Goal: Task Accomplishment & Management: Complete application form

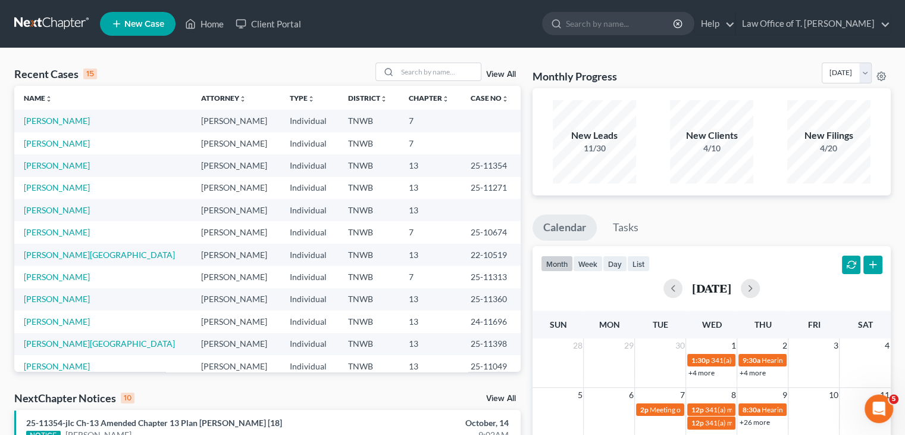
click at [160, 23] on span "New Case" at bounding box center [144, 24] width 40 height 9
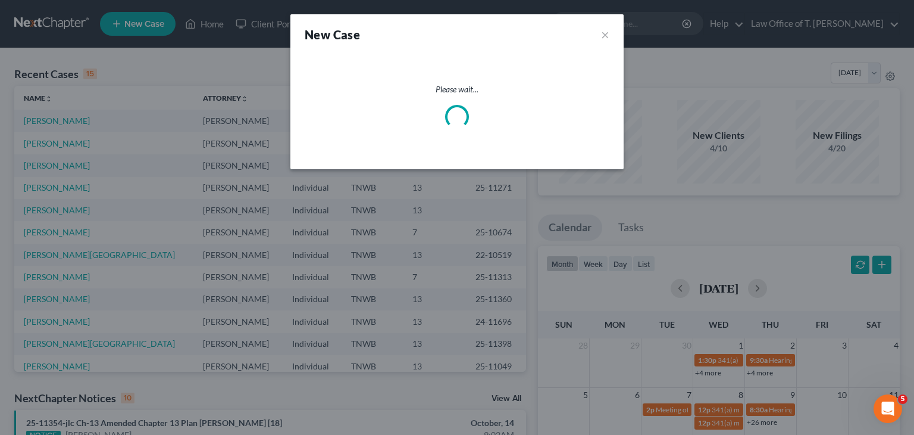
select select "76"
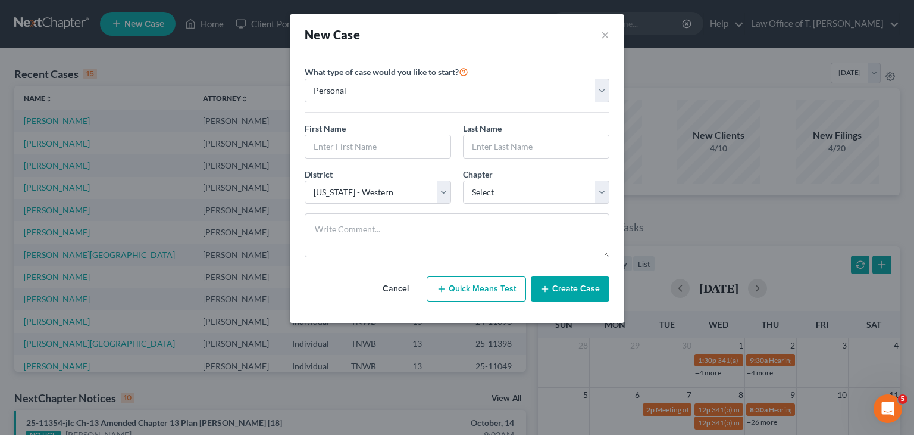
click at [374, 133] on div "First Name *" at bounding box center [378, 140] width 158 height 36
click at [369, 139] on input "text" at bounding box center [377, 146] width 145 height 23
type input "[PERSON_NAME]"
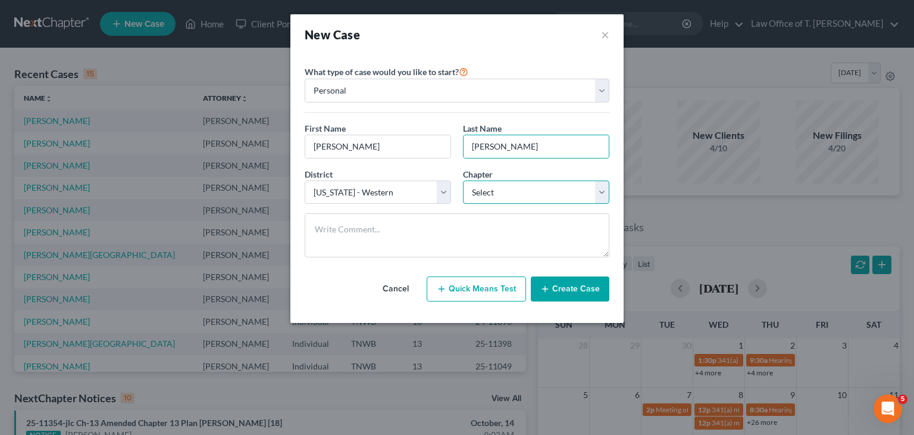
click at [554, 201] on select "Select 7 11 12 13" at bounding box center [536, 192] width 146 height 24
select select "0"
click at [463, 180] on select "Select 7 11 12 13" at bounding box center [536, 192] width 146 height 24
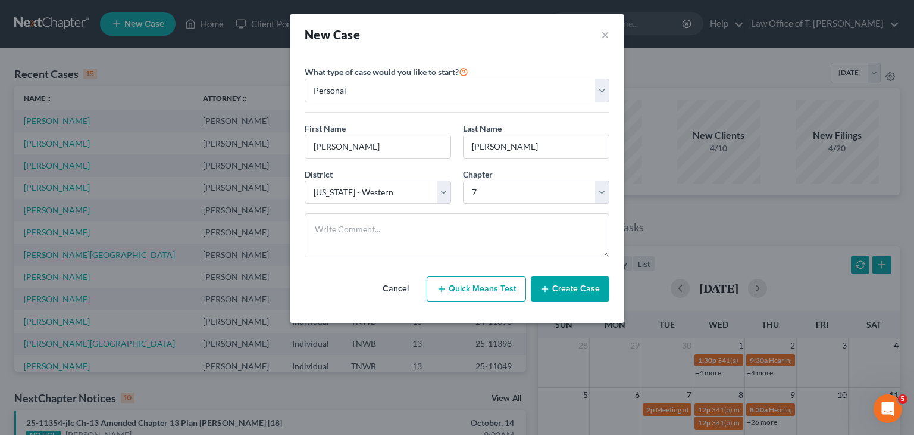
click at [576, 292] on button "Create Case" at bounding box center [570, 288] width 79 height 25
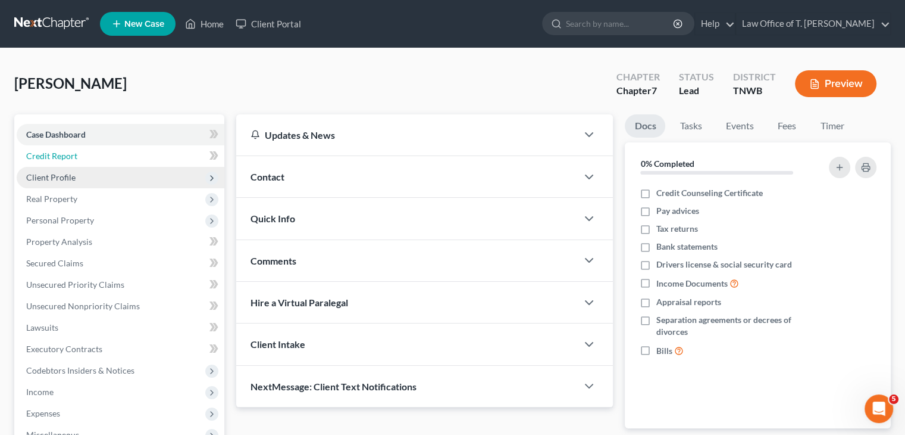
click at [95, 155] on link "Credit Report" at bounding box center [121, 155] width 208 height 21
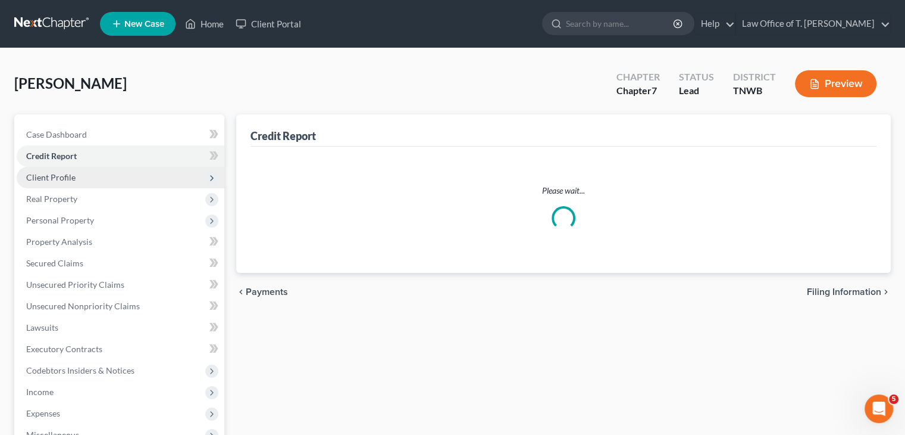
click at [67, 178] on span "Client Profile" at bounding box center [50, 177] width 49 height 10
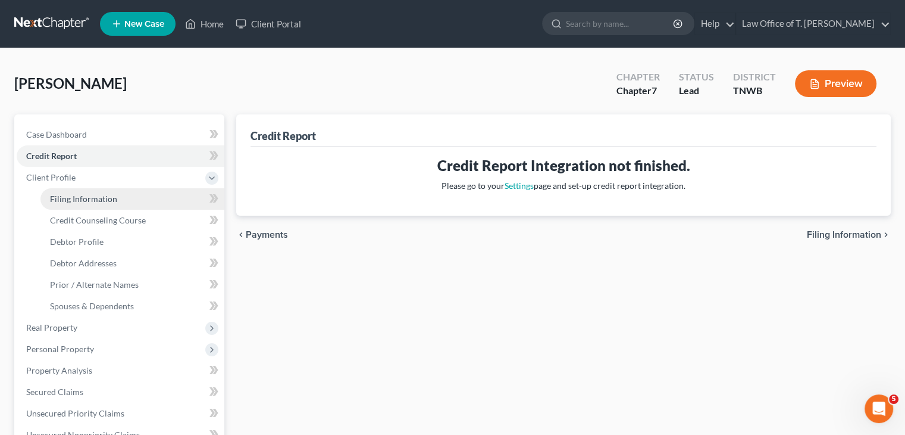
click at [77, 199] on span "Filing Information" at bounding box center [83, 198] width 67 height 10
select select "1"
select select "0"
select select "76"
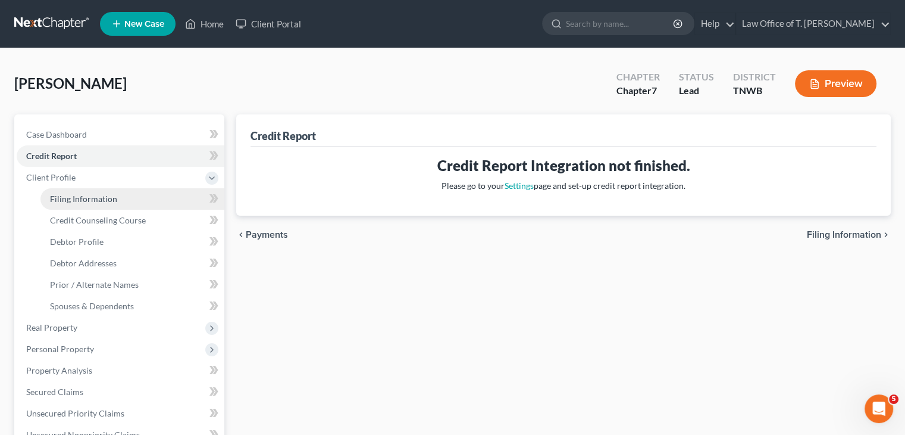
select select "44"
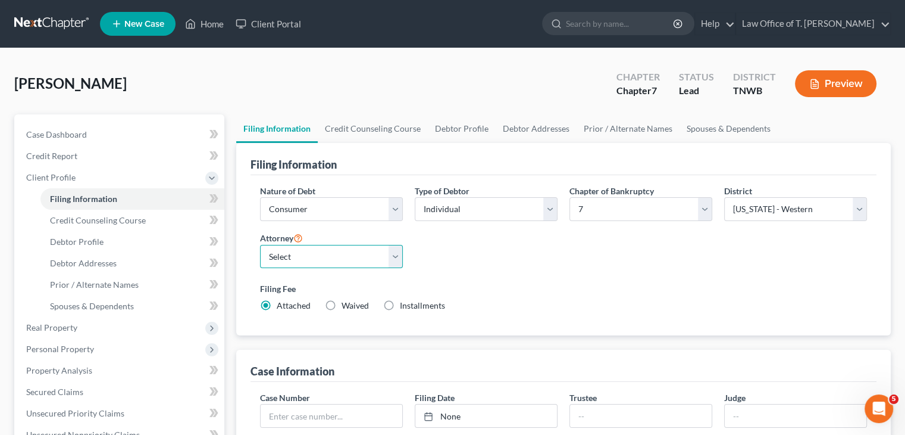
click at [392, 254] on select "Select [PERSON_NAME] - TNWB [PERSON_NAME] - TNMB" at bounding box center [331, 257] width 143 height 24
select select "0"
click at [260, 245] on select "Select [PERSON_NAME] - TNWB [PERSON_NAME] - TNMB" at bounding box center [331, 257] width 143 height 24
click at [402, 134] on link "Credit Counseling Course" at bounding box center [373, 128] width 110 height 29
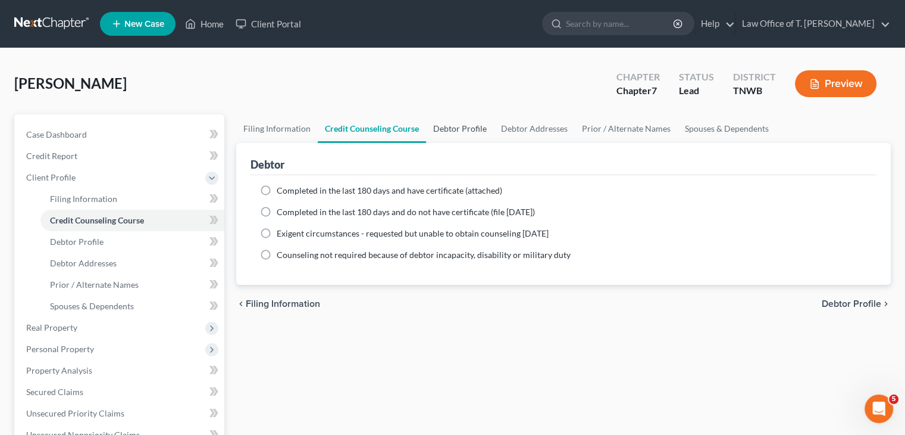
click at [450, 130] on link "Debtor Profile" at bounding box center [460, 128] width 68 height 29
select select "0"
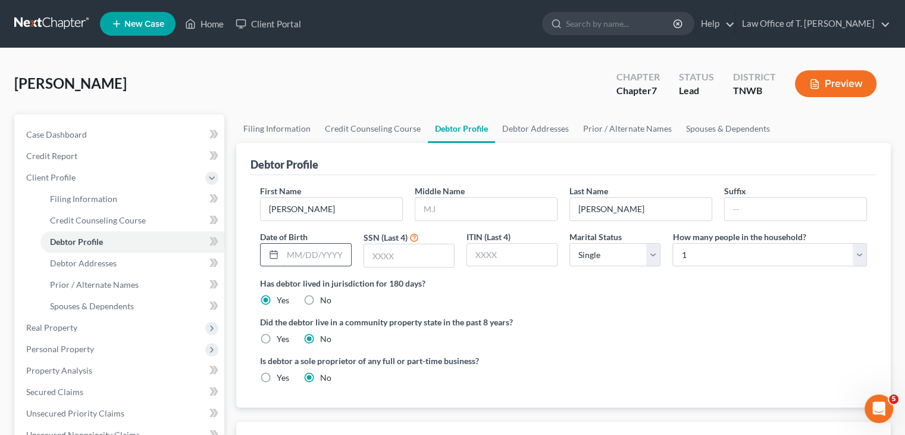
click at [330, 254] on input "text" at bounding box center [317, 254] width 68 height 23
click at [458, 213] on input "text" at bounding box center [487, 209] width 142 height 23
type input "A"
click at [321, 252] on input "text" at bounding box center [317, 254] width 68 height 23
type input "[DATE]"
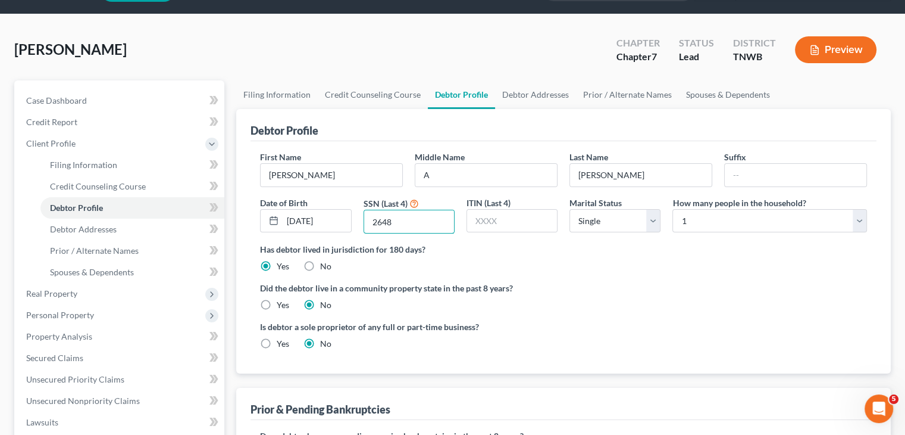
scroll to position [60, 0]
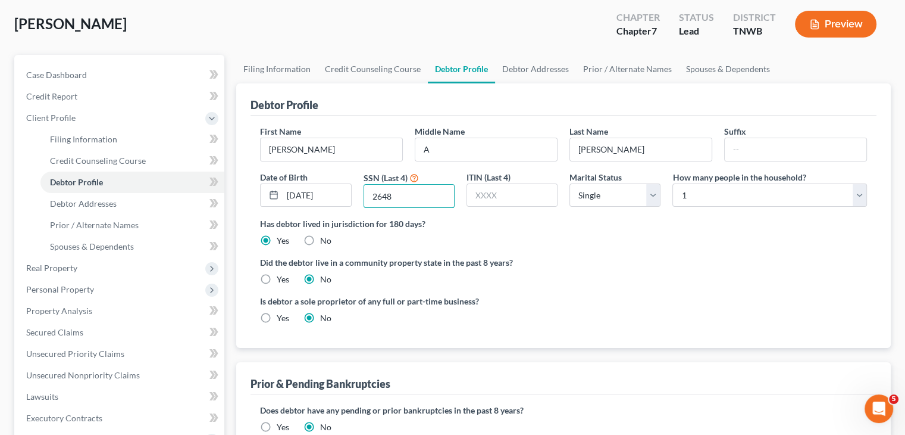
type input "2648"
click at [320, 239] on label "No" at bounding box center [325, 241] width 11 height 12
click at [325, 239] on input "No" at bounding box center [329, 239] width 8 height 8
radio input "true"
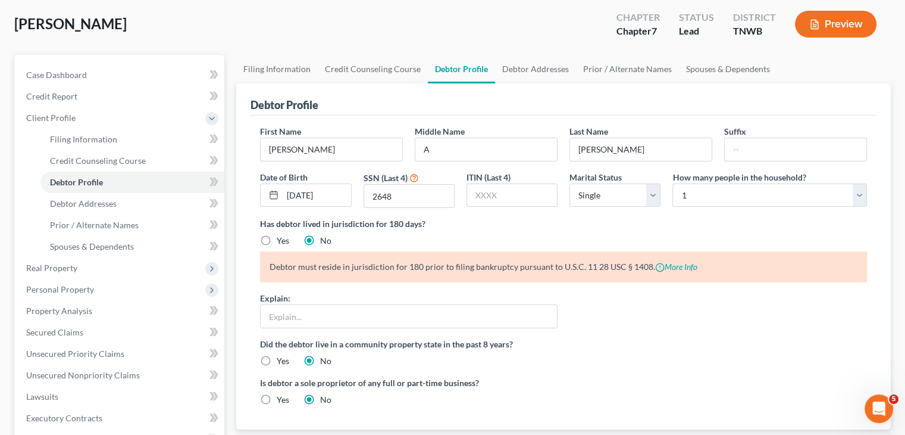
click at [277, 239] on label "Yes" at bounding box center [283, 241] width 13 height 12
click at [282, 239] on input "Yes" at bounding box center [286, 239] width 8 height 8
radio input "true"
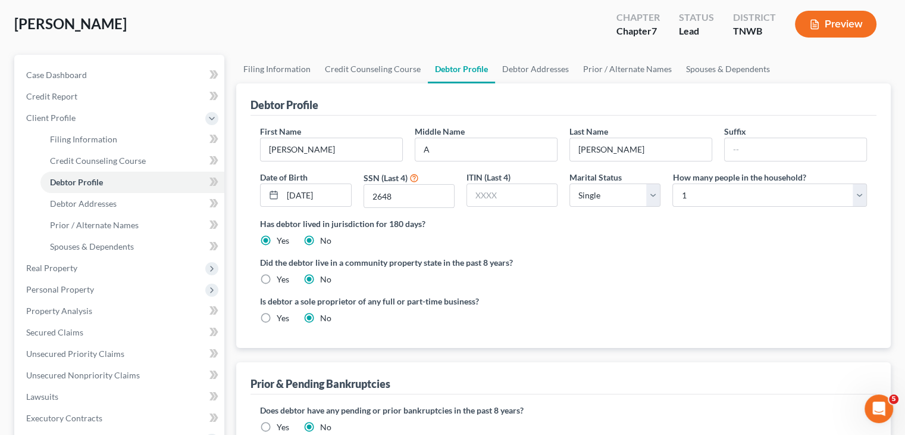
radio input "false"
click at [654, 198] on select "Select Single Married Separated Divorced Widowed" at bounding box center [615, 195] width 91 height 24
select select "1"
click at [570, 183] on select "Select Single Married Separated Divorced Widowed" at bounding box center [615, 195] width 91 height 24
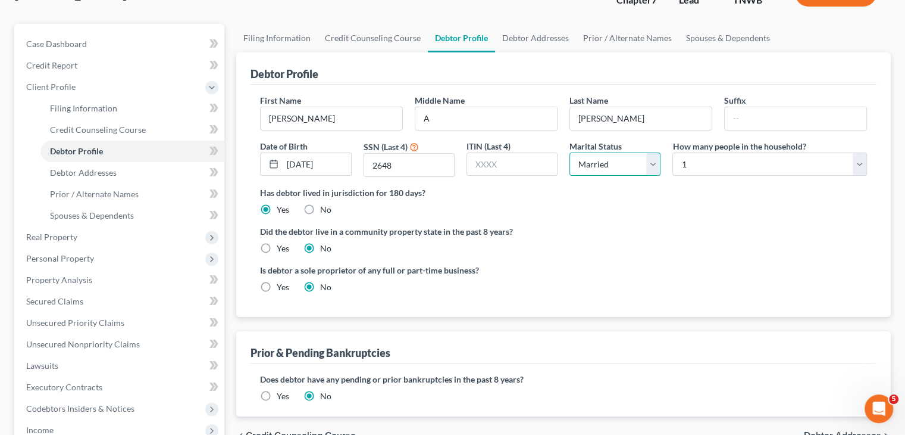
scroll to position [179, 0]
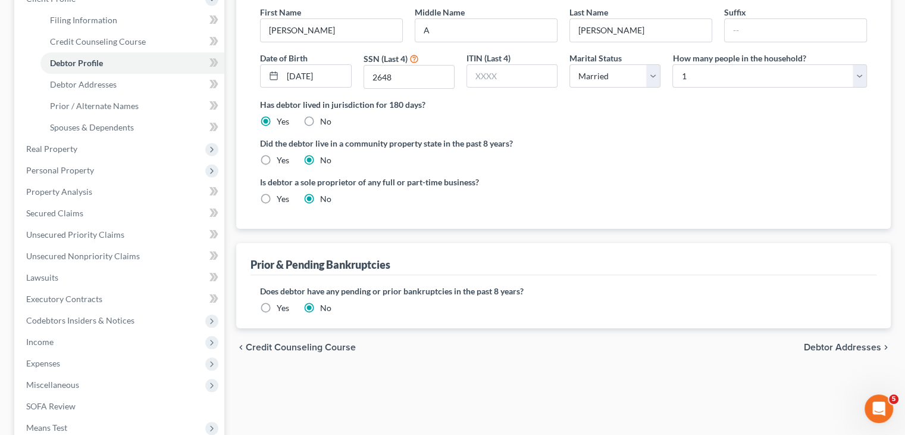
click at [277, 307] on label "Yes" at bounding box center [283, 308] width 13 height 12
click at [282, 307] on input "Yes" at bounding box center [286, 306] width 8 height 8
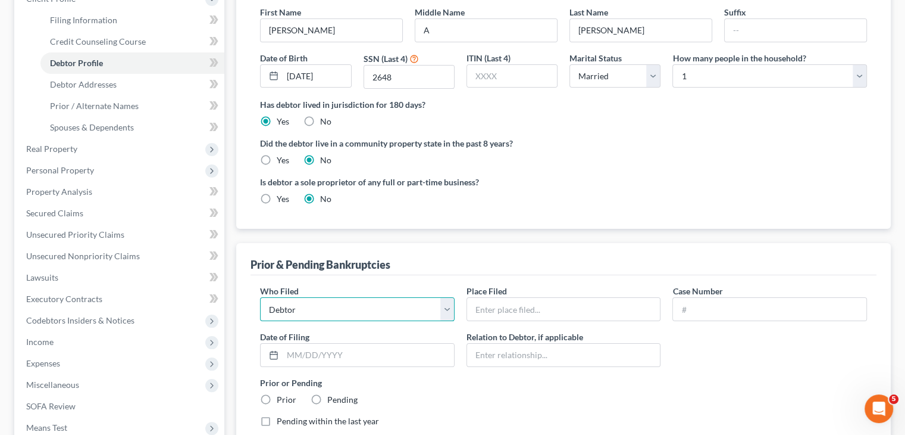
click at [448, 306] on select "Debtor Other" at bounding box center [357, 309] width 195 height 24
click at [518, 306] on input "text" at bounding box center [563, 309] width 193 height 23
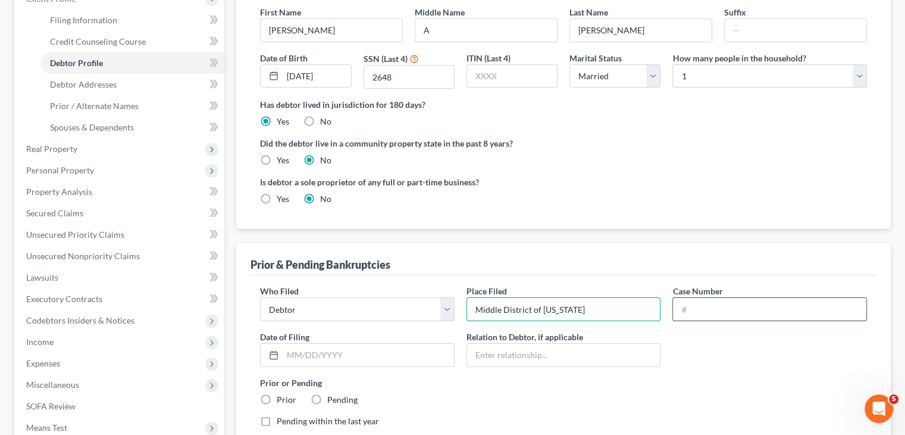
type input "Middle District of [US_STATE]"
click at [711, 304] on input "text" at bounding box center [769, 309] width 193 height 23
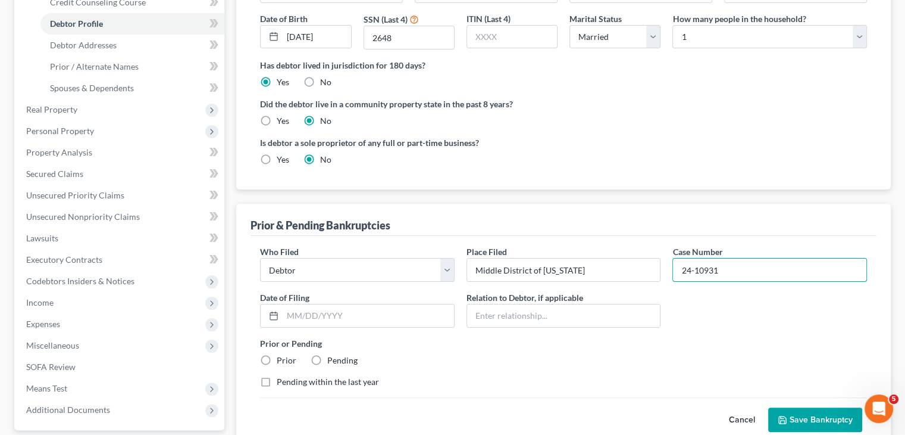
scroll to position [238, 0]
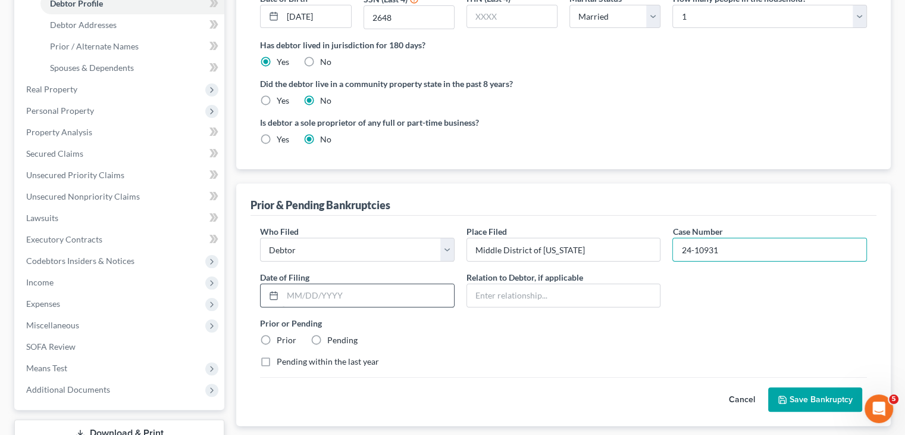
type input "24-10931"
click at [330, 290] on input "text" at bounding box center [368, 295] width 171 height 23
type input "[DATE]"
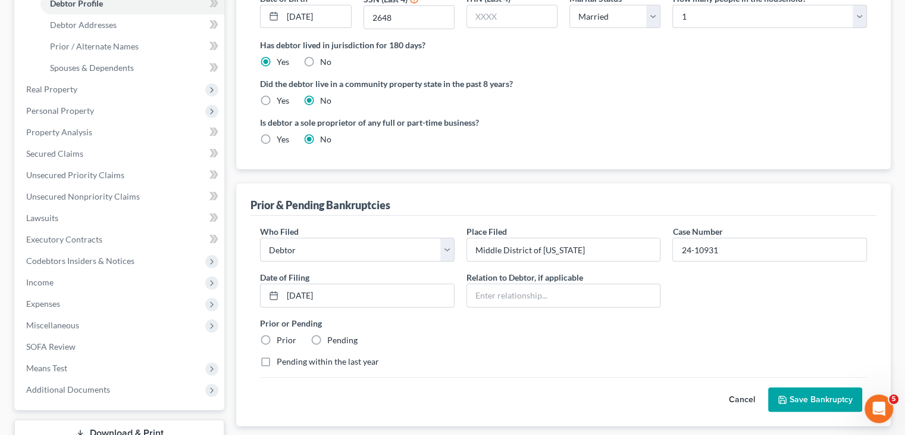
click at [327, 339] on label "Pending" at bounding box center [342, 340] width 30 height 12
click at [332, 339] on input "Pending" at bounding box center [336, 338] width 8 height 8
radio input "true"
click at [277, 360] on label "Pending within the last year" at bounding box center [328, 361] width 102 height 12
click at [282, 360] on input "Pending within the last year" at bounding box center [286, 359] width 8 height 8
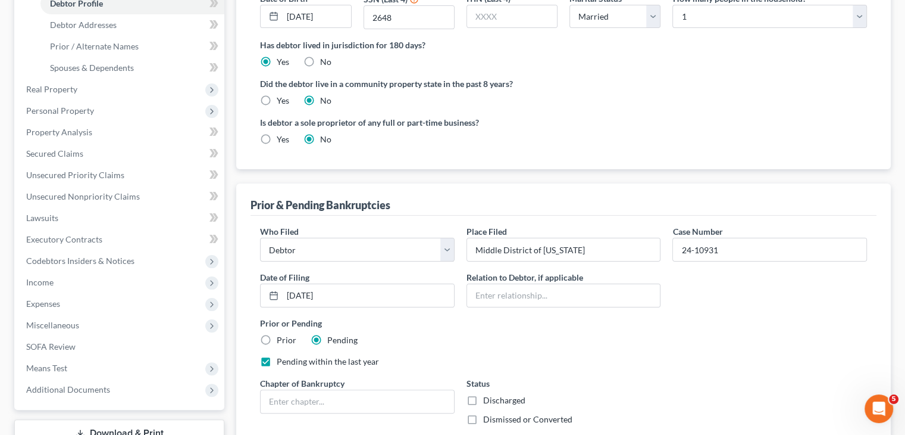
scroll to position [298, 0]
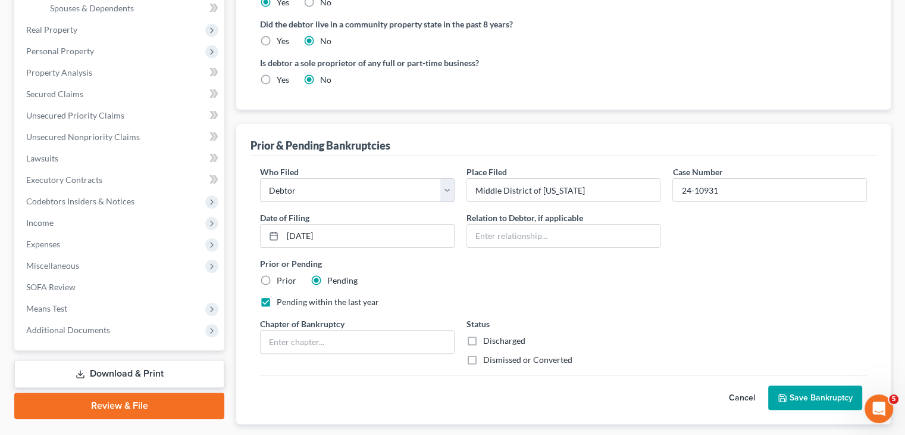
click at [277, 299] on label "Pending within the last year" at bounding box center [328, 302] width 102 height 12
click at [282, 299] on input "Pending within the last year" at bounding box center [286, 300] width 8 height 8
checkbox input "false"
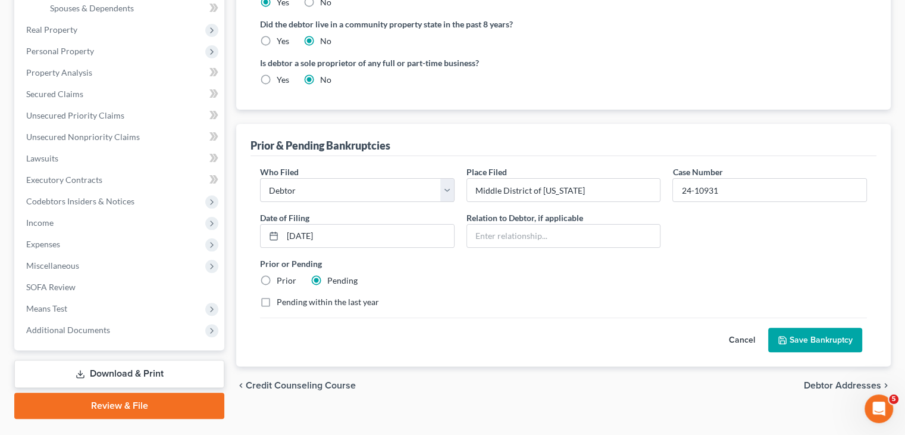
click at [816, 341] on button "Save Bankruptcy" at bounding box center [816, 339] width 94 height 25
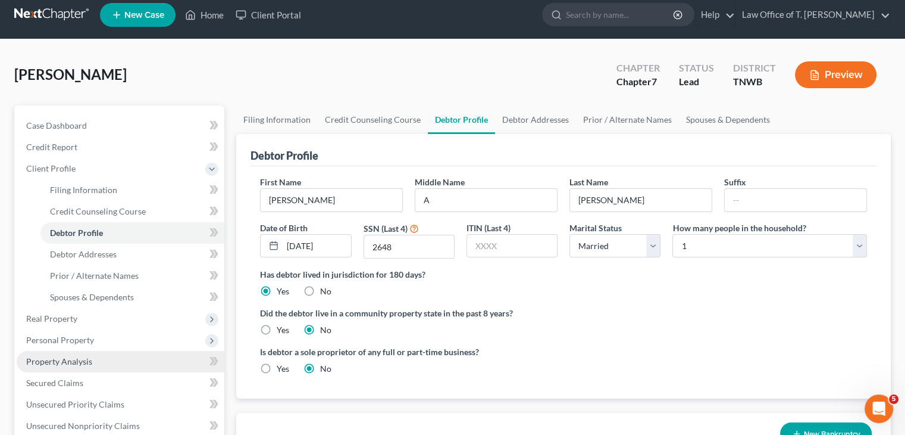
scroll to position [0, 0]
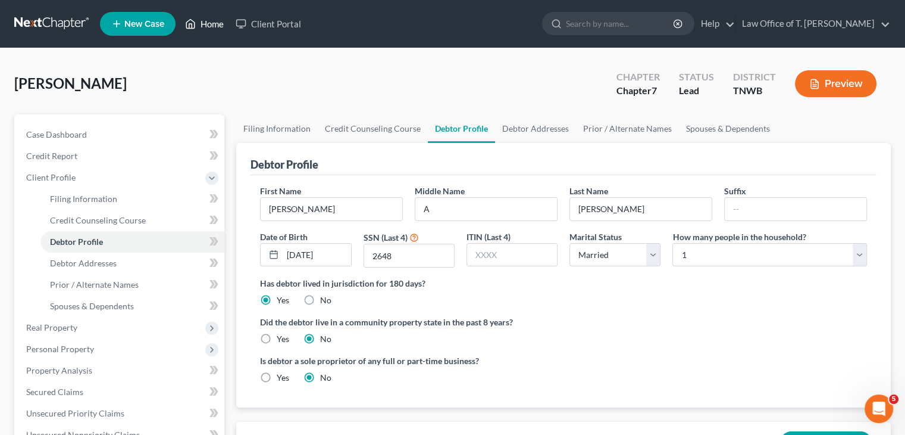
click at [217, 30] on link "Home" at bounding box center [204, 23] width 51 height 21
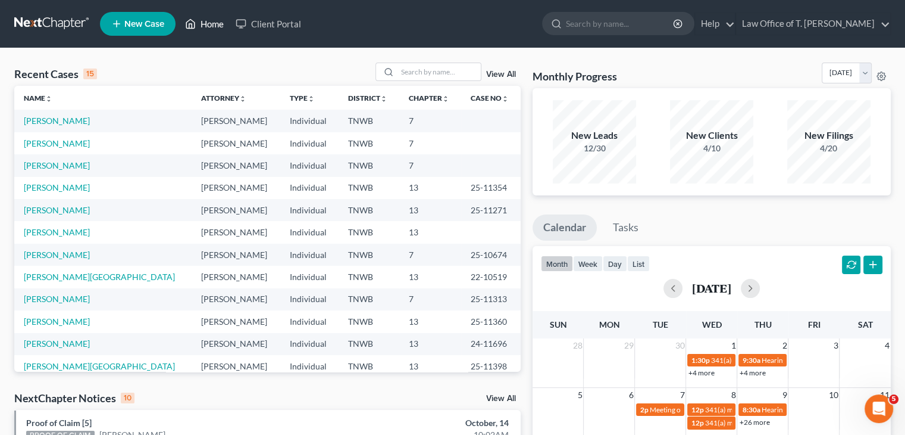
click at [221, 26] on link "Home" at bounding box center [204, 23] width 51 height 21
click at [135, 29] on link "New Case" at bounding box center [138, 24] width 76 height 24
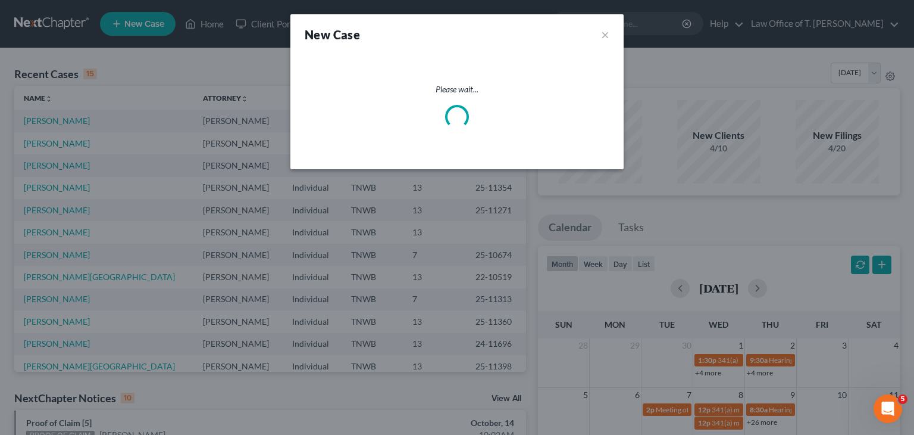
select select "76"
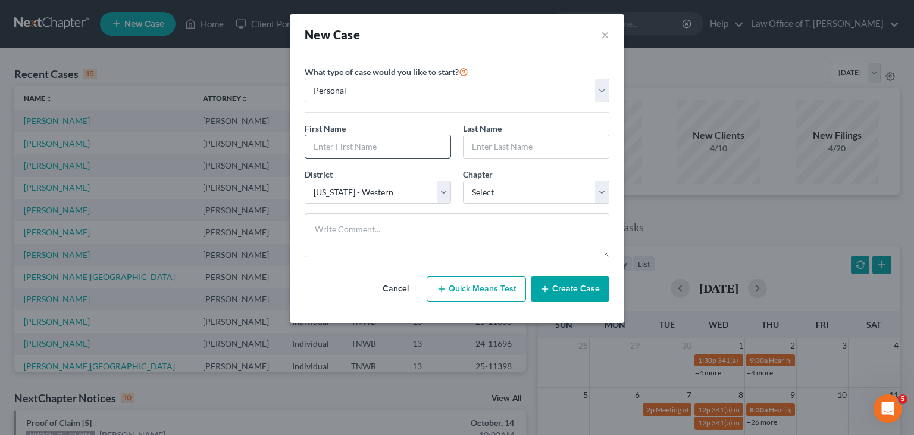
click at [330, 137] on input "text" at bounding box center [377, 146] width 145 height 23
type input "[PERSON_NAME]"
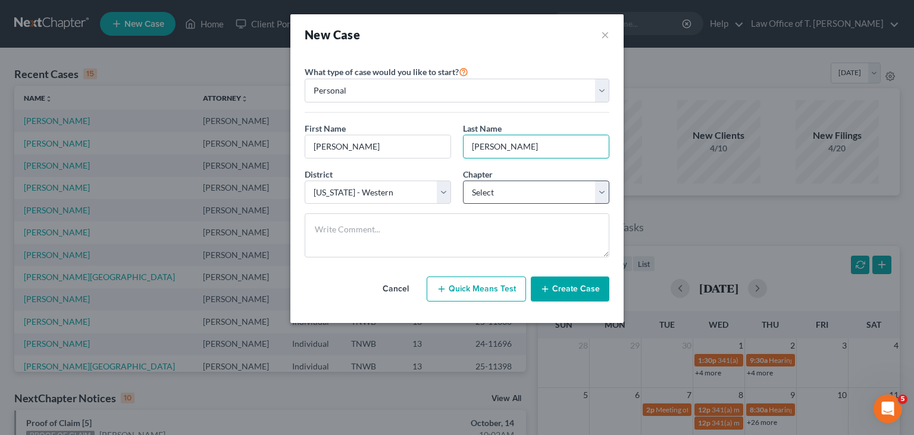
type input "[PERSON_NAME]"
click at [546, 198] on select "Select 7 11 12 13" at bounding box center [536, 192] width 146 height 24
select select "0"
click at [463, 180] on select "Select 7 11 12 13" at bounding box center [536, 192] width 146 height 24
click at [595, 289] on button "Create Case" at bounding box center [570, 288] width 79 height 25
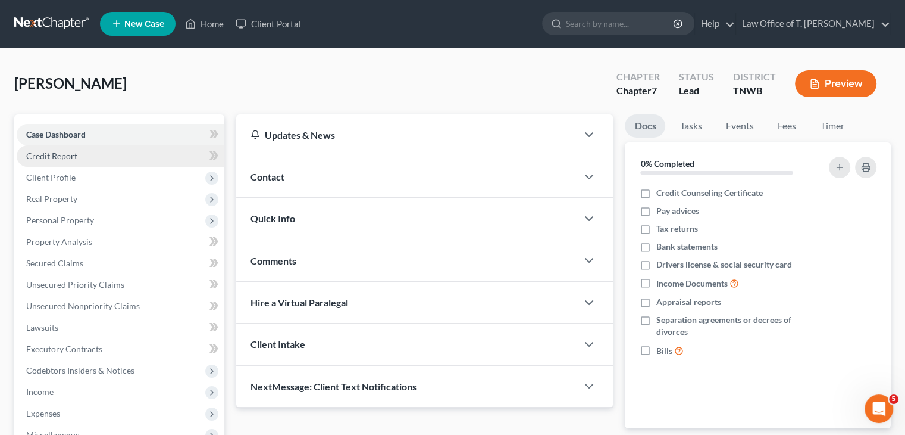
click at [75, 155] on span "Credit Report" at bounding box center [51, 156] width 51 height 10
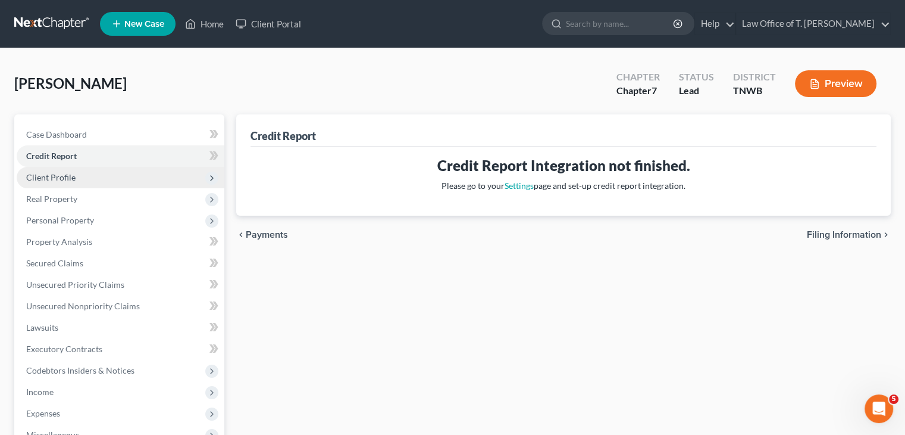
click at [83, 173] on span "Client Profile" at bounding box center [121, 177] width 208 height 21
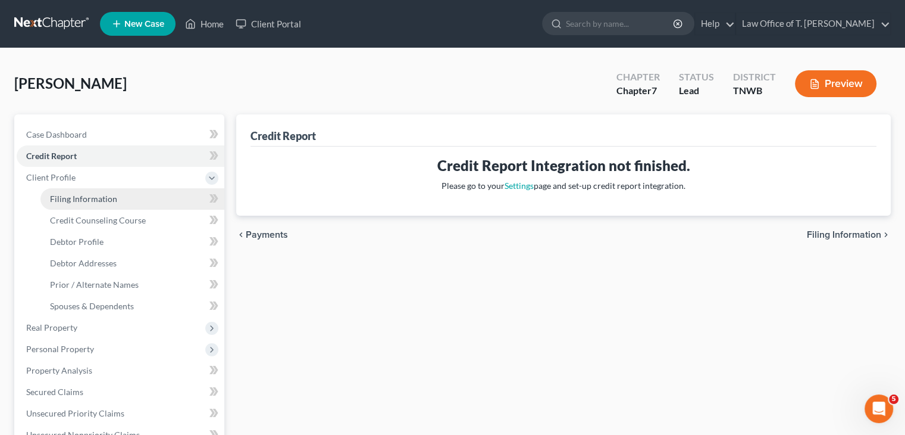
click at [101, 196] on span "Filing Information" at bounding box center [83, 198] width 67 height 10
select select "1"
select select "0"
select select "76"
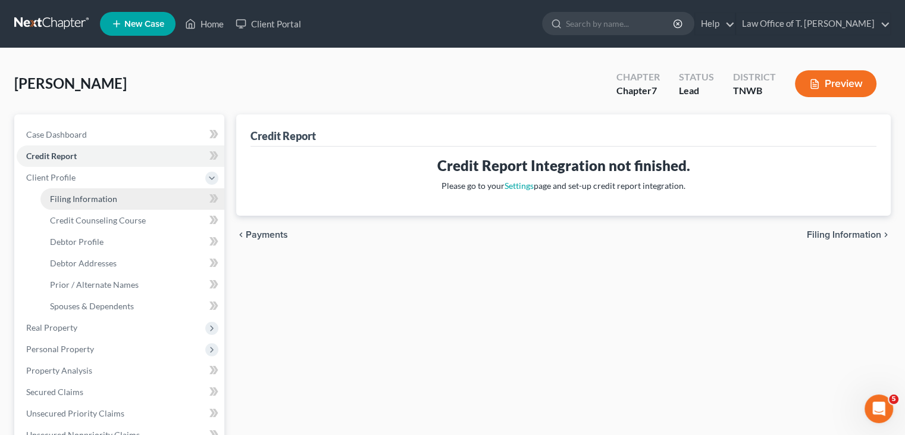
select select "44"
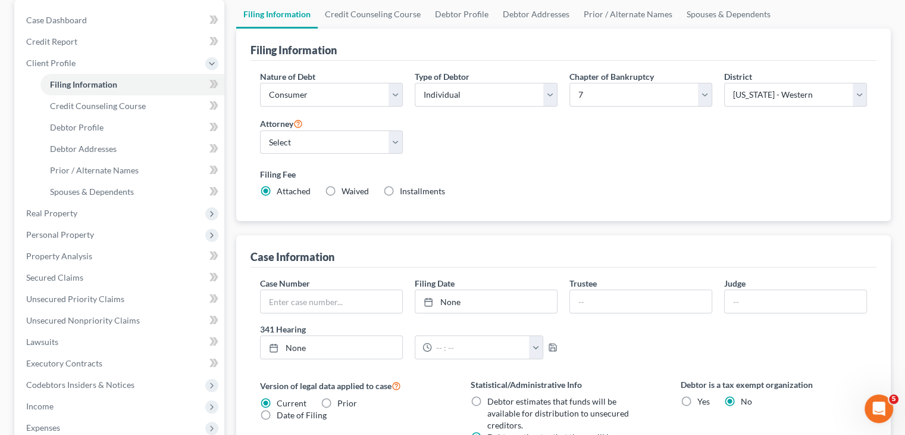
scroll to position [119, 0]
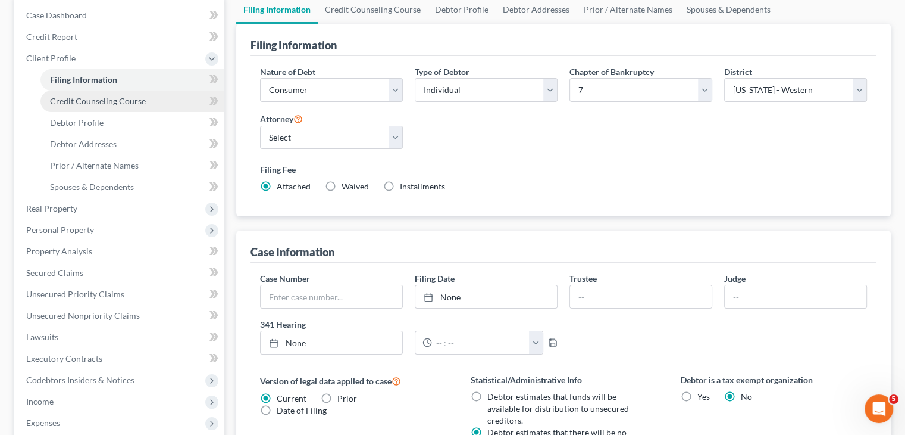
click at [133, 102] on span "Credit Counseling Course" at bounding box center [98, 101] width 96 height 10
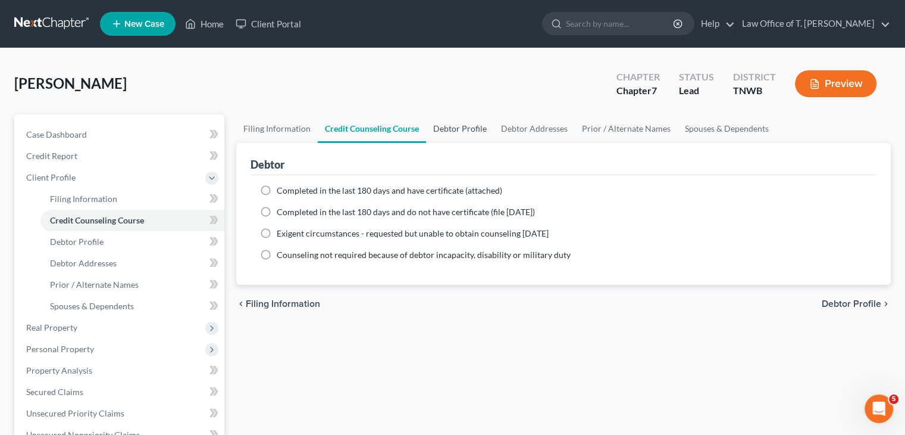
click at [452, 130] on link "Debtor Profile" at bounding box center [460, 128] width 68 height 29
select select "0"
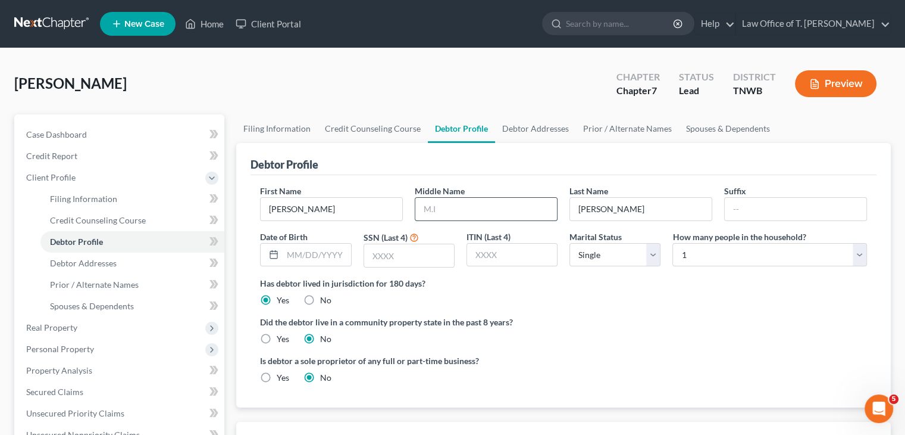
click at [449, 208] on input "text" at bounding box center [487, 209] width 142 height 23
type input "M."
click at [324, 260] on input "text" at bounding box center [317, 254] width 68 height 23
type input "[DATE]"
click at [388, 253] on input "text" at bounding box center [409, 255] width 90 height 23
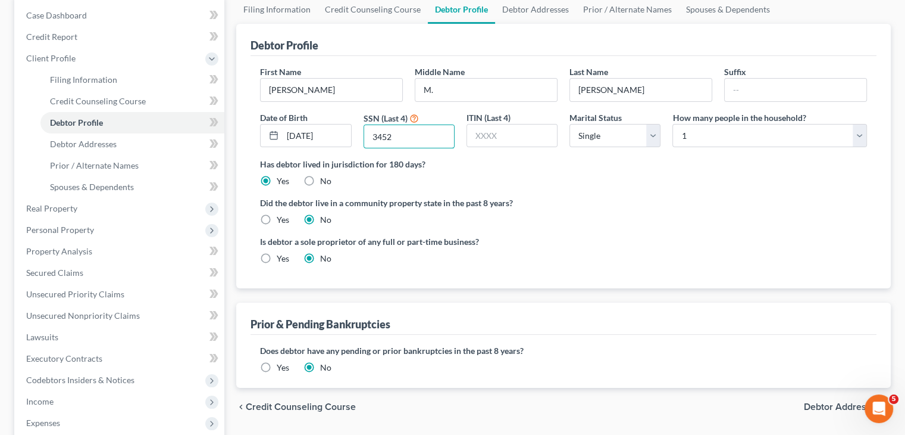
scroll to position [60, 0]
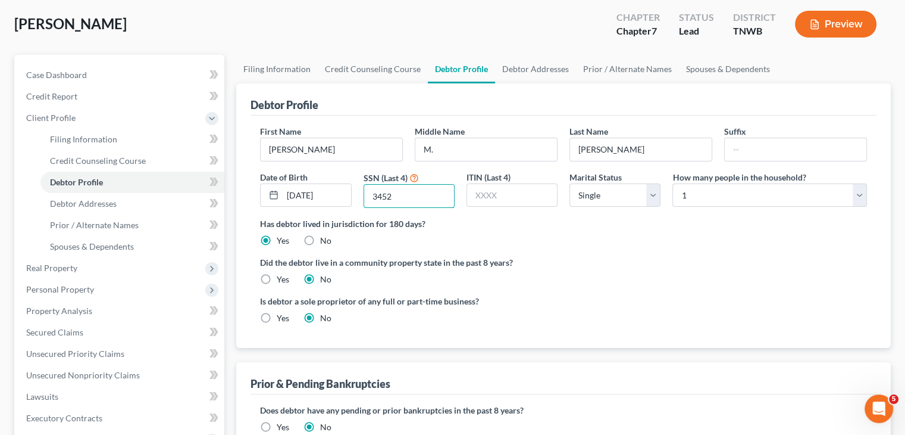
type input "3452"
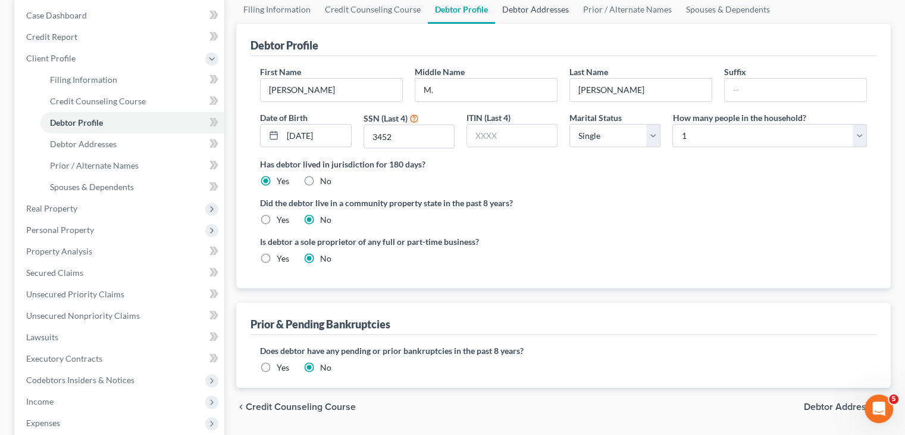
click at [537, 11] on link "Debtor Addresses" at bounding box center [535, 9] width 81 height 29
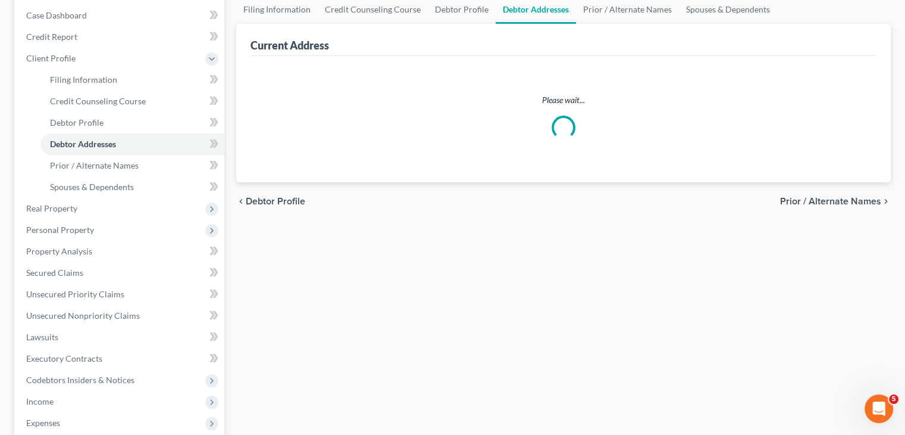
scroll to position [2, 0]
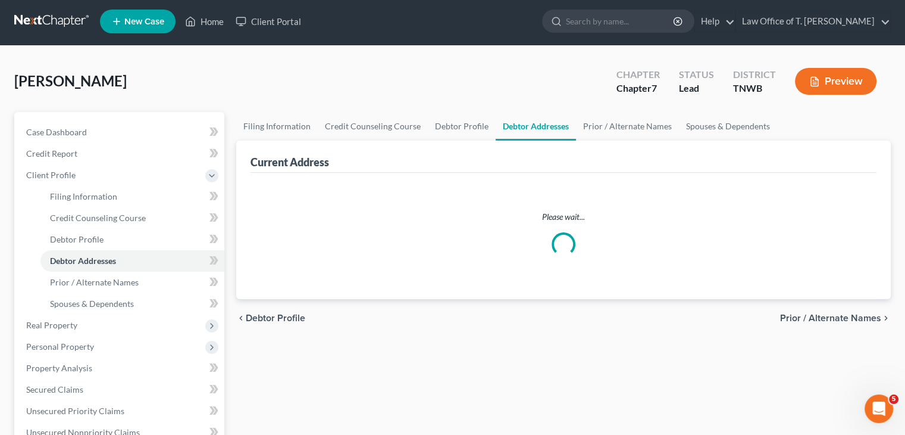
select select "0"
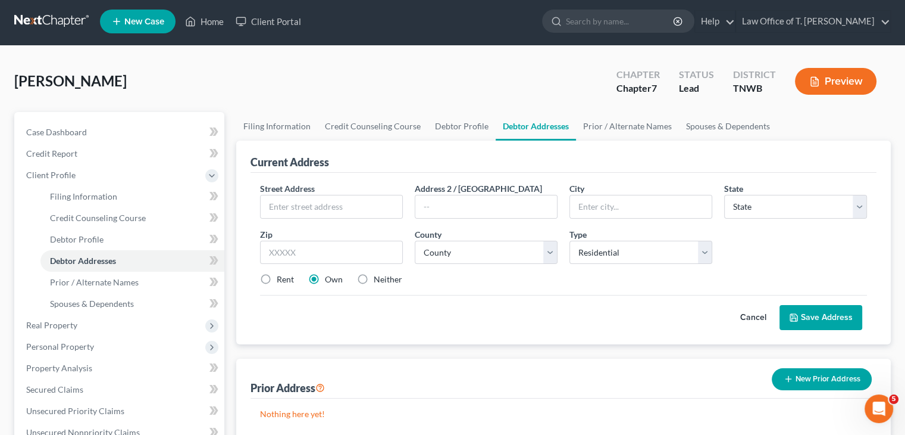
scroll to position [0, 0]
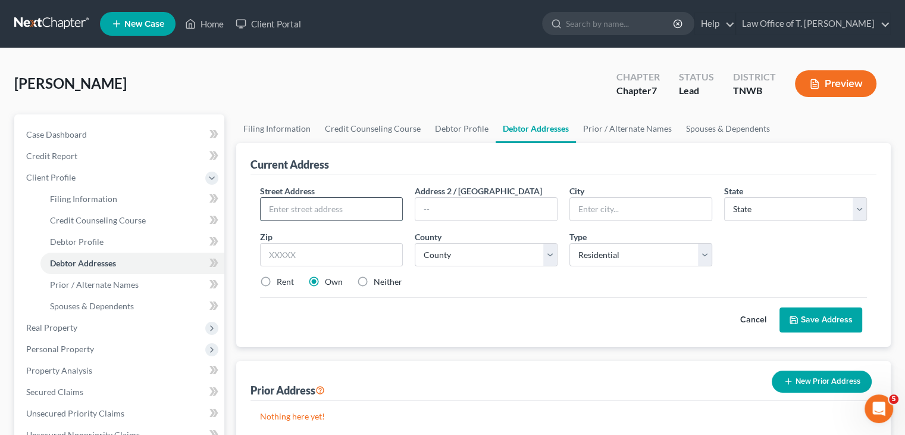
click at [330, 205] on input "text" at bounding box center [332, 209] width 142 height 23
type input "[STREET_ADDRESS]"
type input "McKen"
click at [332, 204] on input "[STREET_ADDRESS]" at bounding box center [332, 209] width 142 height 23
type input "[STREET_ADDRESS]"
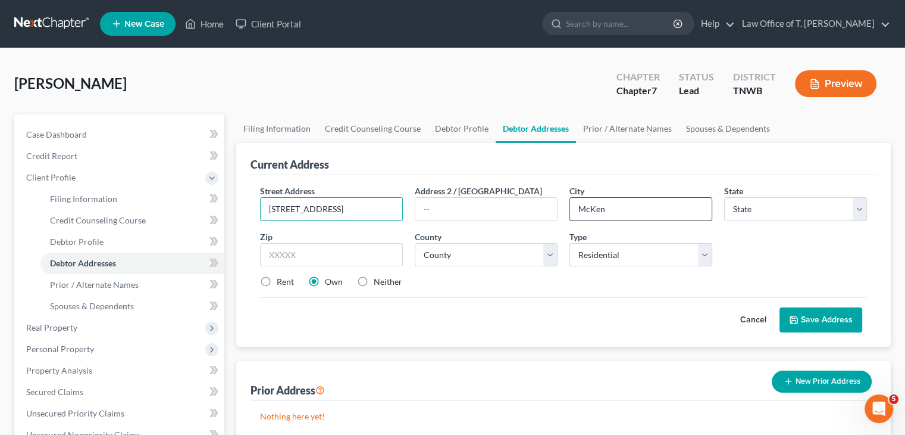
click at [613, 208] on input "McKen" at bounding box center [641, 209] width 142 height 23
type input "[PERSON_NAME]"
select select "44"
click at [339, 260] on input "text" at bounding box center [331, 255] width 143 height 24
type input "38201"
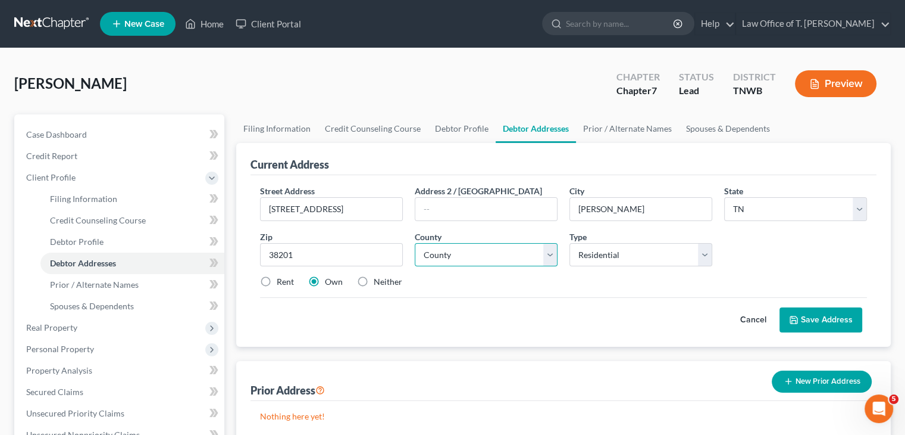
click at [536, 255] on select "County [GEOGRAPHIC_DATA] [GEOGRAPHIC_DATA] [GEOGRAPHIC_DATA] [GEOGRAPHIC_DATA] …" at bounding box center [486, 255] width 143 height 24
select select "8"
click at [415, 243] on select "County [GEOGRAPHIC_DATA] [GEOGRAPHIC_DATA] [GEOGRAPHIC_DATA] [GEOGRAPHIC_DATA] …" at bounding box center [486, 255] width 143 height 24
click at [704, 253] on select "Select Residential Mailing Rental Business" at bounding box center [641, 255] width 143 height 24
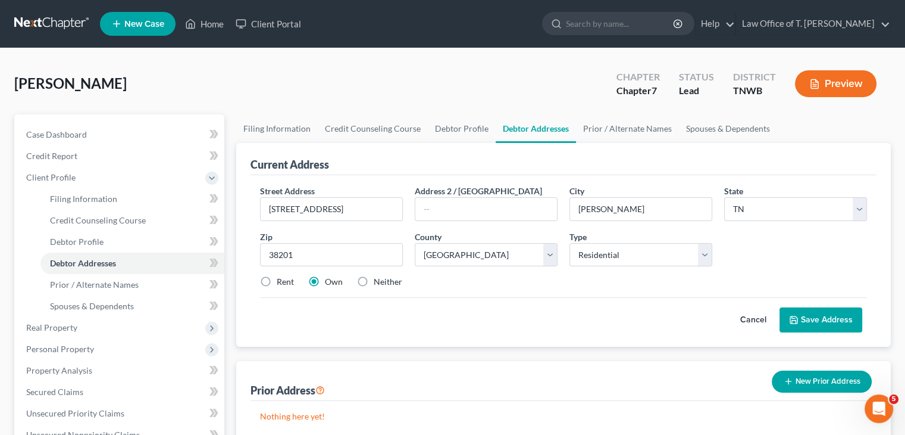
click at [277, 282] on label "Rent" at bounding box center [285, 282] width 17 height 12
click at [282, 282] on input "Rent" at bounding box center [286, 280] width 8 height 8
radio input "true"
click at [552, 258] on select "County [GEOGRAPHIC_DATA] [GEOGRAPHIC_DATA] [GEOGRAPHIC_DATA] [GEOGRAPHIC_DATA] …" at bounding box center [486, 255] width 143 height 24
select select "39"
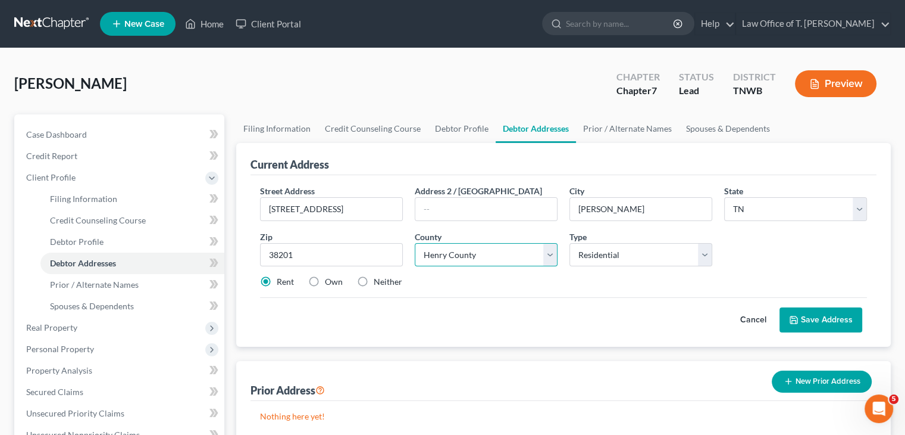
click at [415, 243] on select "County [GEOGRAPHIC_DATA] [GEOGRAPHIC_DATA] [GEOGRAPHIC_DATA] [GEOGRAPHIC_DATA] …" at bounding box center [486, 255] width 143 height 24
click at [830, 317] on button "Save Address" at bounding box center [821, 319] width 83 height 25
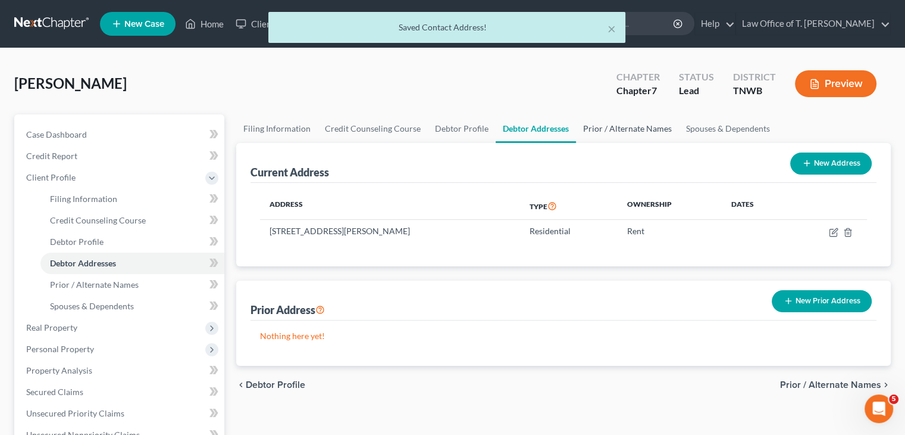
click at [636, 127] on link "Prior / Alternate Names" at bounding box center [627, 128] width 103 height 29
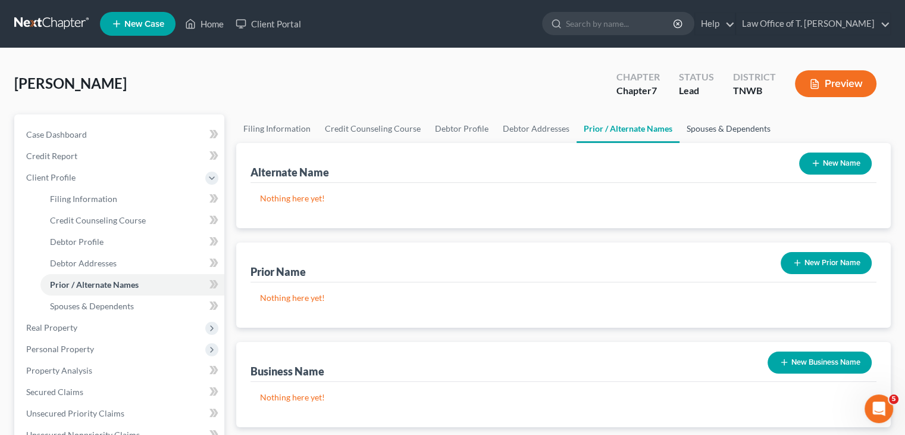
click at [713, 129] on link "Spouses & Dependents" at bounding box center [729, 128] width 98 height 29
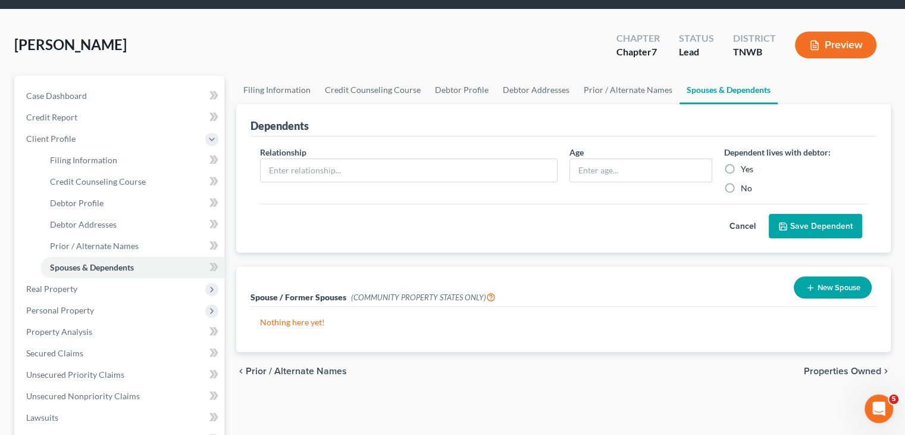
scroll to position [60, 0]
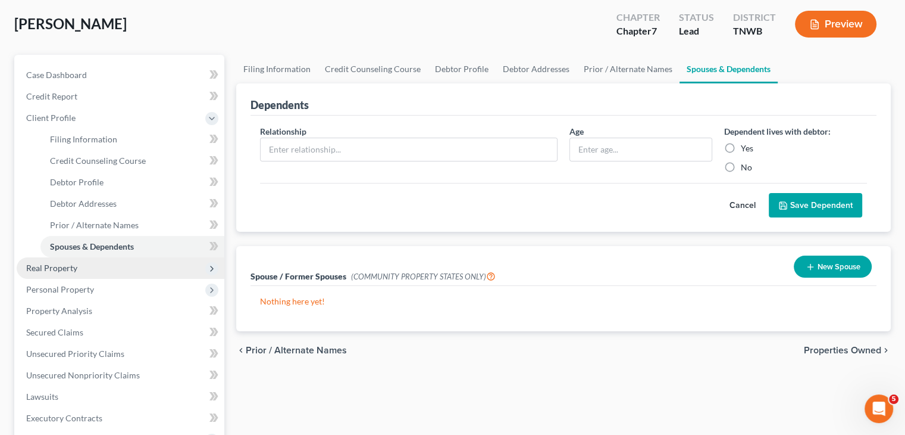
click at [71, 263] on span "Real Property" at bounding box center [51, 268] width 51 height 10
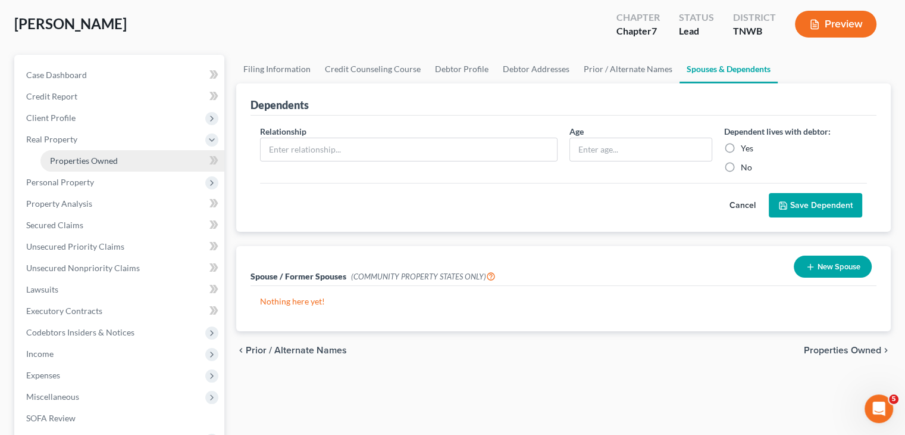
click at [95, 164] on span "Properties Owned" at bounding box center [84, 160] width 68 height 10
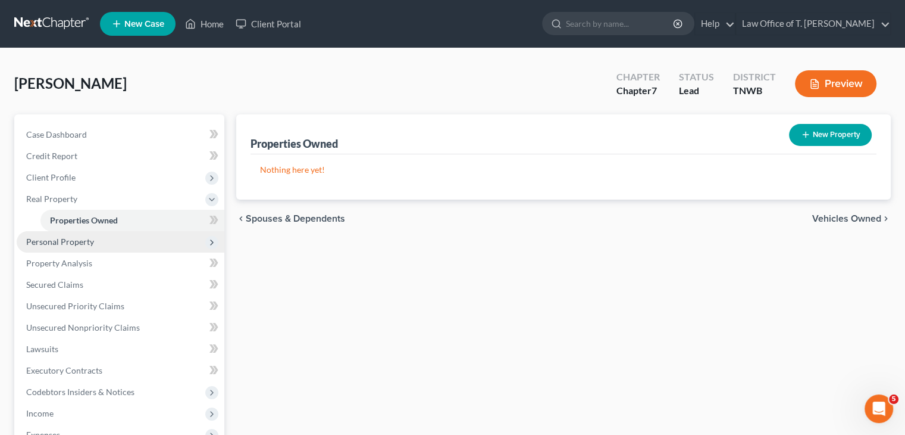
click at [93, 241] on span "Personal Property" at bounding box center [121, 241] width 208 height 21
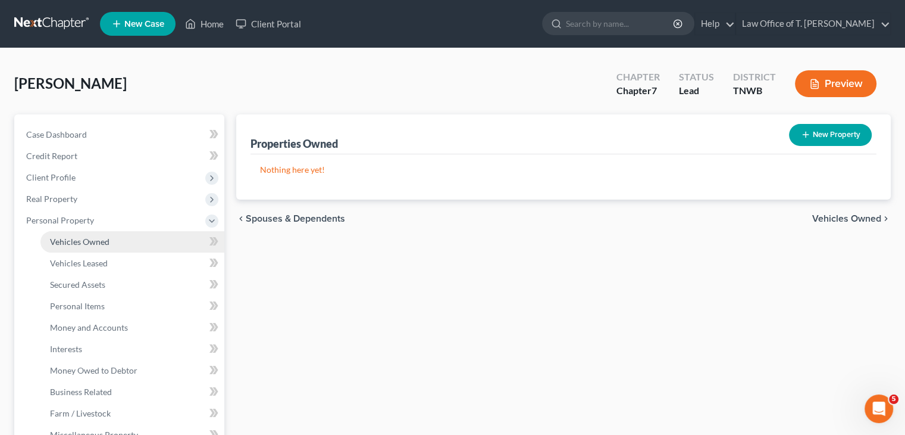
click at [102, 240] on span "Vehicles Owned" at bounding box center [80, 241] width 60 height 10
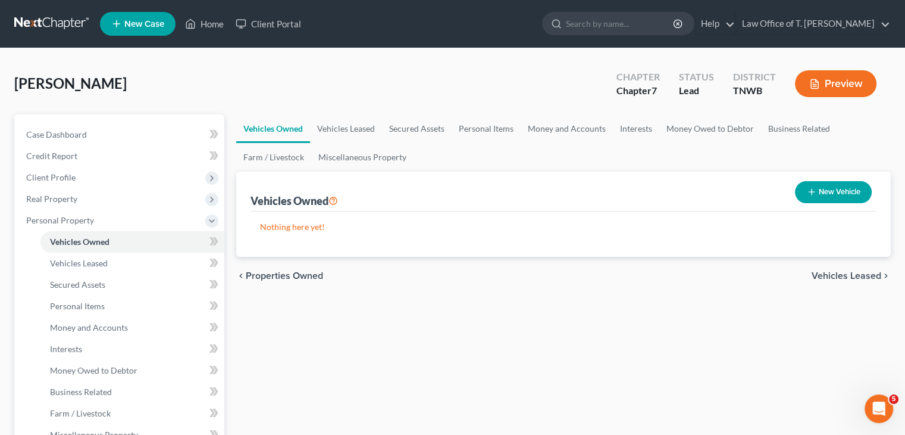
click at [845, 194] on button "New Vehicle" at bounding box center [833, 192] width 77 height 22
select select "0"
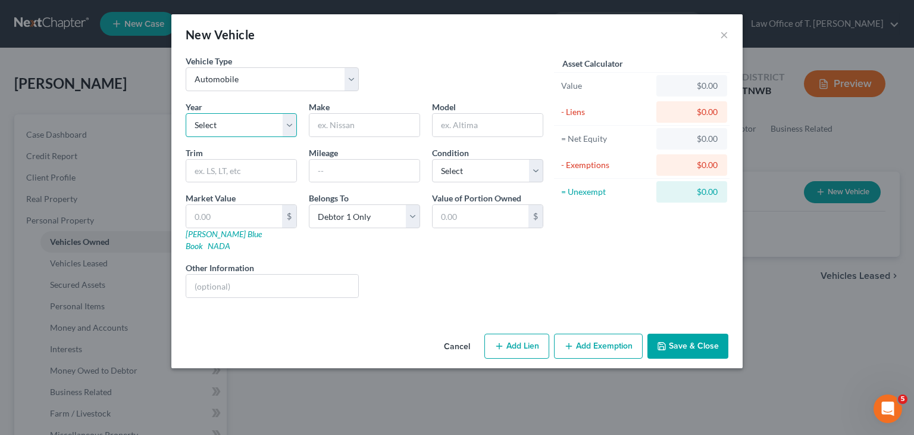
click at [289, 128] on select "Select 2026 2025 2024 2023 2022 2021 2020 2019 2018 2017 2016 2015 2014 2013 20…" at bounding box center [241, 125] width 111 height 24
select select "14"
click at [186, 113] on select "Select 2026 2025 2024 2023 2022 2021 2020 2019 2018 2017 2016 2015 2014 2013 20…" at bounding box center [241, 125] width 111 height 24
click at [374, 126] on input "text" at bounding box center [365, 125] width 110 height 23
type input "Ford"
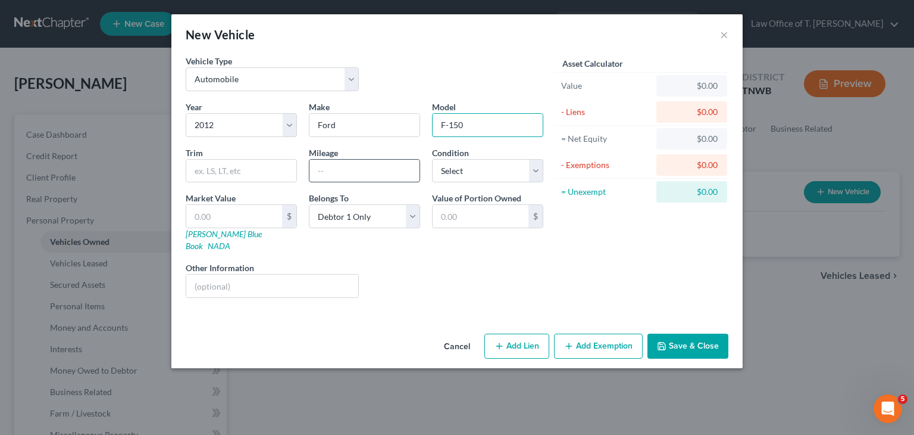
type input "F-150"
click at [342, 168] on input "text" at bounding box center [365, 171] width 110 height 23
type input "180000"
click at [538, 170] on select "Select Excellent Very Good Good Fair Poor" at bounding box center [487, 171] width 111 height 24
select select "3"
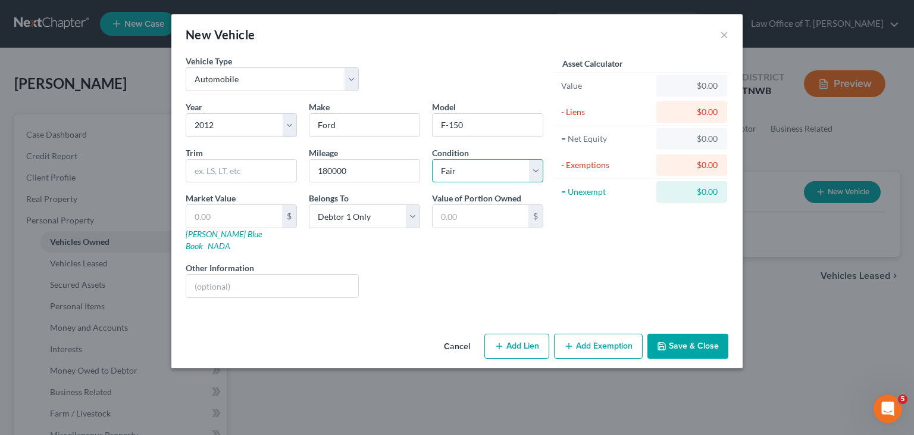
click at [432, 159] on select "Select Excellent Very Good Good Fair Poor" at bounding box center [487, 171] width 111 height 24
click at [230, 240] on link "NADA" at bounding box center [219, 245] width 23 height 10
click at [248, 171] on input "text" at bounding box center [241, 171] width 110 height 23
click at [240, 168] on input "Lariat SuperCrew" at bounding box center [241, 171] width 110 height 23
type input "Lariat Super Crew"
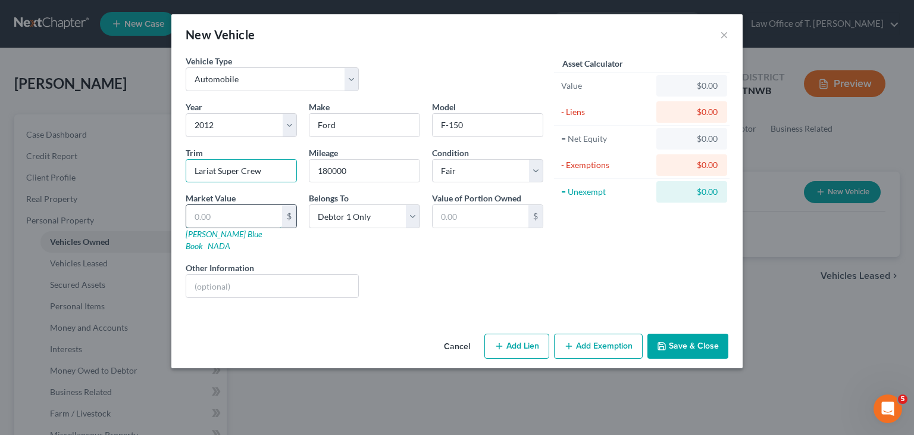
click at [243, 212] on input "text" at bounding box center [234, 216] width 96 height 23
type input "6"
type input "6.00"
type input "60"
type input "60.00"
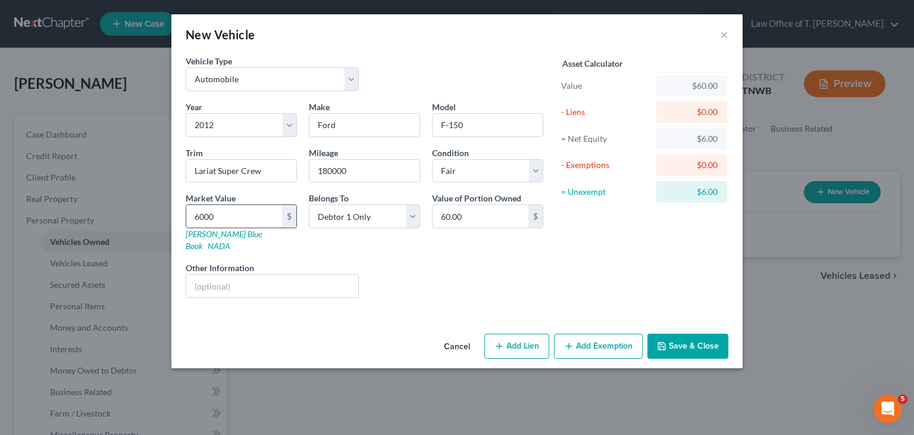
type input "6,000"
type input "6,000.00"
type input "6,000"
click at [711, 336] on button "Save & Close" at bounding box center [688, 345] width 81 height 25
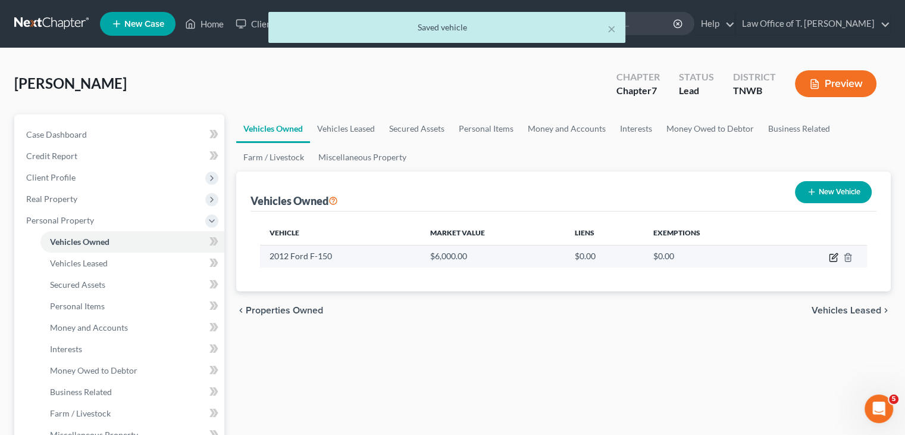
click at [835, 260] on icon "button" at bounding box center [834, 257] width 10 height 10
select select "0"
select select "14"
select select "3"
select select "0"
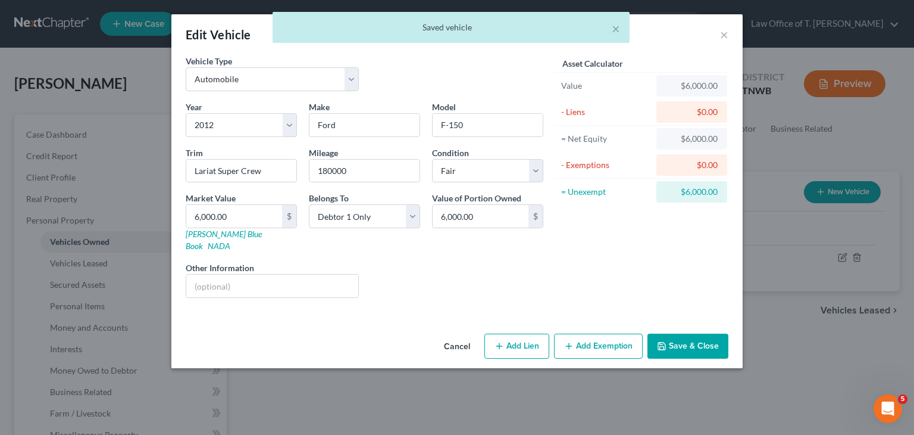
click at [521, 333] on button "Add Lien" at bounding box center [517, 345] width 65 height 25
select select "0"
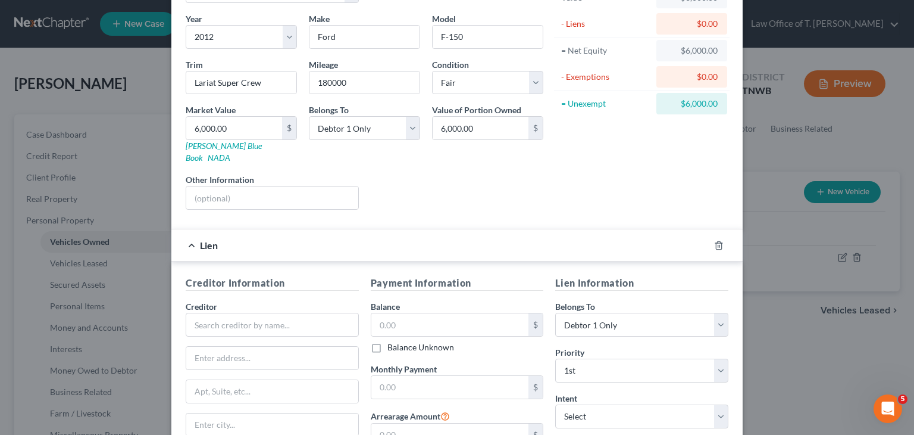
scroll to position [119, 0]
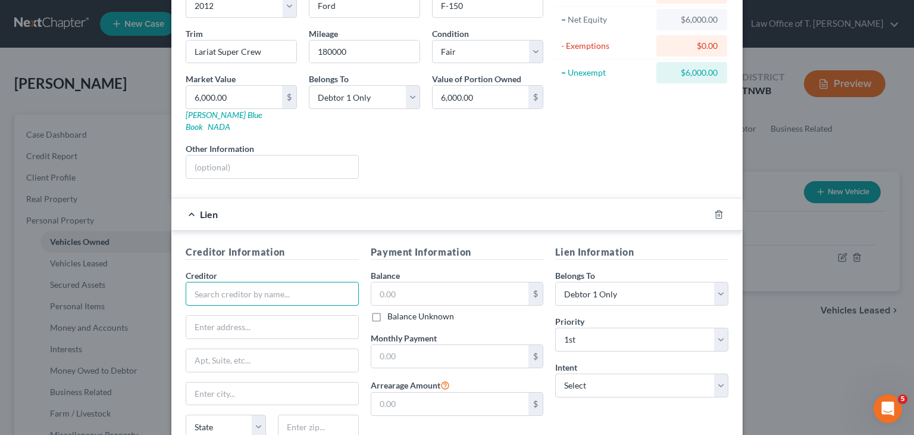
click at [263, 282] on input "text" at bounding box center [272, 294] width 173 height 24
click at [393, 282] on input "text" at bounding box center [450, 293] width 158 height 23
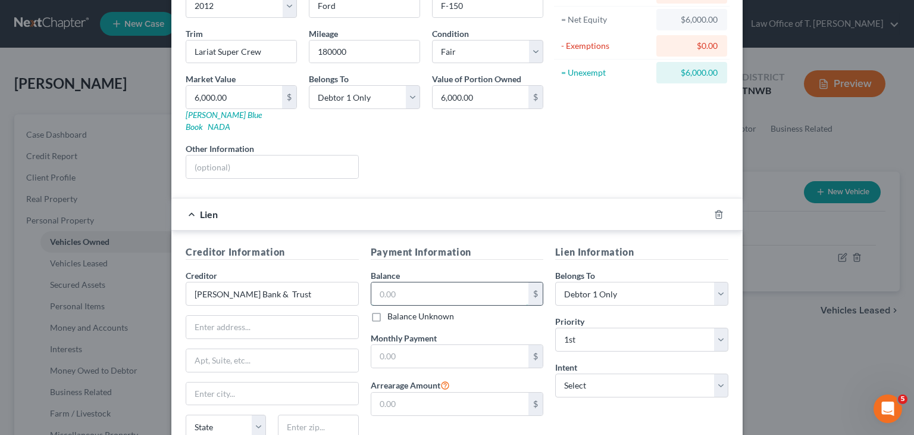
type input "[PERSON_NAME] Bank & Trust"
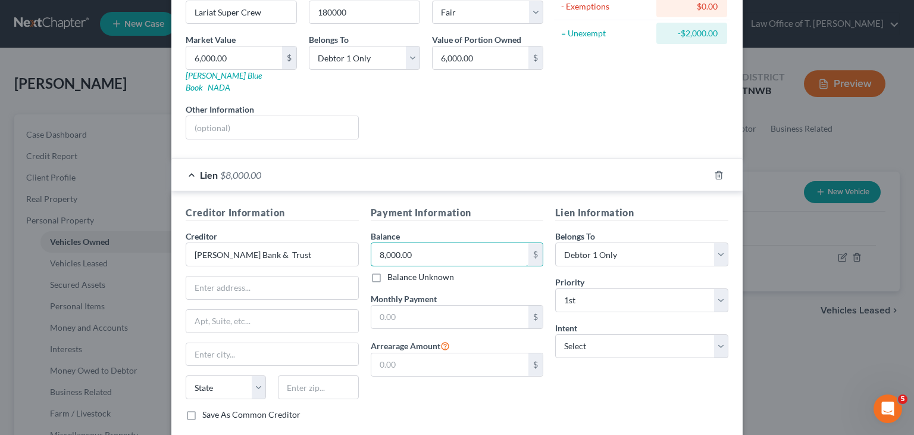
scroll to position [179, 0]
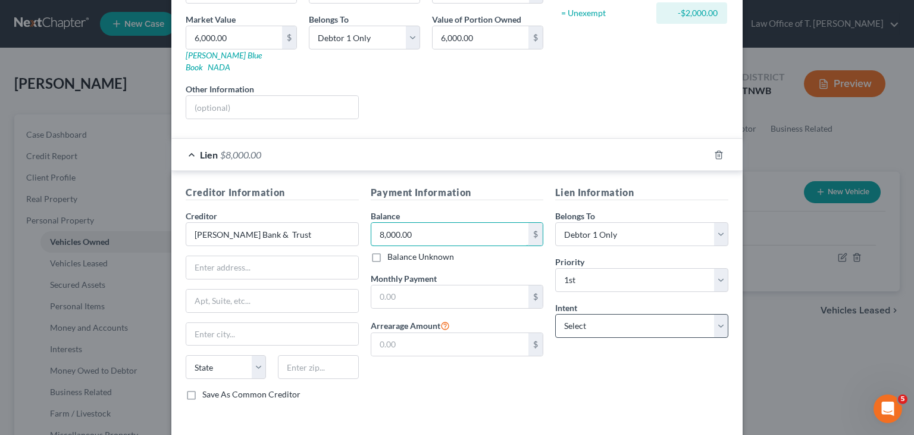
type input "8,000.00"
click at [651, 320] on select "Select Surrender Redeem Reaffirm Avoid Other" at bounding box center [641, 326] width 173 height 24
select select "2"
click at [555, 314] on select "Select Surrender Redeem Reaffirm Avoid Other" at bounding box center [641, 326] width 173 height 24
click at [633, 372] on div "Lien Information Belongs To * Select Debtor 1 Only Debtor 2 Only Debtor 1 And D…" at bounding box center [641, 297] width 185 height 224
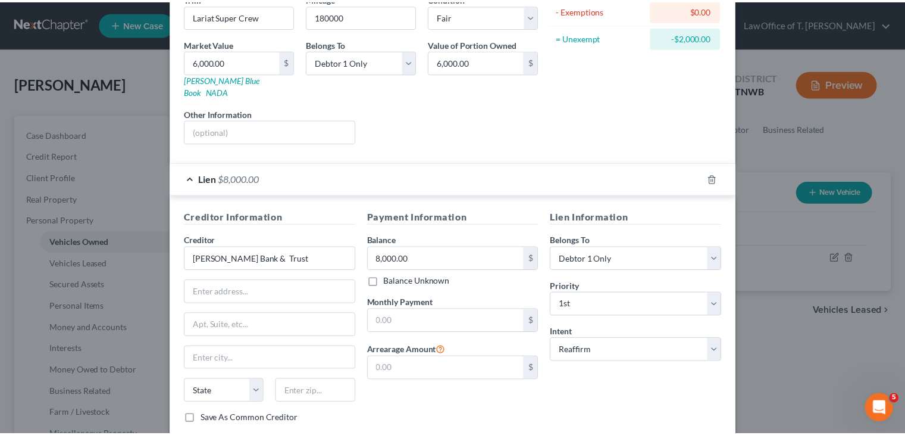
scroll to position [214, 0]
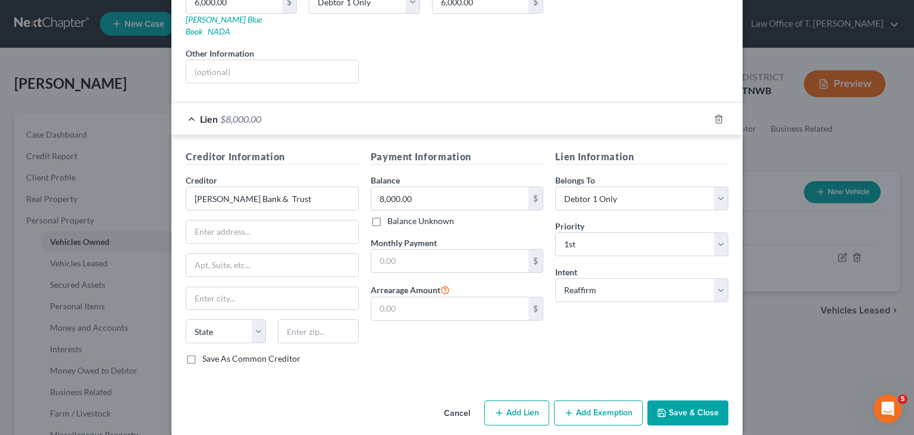
click at [690, 400] on button "Save & Close" at bounding box center [688, 412] width 81 height 25
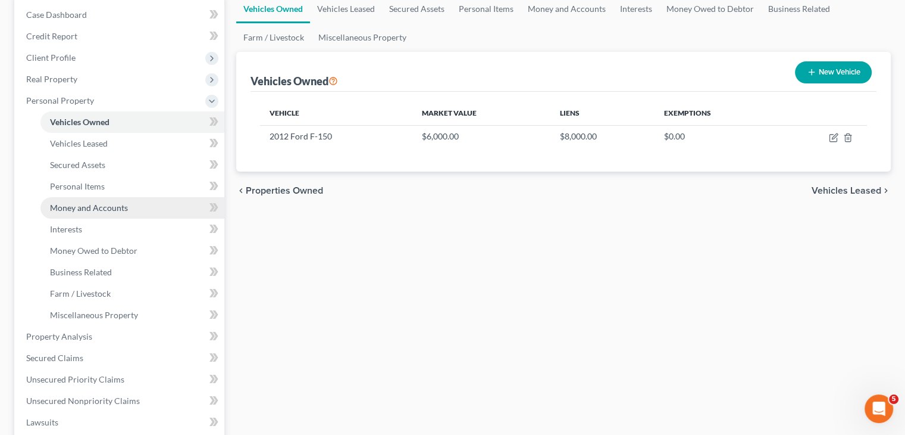
scroll to position [60, 0]
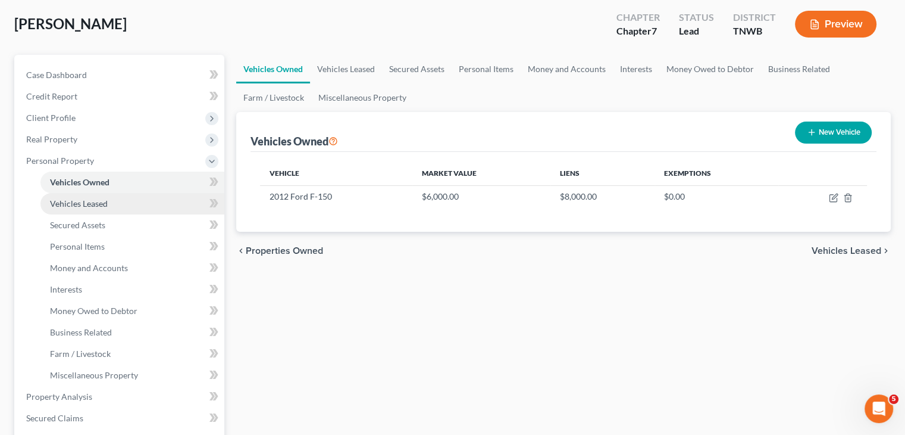
drag, startPoint x: 107, startPoint y: 202, endPoint x: 108, endPoint y: 211, distance: 8.5
click at [107, 202] on span "Vehicles Leased" at bounding box center [79, 203] width 58 height 10
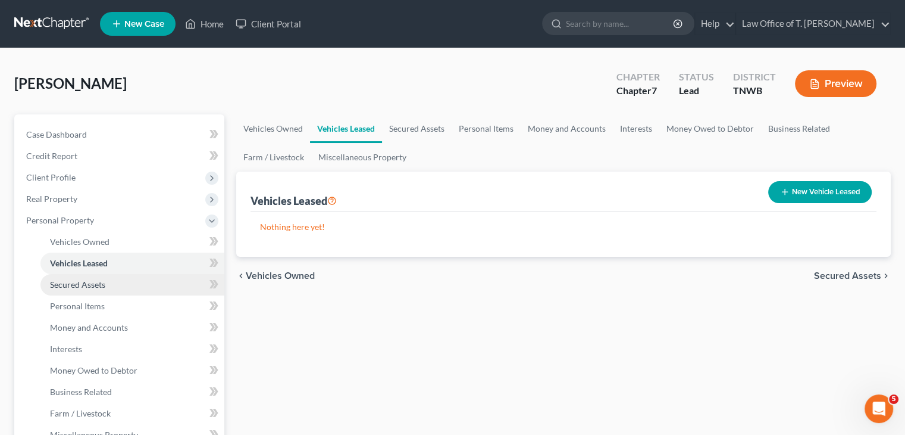
click at [101, 285] on span "Secured Assets" at bounding box center [77, 284] width 55 height 10
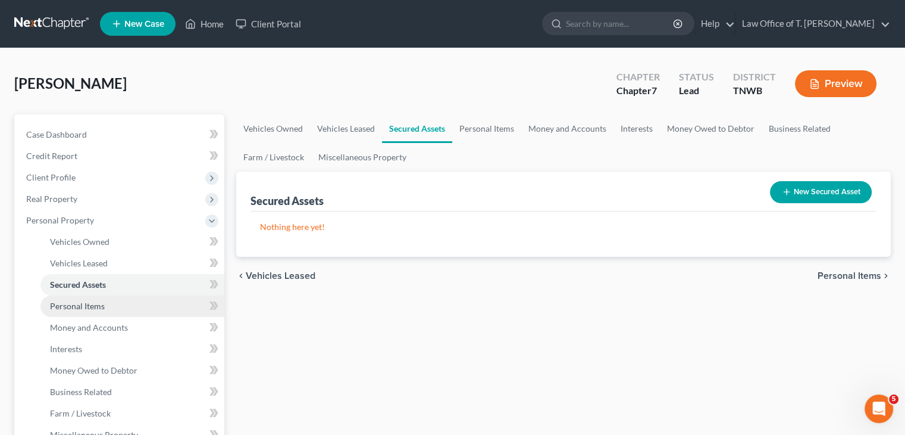
click at [105, 308] on link "Personal Items" at bounding box center [132, 305] width 184 height 21
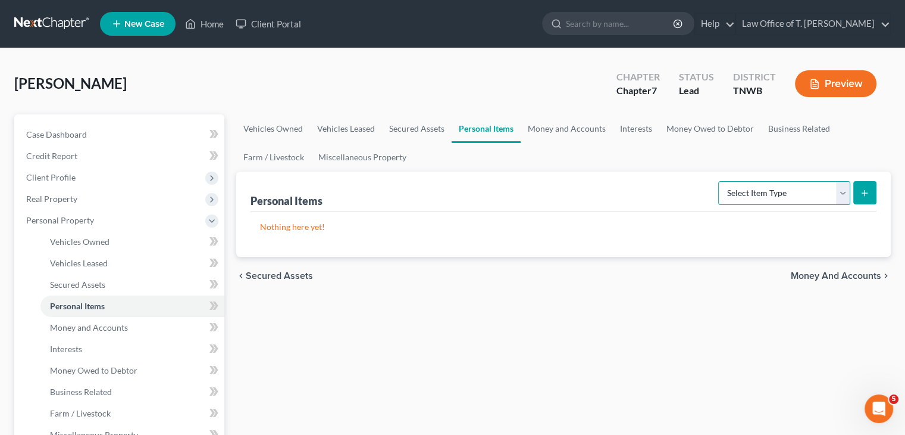
click at [845, 196] on select "Select Item Type Clothing Collectibles Of Value Electronics Firearms Household …" at bounding box center [785, 193] width 132 height 24
select select "clothing"
click at [720, 181] on select "Select Item Type Clothing Collectibles Of Value Electronics Firearms Household …" at bounding box center [785, 193] width 132 height 24
click at [869, 196] on icon "submit" at bounding box center [865, 193] width 10 height 10
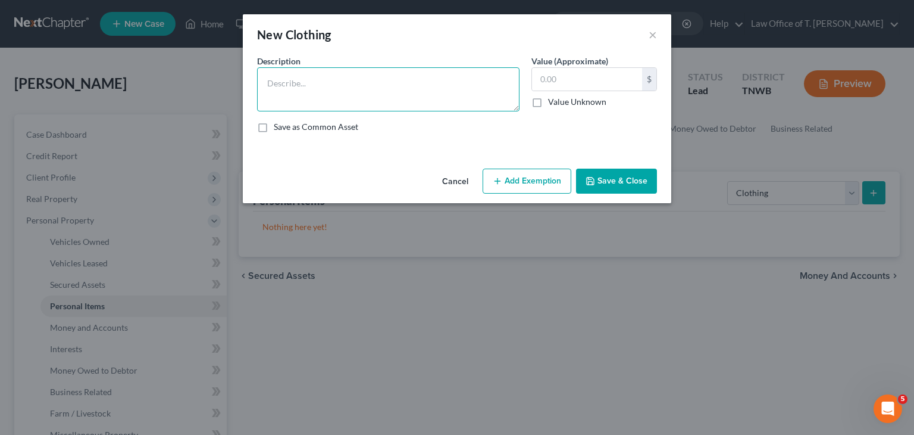
click at [376, 92] on textarea at bounding box center [388, 89] width 263 height 44
type textarea "misc. clothing"
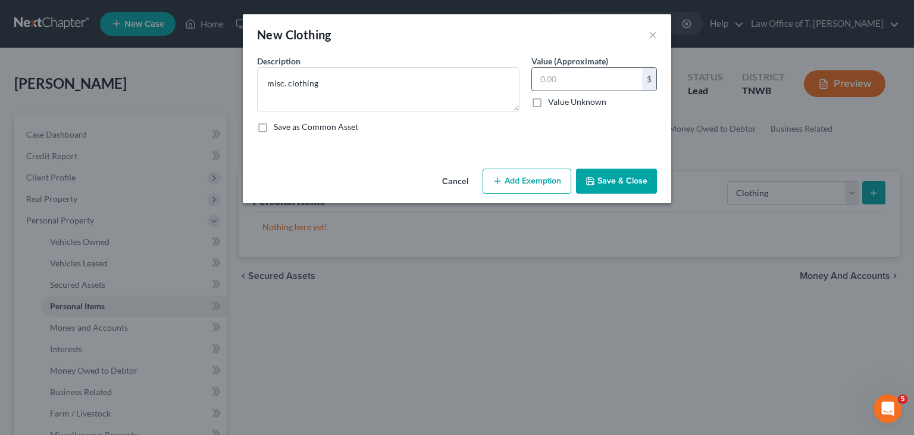
click at [555, 76] on input "text" at bounding box center [587, 79] width 110 height 23
type input "1,000.00"
click at [623, 183] on button "Save & Close" at bounding box center [616, 180] width 81 height 25
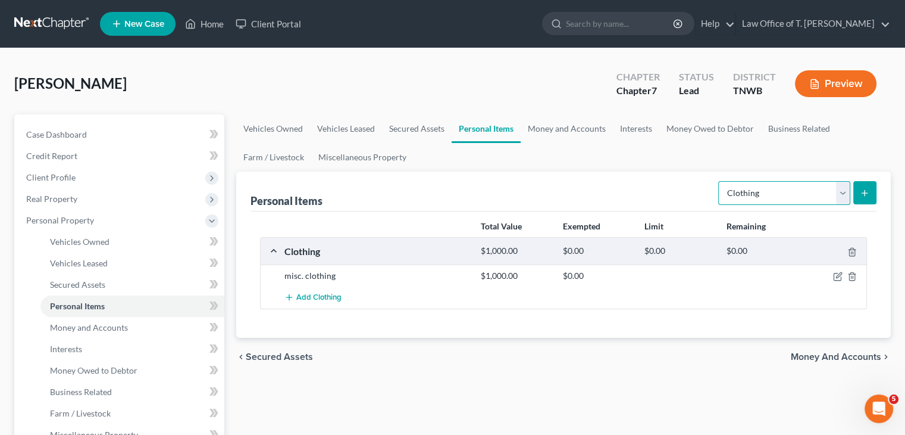
drag, startPoint x: 842, startPoint y: 193, endPoint x: 833, endPoint y: 194, distance: 9.6
click at [842, 193] on select "Select Item Type Clothing Collectibles Of Value Electronics Firearms Household …" at bounding box center [785, 193] width 132 height 24
select select "electronics"
click at [720, 181] on select "Select Item Type Clothing Collectibles Of Value Electronics Firearms Household …" at bounding box center [785, 193] width 132 height 24
click at [867, 192] on icon "submit" at bounding box center [865, 193] width 10 height 10
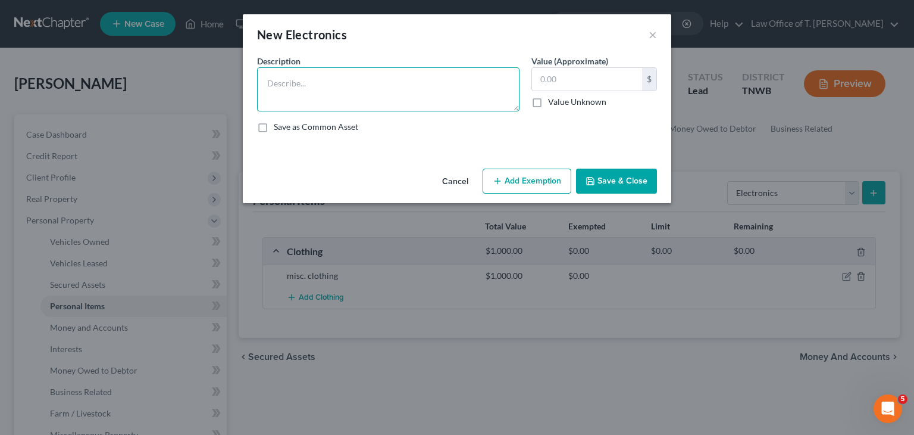
click at [303, 86] on textarea at bounding box center [388, 89] width 263 height 44
type textarea "50 inch TV- $100.00 Samsung smart watch- $50.00"
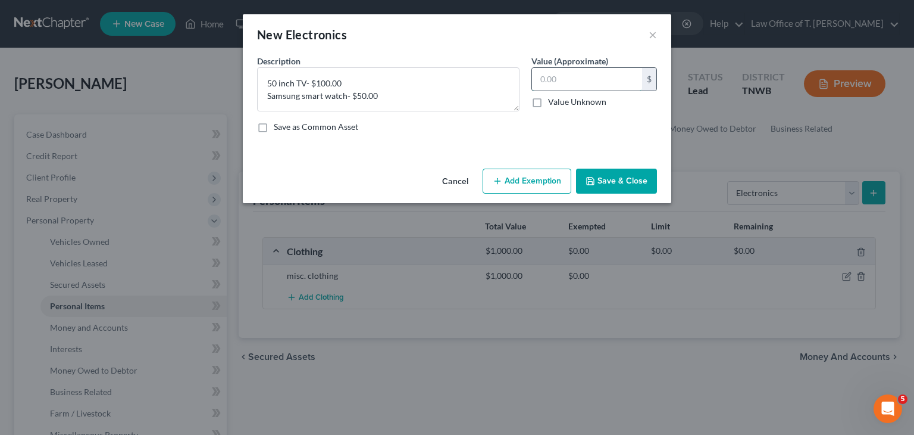
click at [595, 73] on input "text" at bounding box center [587, 79] width 110 height 23
type input "150.00"
click at [619, 174] on button "Save & Close" at bounding box center [616, 180] width 81 height 25
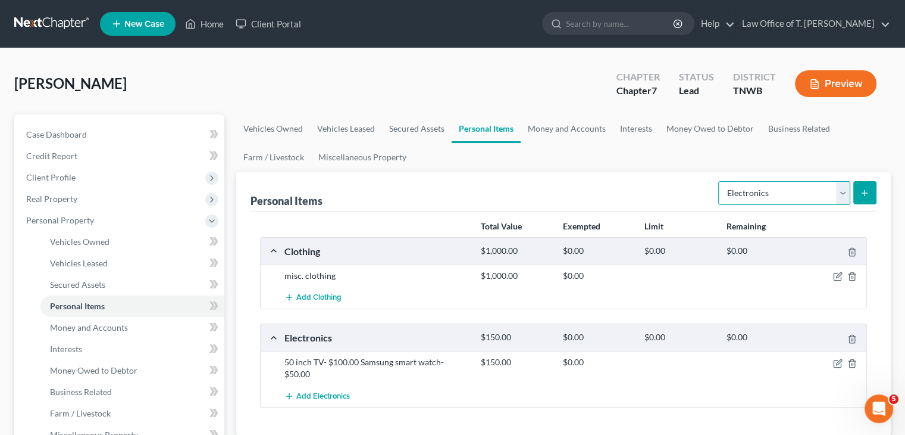
click at [845, 196] on select "Select Item Type Clothing Collectibles Of Value Electronics Firearms Household …" at bounding box center [785, 193] width 132 height 24
select select "firearms"
click at [720, 181] on select "Select Item Type Clothing Collectibles Of Value Electronics Firearms Household …" at bounding box center [785, 193] width 132 height 24
drag, startPoint x: 860, startPoint y: 179, endPoint x: 876, endPoint y: 196, distance: 23.6
click at [860, 180] on div "Select Item Type Clothing Collectibles Of Value Electronics Firearms Household …" at bounding box center [795, 192] width 163 height 32
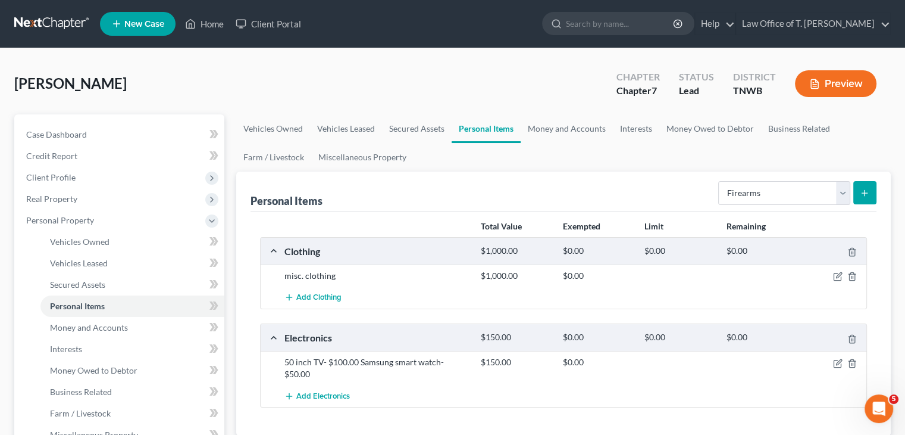
click at [872, 196] on button "submit" at bounding box center [865, 192] width 23 height 23
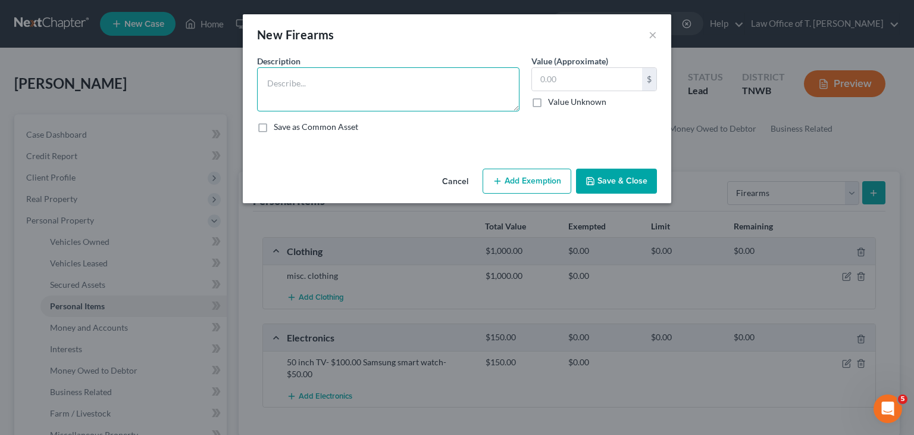
click at [368, 77] on textarea at bounding box center [388, 89] width 263 height 44
type textarea "935 Shotgun- $300.00"
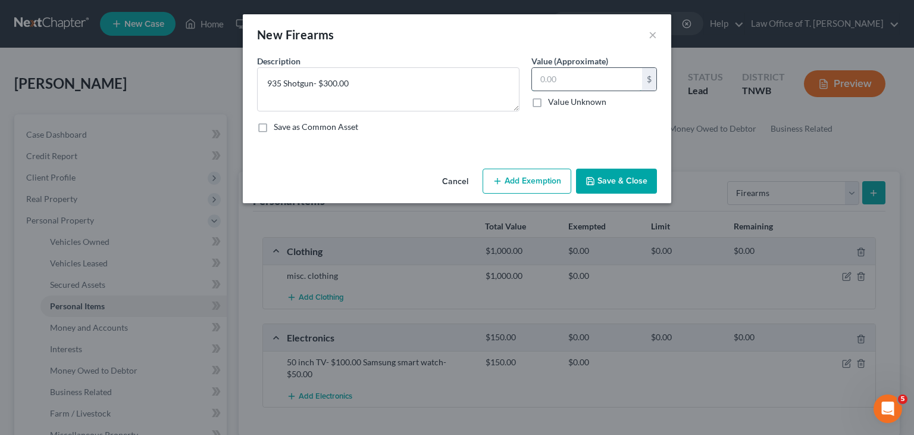
click at [569, 86] on input "text" at bounding box center [587, 79] width 110 height 23
type input "300.00"
click at [621, 179] on button "Save & Close" at bounding box center [616, 180] width 81 height 25
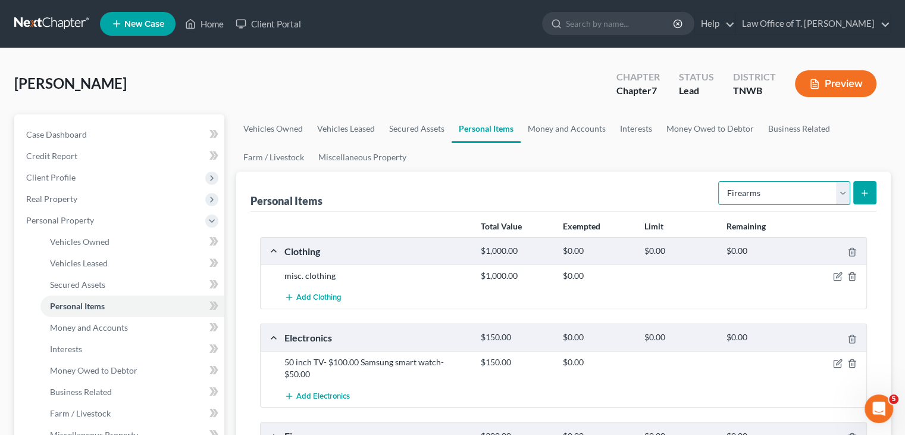
drag, startPoint x: 845, startPoint y: 194, endPoint x: 822, endPoint y: 198, distance: 23.6
click at [845, 194] on select "Select Item Type Clothing Collectibles Of Value Electronics Firearms Household …" at bounding box center [785, 193] width 132 height 24
select select "household_goods"
click at [720, 181] on select "Select Item Type Clothing Collectibles Of Value Electronics Firearms Household …" at bounding box center [785, 193] width 132 height 24
click at [868, 193] on icon "submit" at bounding box center [865, 193] width 10 height 10
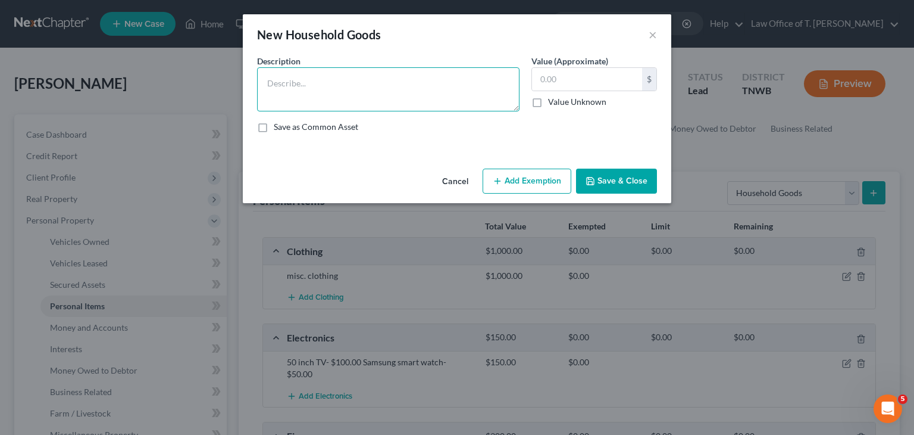
click at [430, 84] on textarea at bounding box center [388, 89] width 263 height 44
click at [654, 32] on button "×" at bounding box center [653, 34] width 8 height 14
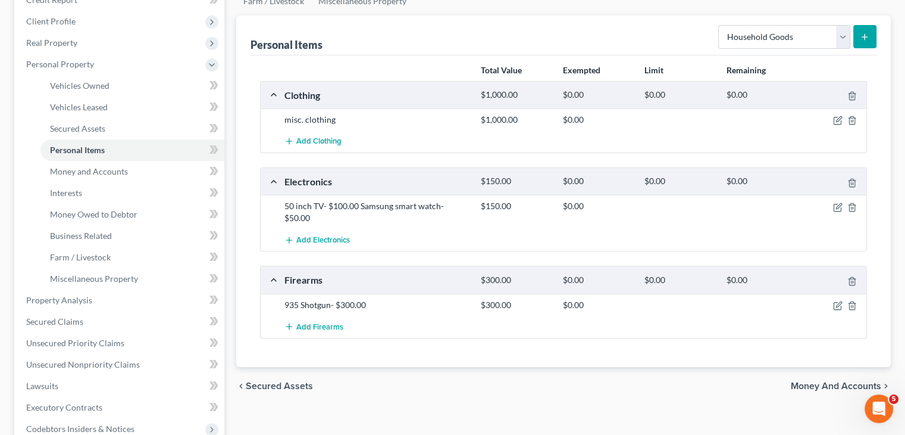
scroll to position [60, 0]
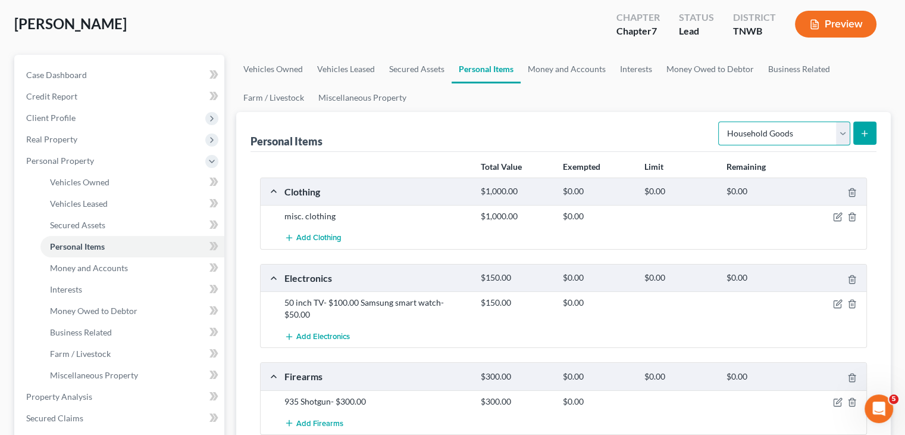
click at [838, 137] on select "Select Item Type Clothing Collectibles Of Value Electronics Firearms Household …" at bounding box center [785, 133] width 132 height 24
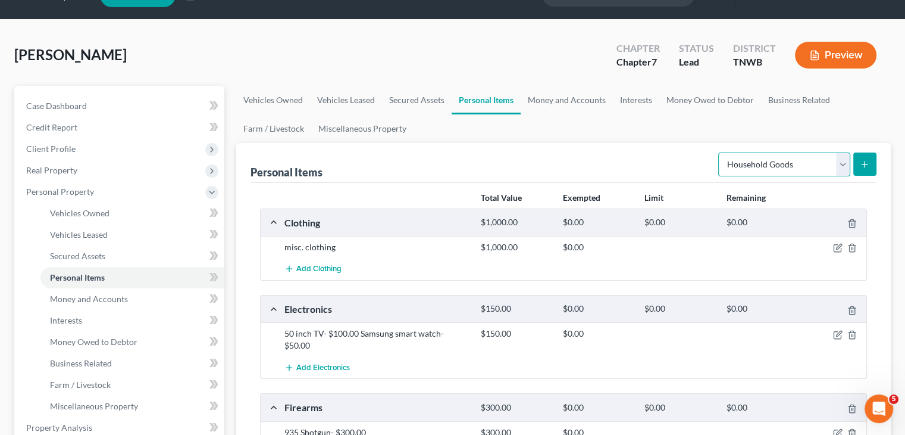
scroll to position [0, 0]
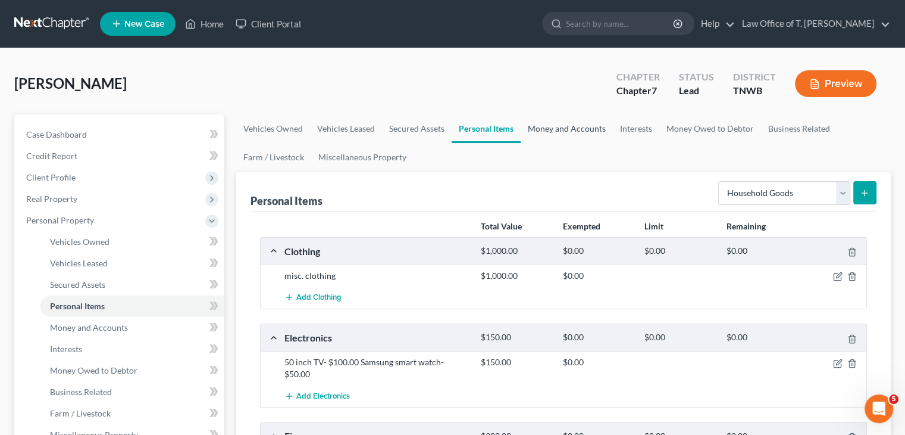
drag, startPoint x: 586, startPoint y: 129, endPoint x: 577, endPoint y: 138, distance: 12.2
click at [586, 129] on link "Money and Accounts" at bounding box center [567, 128] width 92 height 29
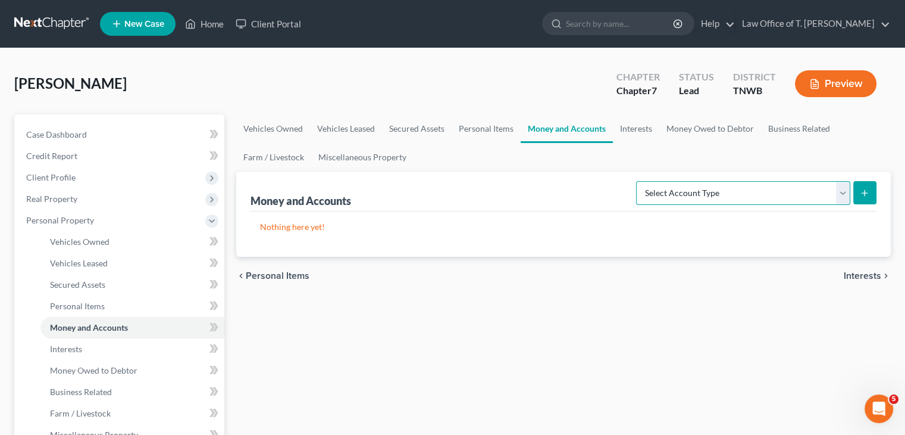
click at [842, 196] on select "Select Account Type Brokerage Cash on Hand Certificates of Deposit Checking Acc…" at bounding box center [743, 193] width 214 height 24
select select "checking"
click at [639, 181] on select "Select Account Type Brokerage Cash on Hand Certificates of Deposit Checking Acc…" at bounding box center [743, 193] width 214 height 24
click at [866, 196] on icon "submit" at bounding box center [865, 193] width 10 height 10
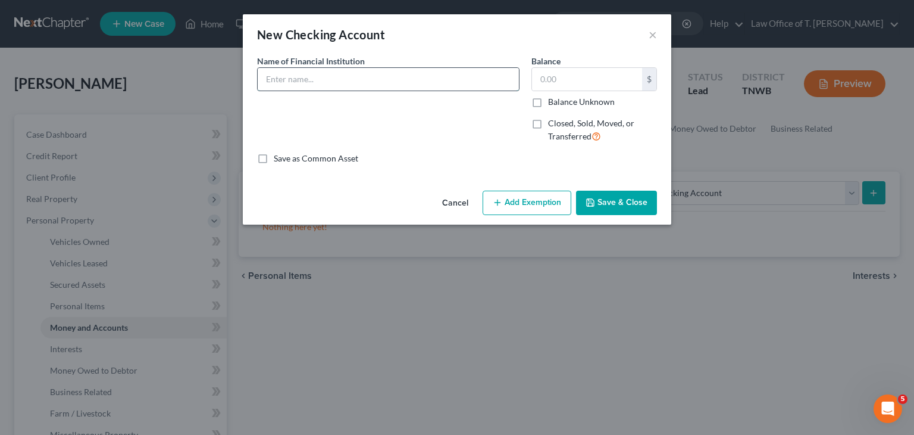
click at [320, 86] on input "text" at bounding box center [388, 79] width 261 height 23
type input "Regions Bank"
click at [586, 83] on input "text" at bounding box center [587, 79] width 110 height 23
type input "100.00"
click at [618, 205] on button "Save & Close" at bounding box center [616, 202] width 81 height 25
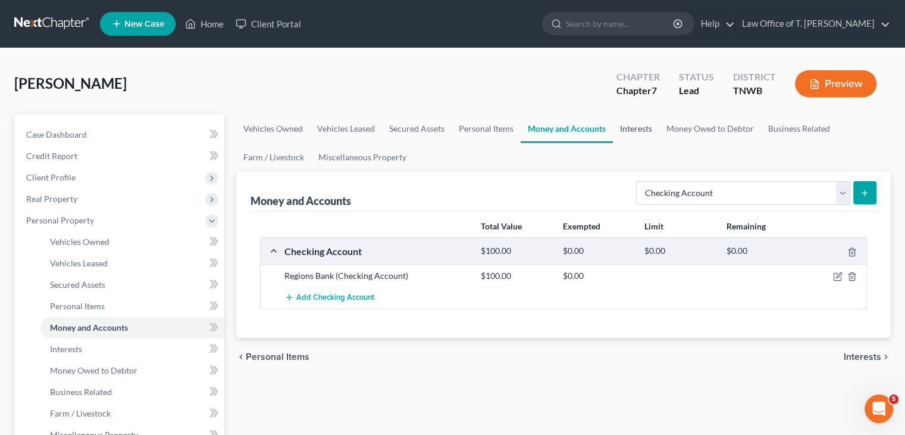
click at [645, 128] on link "Interests" at bounding box center [636, 128] width 46 height 29
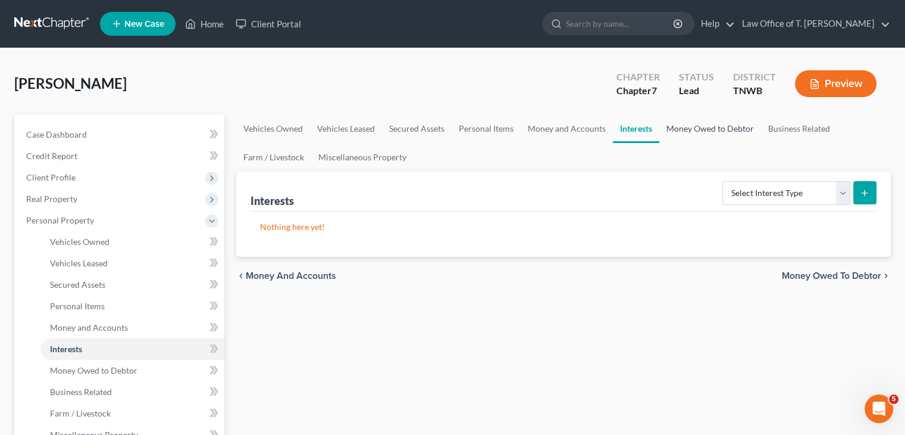
drag, startPoint x: 714, startPoint y: 132, endPoint x: 699, endPoint y: 124, distance: 16.5
click at [714, 131] on link "Money Owed to Debtor" at bounding box center [711, 128] width 102 height 29
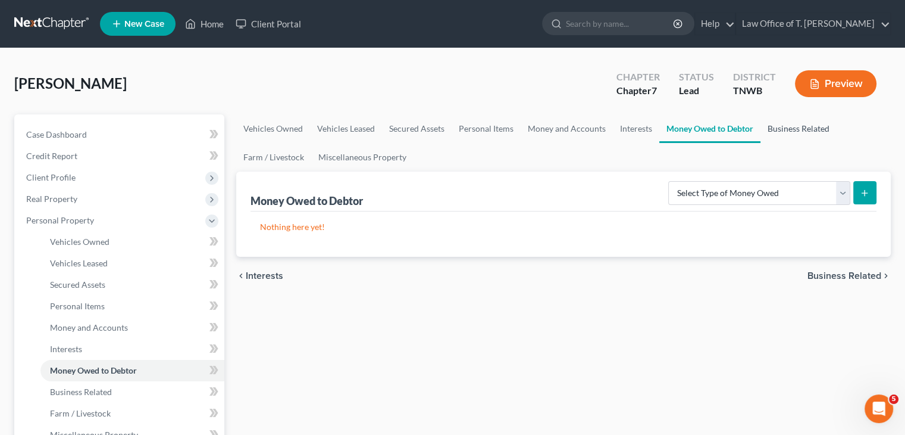
drag, startPoint x: 793, startPoint y: 129, endPoint x: 434, endPoint y: 151, distance: 359.6
click at [793, 129] on link "Business Related" at bounding box center [799, 128] width 76 height 29
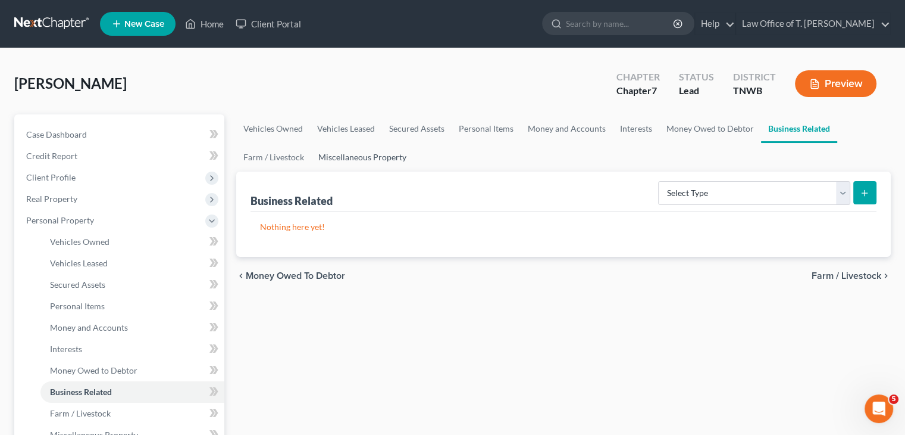
click at [367, 160] on link "Miscellaneous Property" at bounding box center [362, 157] width 102 height 29
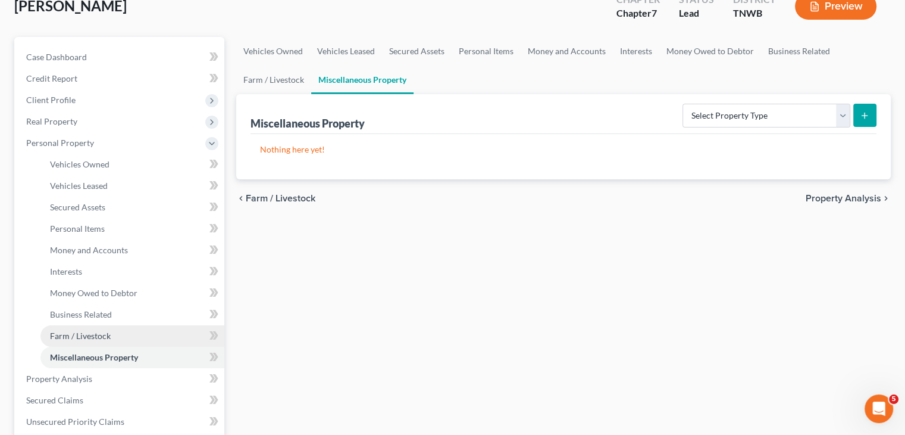
scroll to position [179, 0]
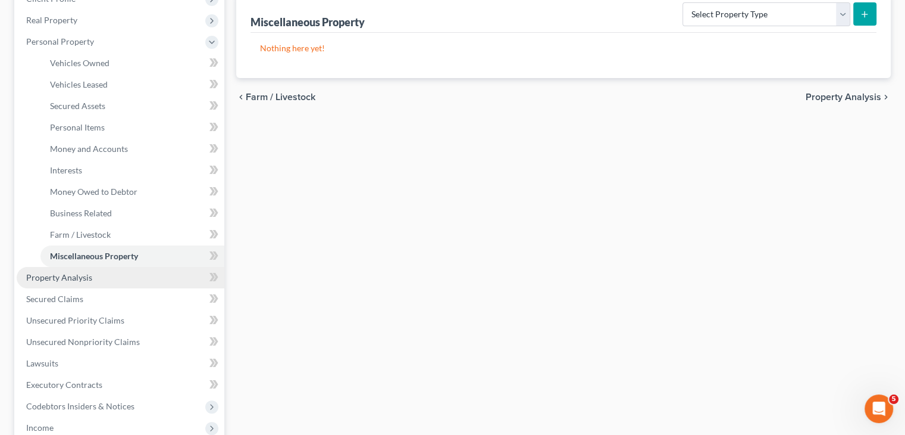
click at [67, 280] on span "Property Analysis" at bounding box center [59, 277] width 66 height 10
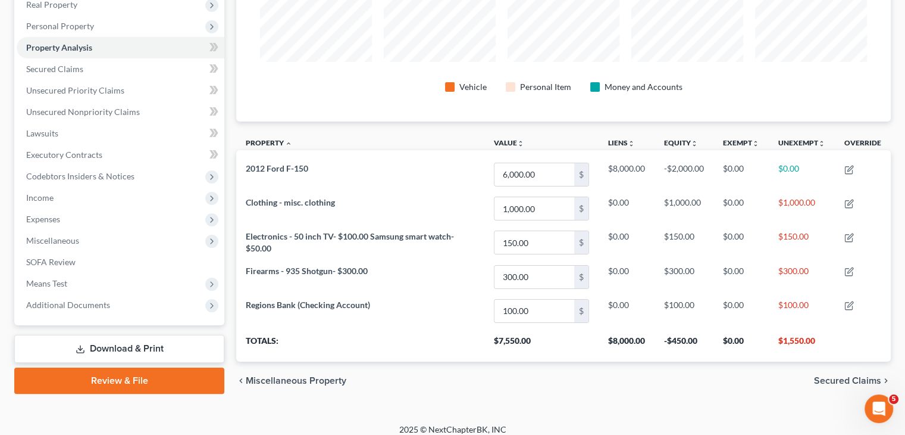
scroll to position [202, 0]
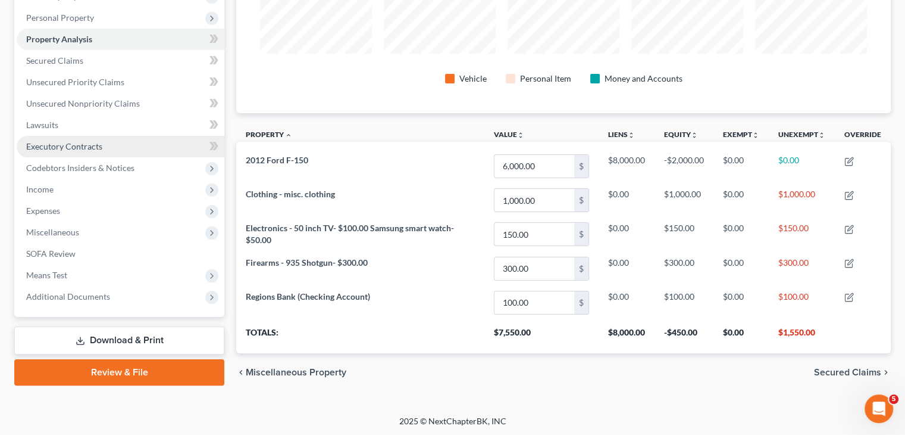
click at [88, 146] on span "Executory Contracts" at bounding box center [64, 146] width 76 height 10
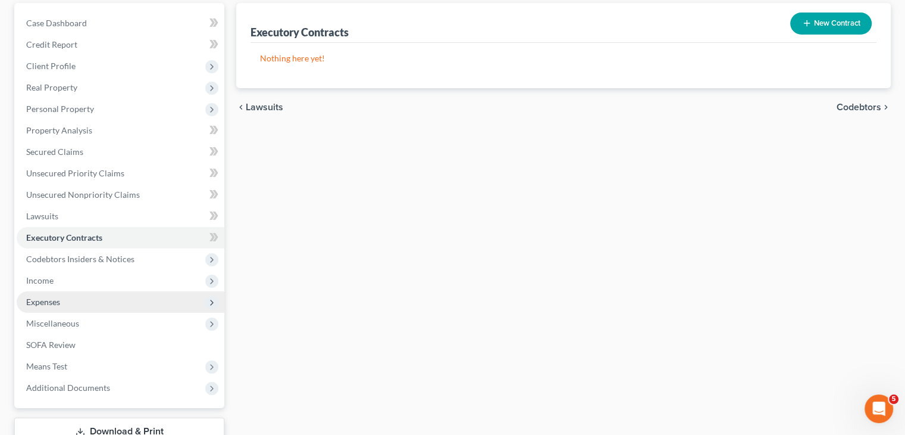
scroll to position [119, 0]
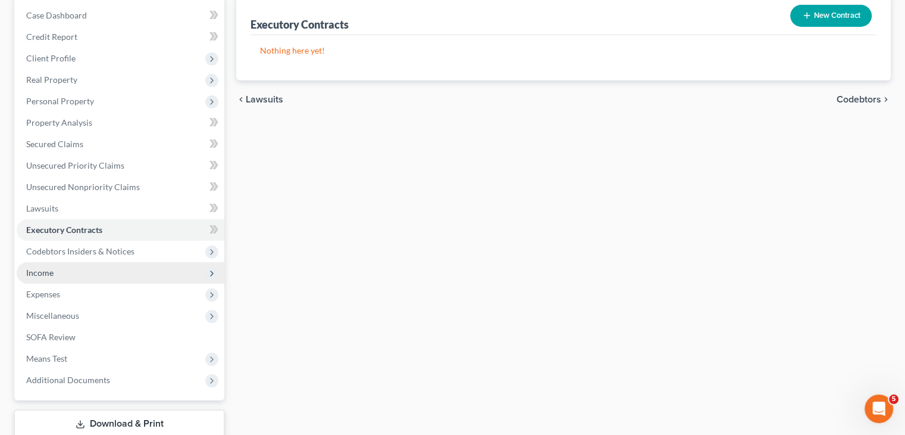
click at [54, 276] on span "Income" at bounding box center [121, 272] width 208 height 21
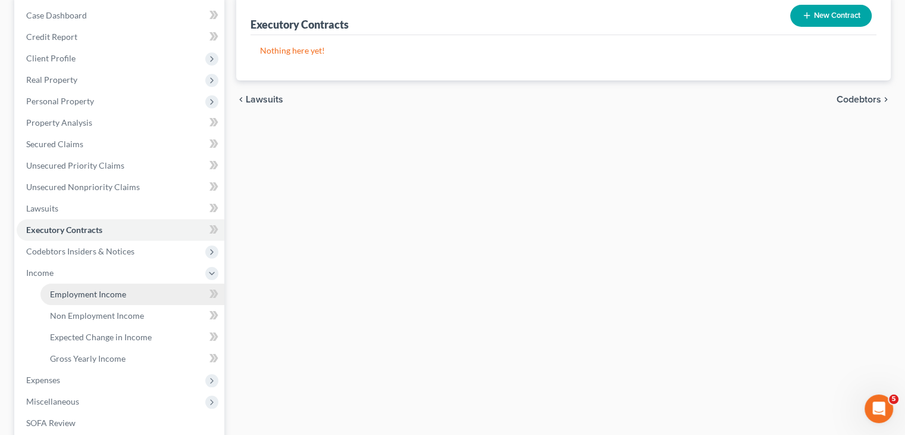
click at [135, 291] on link "Employment Income" at bounding box center [132, 293] width 184 height 21
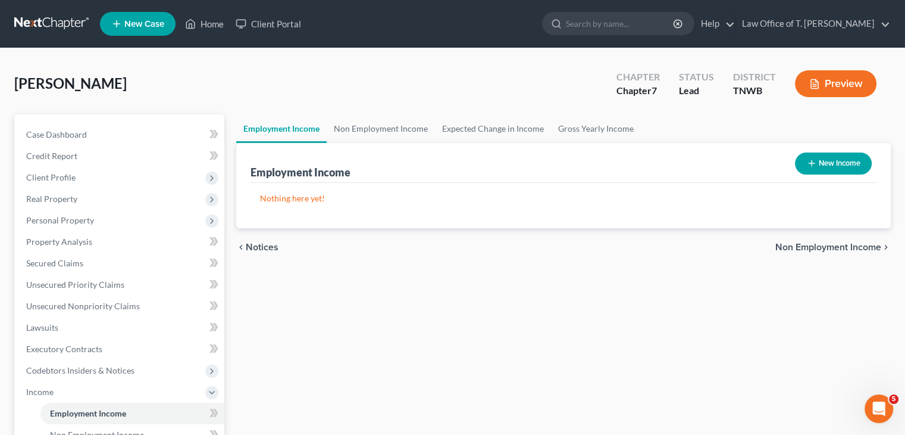
click at [825, 163] on button "New Income" at bounding box center [833, 163] width 77 height 22
select select "0"
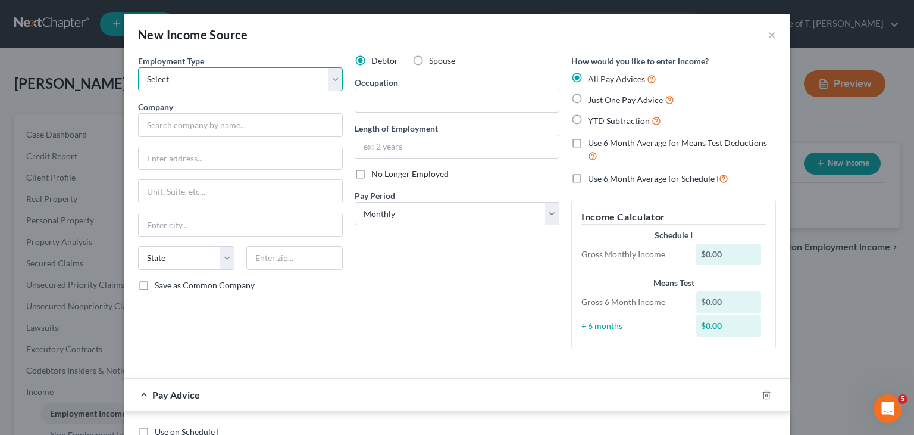
click at [257, 86] on select "Select Full or [DEMOGRAPHIC_DATA] Employment Self Employment" at bounding box center [240, 79] width 205 height 24
select select "0"
click at [138, 67] on select "Select Full or [DEMOGRAPHIC_DATA] Employment Self Employment" at bounding box center [240, 79] width 205 height 24
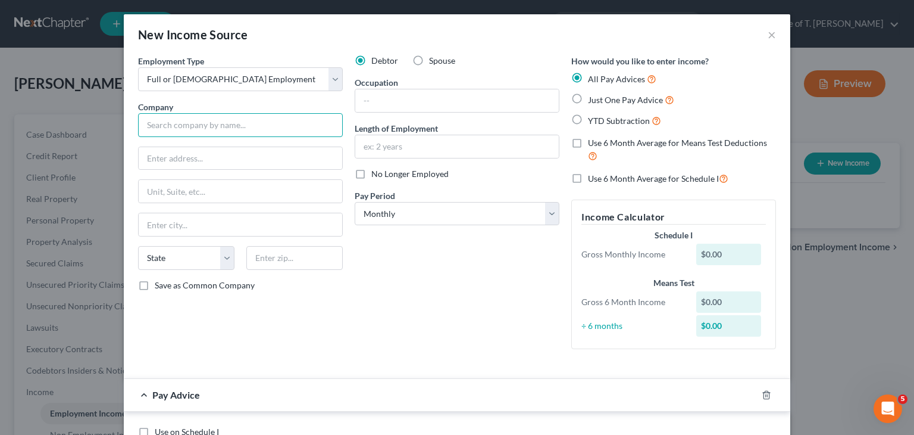
click at [232, 129] on input "text" at bounding box center [240, 125] width 205 height 24
type input "[PERSON_NAME] Coop"
click at [229, 160] on input "text" at bounding box center [241, 158] width 204 height 23
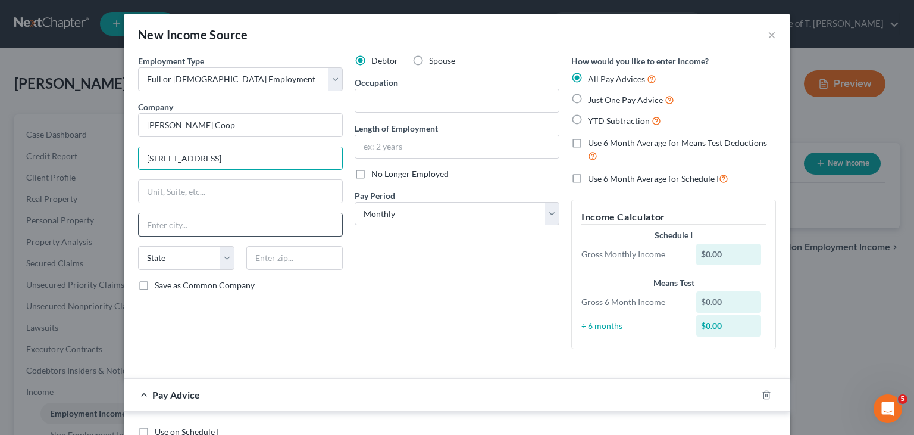
type input "[STREET_ADDRESS]"
click at [258, 215] on input "text" at bounding box center [241, 224] width 204 height 23
type input "[GEOGRAPHIC_DATA]"
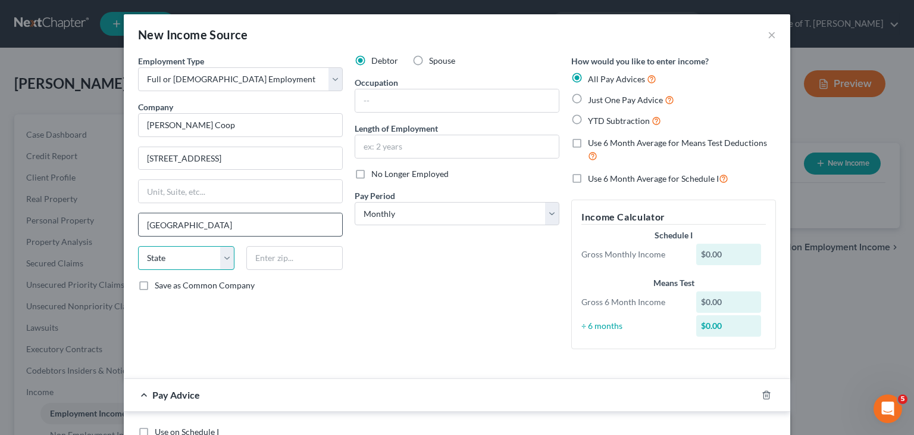
select select "44"
type input "38242"
click at [511, 100] on input "text" at bounding box center [457, 100] width 204 height 23
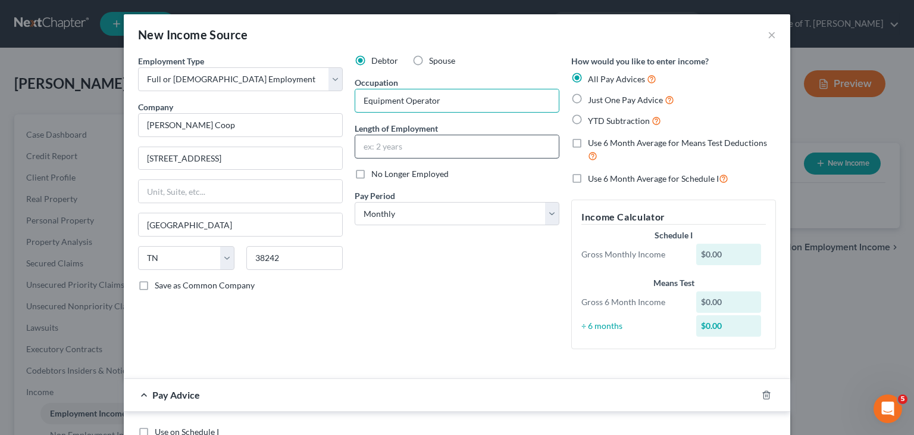
type input "Equipment Operator"
click at [457, 151] on input "text" at bounding box center [457, 146] width 204 height 23
type input "2 years"
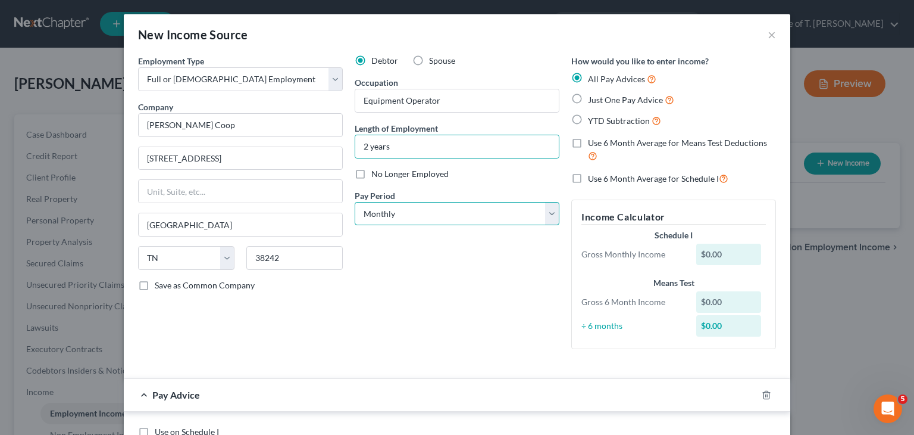
click at [496, 218] on select "Select Monthly Twice Monthly Every Other Week Weekly" at bounding box center [457, 214] width 205 height 24
select select "2"
click at [355, 202] on select "Select Monthly Twice Monthly Every Other Week Weekly" at bounding box center [457, 214] width 205 height 24
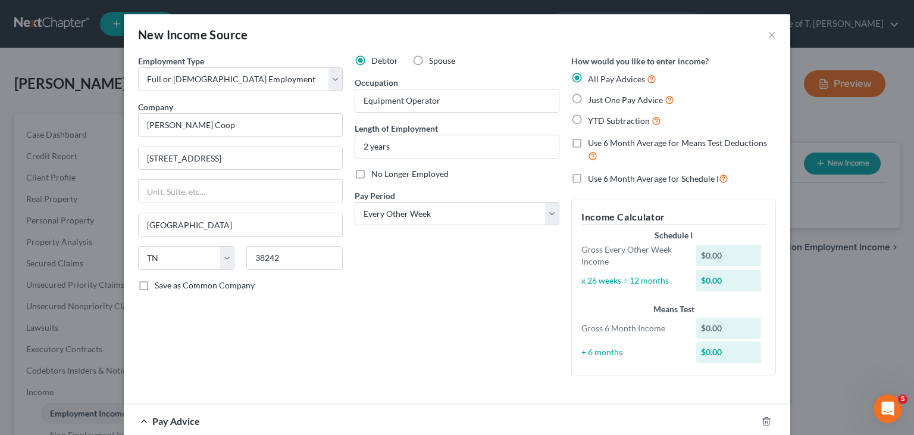
click at [588, 120] on label "YTD Subtraction" at bounding box center [624, 121] width 73 height 14
click at [593, 120] on input "YTD Subtraction" at bounding box center [597, 118] width 8 height 8
radio input "true"
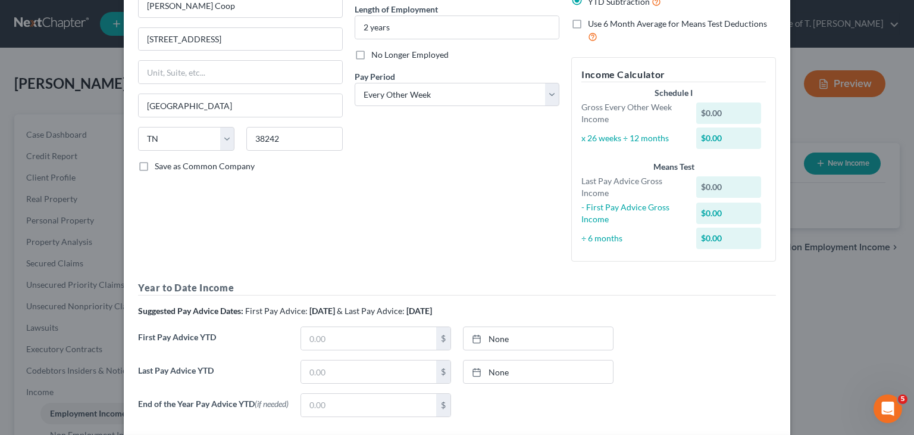
scroll to position [179, 0]
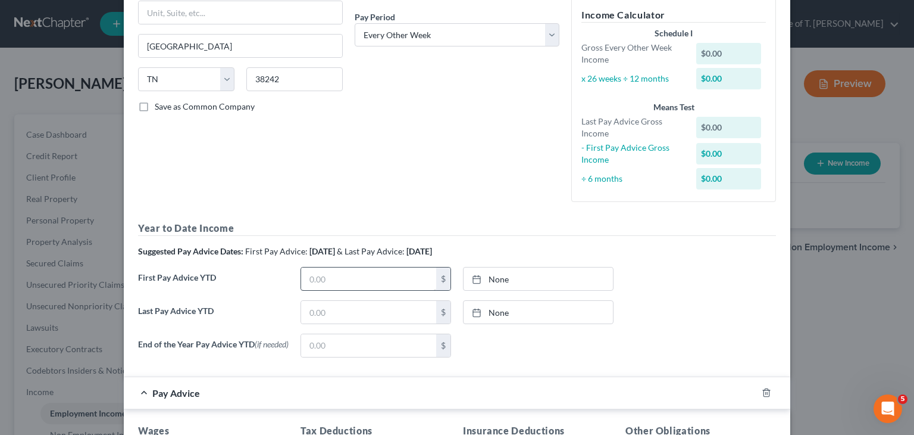
click at [339, 289] on div "$" at bounding box center [376, 279] width 151 height 24
click at [341, 282] on input "text" at bounding box center [368, 278] width 135 height 23
drag, startPoint x: 338, startPoint y: 278, endPoint x: 305, endPoint y: 279, distance: 32.8
click at [305, 279] on input "1,129" at bounding box center [368, 278] width 135 height 23
type input "11,290.00"
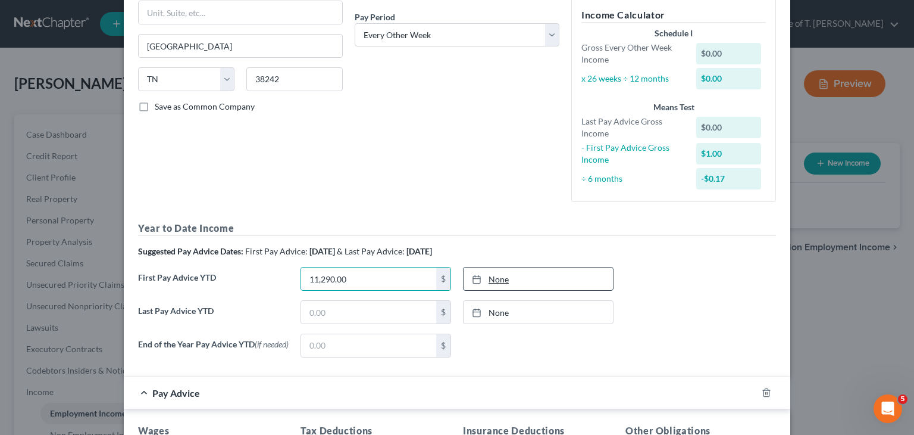
click at [500, 276] on link "None" at bounding box center [538, 278] width 149 height 23
type input "[DATE]"
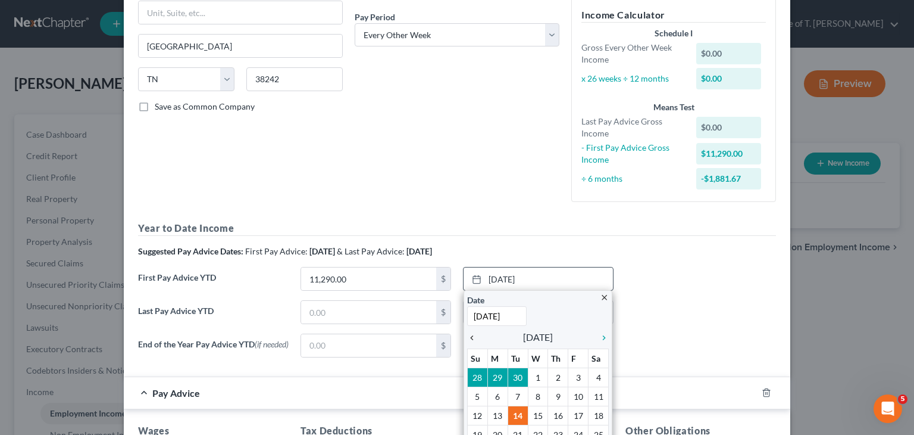
click at [468, 339] on icon "chevron_left" at bounding box center [474, 338] width 15 height 10
click at [468, 338] on icon "chevron_left" at bounding box center [474, 338] width 15 height 10
click at [469, 338] on icon "chevron_left" at bounding box center [474, 338] width 15 height 10
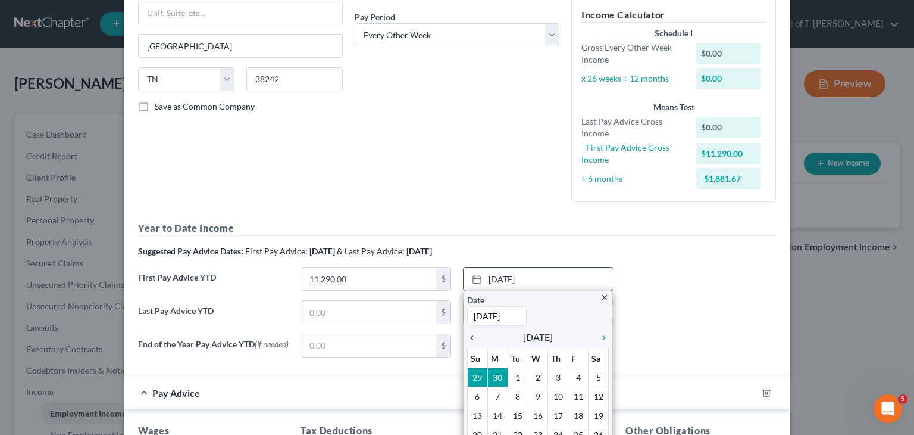
click at [469, 338] on icon "chevron_left" at bounding box center [474, 338] width 15 height 10
click at [470, 338] on icon "chevron_left" at bounding box center [474, 338] width 15 height 10
click at [470, 336] on icon "chevron_left" at bounding box center [474, 338] width 15 height 10
click at [600, 336] on icon "chevron_right" at bounding box center [601, 338] width 15 height 10
click at [604, 336] on icon "chevron_right" at bounding box center [601, 338] width 15 height 10
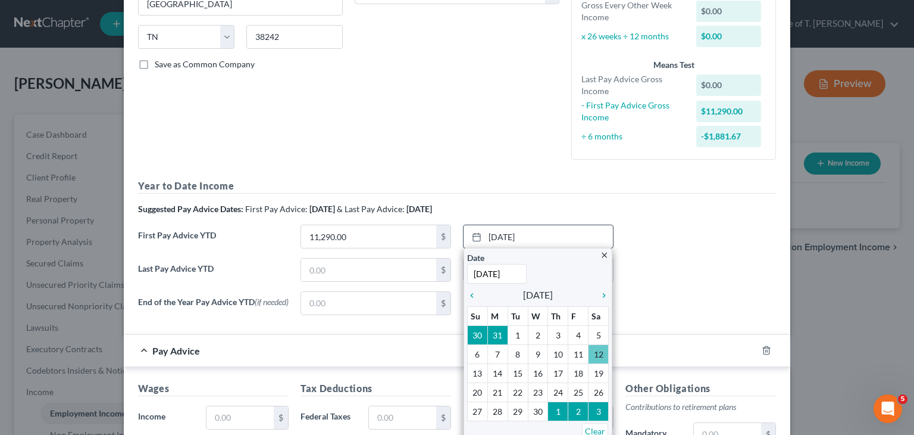
scroll to position [238, 0]
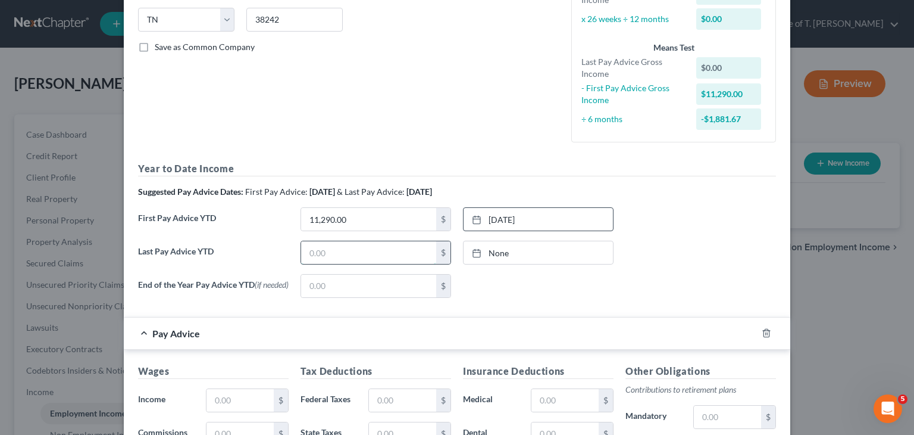
click at [330, 253] on input "text" at bounding box center [368, 252] width 135 height 23
type input "27,875.00"
click at [500, 252] on link "None" at bounding box center [538, 252] width 149 height 23
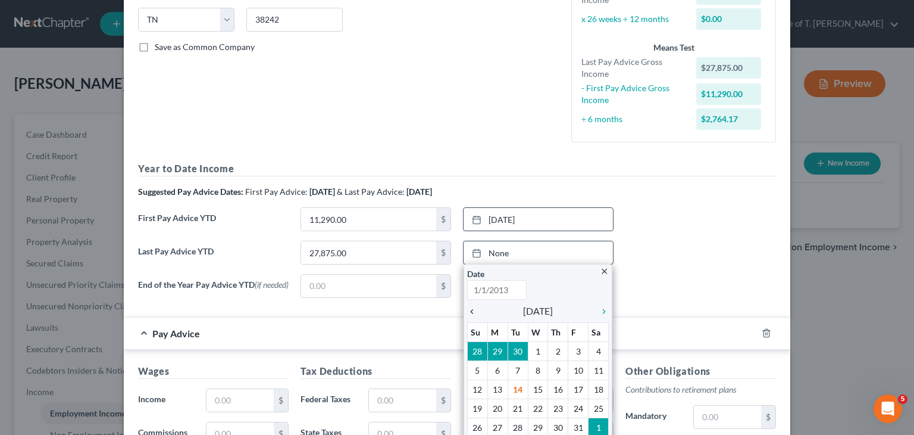
click at [470, 313] on icon "chevron_left" at bounding box center [474, 312] width 15 height 10
type input "[DATE]"
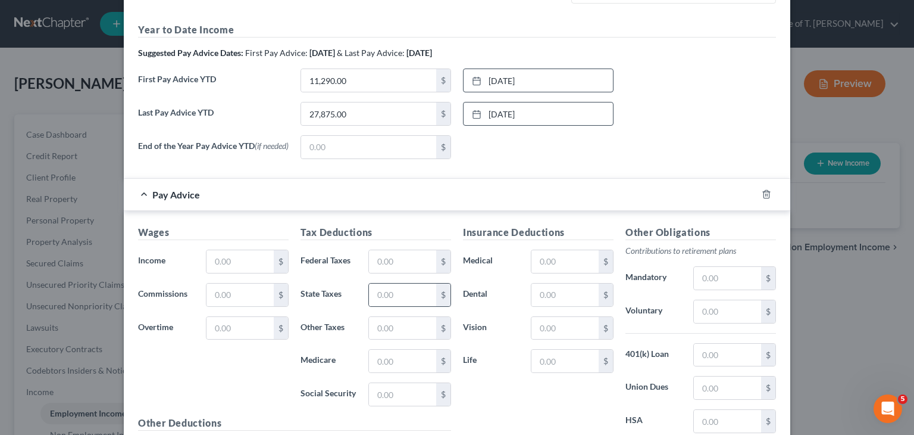
scroll to position [417, 0]
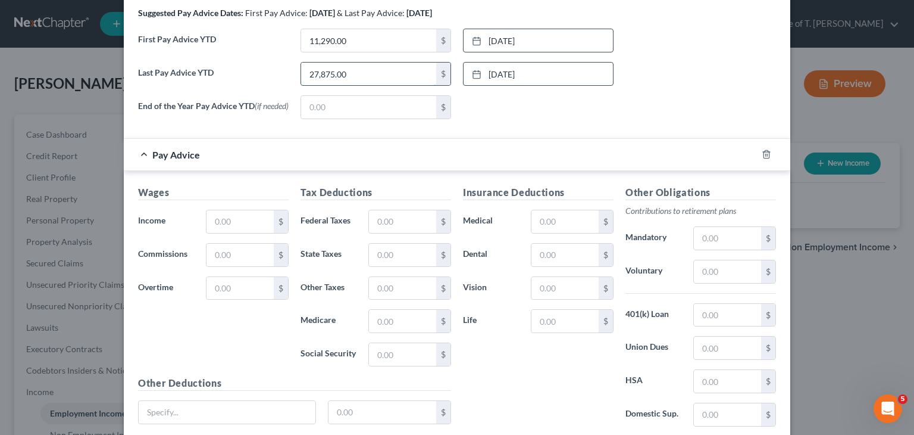
click at [350, 72] on input "27,875.00" at bounding box center [368, 74] width 135 height 23
click at [506, 70] on link "[DATE]" at bounding box center [538, 74] width 149 height 23
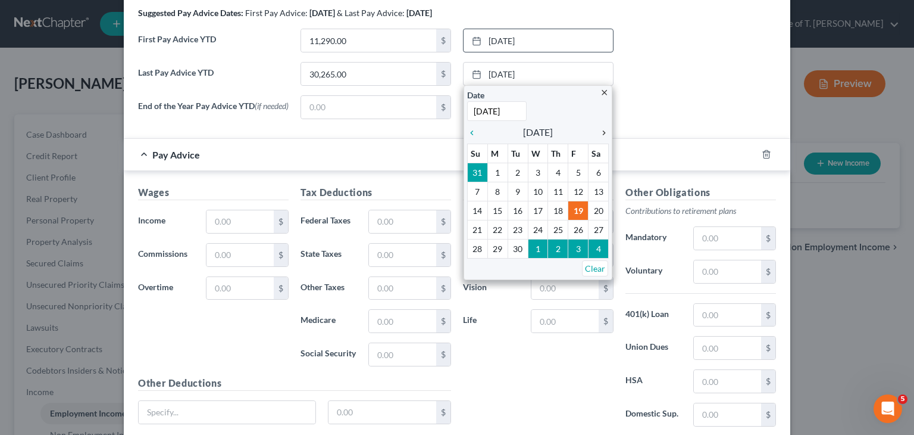
click at [600, 132] on icon "chevron_right" at bounding box center [601, 133] width 15 height 10
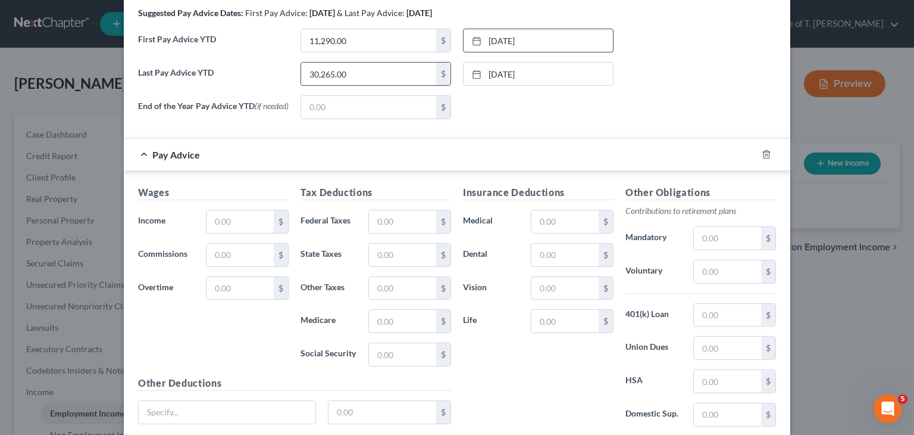
click at [399, 74] on input "30,265.00" at bounding box center [368, 74] width 135 height 23
type input "28,920.00"
click at [520, 70] on link "[DATE]" at bounding box center [538, 74] width 149 height 23
click at [232, 223] on input "text" at bounding box center [240, 221] width 67 height 23
type input "1,597.07"
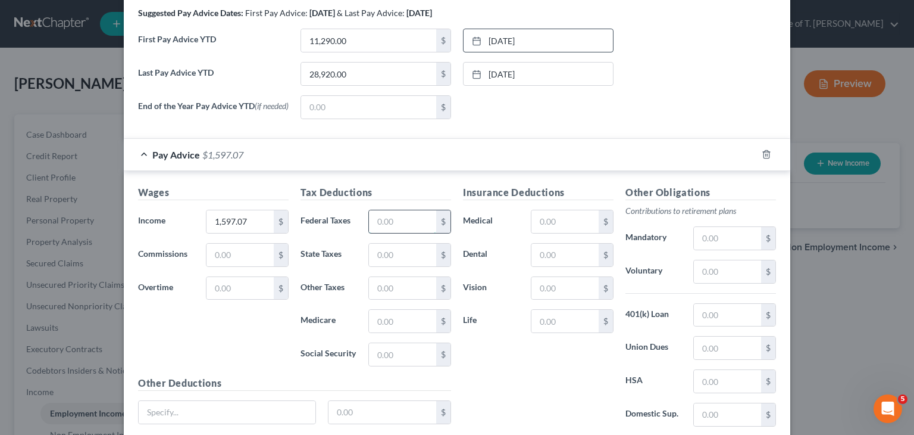
click at [385, 223] on input "text" at bounding box center [402, 221] width 67 height 23
type input "170.90"
click at [376, 352] on input "text" at bounding box center [402, 354] width 67 height 23
type input "95.38"
click at [383, 320] on input "text" at bounding box center [402, 321] width 67 height 23
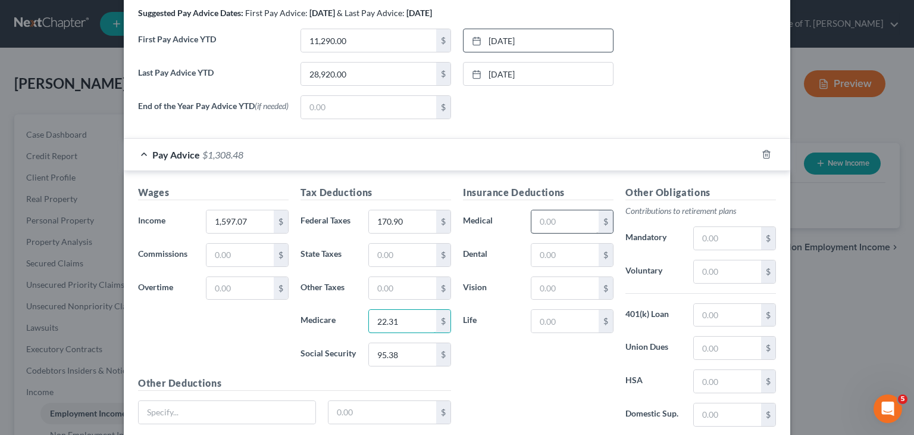
type input "22.31"
click at [536, 219] on input "text" at bounding box center [565, 221] width 67 height 23
type input "48.65"
click at [538, 247] on input "text" at bounding box center [565, 254] width 67 height 23
type input "5.76"
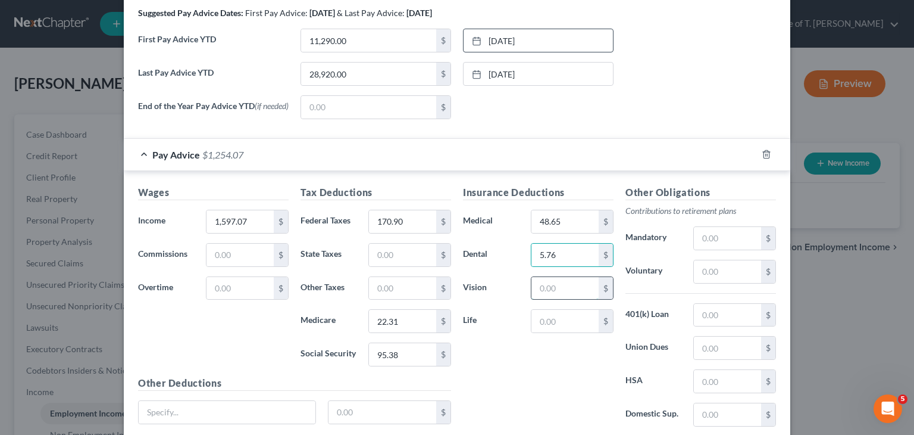
click at [541, 290] on input "text" at bounding box center [565, 288] width 67 height 23
type input "4.23"
click at [562, 318] on input "text" at bounding box center [565, 321] width 67 height 23
drag, startPoint x: 580, startPoint y: 395, endPoint x: 583, endPoint y: 366, distance: 29.4
click at [580, 395] on div "Insurance Deductions Medical 48.65 $ Dental 5.76 $ Vision 4.23 $ Life $" at bounding box center [538, 310] width 163 height 251
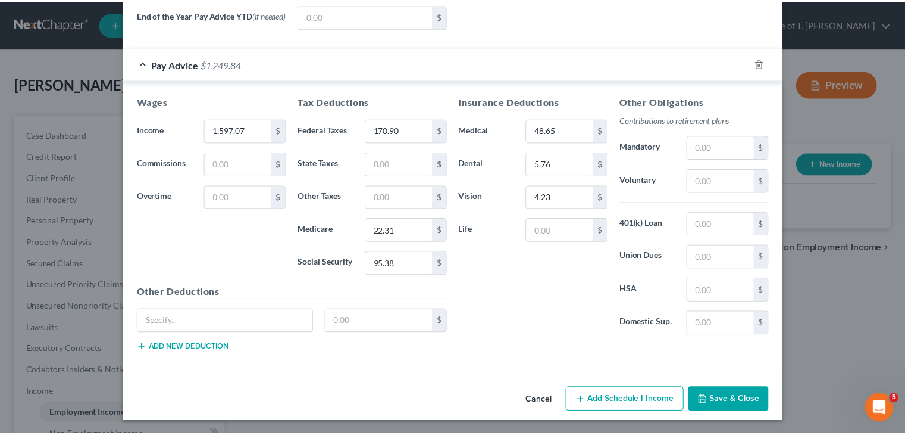
scroll to position [509, 0]
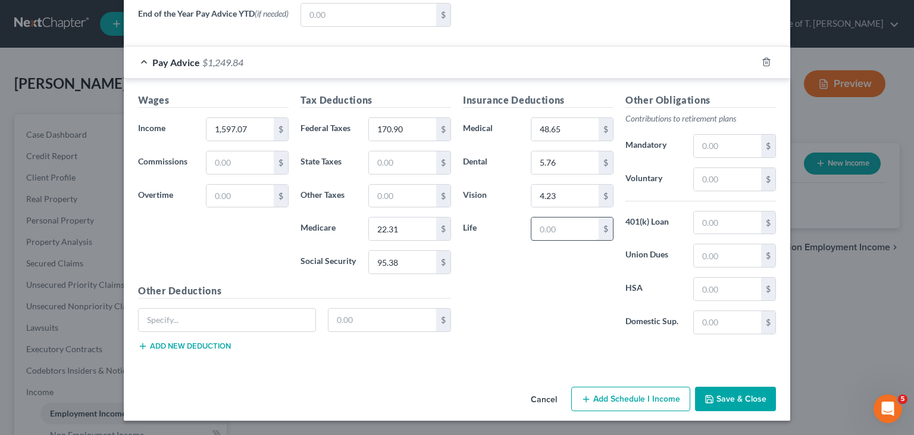
click at [536, 233] on input "text" at bounding box center [565, 228] width 67 height 23
type input "2.07"
click at [745, 404] on button "Save & Close" at bounding box center [735, 398] width 81 height 25
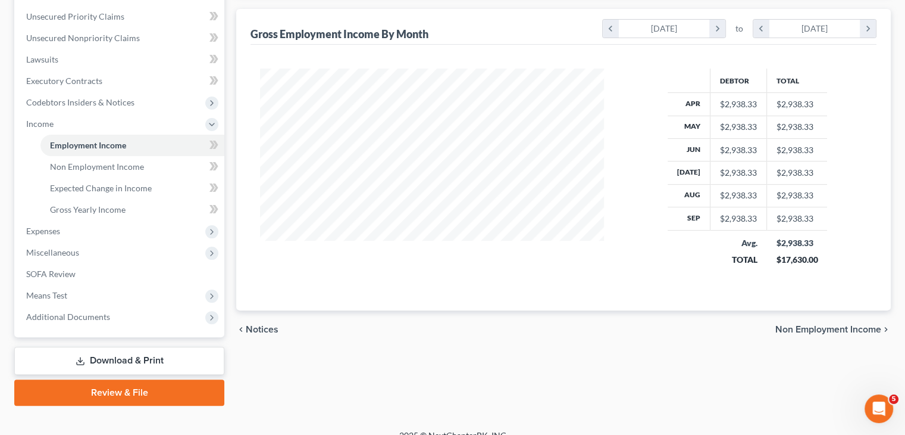
scroll to position [283, 0]
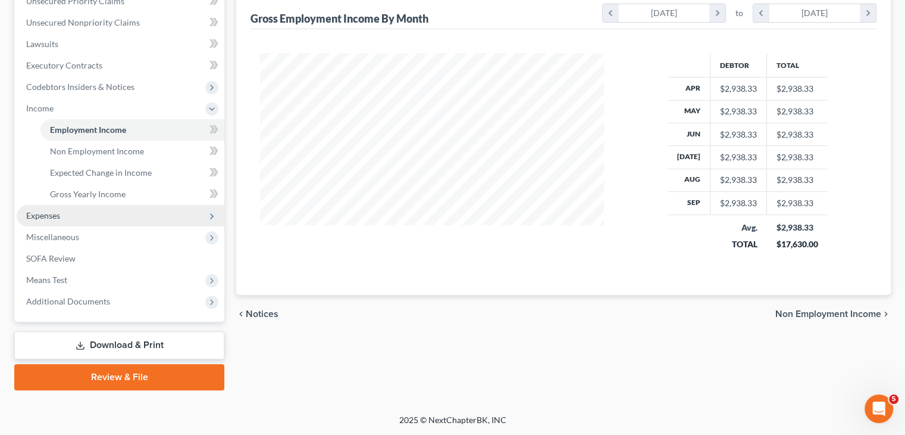
drag, startPoint x: 60, startPoint y: 217, endPoint x: 73, endPoint y: 218, distance: 13.1
click at [60, 217] on span "Expenses" at bounding box center [43, 215] width 34 height 10
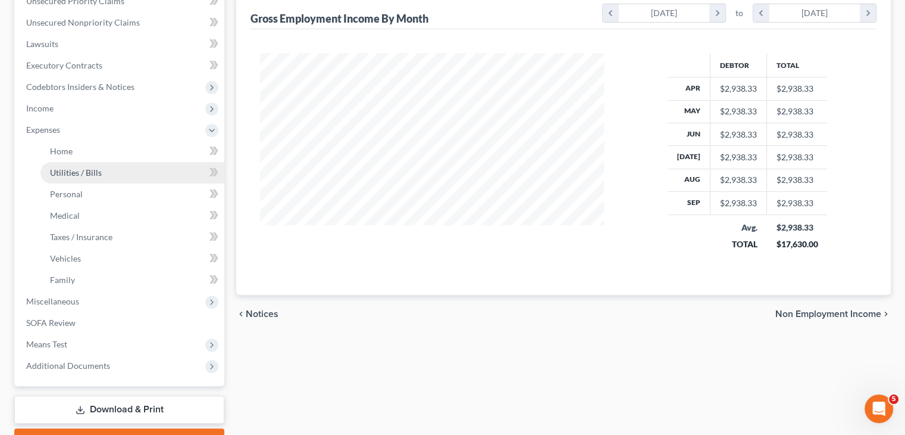
click at [82, 177] on span "Utilities / Bills" at bounding box center [76, 172] width 52 height 10
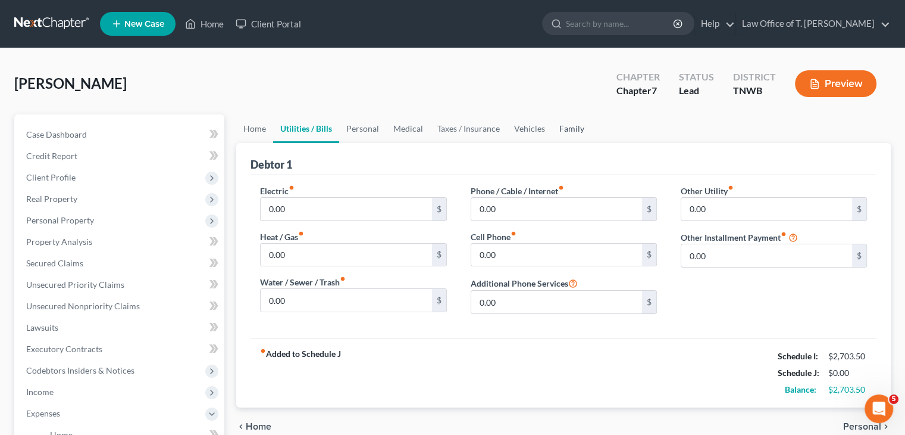
click at [574, 133] on link "Family" at bounding box center [571, 128] width 39 height 29
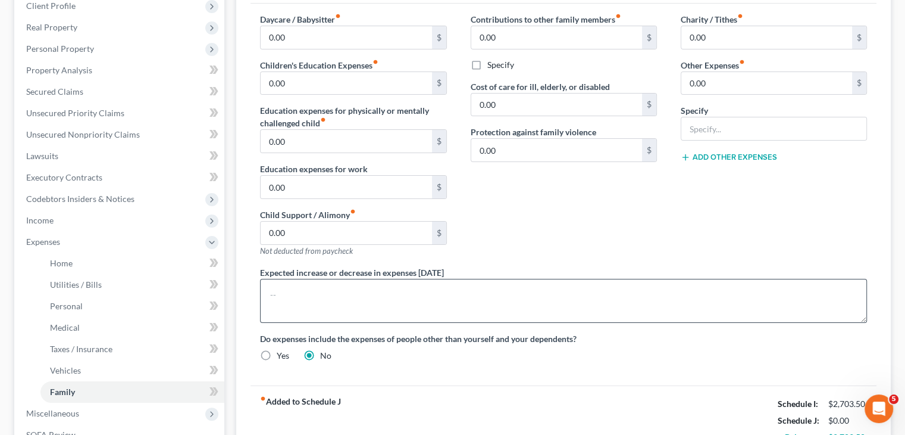
scroll to position [179, 0]
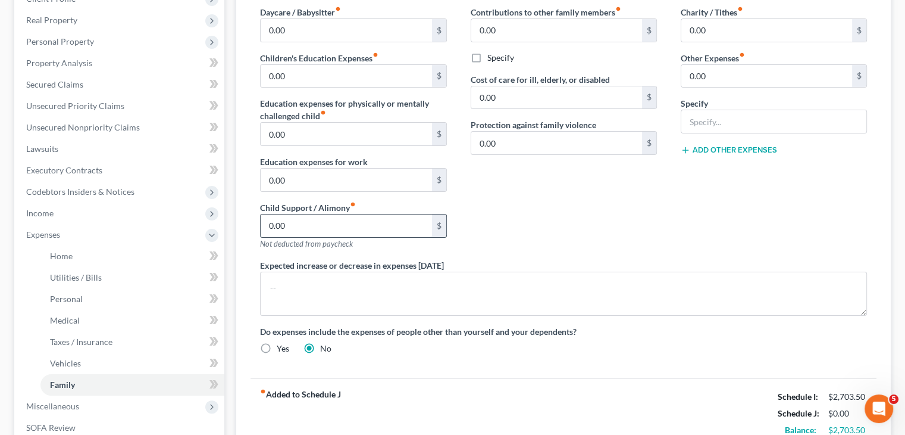
click at [319, 224] on input "0.00" at bounding box center [346, 225] width 171 height 23
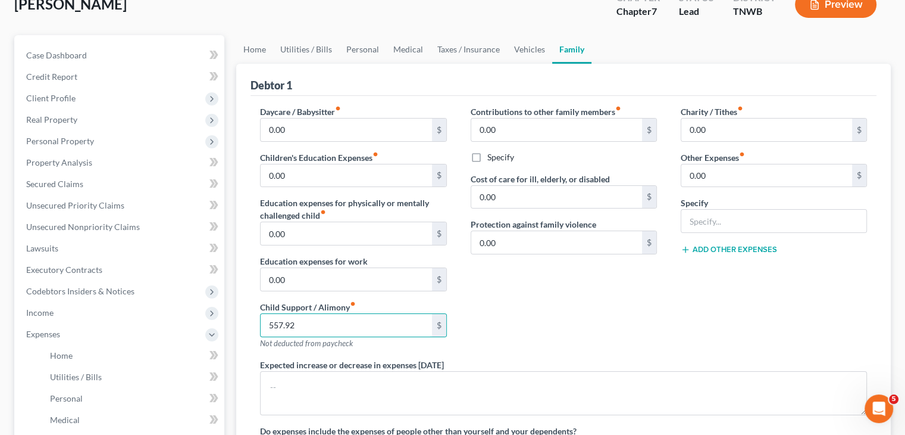
scroll to position [60, 0]
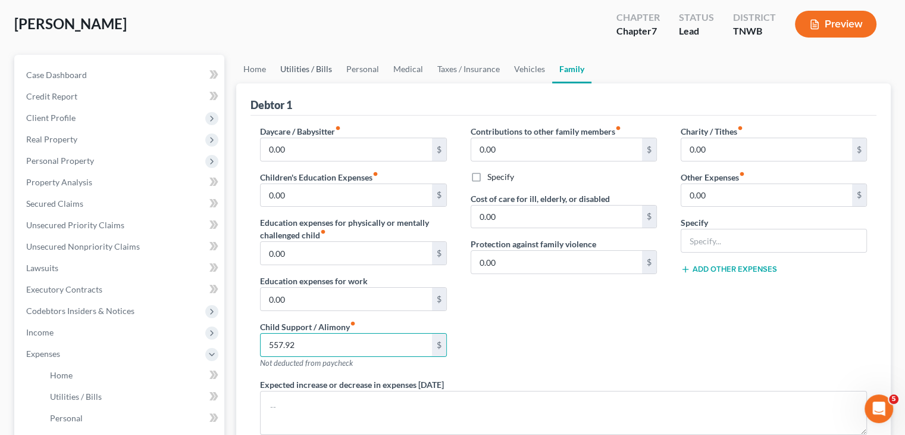
type input "557.92"
click at [317, 72] on link "Utilities / Bills" at bounding box center [306, 69] width 66 height 29
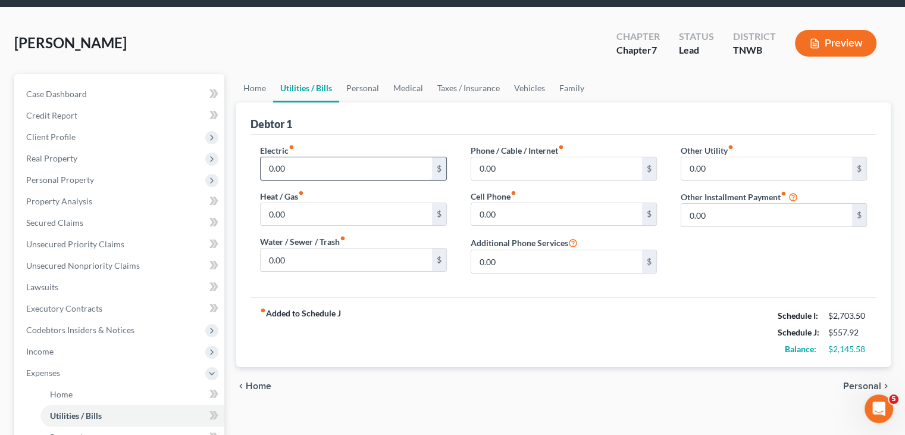
scroll to position [60, 0]
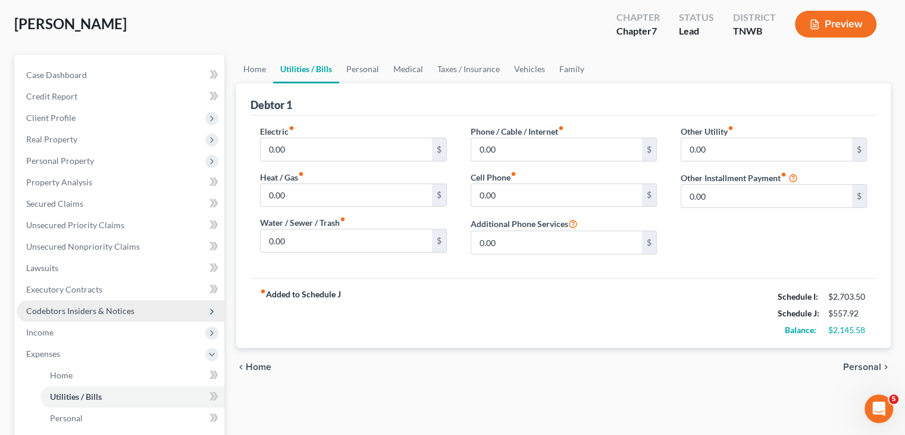
drag, startPoint x: 52, startPoint y: 333, endPoint x: 199, endPoint y: 304, distance: 149.8
click at [52, 333] on span "Income" at bounding box center [39, 332] width 27 height 10
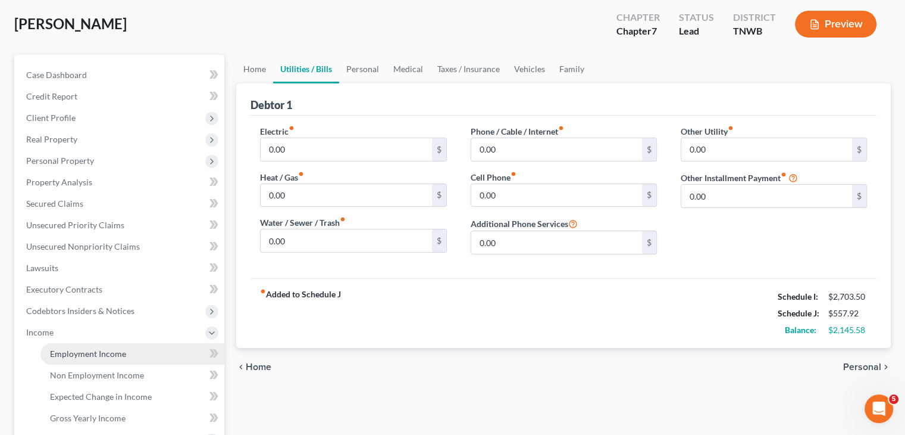
click at [117, 350] on span "Employment Income" at bounding box center [88, 353] width 76 height 10
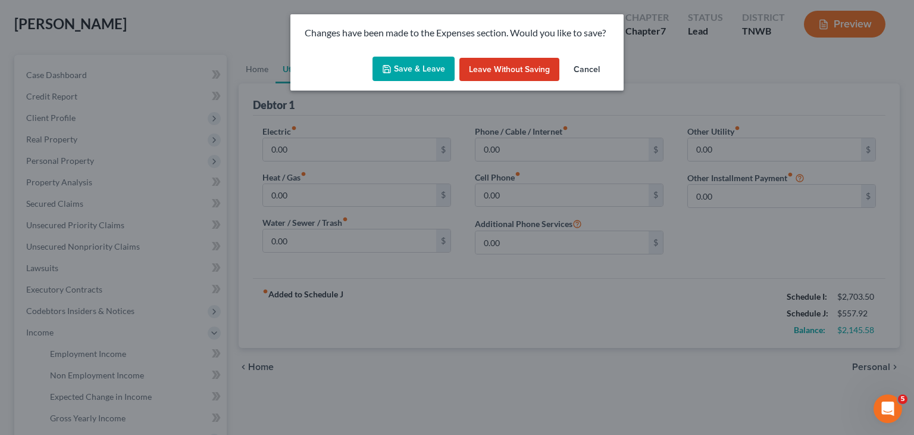
click at [434, 60] on button "Save & Leave" at bounding box center [414, 69] width 82 height 25
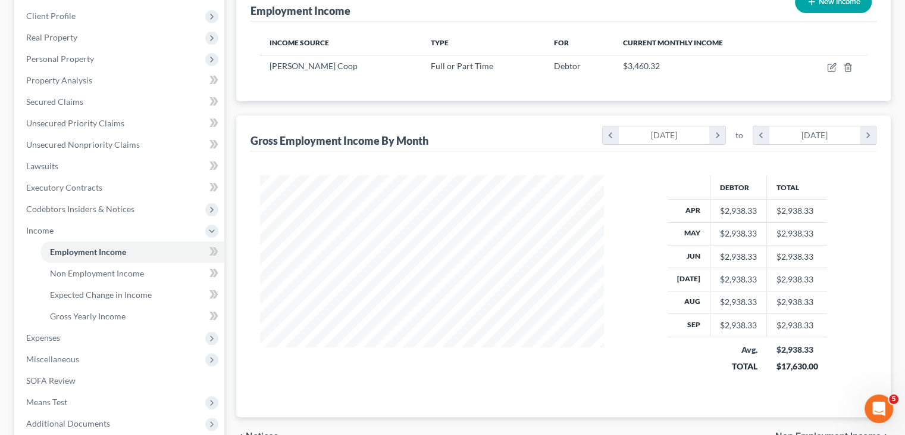
scroll to position [179, 0]
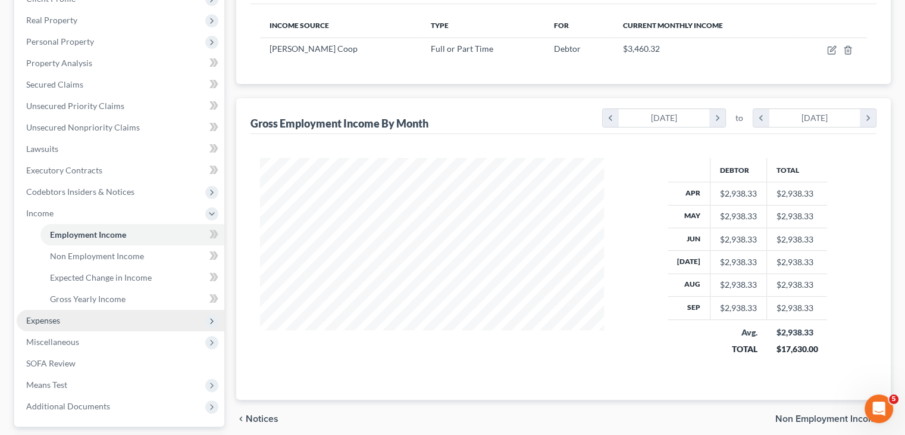
click at [56, 323] on span "Expenses" at bounding box center [43, 320] width 34 height 10
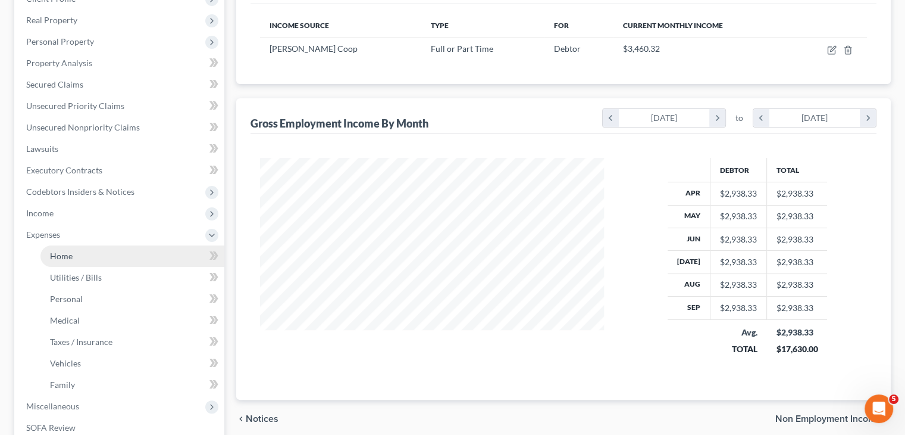
click at [78, 258] on link "Home" at bounding box center [132, 255] width 184 height 21
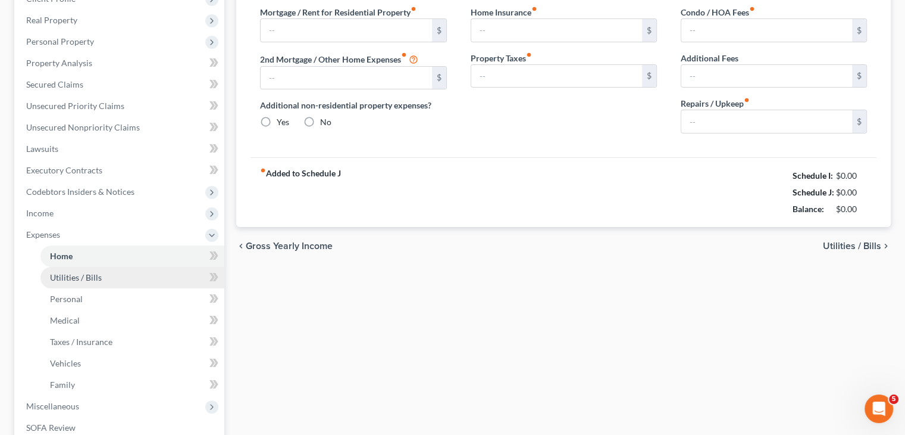
scroll to position [29, 0]
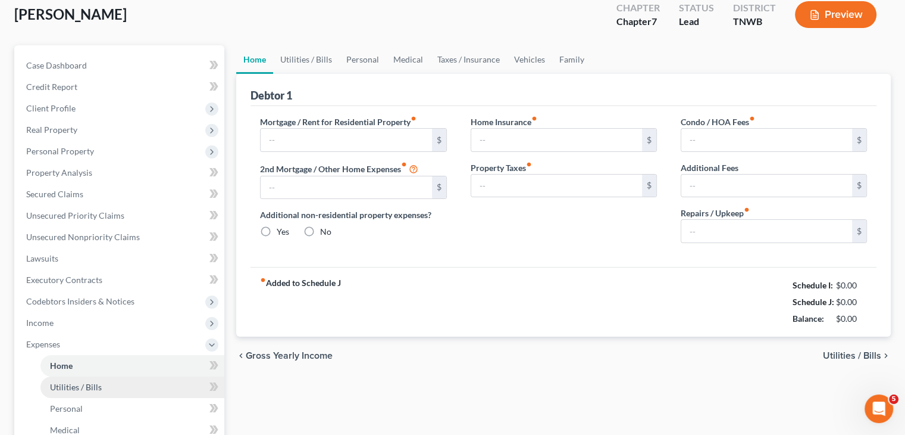
type input "0.00"
radio input "true"
type input "0.00"
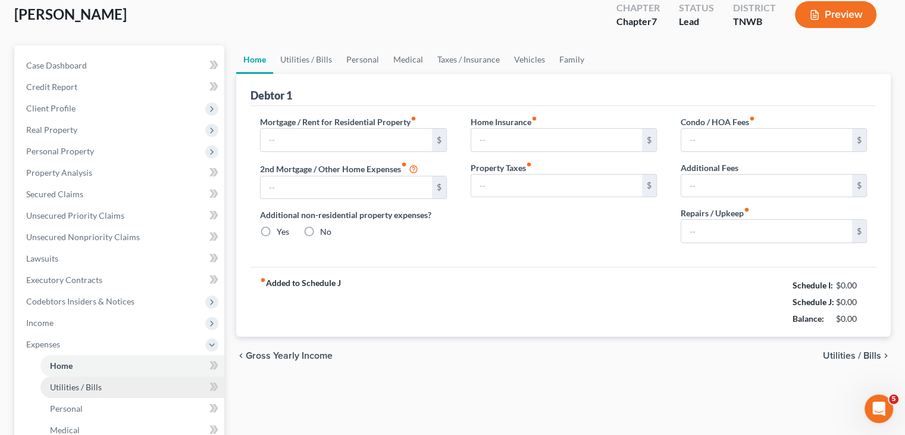
type input "0.00"
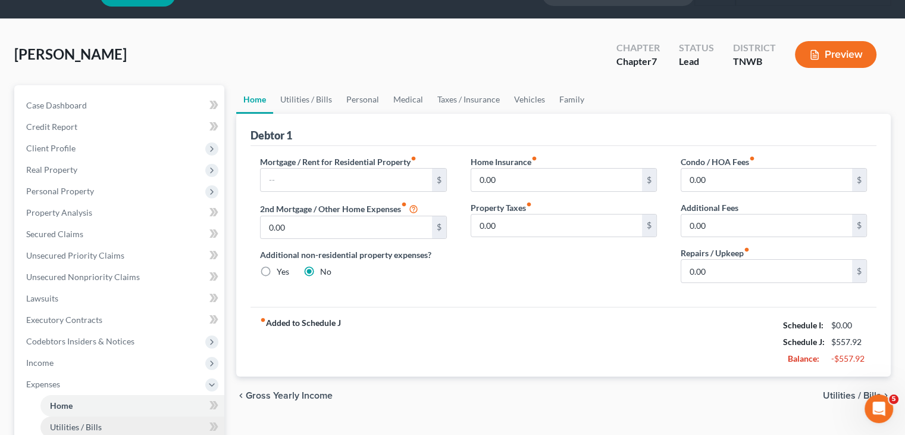
scroll to position [0, 0]
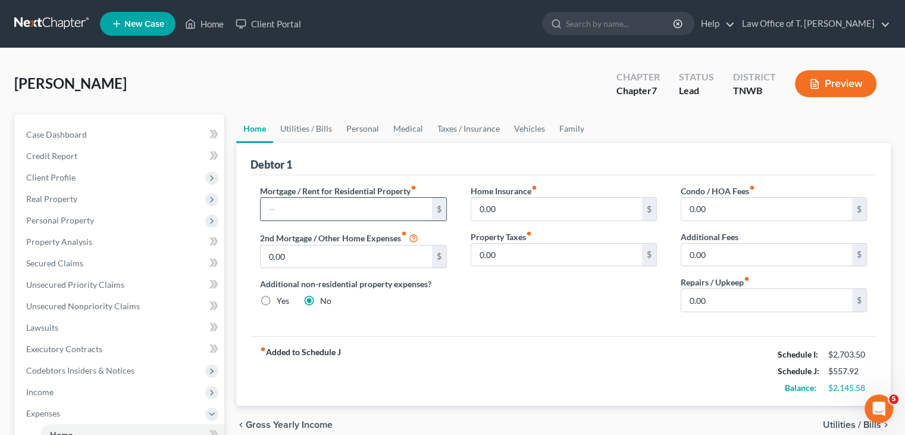
click at [298, 211] on input "text" at bounding box center [346, 209] width 171 height 23
type input "450.00"
click at [298, 132] on link "Utilities / Bills" at bounding box center [306, 128] width 66 height 29
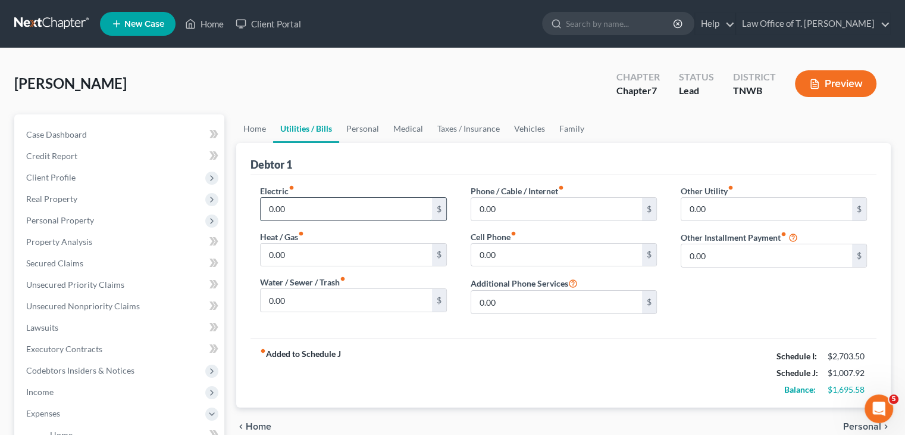
click at [304, 203] on input "0.00" at bounding box center [346, 209] width 171 height 23
type input "50.00"
click at [529, 259] on input "0.00" at bounding box center [556, 254] width 171 height 23
type input "200.00"
click at [533, 213] on input "0.00" at bounding box center [556, 209] width 171 height 23
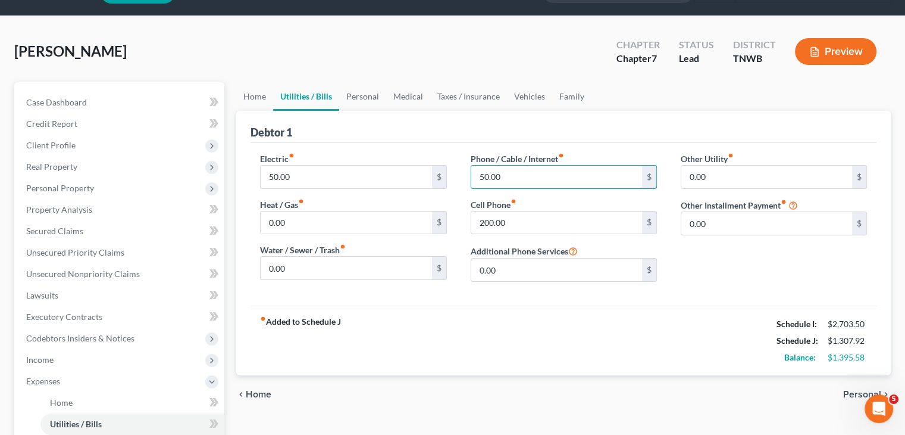
scroll to position [60, 0]
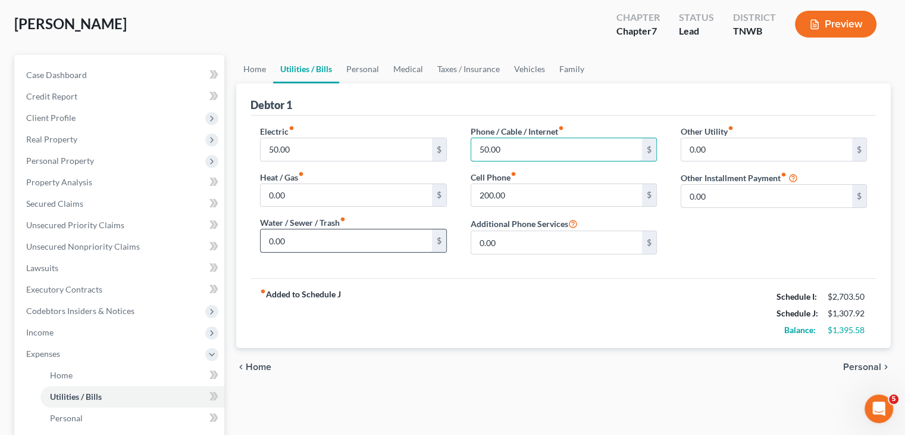
type input "50.00"
click at [325, 246] on input "0.00" at bounding box center [346, 240] width 171 height 23
type input "40.00"
click at [302, 70] on link "Utilities / Bills" at bounding box center [306, 69] width 66 height 29
click at [246, 71] on link "Home" at bounding box center [254, 69] width 37 height 29
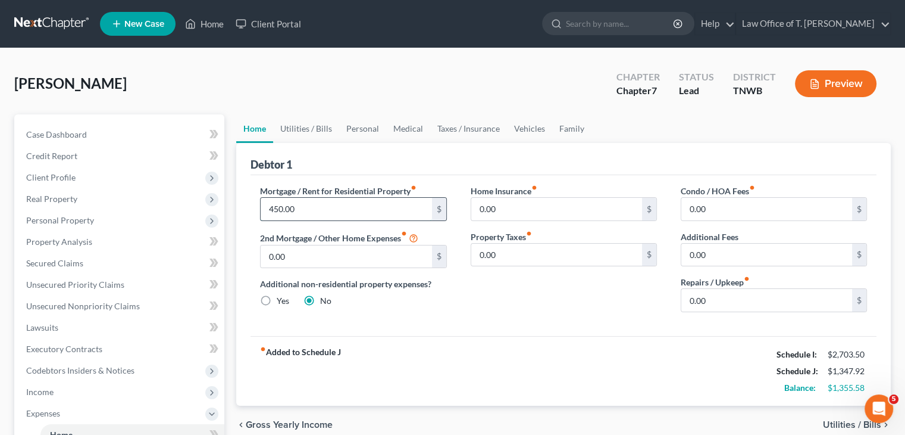
click at [310, 207] on input "450.00" at bounding box center [346, 209] width 171 height 23
type input "550.00"
click at [364, 129] on link "Personal" at bounding box center [362, 128] width 47 height 29
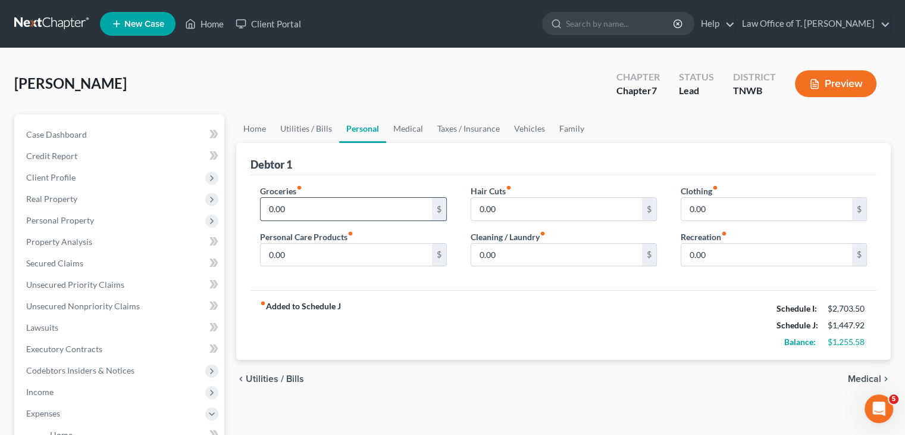
click at [322, 205] on input "0.00" at bounding box center [346, 209] width 171 height 23
type input "400.00"
click at [508, 207] on input "0.00" at bounding box center [556, 209] width 171 height 23
click at [720, 206] on input "0.00" at bounding box center [767, 209] width 171 height 23
type input "100.00"
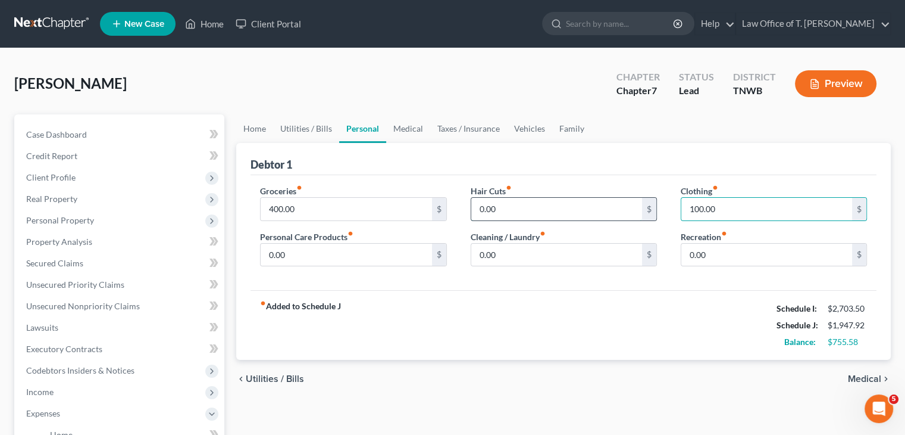
click at [514, 204] on input "0.00" at bounding box center [556, 209] width 171 height 23
type input "50.00"
click at [345, 258] on input "0.00" at bounding box center [346, 254] width 171 height 23
type input "60.00"
click at [402, 127] on link "Medical" at bounding box center [408, 128] width 44 height 29
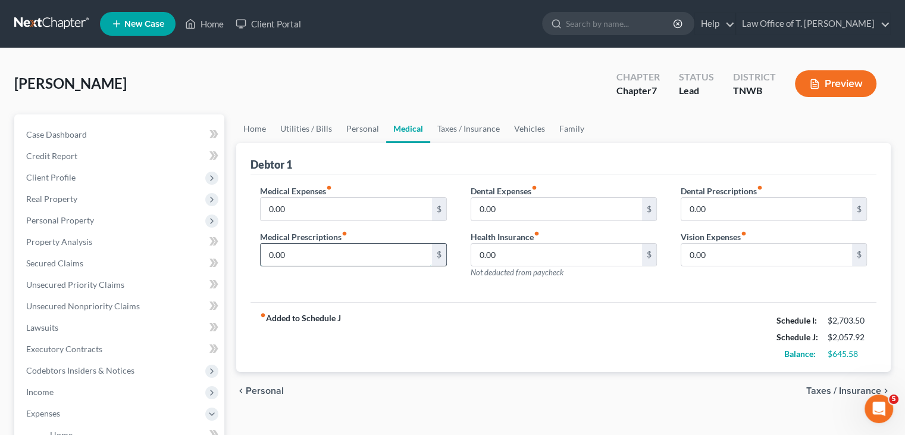
click at [323, 260] on input "0.00" at bounding box center [346, 254] width 171 height 23
type input "45.00"
click at [496, 317] on div "fiber_manual_record Added to Schedule J Schedule I: $2,703.50 Schedule J: $2,10…" at bounding box center [564, 337] width 626 height 70
drag, startPoint x: 524, startPoint y: 125, endPoint x: 472, endPoint y: 139, distance: 53.6
click at [524, 125] on link "Vehicles" at bounding box center [529, 128] width 45 height 29
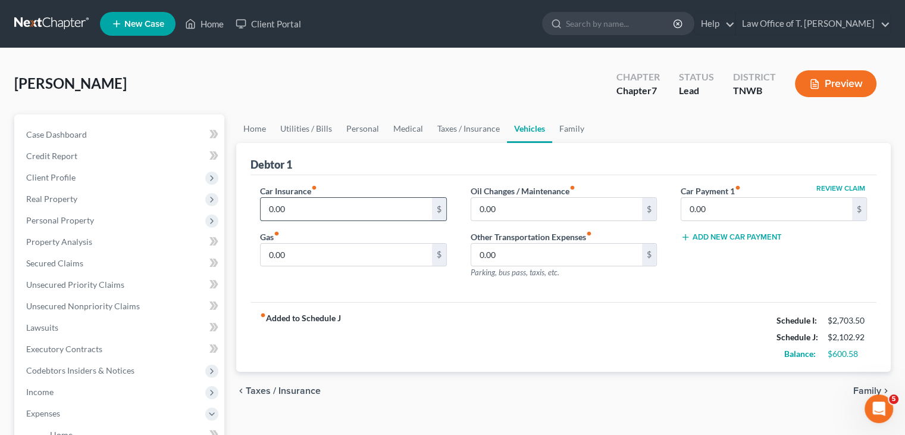
click at [292, 208] on input "0.00" at bounding box center [346, 209] width 171 height 23
type input "99.30"
click at [496, 205] on input "0.00" at bounding box center [556, 209] width 171 height 23
type input "65.00"
click at [341, 258] on input "0.00" at bounding box center [346, 254] width 171 height 23
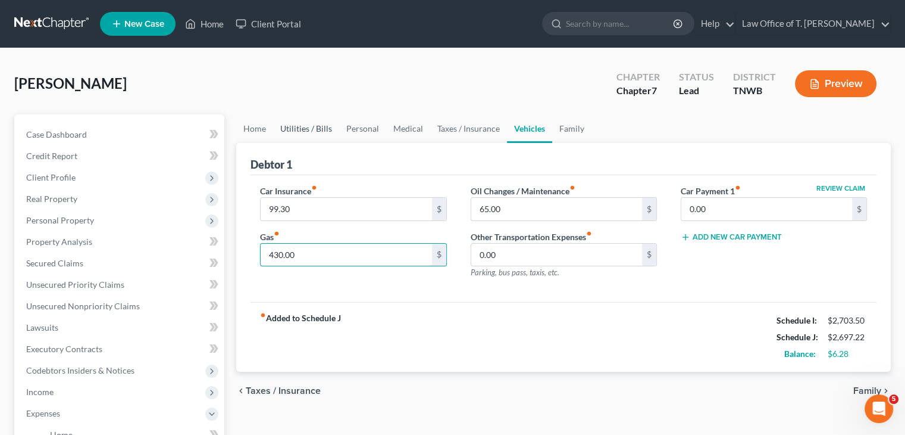
type input "430.00"
drag, startPoint x: 321, startPoint y: 127, endPoint x: 355, endPoint y: 151, distance: 41.5
click at [321, 127] on link "Utilities / Bills" at bounding box center [306, 128] width 66 height 29
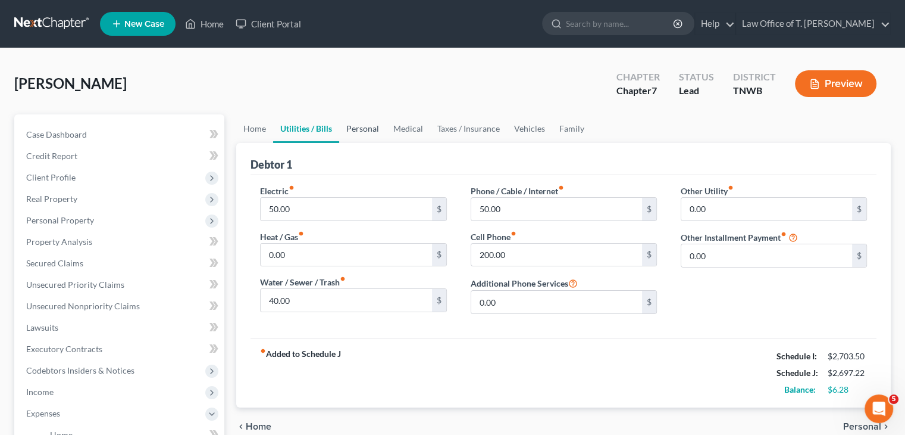
click at [361, 129] on link "Personal" at bounding box center [362, 128] width 47 height 29
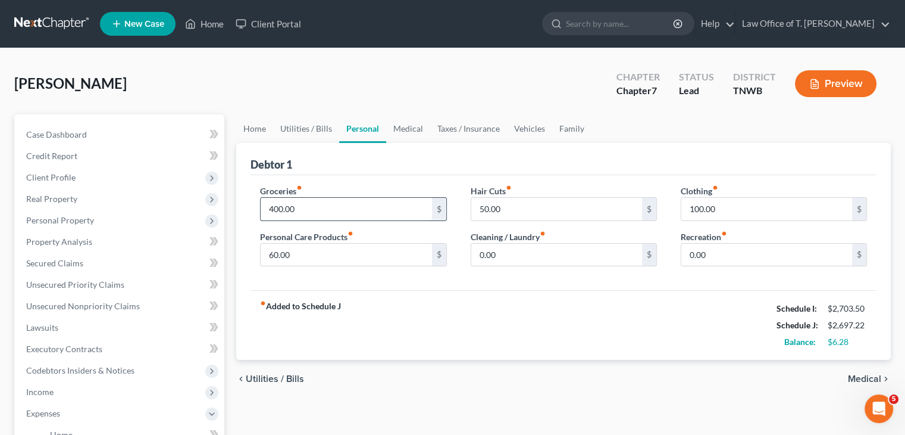
click at [305, 210] on input "400.00" at bounding box center [346, 209] width 171 height 23
type input "3"
type input "400.00"
click at [326, 252] on input "60.00" at bounding box center [346, 254] width 171 height 23
type input "40.00"
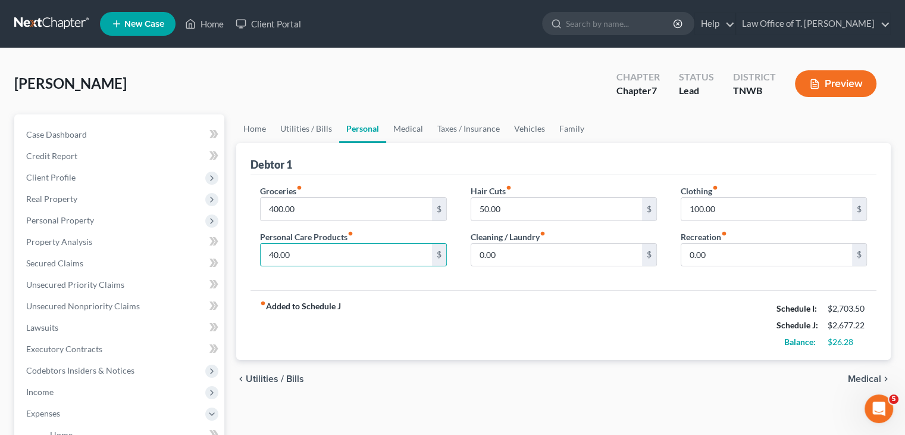
click at [457, 290] on div "fiber_manual_record Added to Schedule J Schedule I: $2,703.50 Schedule J: $2,67…" at bounding box center [564, 325] width 626 height 70
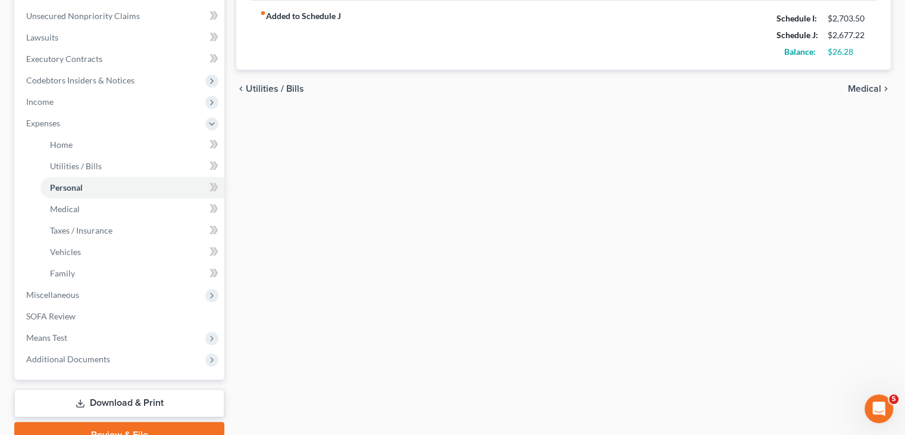
scroll to position [298, 0]
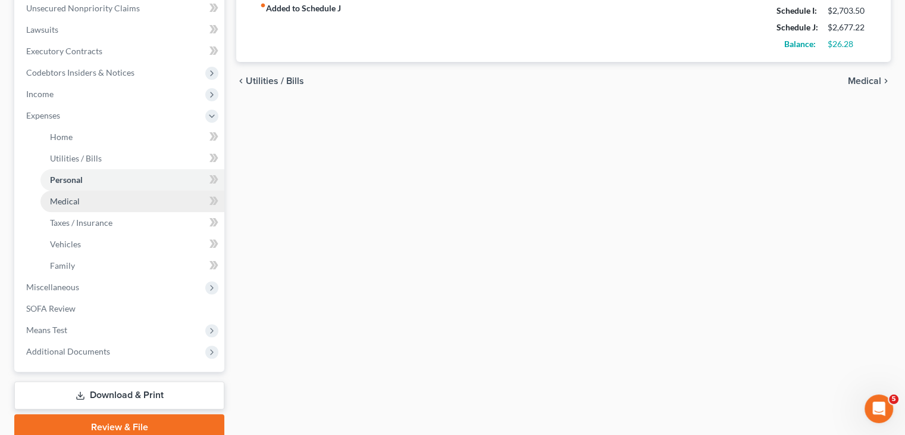
click at [89, 202] on link "Medical" at bounding box center [132, 200] width 184 height 21
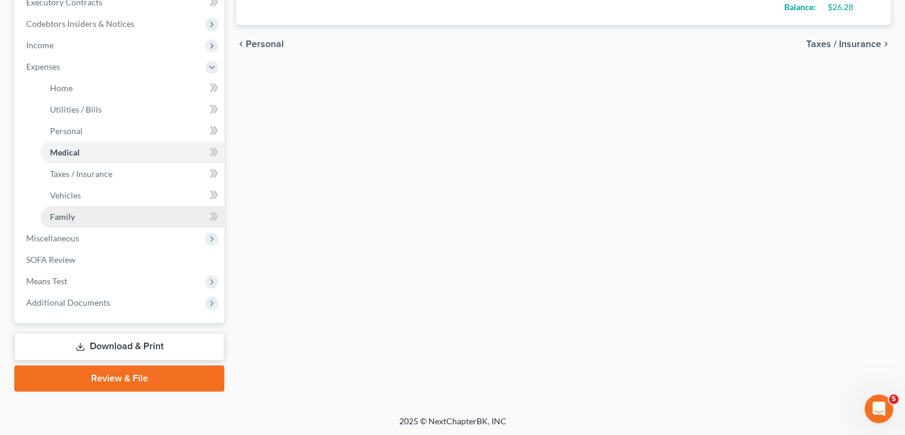
scroll to position [348, 0]
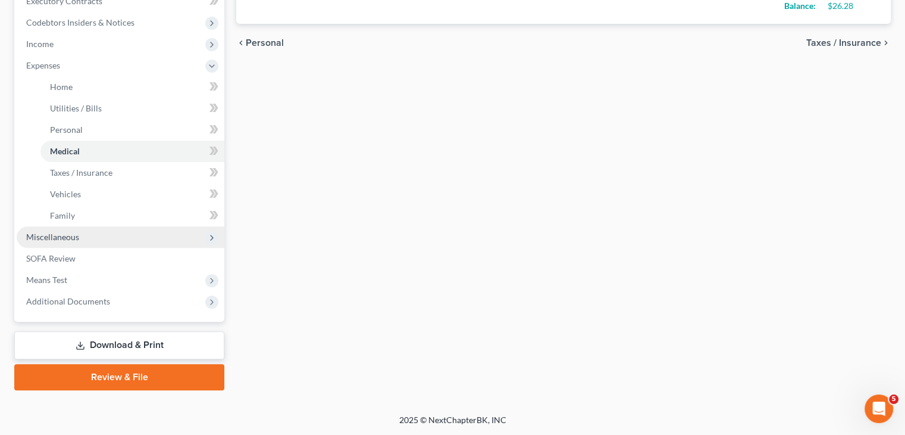
click at [90, 235] on span "Miscellaneous" at bounding box center [121, 236] width 208 height 21
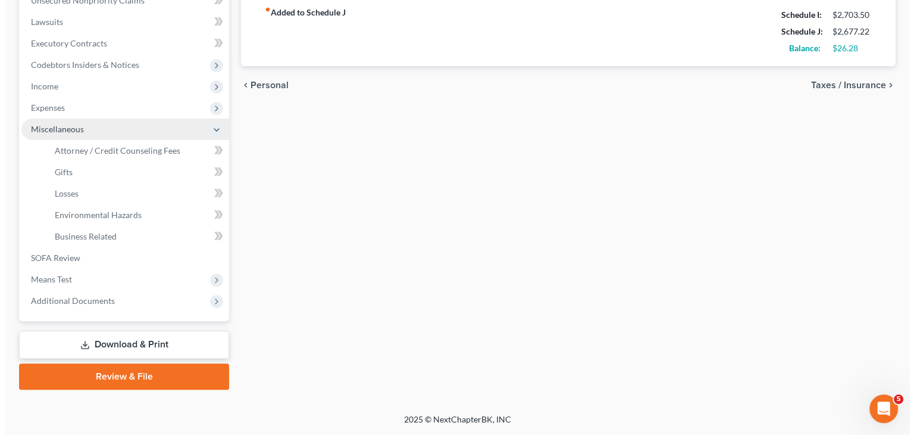
scroll to position [305, 0]
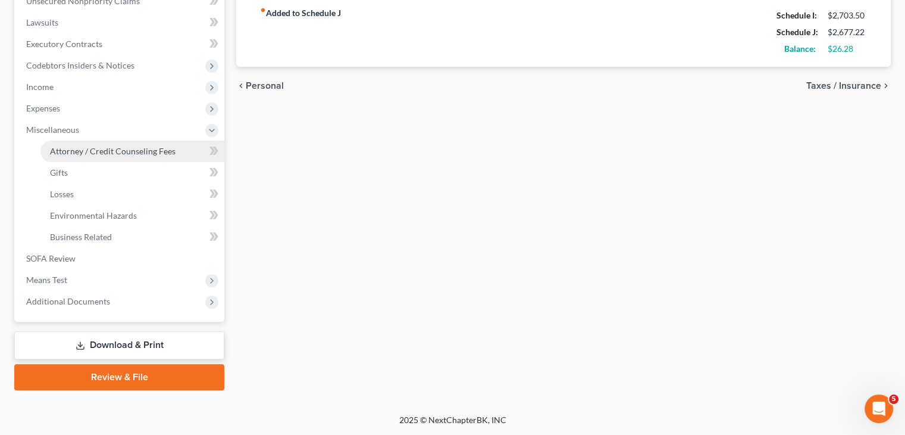
click at [122, 152] on span "Attorney / Credit Counseling Fees" at bounding box center [113, 151] width 126 height 10
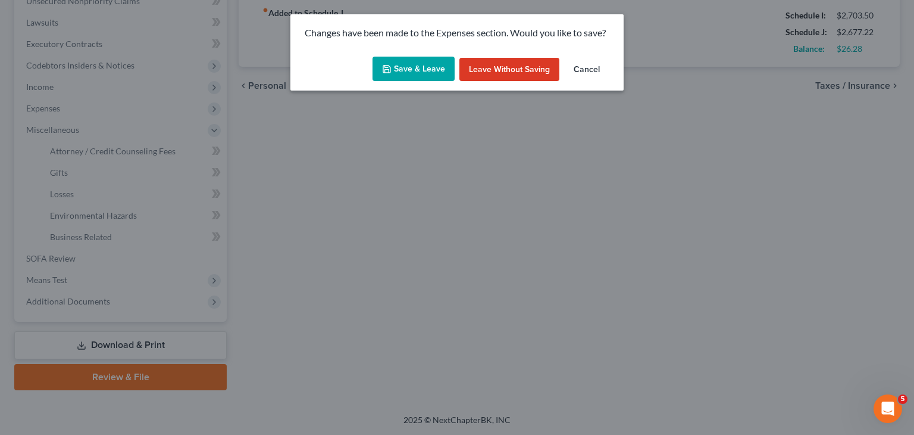
click at [414, 66] on button "Save & Leave" at bounding box center [414, 69] width 82 height 25
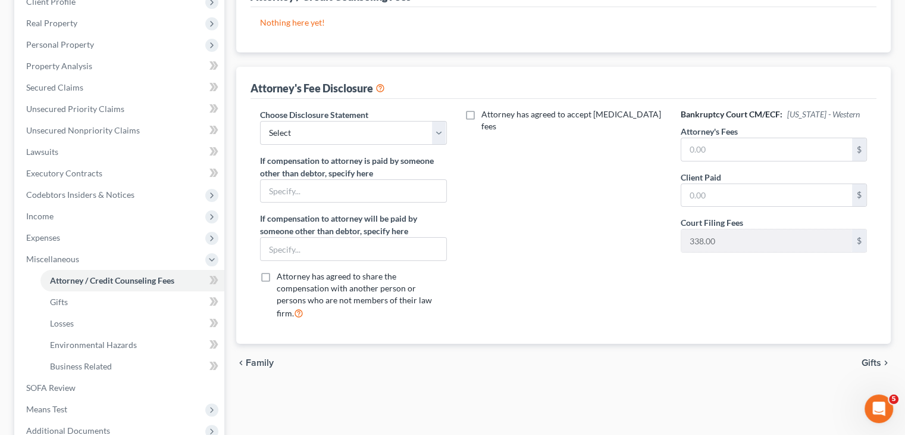
scroll to position [179, 0]
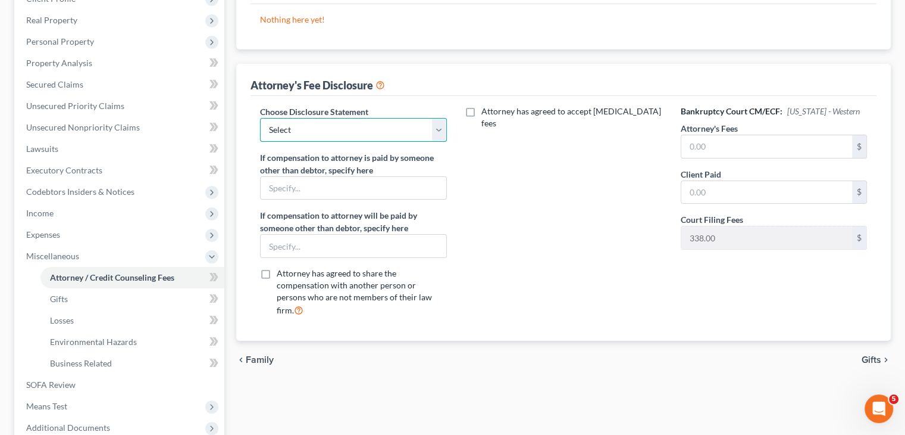
click at [440, 136] on select "Select Chapter 11 Ch 13 Chapter 7" at bounding box center [353, 130] width 186 height 24
select select "2"
click at [260, 118] on select "Select Chapter 11 Ch 13 Chapter 7" at bounding box center [353, 130] width 186 height 24
click at [705, 144] on input "text" at bounding box center [767, 146] width 171 height 23
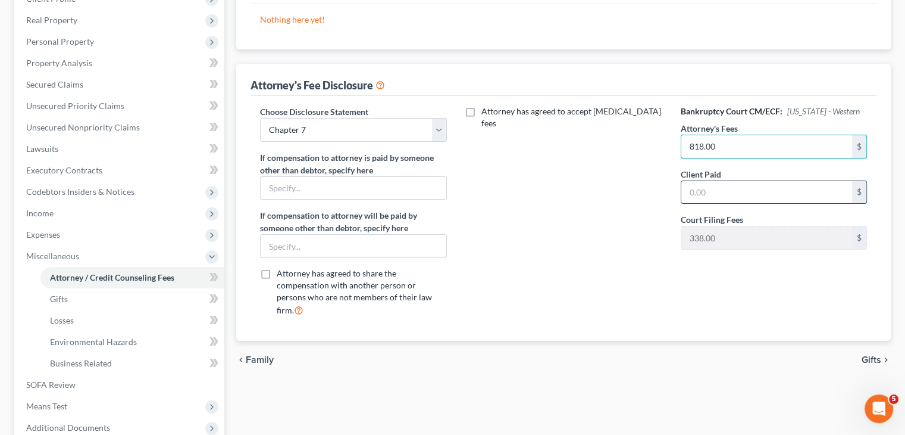
type input "818.00"
click at [748, 190] on input "text" at bounding box center [767, 192] width 171 height 23
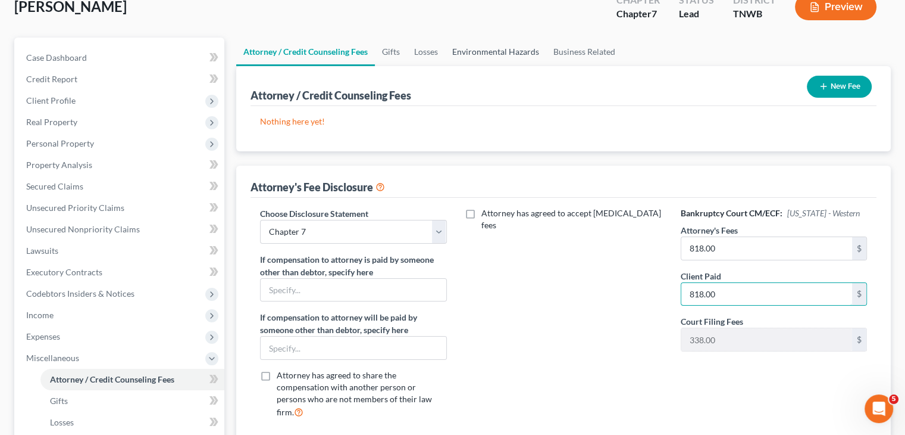
scroll to position [0, 0]
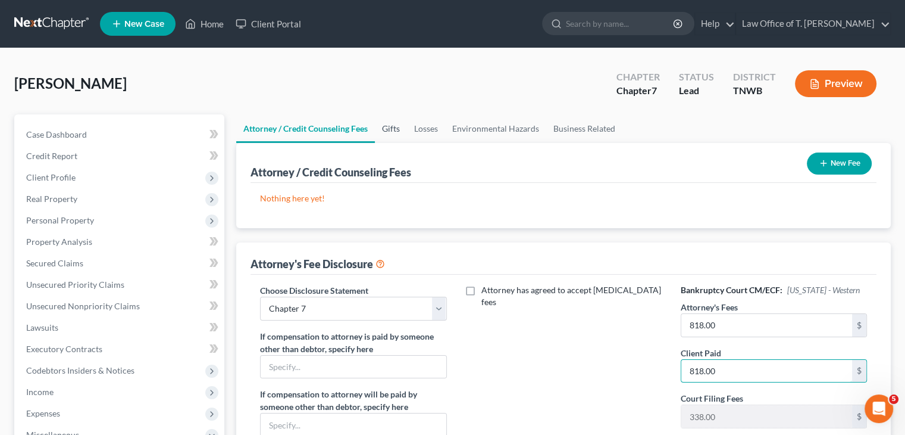
type input "818.00"
click at [393, 127] on link "Gifts" at bounding box center [391, 128] width 32 height 29
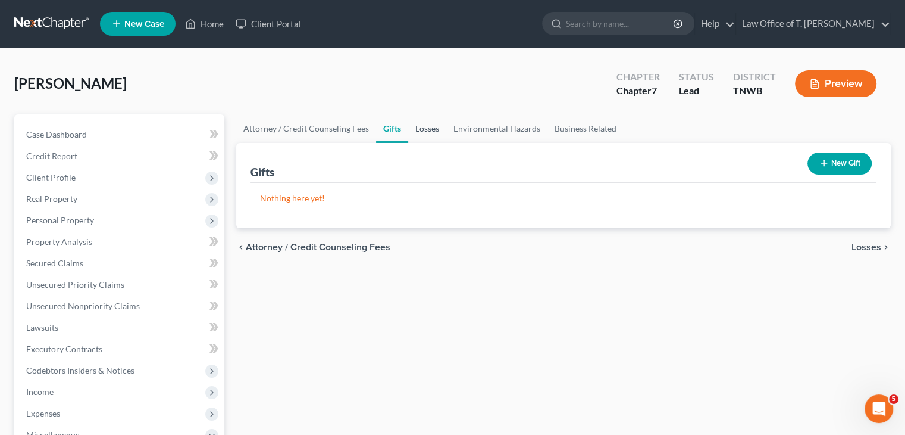
click at [430, 129] on link "Losses" at bounding box center [427, 128] width 38 height 29
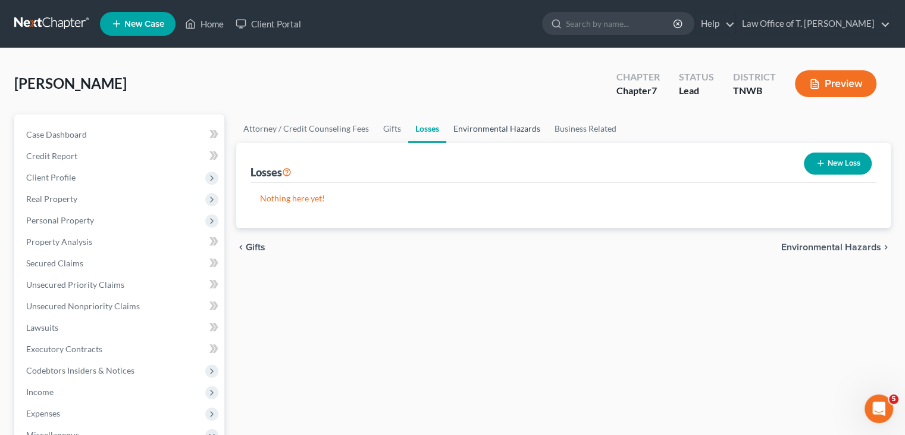
click at [468, 124] on link "Environmental Hazards" at bounding box center [496, 128] width 101 height 29
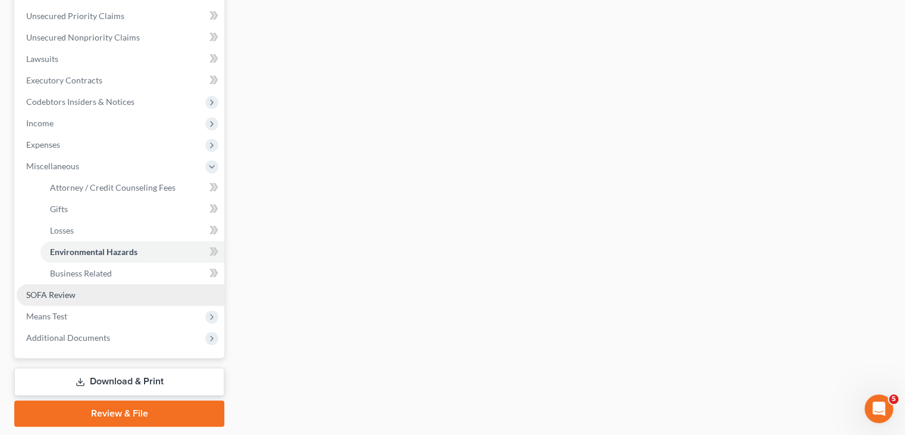
scroll to position [298, 0]
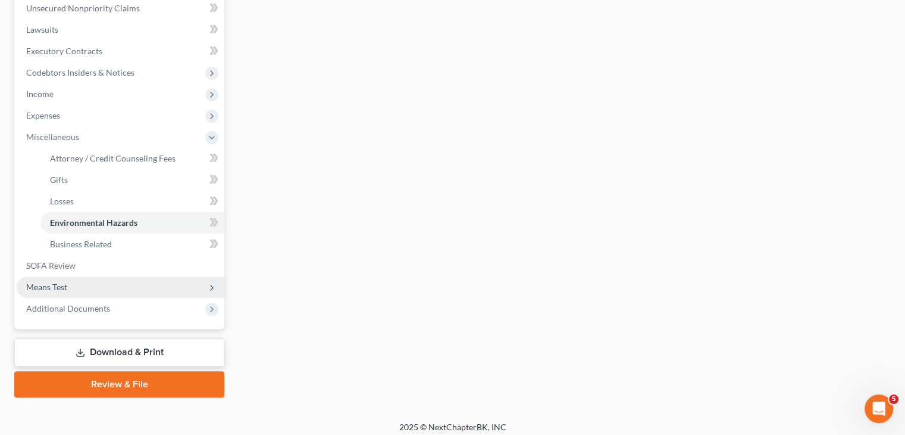
click at [61, 285] on span "Means Test" at bounding box center [46, 287] width 41 height 10
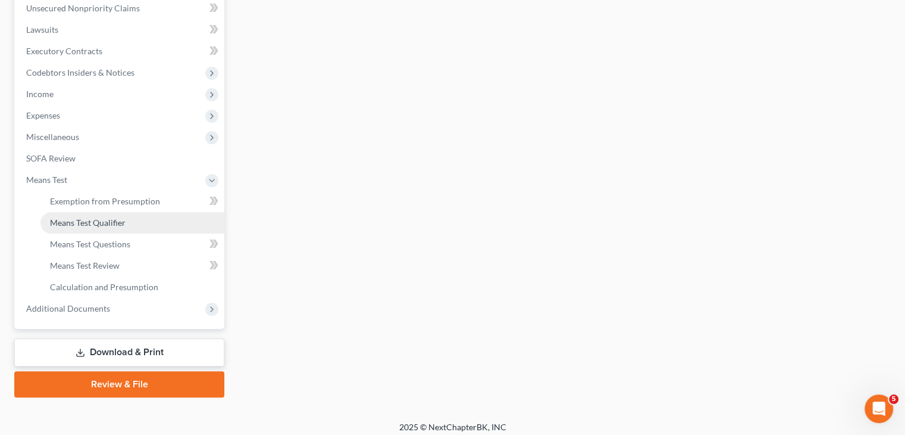
click at [86, 222] on span "Means Test Qualifier" at bounding box center [88, 222] width 76 height 10
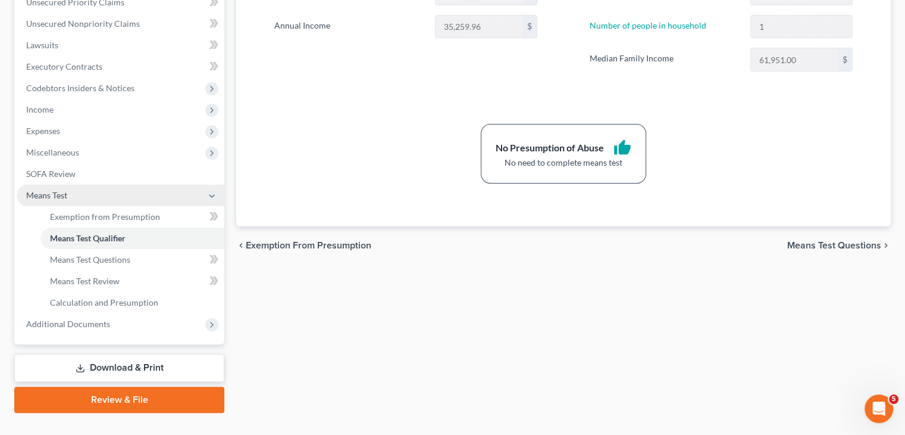
scroll to position [305, 0]
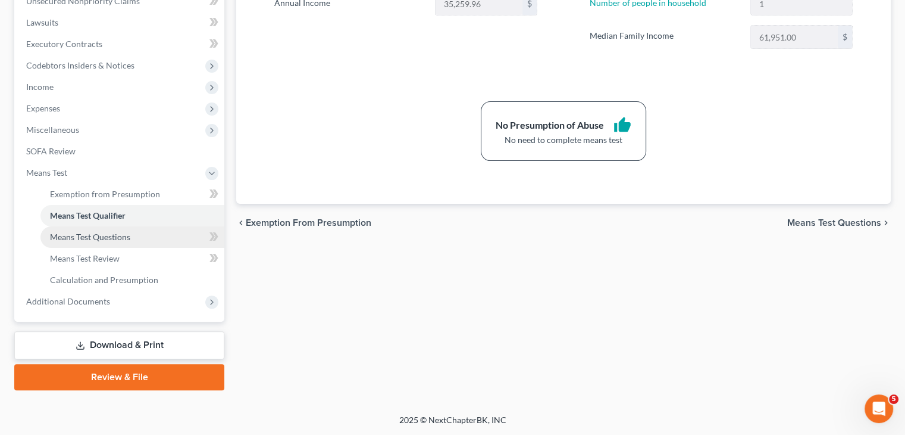
click at [119, 240] on span "Means Test Questions" at bounding box center [90, 237] width 80 height 10
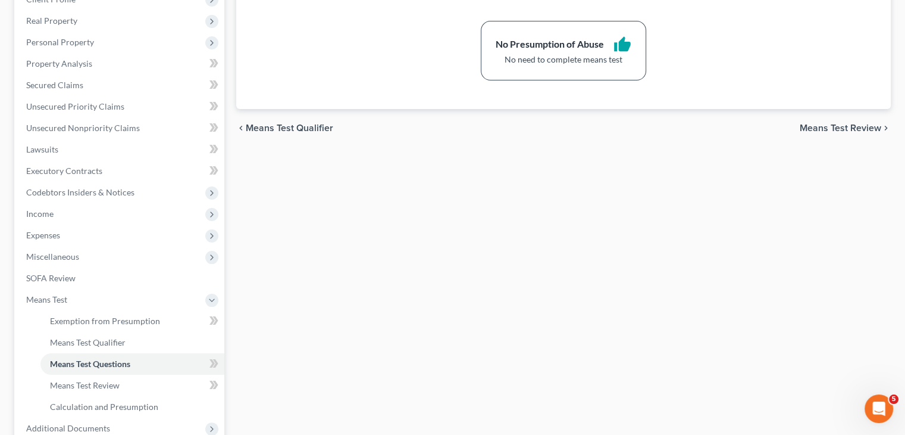
scroll to position [179, 0]
click at [76, 280] on link "SOFA Review" at bounding box center [121, 277] width 208 height 21
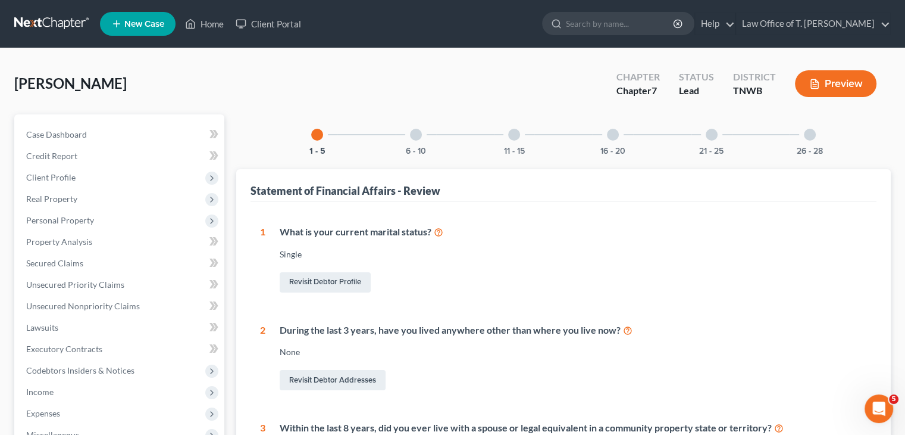
click at [413, 136] on div at bounding box center [416, 135] width 12 height 12
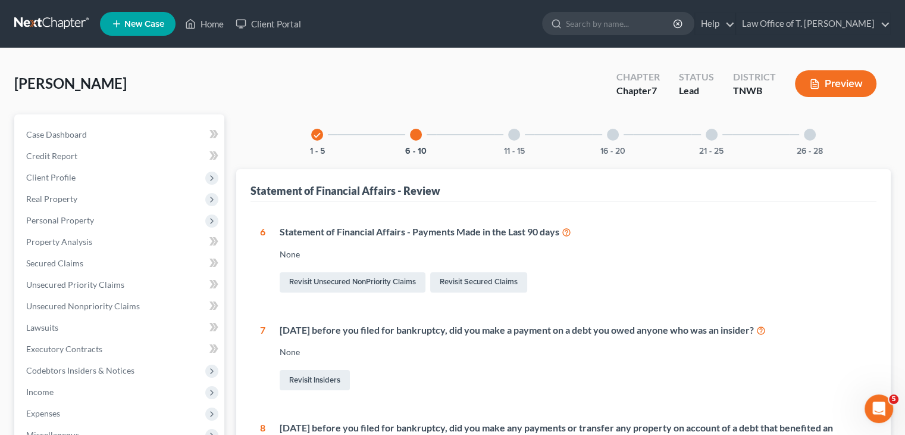
click at [519, 136] on div at bounding box center [514, 135] width 12 height 12
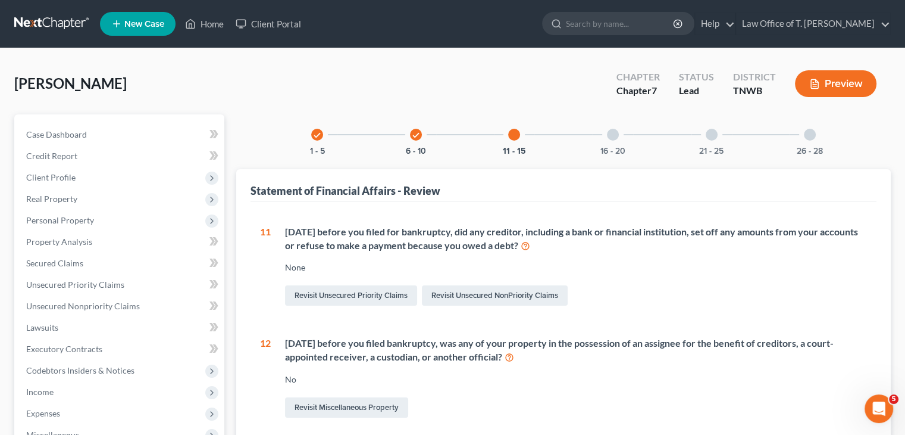
click at [616, 132] on div at bounding box center [613, 135] width 12 height 12
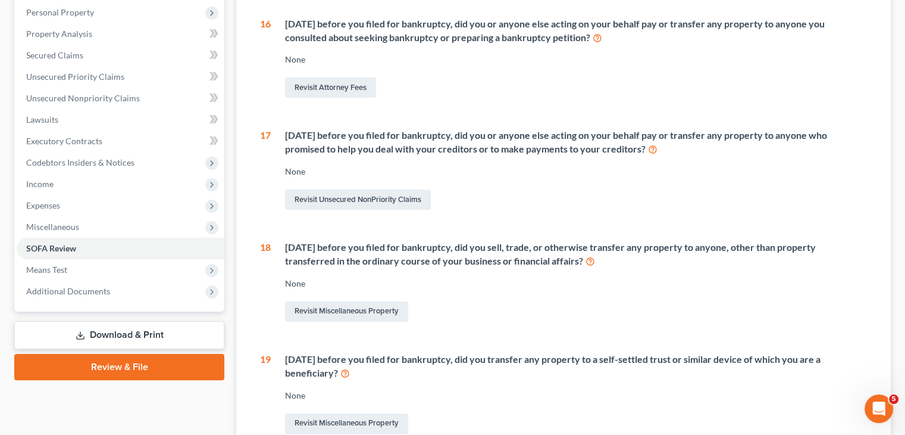
scroll to position [29, 0]
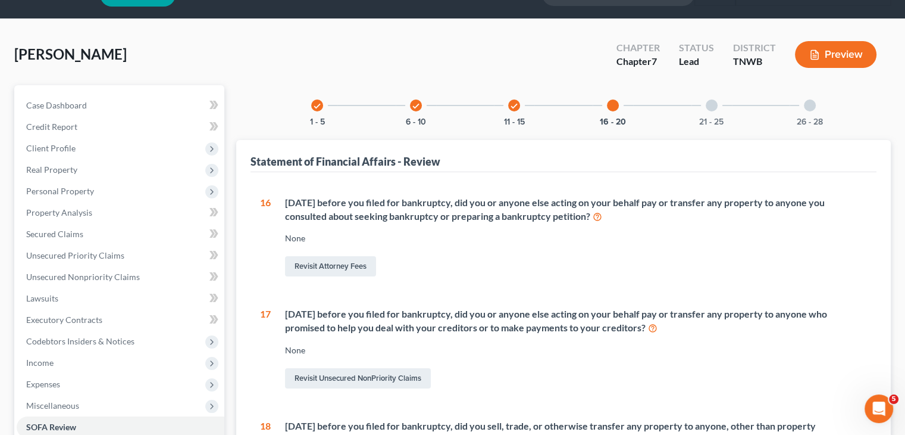
click at [711, 105] on div at bounding box center [712, 105] width 12 height 12
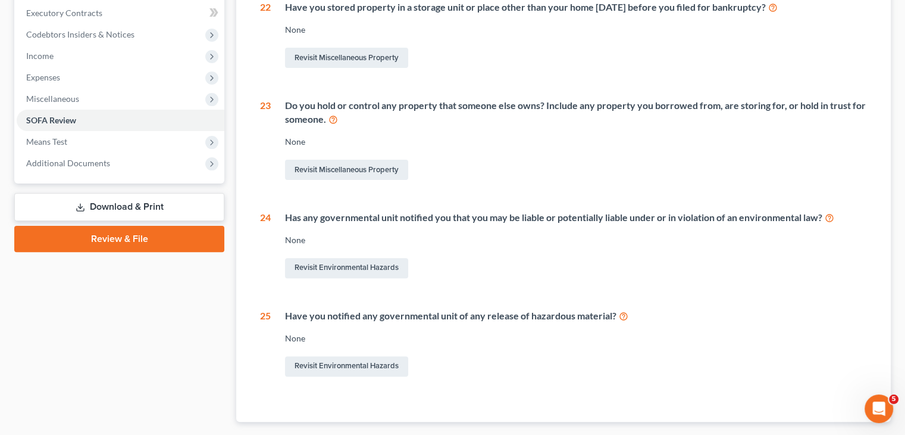
scroll to position [405, 0]
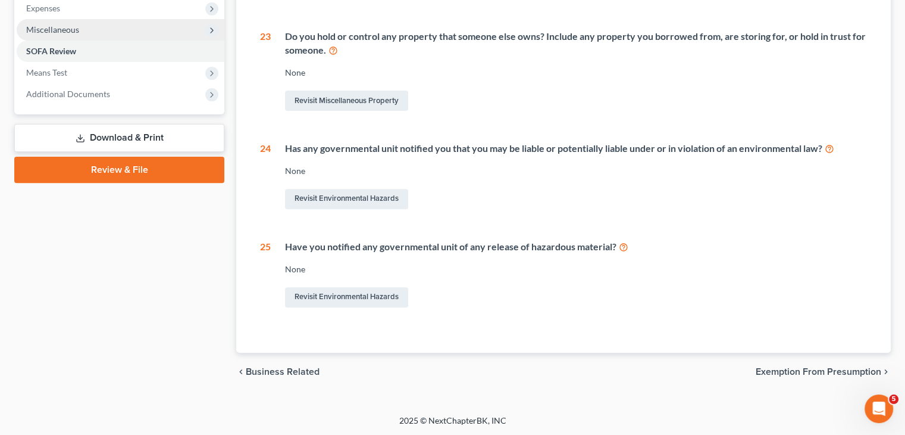
drag, startPoint x: 138, startPoint y: 135, endPoint x: 213, endPoint y: 135, distance: 75.0
click at [138, 135] on link "Download & Print" at bounding box center [119, 138] width 210 height 28
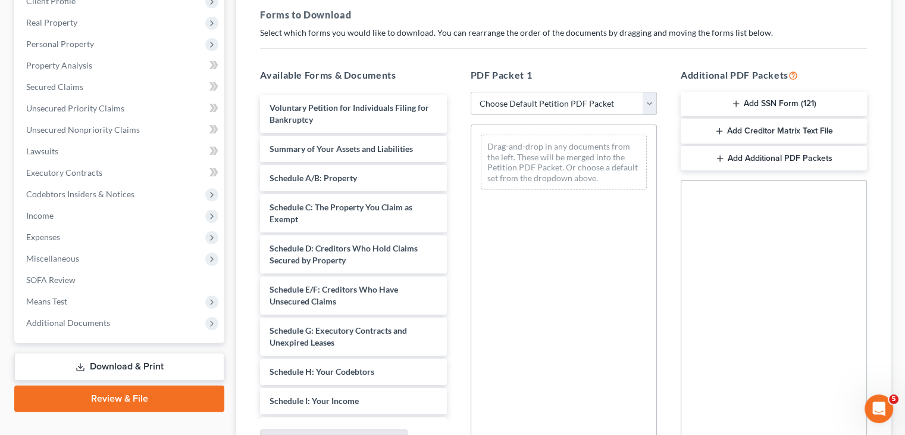
scroll to position [179, 0]
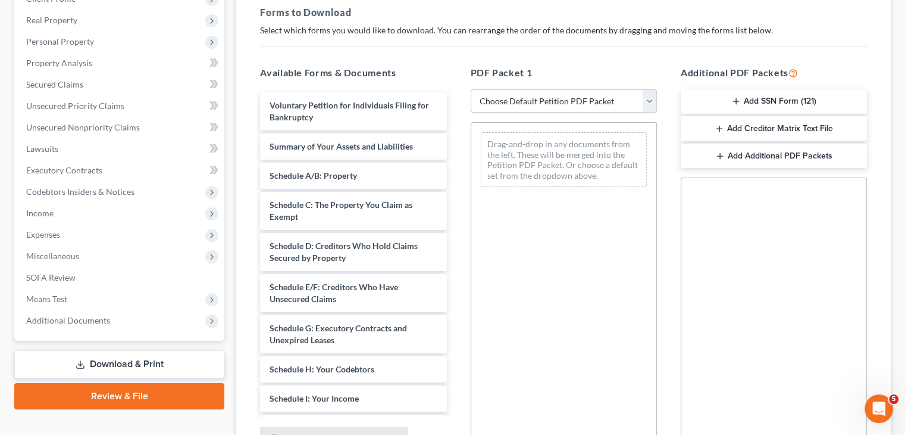
drag, startPoint x: 655, startPoint y: 103, endPoint x: 651, endPoint y: 111, distance: 8.8
click at [654, 103] on select "Choose Default Petition PDF Packet Complete Bankruptcy Petition (all forms and …" at bounding box center [564, 101] width 186 height 24
select select "3"
click at [471, 89] on select "Choose Default Petition PDF Packet Complete Bankruptcy Petition (all forms and …" at bounding box center [564, 101] width 186 height 24
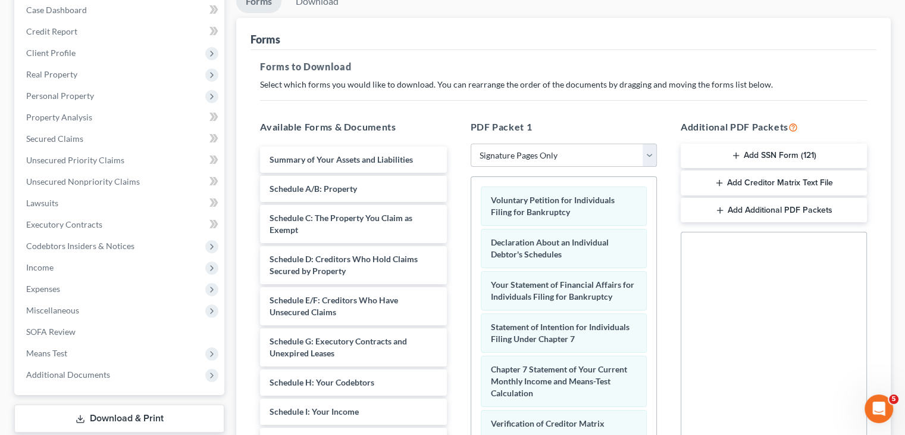
scroll to position [121, 0]
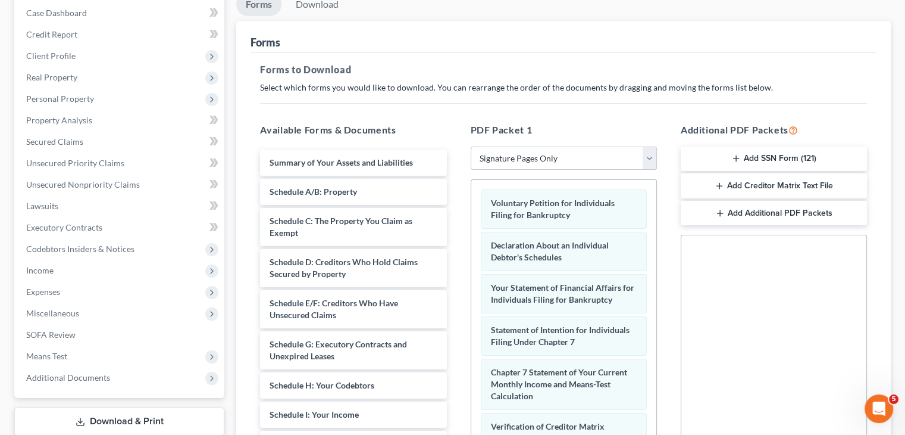
click at [764, 160] on button "Add SSN Form (121)" at bounding box center [774, 158] width 186 height 25
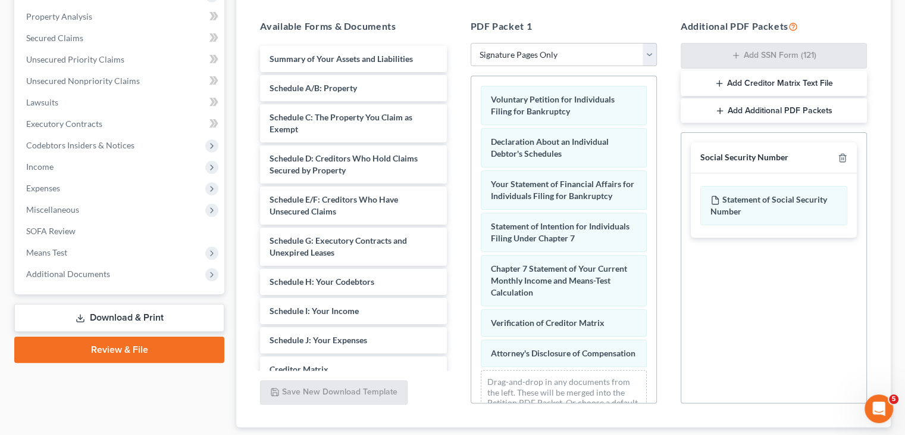
scroll to position [300, 0]
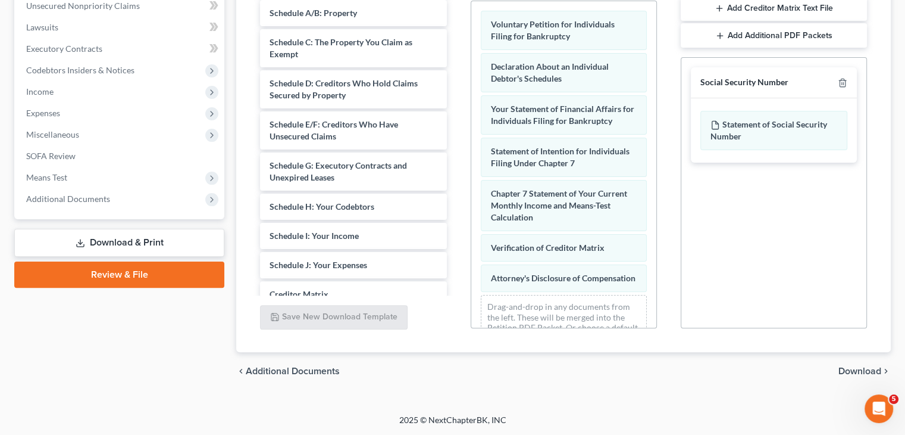
click at [873, 368] on span "Download" at bounding box center [860, 371] width 43 height 10
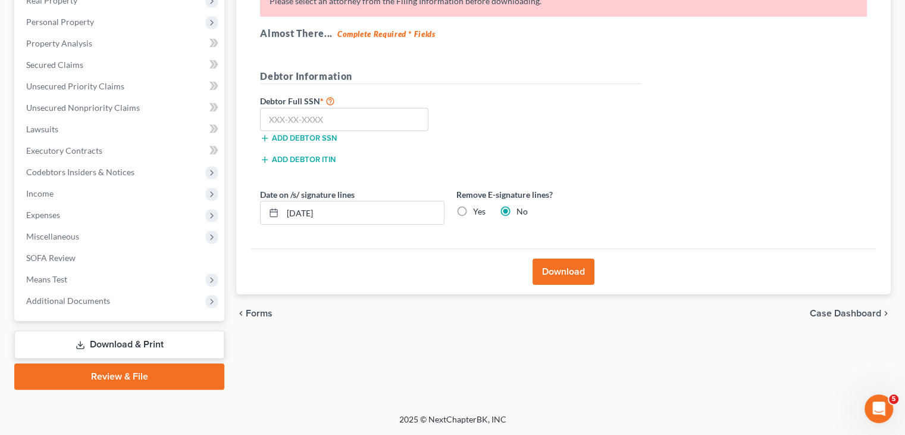
scroll to position [198, 0]
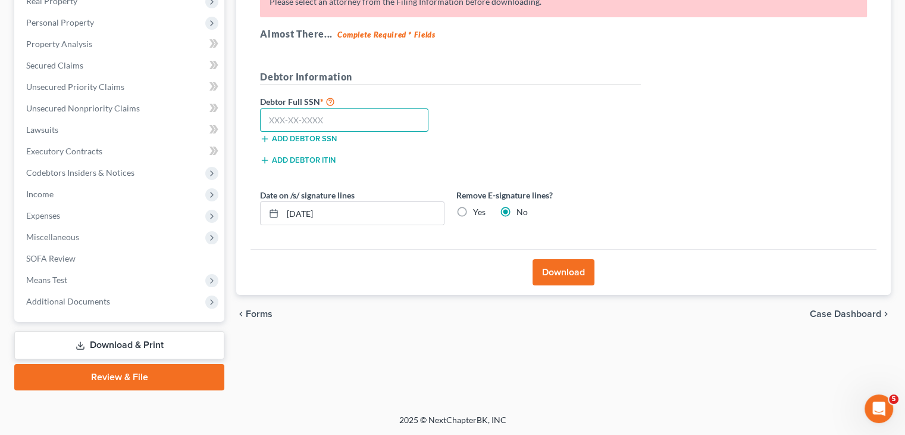
click at [342, 120] on input "text" at bounding box center [344, 120] width 168 height 24
type input "410-83-3452"
click at [567, 270] on button "Download" at bounding box center [564, 272] width 62 height 26
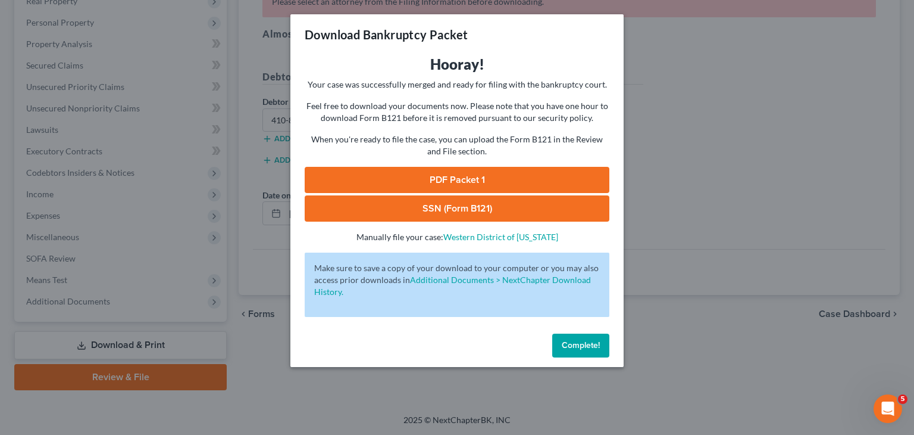
click at [546, 174] on link "PDF Packet 1" at bounding box center [457, 180] width 305 height 26
click at [469, 210] on link "SSN (Form B121)" at bounding box center [457, 208] width 305 height 26
drag, startPoint x: 586, startPoint y: 345, endPoint x: 433, endPoint y: 280, distance: 165.6
click at [586, 345] on span "Complete!" at bounding box center [581, 345] width 38 height 10
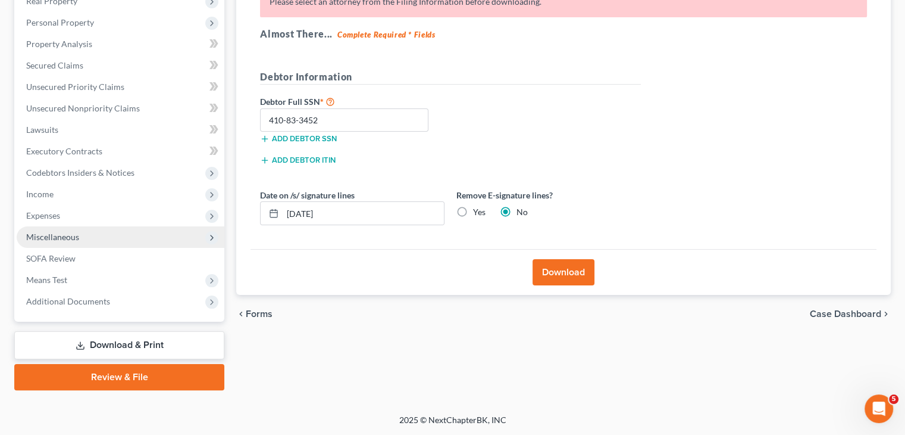
click at [73, 236] on span "Miscellaneous" at bounding box center [52, 237] width 53 height 10
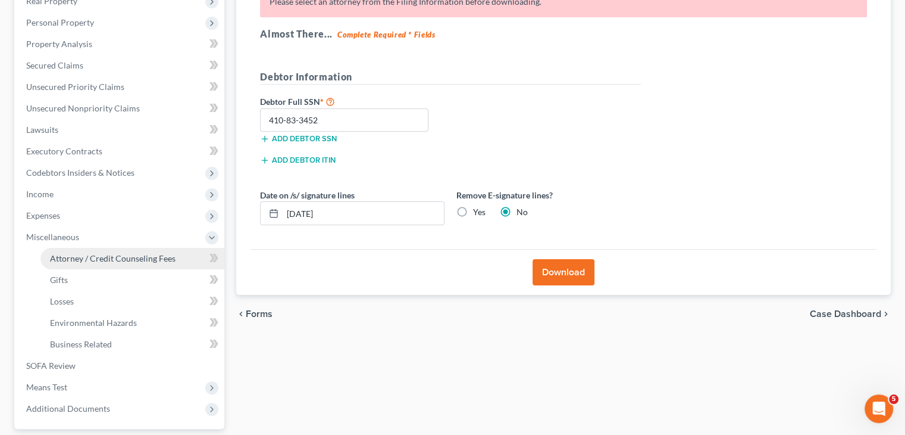
drag, startPoint x: 115, startPoint y: 262, endPoint x: 130, endPoint y: 258, distance: 16.0
click at [116, 262] on span "Attorney / Credit Counseling Fees" at bounding box center [113, 258] width 126 height 10
select select "2"
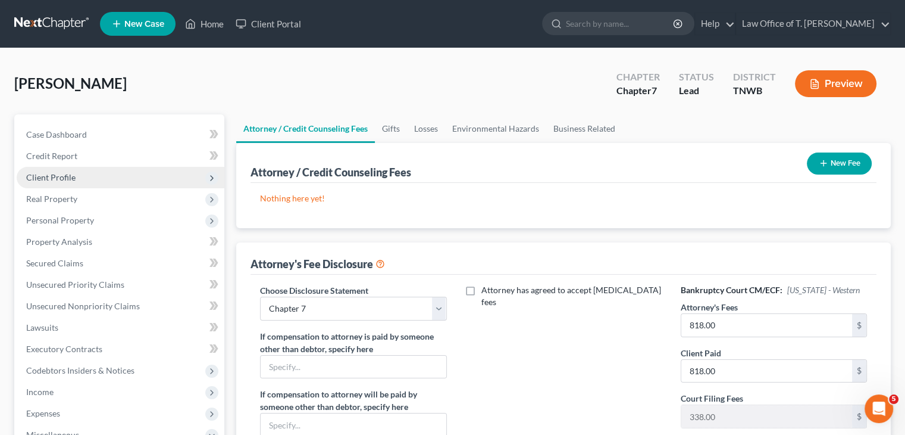
click at [80, 175] on span "Client Profile" at bounding box center [121, 177] width 208 height 21
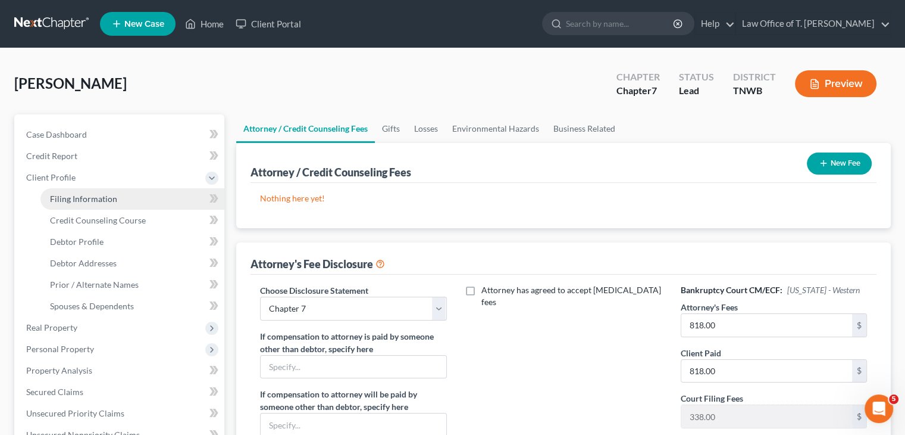
click at [102, 198] on span "Filing Information" at bounding box center [83, 198] width 67 height 10
select select "1"
select select "0"
select select "76"
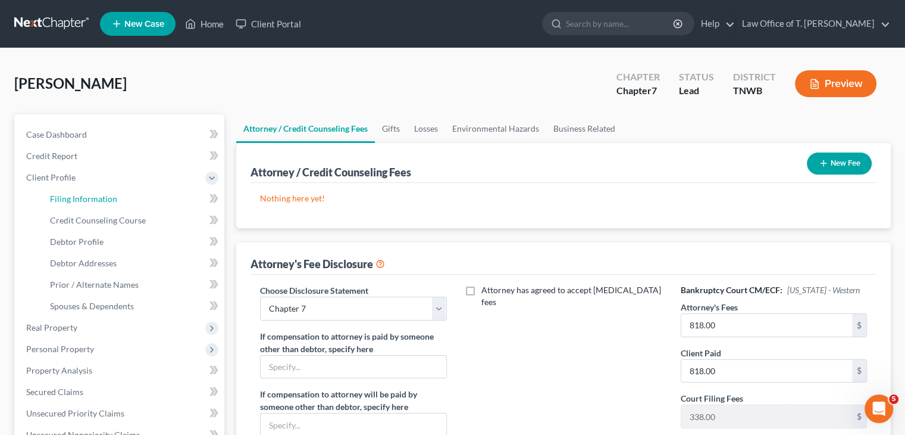
select select "44"
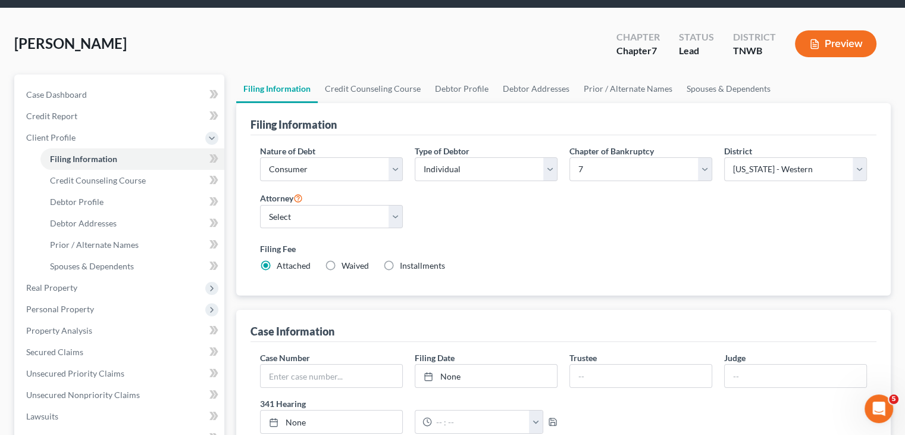
scroll to position [60, 0]
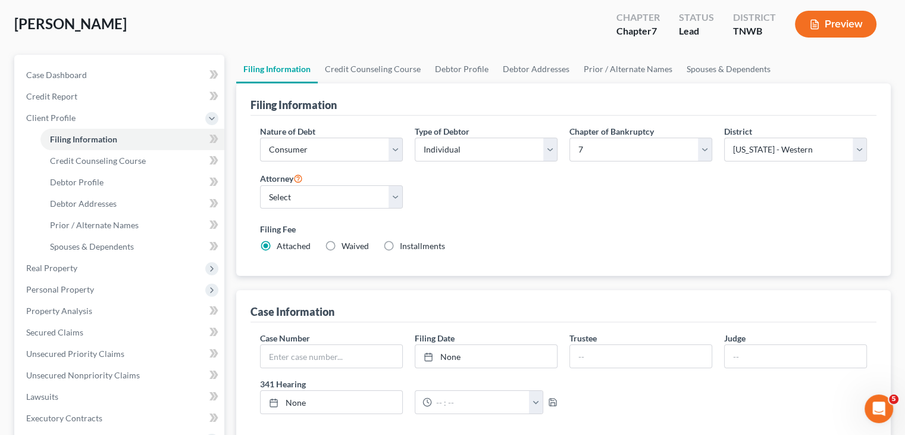
click at [404, 194] on div "Attorney Select [PERSON_NAME] - TNWB [PERSON_NAME] - TNMB" at bounding box center [331, 195] width 155 height 48
click at [388, 196] on select "Select [PERSON_NAME] - TNWB [PERSON_NAME] - TNMB" at bounding box center [331, 197] width 143 height 24
select select "0"
click at [260, 185] on select "Select [PERSON_NAME] - TNWB [PERSON_NAME] - TNMB" at bounding box center [331, 197] width 143 height 24
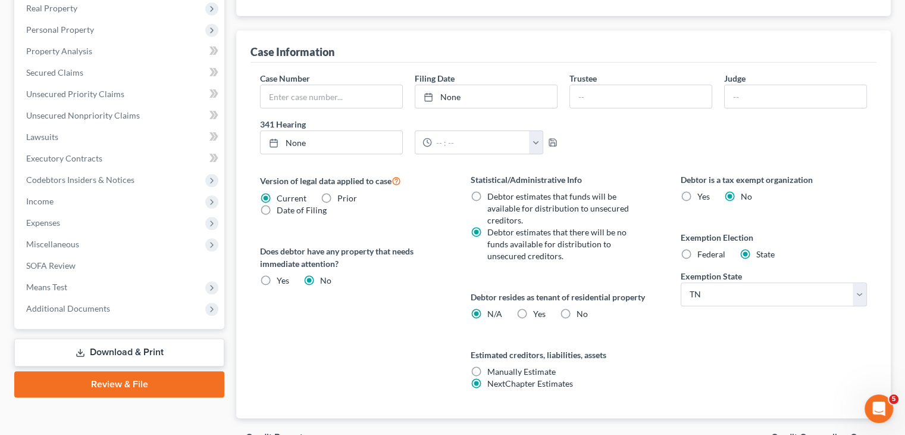
scroll to position [384, 0]
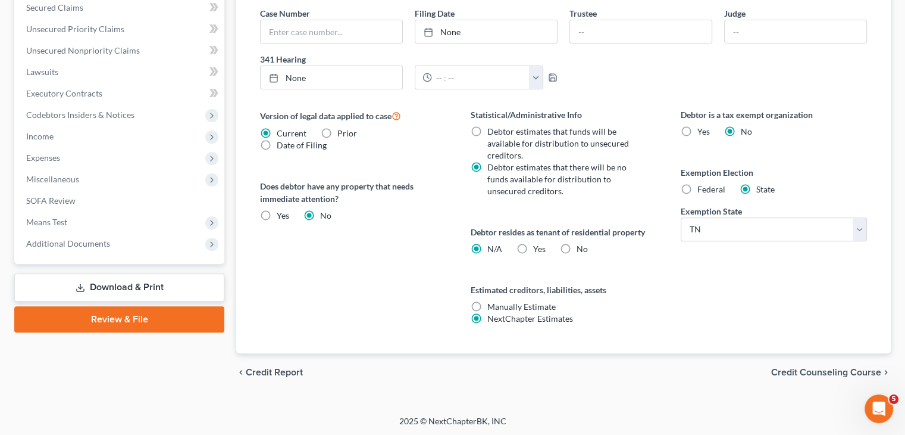
click at [134, 283] on link "Download & Print" at bounding box center [119, 287] width 210 height 28
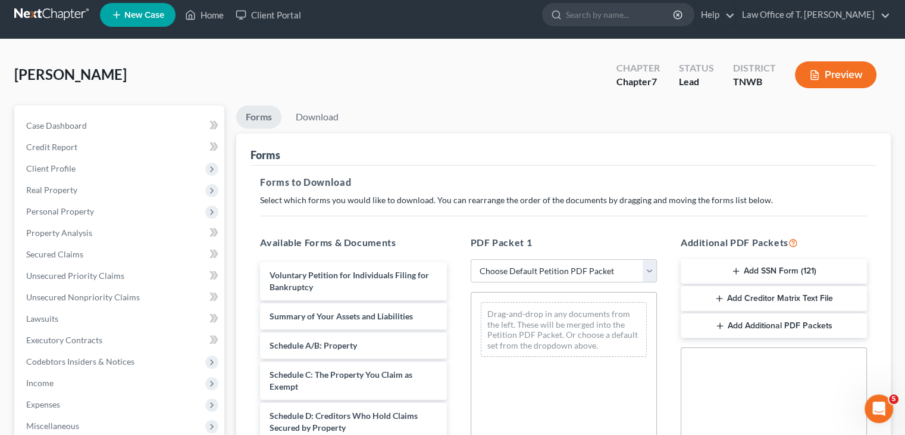
scroll to position [60, 0]
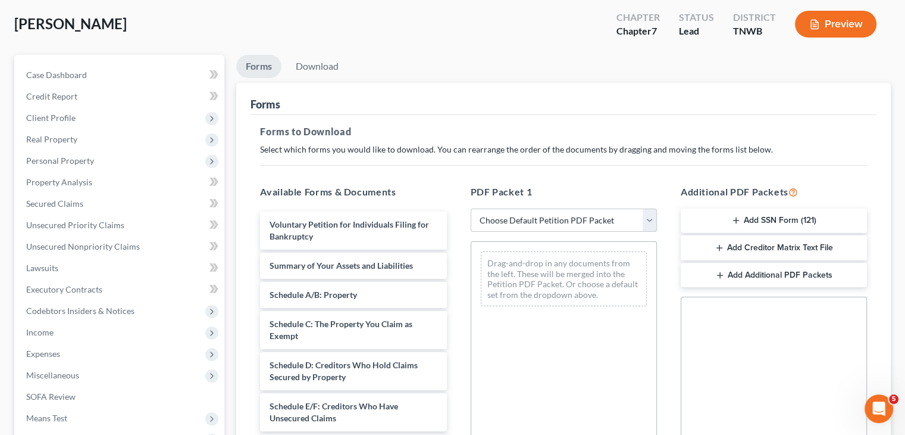
click at [642, 218] on select "Choose Default Petition PDF Packet Complete Bankruptcy Petition (all forms and …" at bounding box center [564, 220] width 186 height 24
select select "3"
click at [471, 208] on select "Choose Default Petition PDF Packet Complete Bankruptcy Petition (all forms and …" at bounding box center [564, 220] width 186 height 24
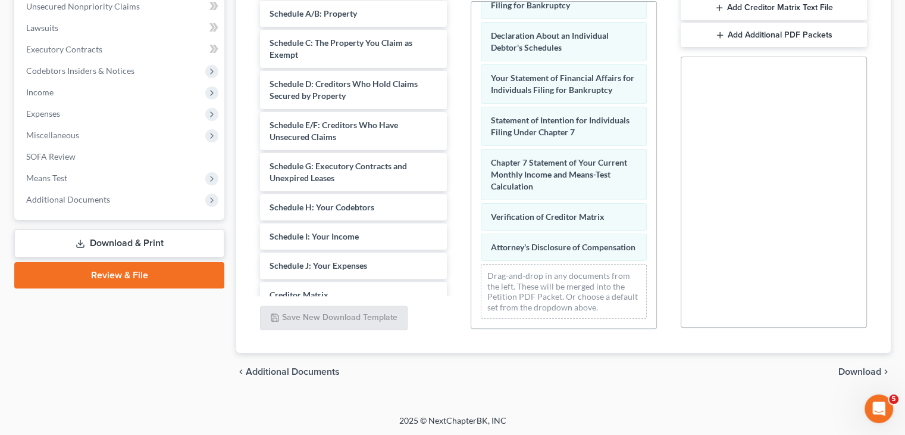
scroll to position [300, 0]
click at [867, 368] on span "Download" at bounding box center [860, 371] width 43 height 10
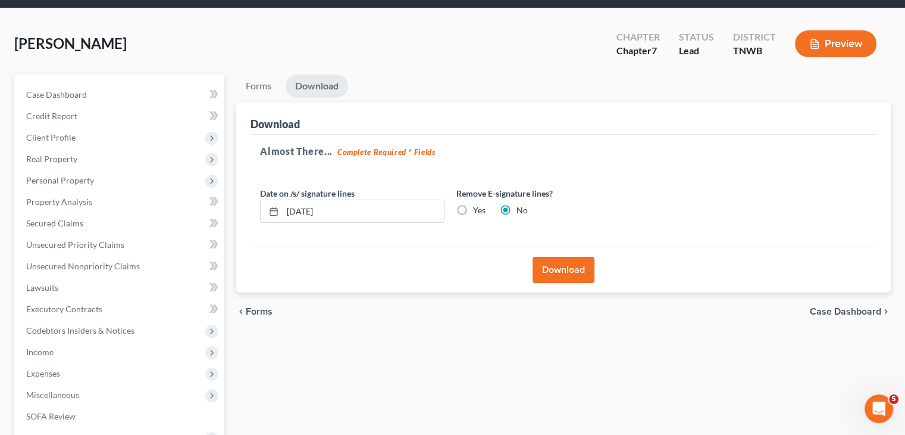
scroll to position [60, 0]
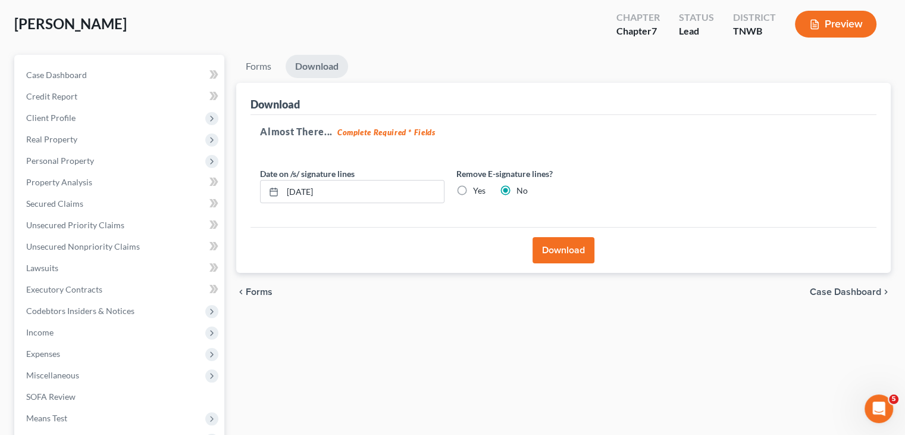
drag, startPoint x: 562, startPoint y: 255, endPoint x: 536, endPoint y: 248, distance: 27.0
click at [562, 255] on button "Download" at bounding box center [564, 250] width 62 height 26
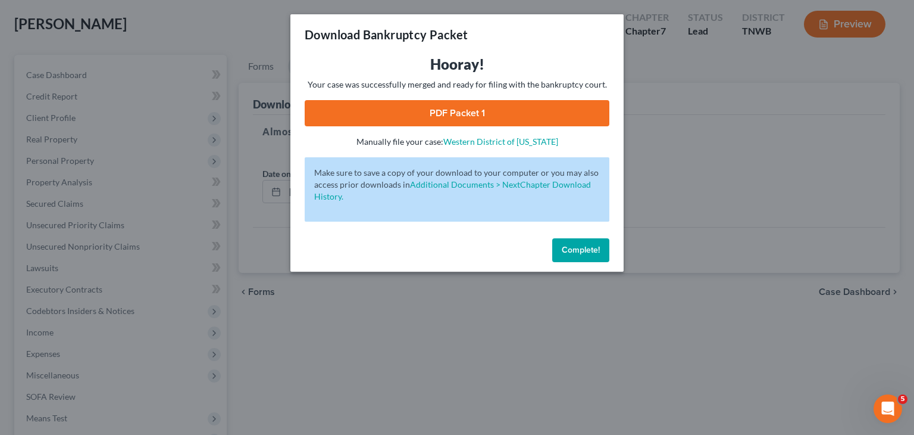
click at [464, 108] on link "PDF Packet 1" at bounding box center [457, 113] width 305 height 26
click at [586, 252] on span "Complete!" at bounding box center [581, 250] width 38 height 10
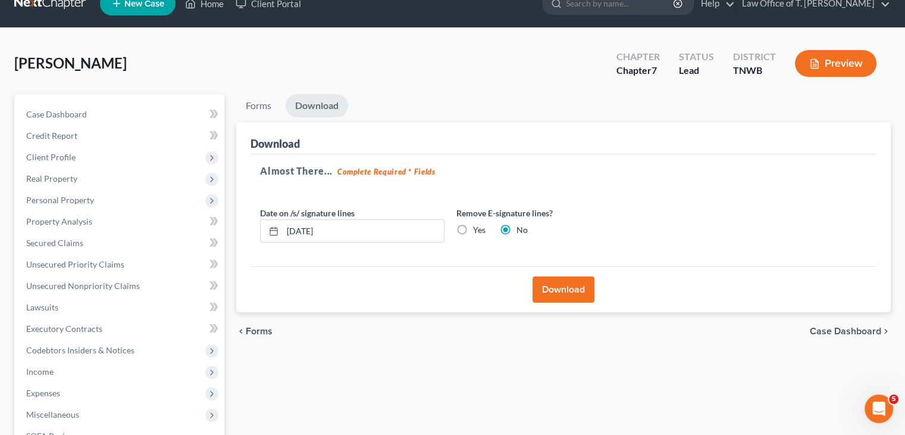
scroll to position [0, 0]
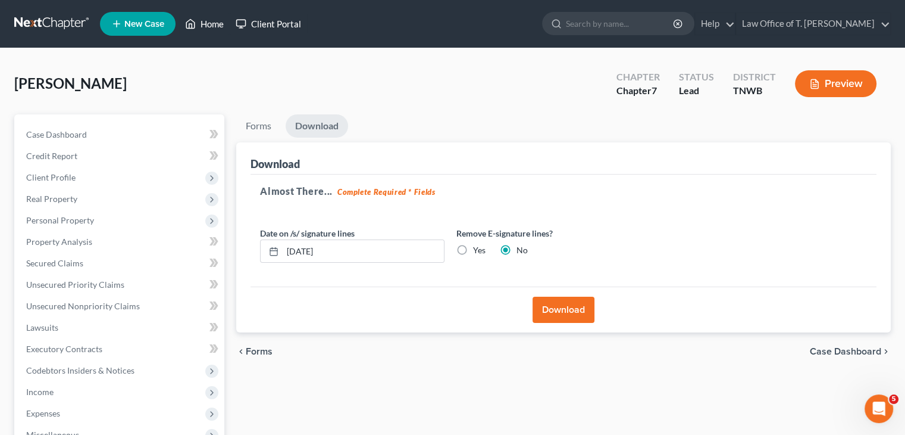
drag, startPoint x: 208, startPoint y: 27, endPoint x: 252, endPoint y: 31, distance: 44.8
click at [208, 27] on link "Home" at bounding box center [204, 23] width 51 height 21
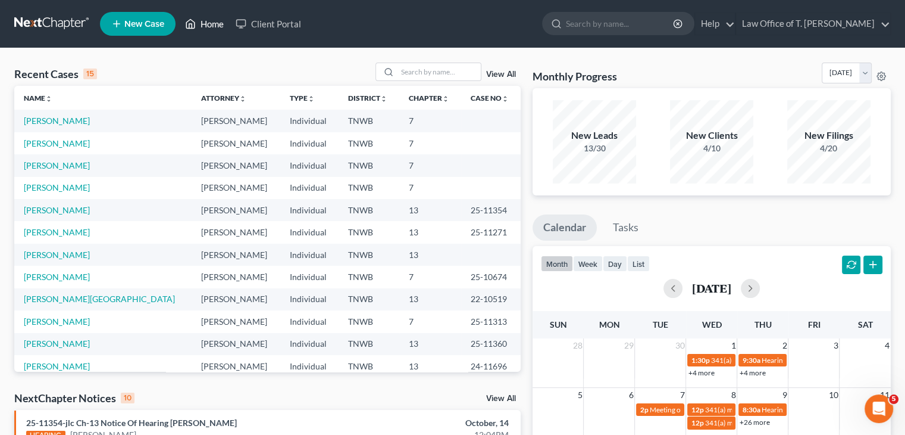
click at [214, 20] on link "Home" at bounding box center [204, 23] width 51 height 21
click at [43, 350] on td "[PERSON_NAME]" at bounding box center [102, 344] width 177 height 22
click at [45, 342] on link "[PERSON_NAME]" at bounding box center [57, 343] width 66 height 10
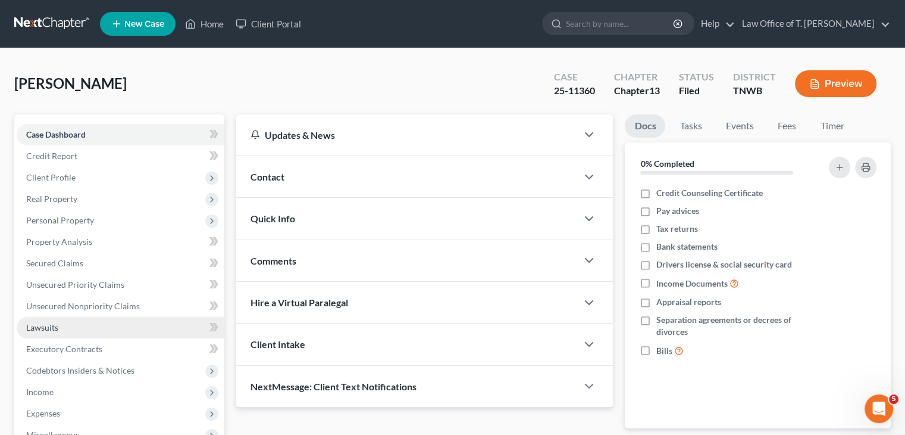
scroll to position [179, 0]
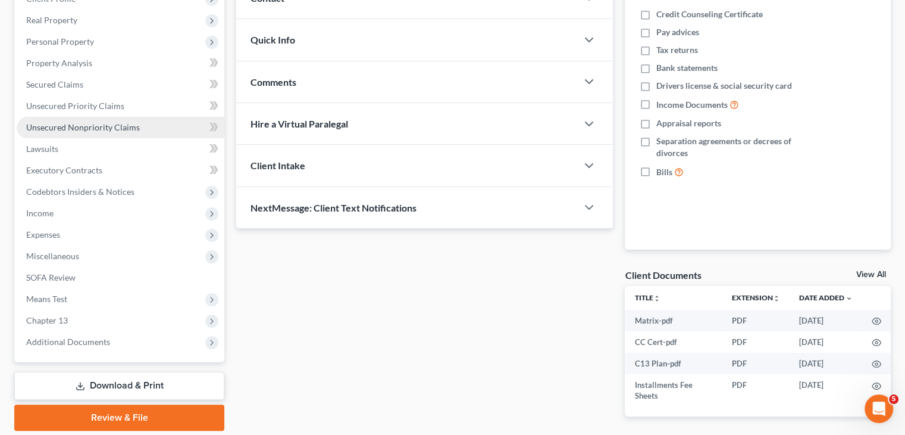
click at [74, 124] on span "Unsecured Nonpriority Claims" at bounding box center [83, 127] width 114 height 10
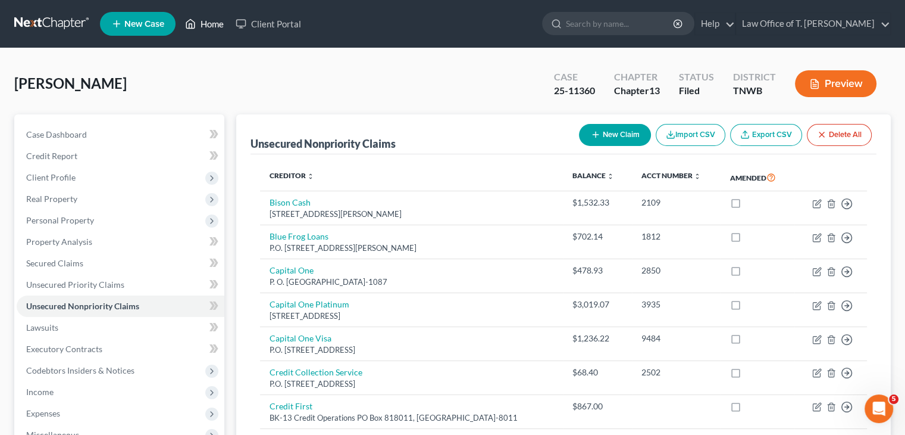
click at [201, 26] on link "Home" at bounding box center [204, 23] width 51 height 21
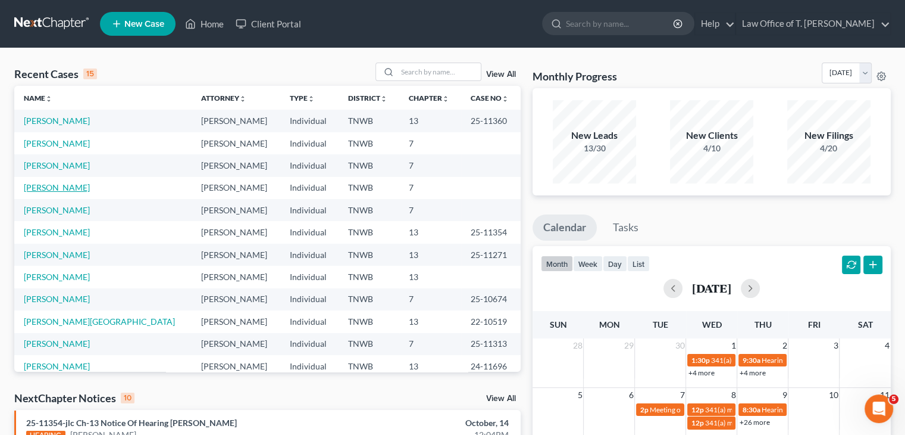
click at [70, 192] on link "[PERSON_NAME]" at bounding box center [57, 187] width 66 height 10
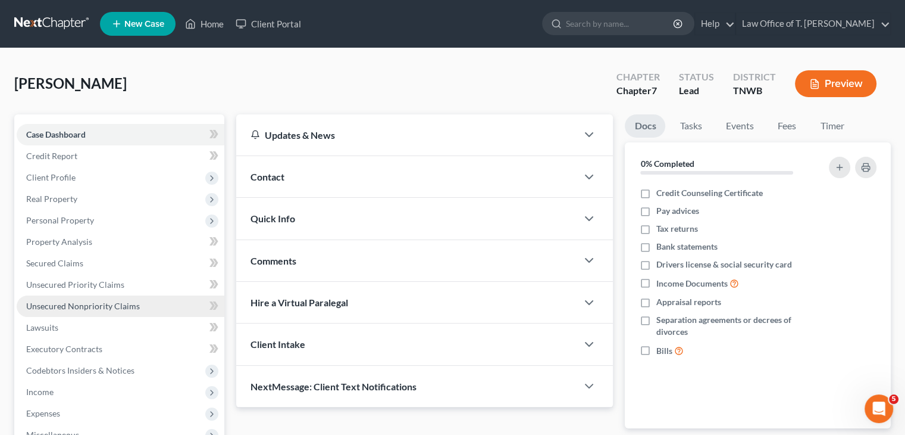
click at [86, 301] on span "Unsecured Nonpriority Claims" at bounding box center [83, 306] width 114 height 10
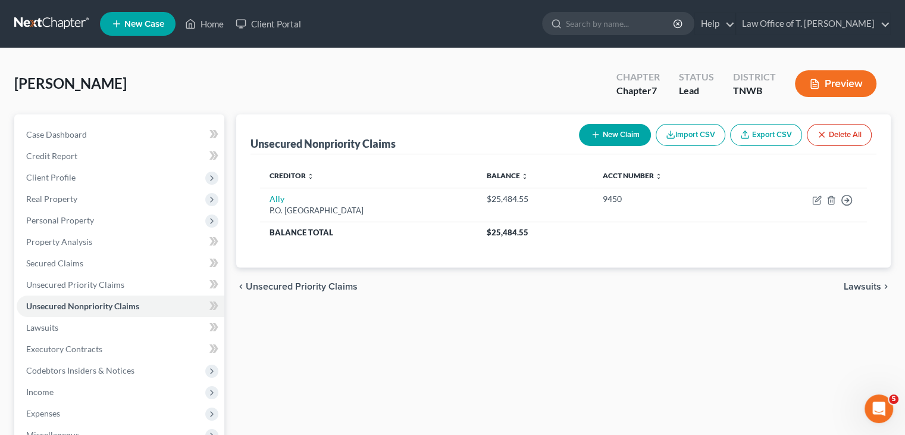
click at [610, 139] on button "New Claim" at bounding box center [615, 135] width 72 height 22
select select "0"
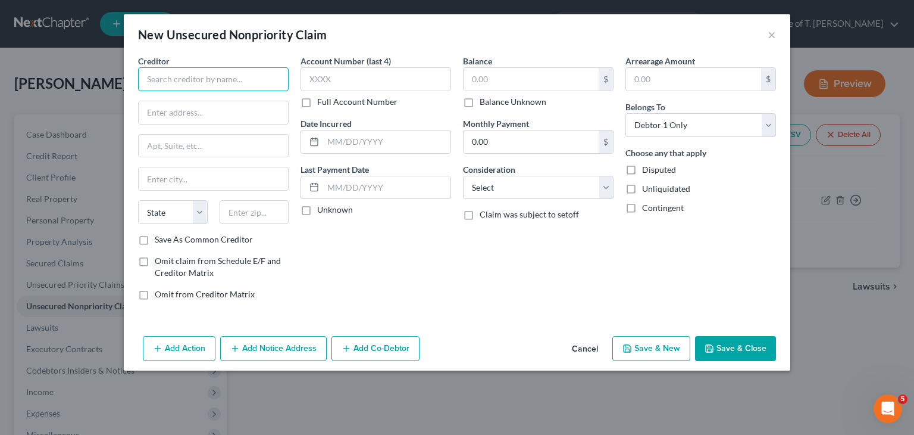
click at [234, 77] on input "text" at bounding box center [213, 79] width 151 height 24
click at [207, 87] on input "text" at bounding box center [213, 79] width 151 height 24
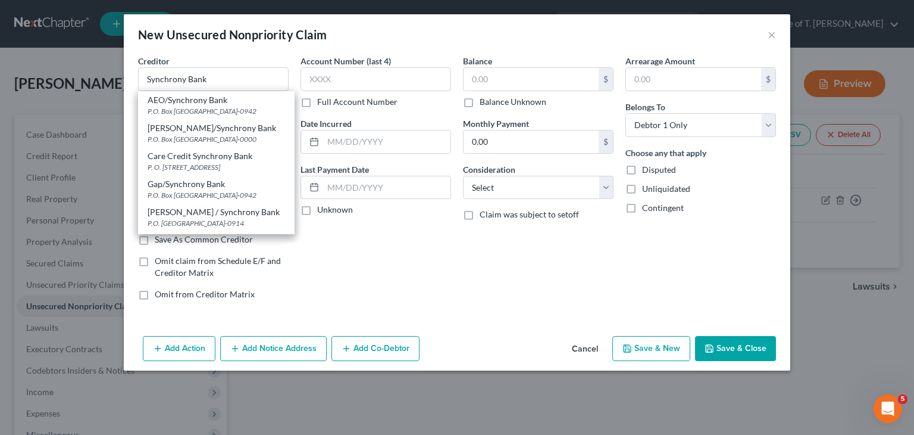
click at [199, 158] on div "Care Credit Synchrony Bank" at bounding box center [217, 156] width 138 height 12
type input "Care Credit Synchrony Bank"
type input "P. O. Box 771715"
type input "Phaladelphia"
select select "39"
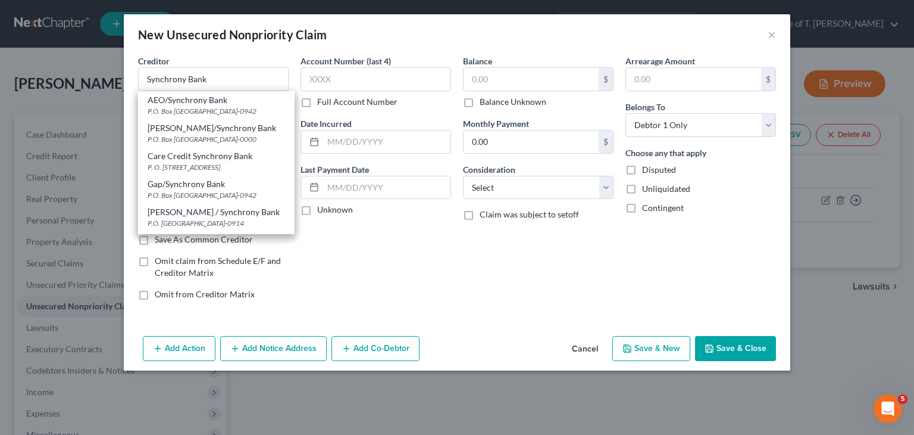
type input "19176-1715"
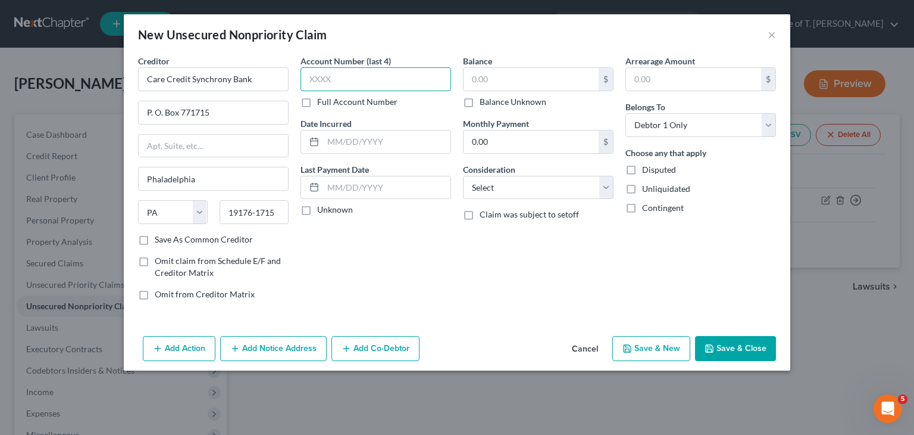
click at [341, 78] on input "text" at bounding box center [376, 79] width 151 height 24
type input "4090"
click at [317, 208] on label "Unknown" at bounding box center [335, 210] width 36 height 12
click at [322, 208] on input "Unknown" at bounding box center [326, 208] width 8 height 8
checkbox input "true"
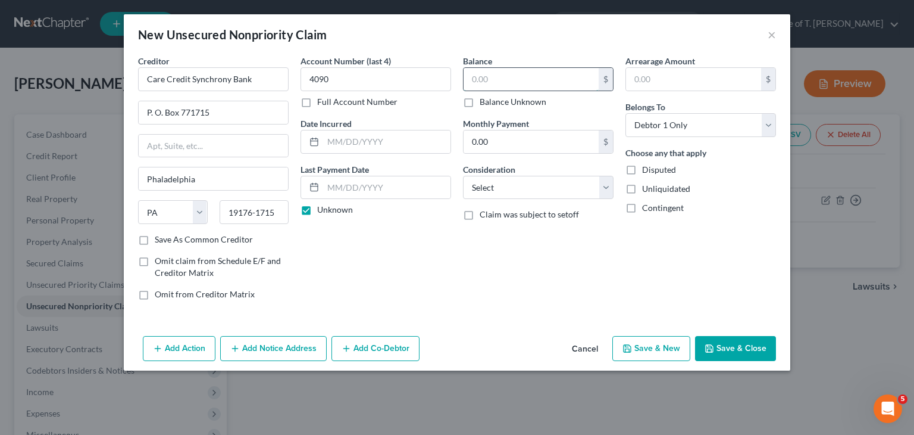
click at [507, 74] on input "text" at bounding box center [531, 79] width 135 height 23
type input "3,957.57"
click at [606, 190] on select "Select Cable / Satellite Services Collection Agency Credit Card Debt Debt Couns…" at bounding box center [538, 188] width 151 height 24
click at [463, 176] on select "Select Cable / Satellite Services Collection Agency Credit Card Debt Debt Couns…" at bounding box center [538, 188] width 151 height 24
click at [735, 346] on button "Save & Close" at bounding box center [735, 348] width 81 height 25
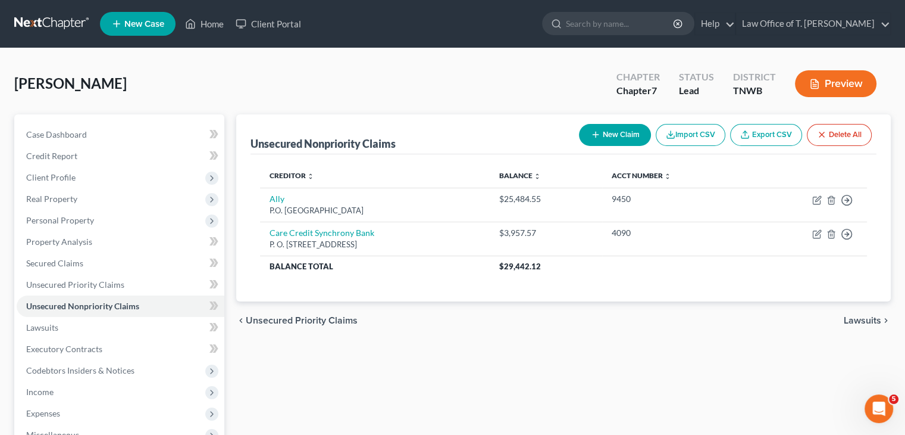
click at [631, 137] on button "New Claim" at bounding box center [615, 135] width 72 height 22
select select "0"
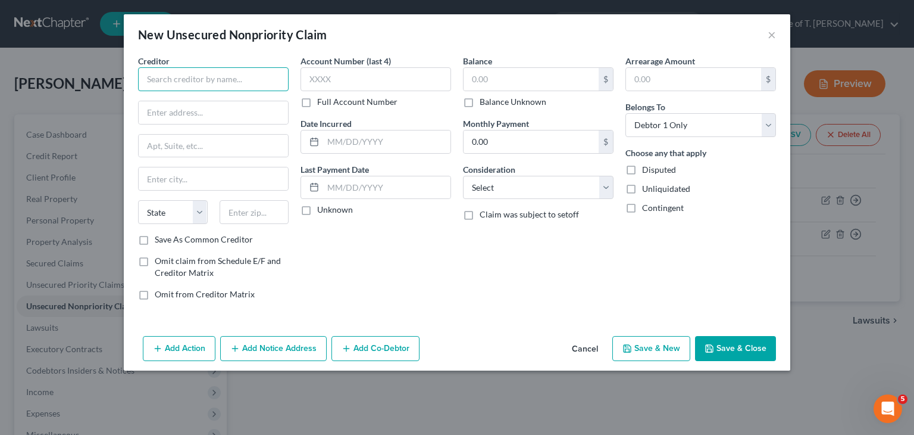
click at [229, 79] on input "text" at bounding box center [213, 79] width 151 height 24
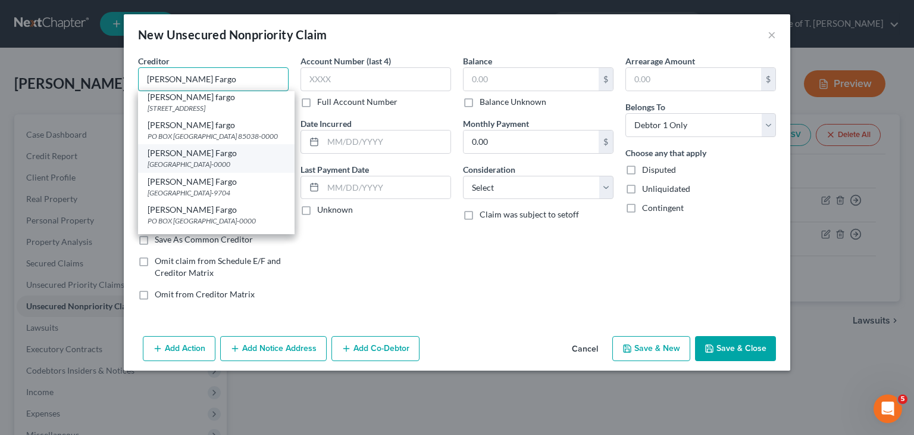
scroll to position [119, 0]
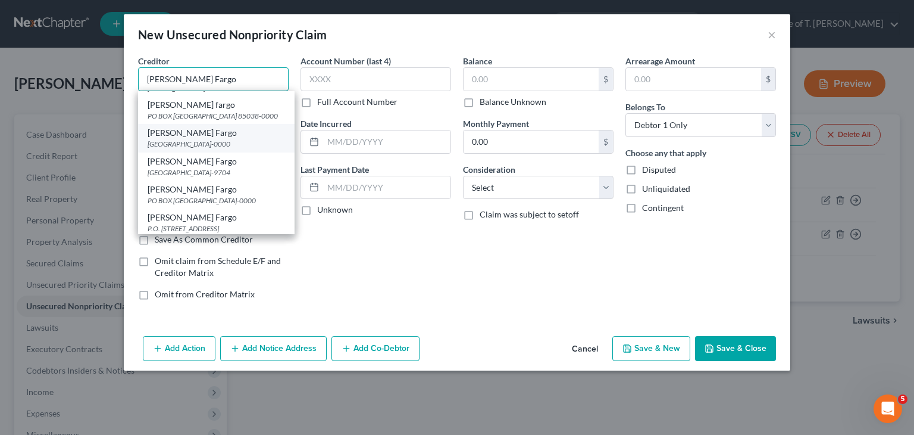
type input "[PERSON_NAME] Fargo"
click at [212, 149] on div "[GEOGRAPHIC_DATA]-0000" at bounding box center [217, 144] width 138 height 10
type input "PO Box 29487"
type input "Phoenix"
select select "3"
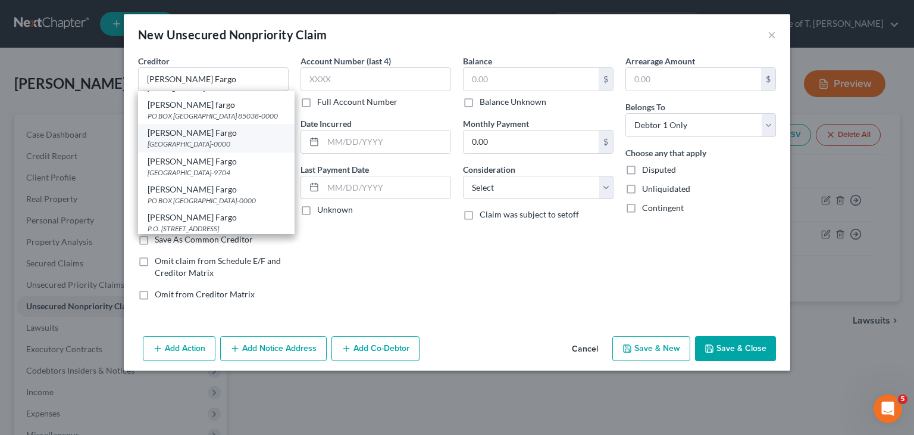
type input "85038-0000"
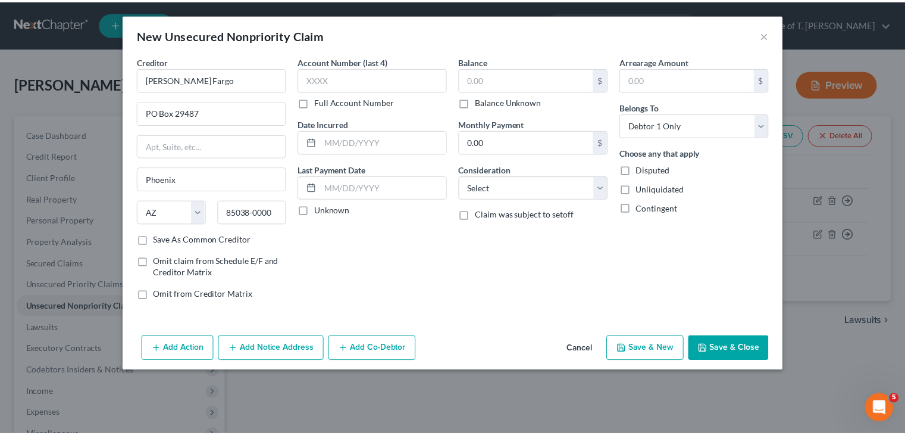
scroll to position [0, 0]
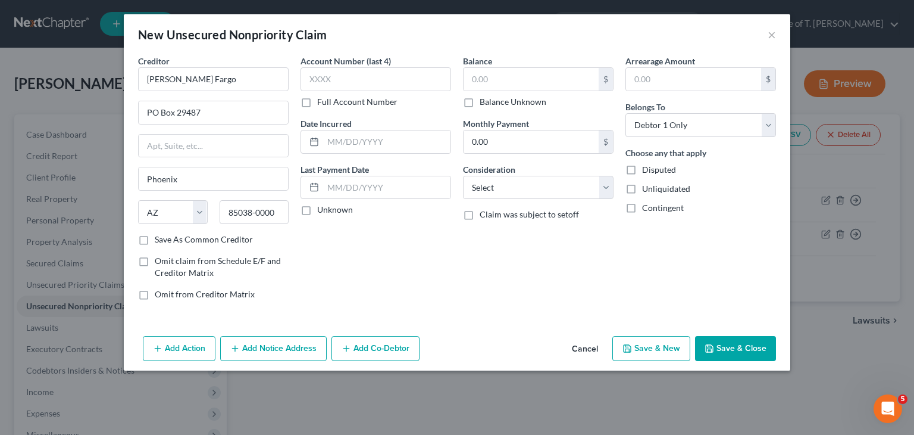
click at [317, 208] on label "Unknown" at bounding box center [335, 210] width 36 height 12
click at [322, 208] on input "Unknown" at bounding box center [326, 208] width 8 height 8
click at [317, 208] on label "Unknown" at bounding box center [335, 210] width 36 height 12
click at [322, 208] on input "Unknown" at bounding box center [326, 208] width 8 height 8
click at [317, 211] on label "Unknown" at bounding box center [335, 210] width 36 height 12
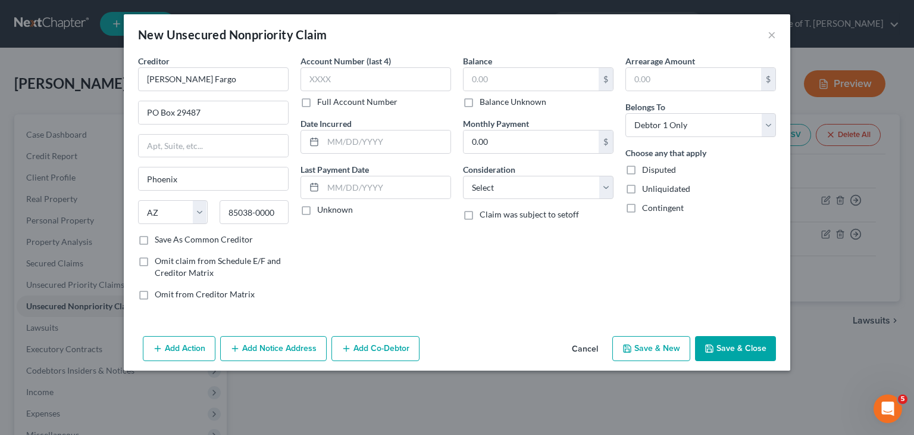
click at [322, 211] on input "Unknown" at bounding box center [326, 208] width 8 height 8
checkbox input "true"
click at [496, 78] on input "text" at bounding box center [531, 79] width 135 height 23
type input "10,000.00"
drag, startPoint x: 607, startPoint y: 182, endPoint x: 589, endPoint y: 197, distance: 23.2
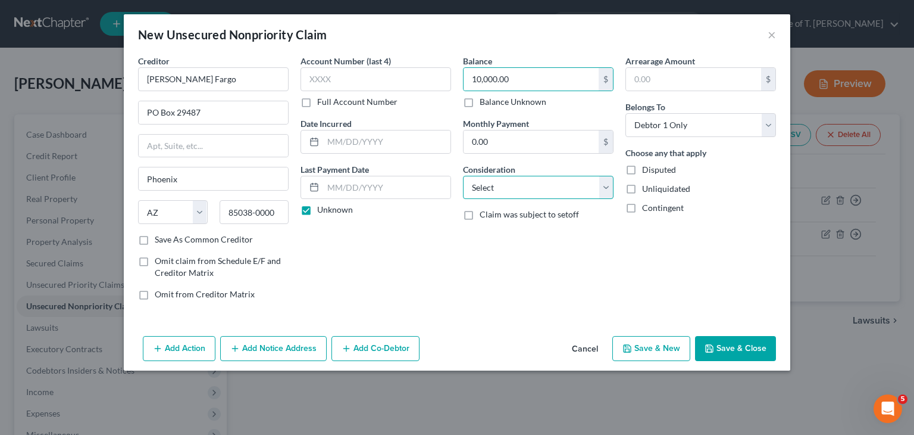
click at [607, 182] on select "Select Cable / Satellite Services Collection Agency Credit Card Debt Debt Couns…" at bounding box center [538, 188] width 151 height 24
select select "2"
click at [463, 176] on select "Select Cable / Satellite Services Collection Agency Credit Card Debt Debt Couns…" at bounding box center [538, 188] width 151 height 24
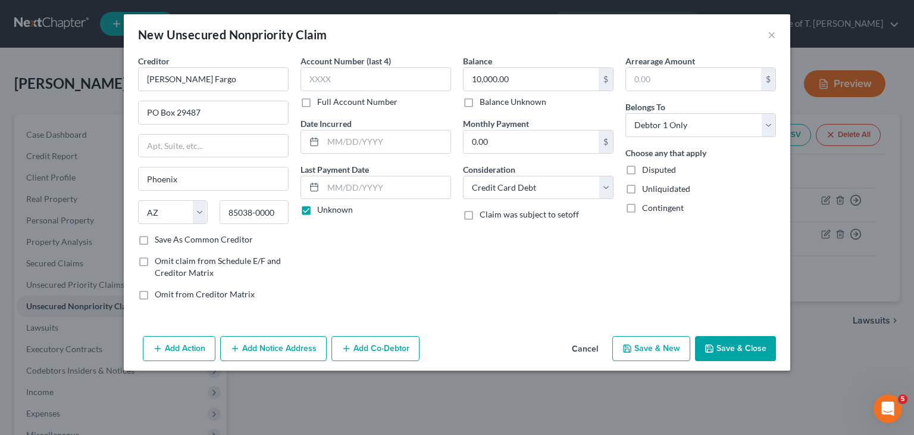
click at [743, 348] on button "Save & Close" at bounding box center [735, 348] width 81 height 25
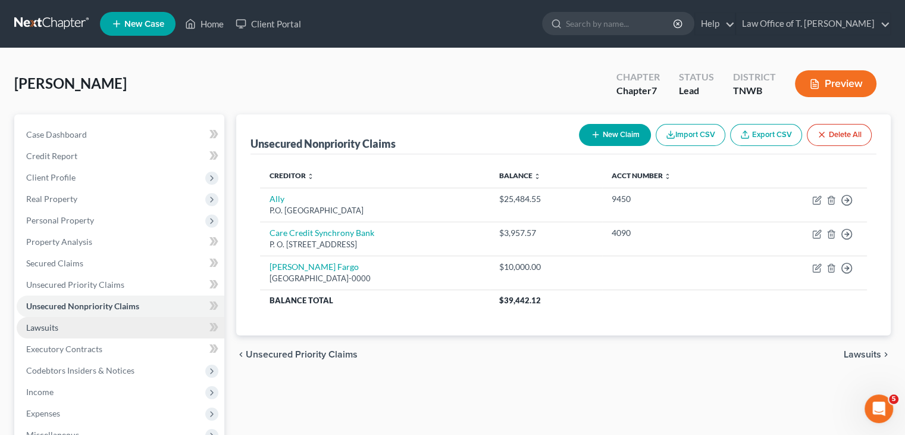
click at [58, 330] on link "Lawsuits" at bounding box center [121, 327] width 208 height 21
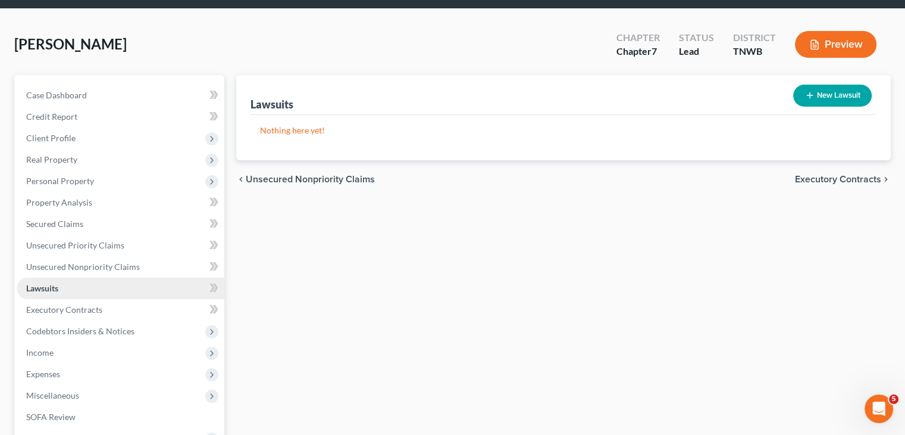
scroll to position [119, 0]
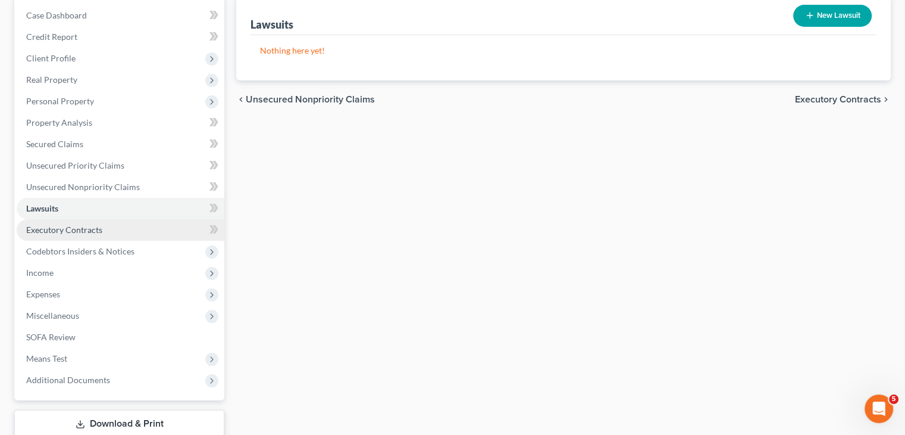
click at [64, 231] on span "Executory Contracts" at bounding box center [64, 229] width 76 height 10
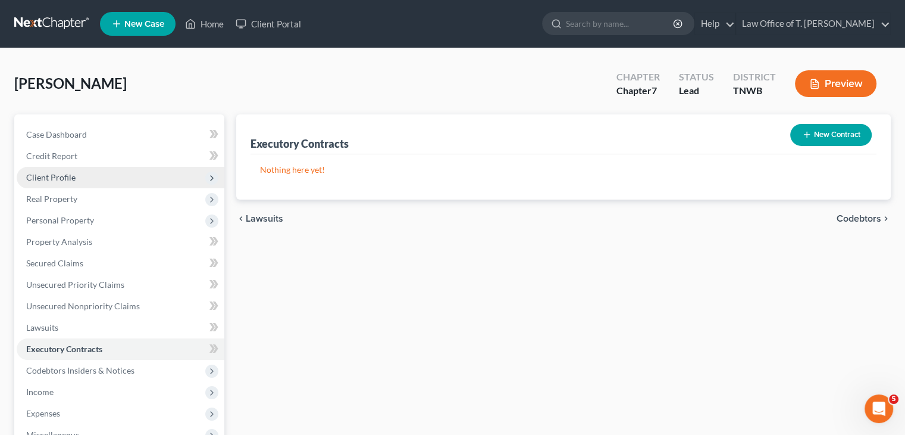
click at [88, 179] on span "Client Profile" at bounding box center [121, 177] width 208 height 21
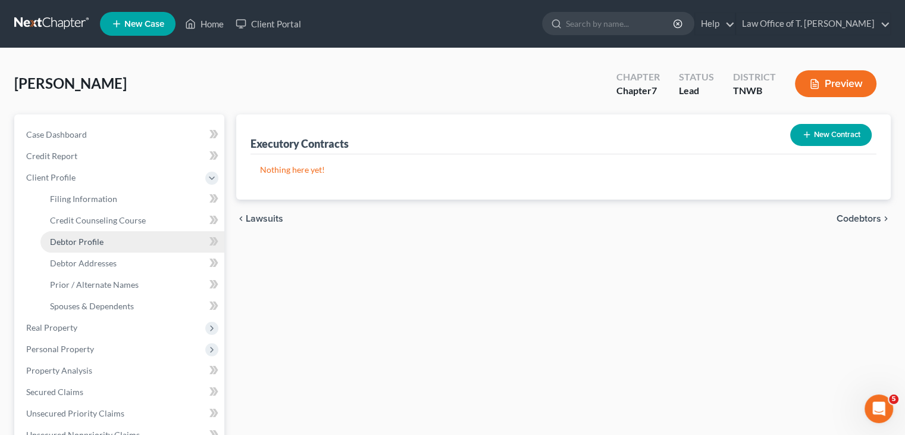
click at [99, 236] on span "Debtor Profile" at bounding box center [77, 241] width 54 height 10
select select "0"
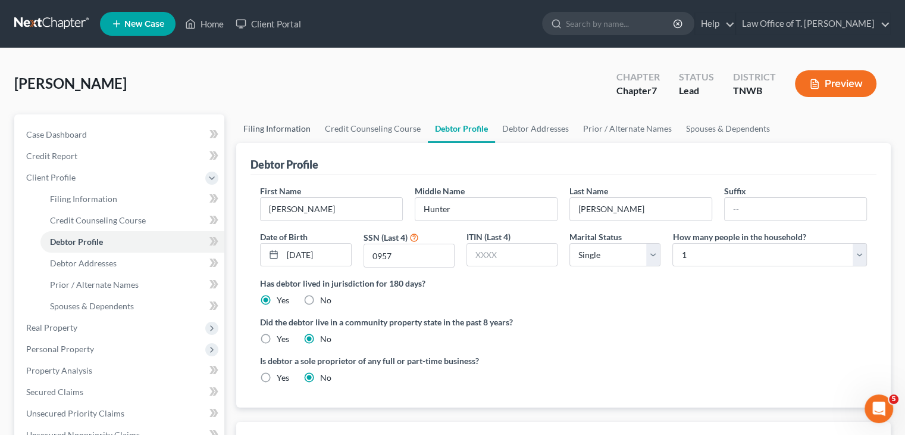
click at [296, 129] on link "Filing Information" at bounding box center [277, 128] width 82 height 29
select select "1"
select select "0"
select select "76"
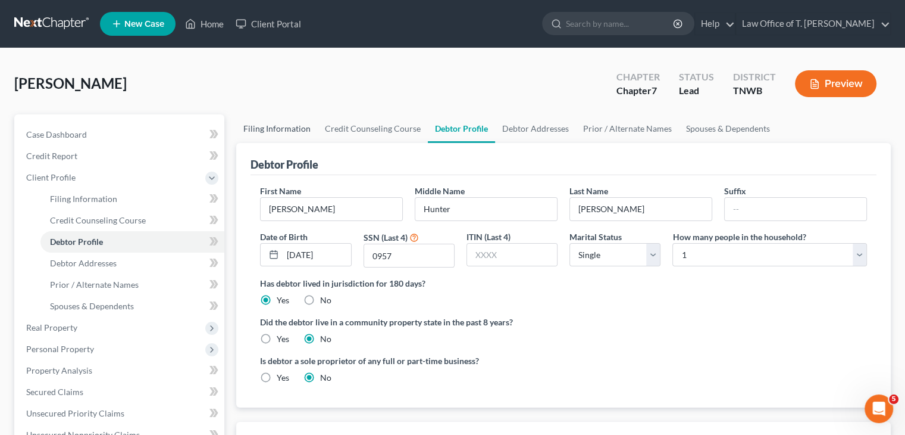
select select "0"
select select "44"
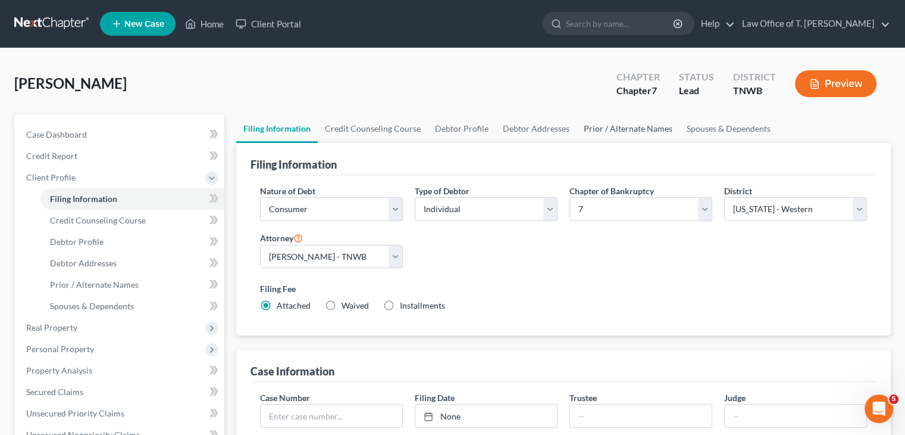
click at [596, 129] on link "Prior / Alternate Names" at bounding box center [628, 128] width 103 height 29
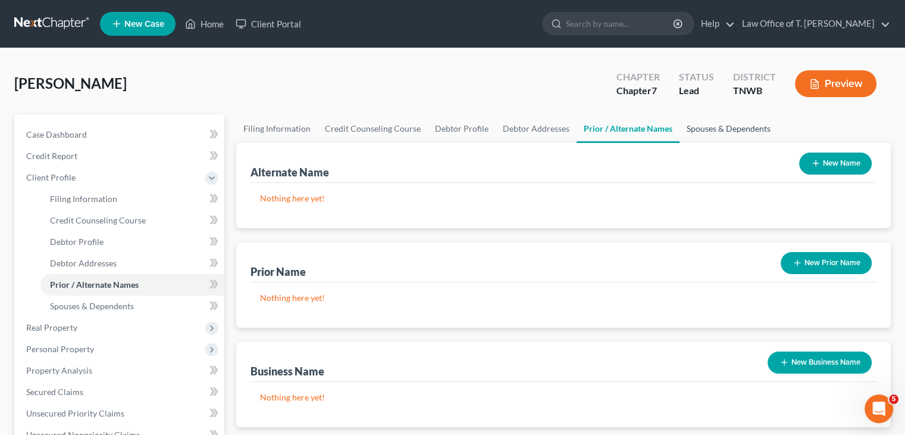
click at [736, 129] on link "Spouses & Dependents" at bounding box center [729, 128] width 98 height 29
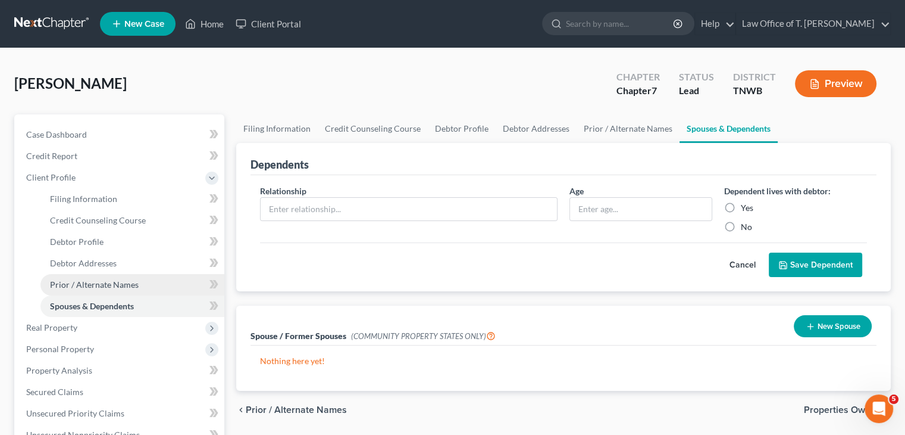
scroll to position [60, 0]
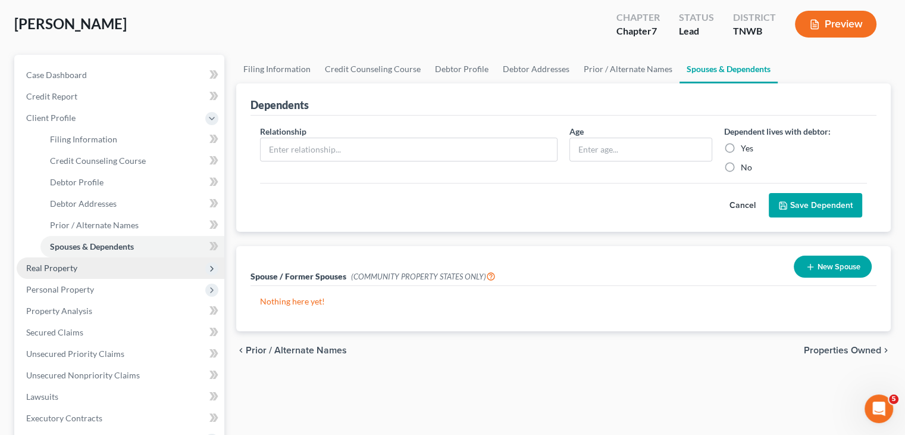
click at [86, 266] on span "Real Property" at bounding box center [121, 267] width 208 height 21
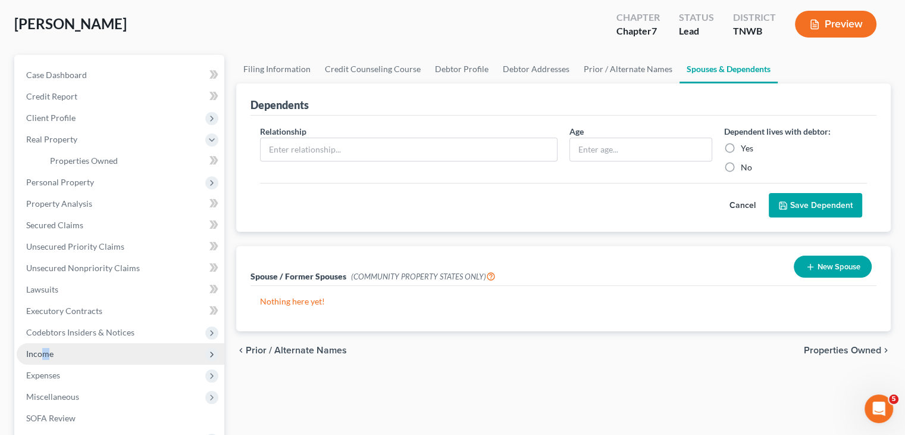
click at [45, 348] on span "Income" at bounding box center [39, 353] width 27 height 10
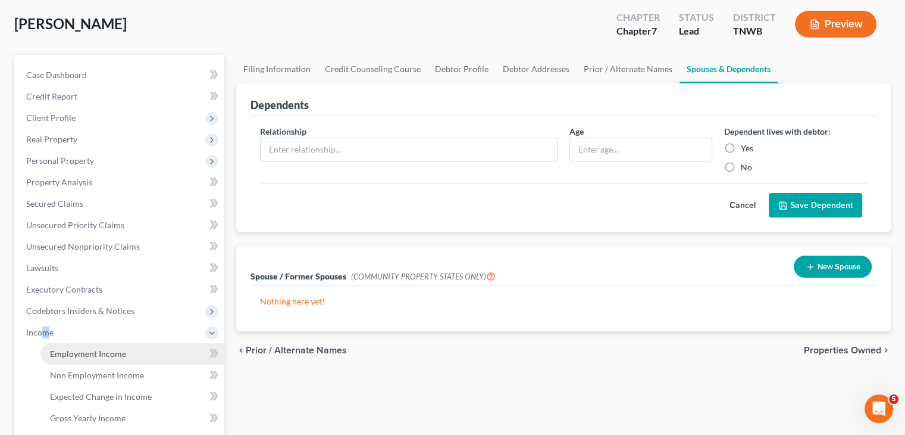
click at [111, 351] on span "Employment Income" at bounding box center [88, 353] width 76 height 10
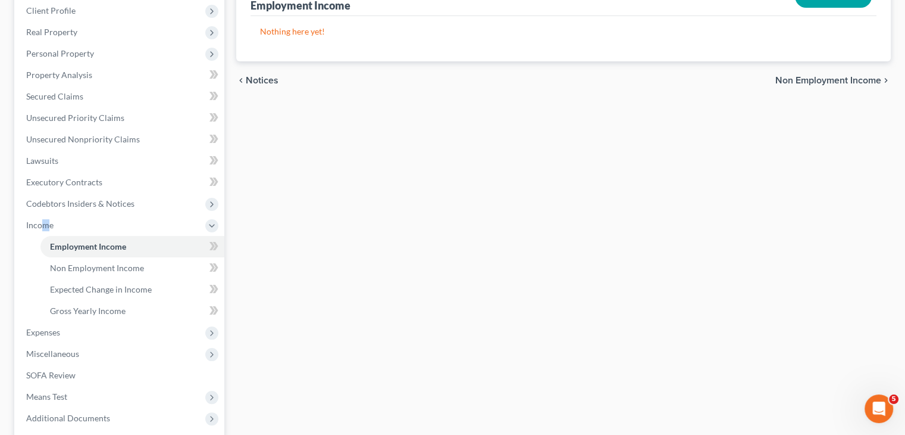
scroll to position [179, 0]
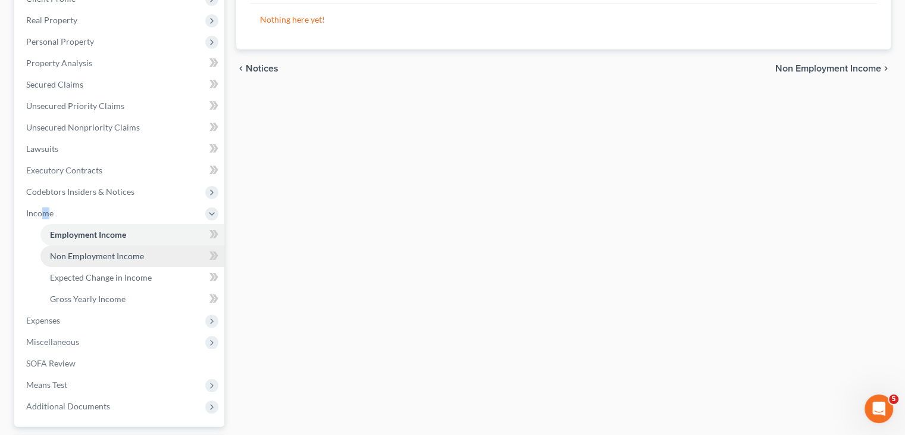
click at [119, 260] on span "Non Employment Income" at bounding box center [97, 256] width 94 height 10
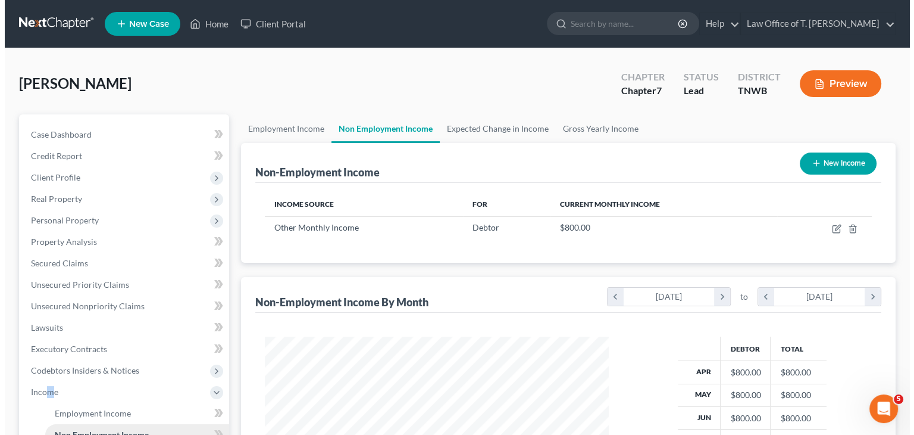
scroll to position [212, 367]
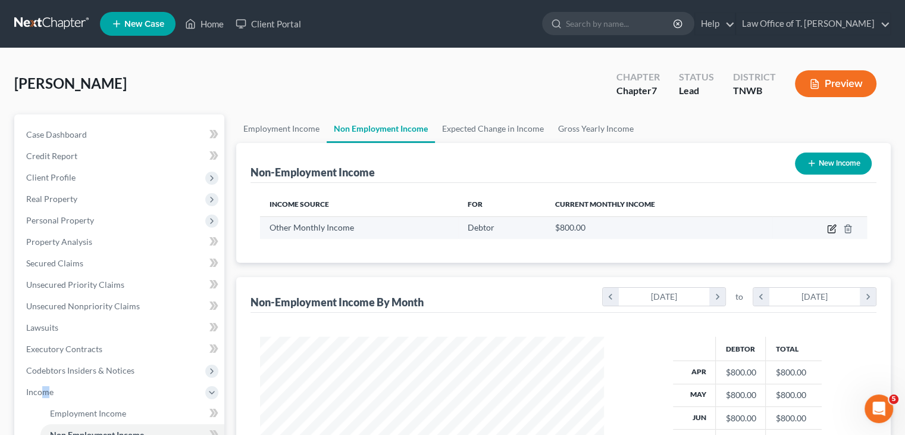
click at [829, 229] on icon "button" at bounding box center [831, 229] width 7 height 7
select select "13"
select select "0"
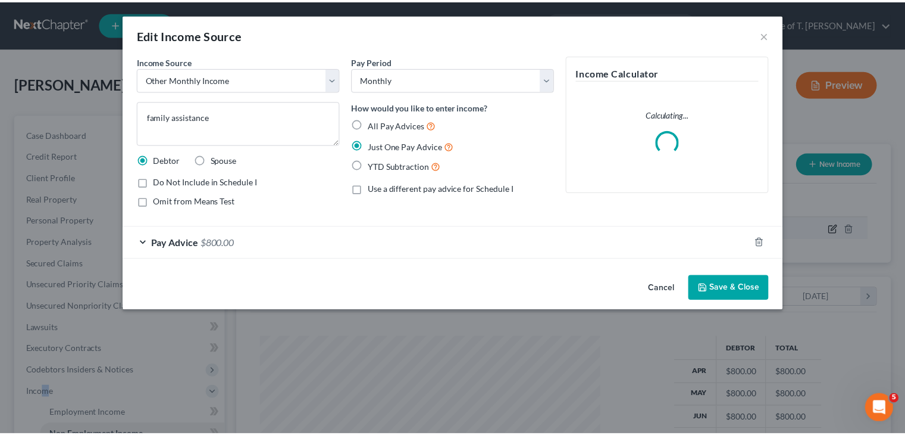
scroll to position [212, 371]
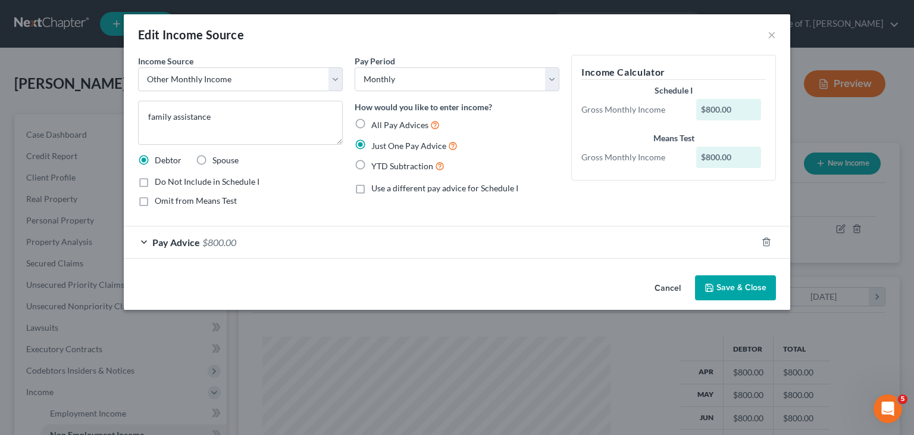
click at [144, 242] on div "Pay Advice $800.00" at bounding box center [440, 242] width 633 height 32
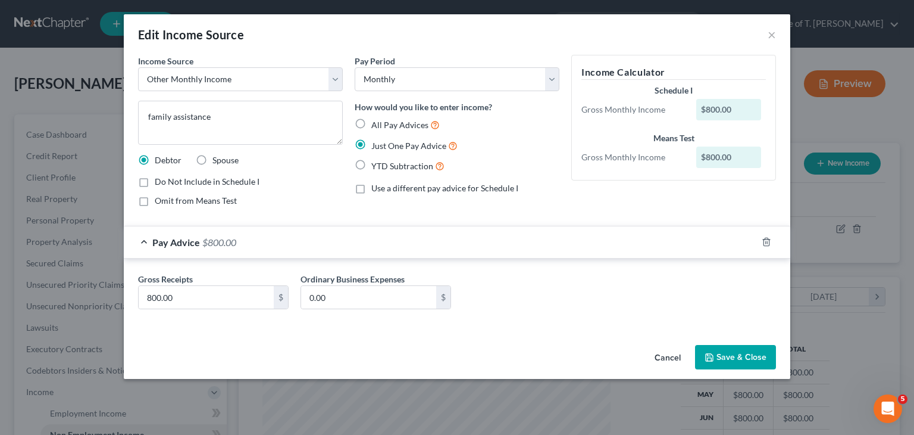
click at [755, 360] on button "Save & Close" at bounding box center [735, 357] width 81 height 25
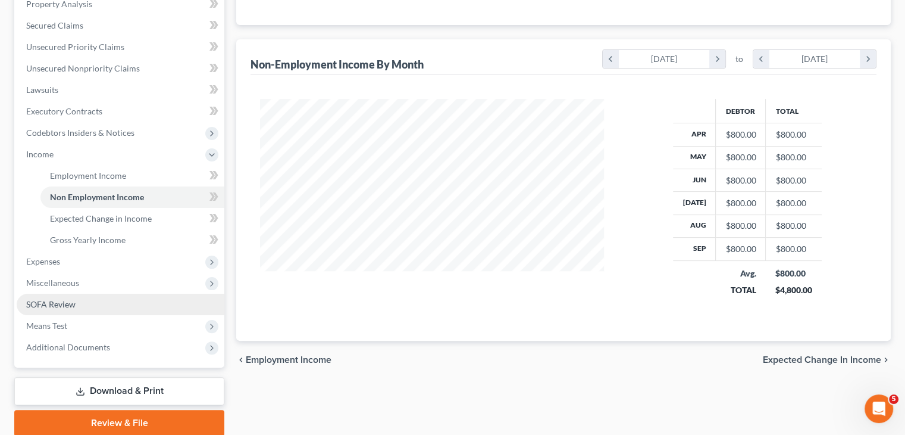
scroll to position [238, 0]
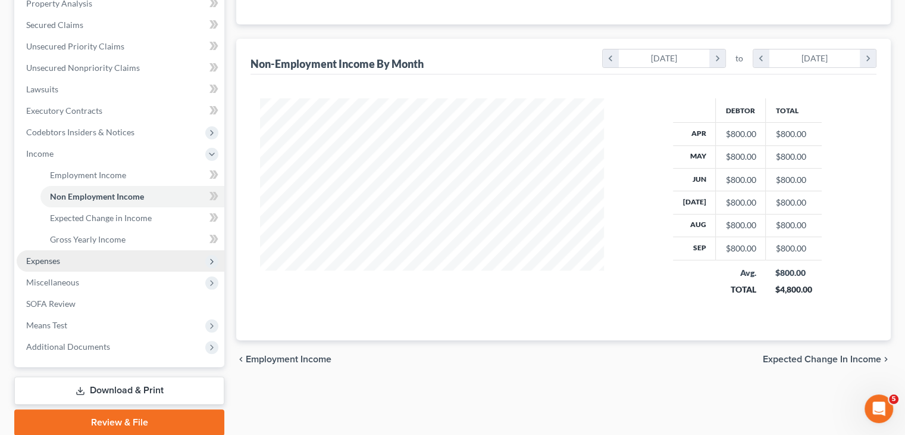
click at [77, 263] on span "Expenses" at bounding box center [121, 260] width 208 height 21
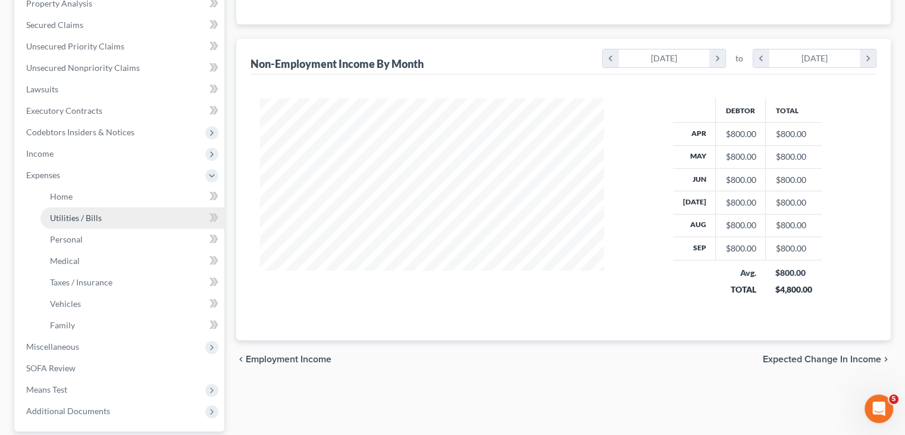
click at [88, 217] on span "Utilities / Bills" at bounding box center [76, 218] width 52 height 10
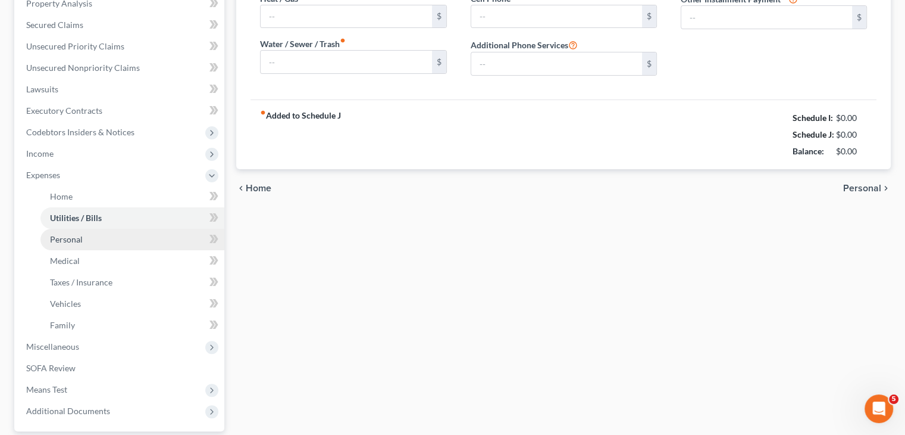
type input "0.00"
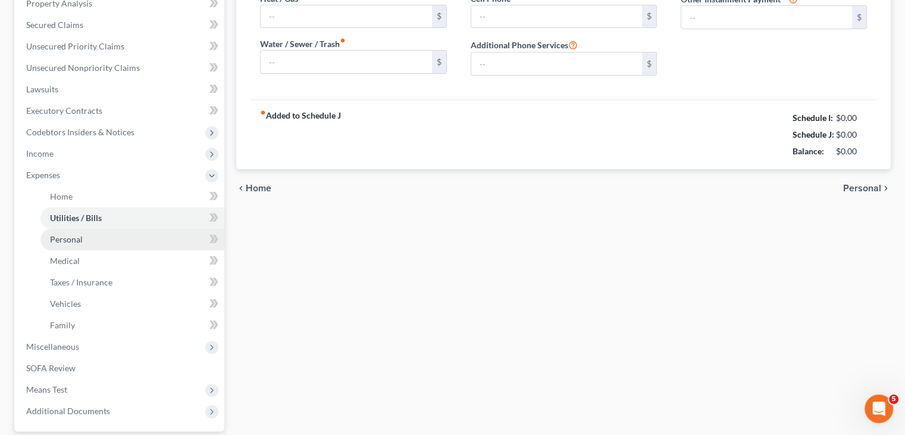
type input "0.00"
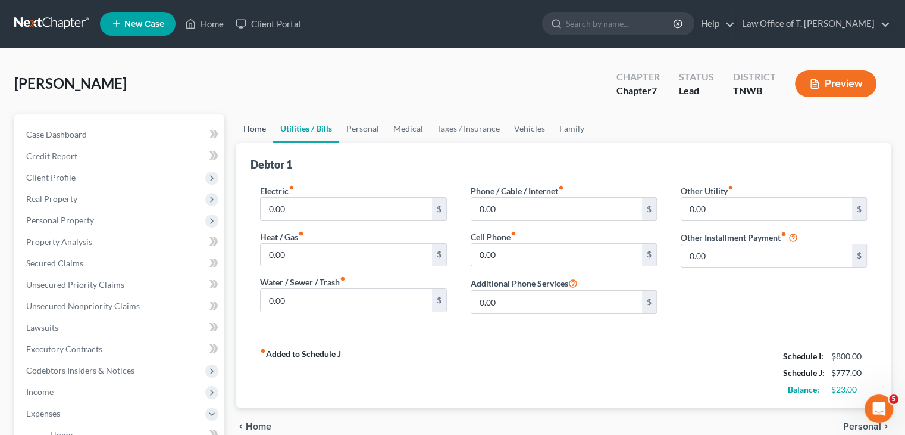
click at [261, 127] on link "Home" at bounding box center [254, 128] width 37 height 29
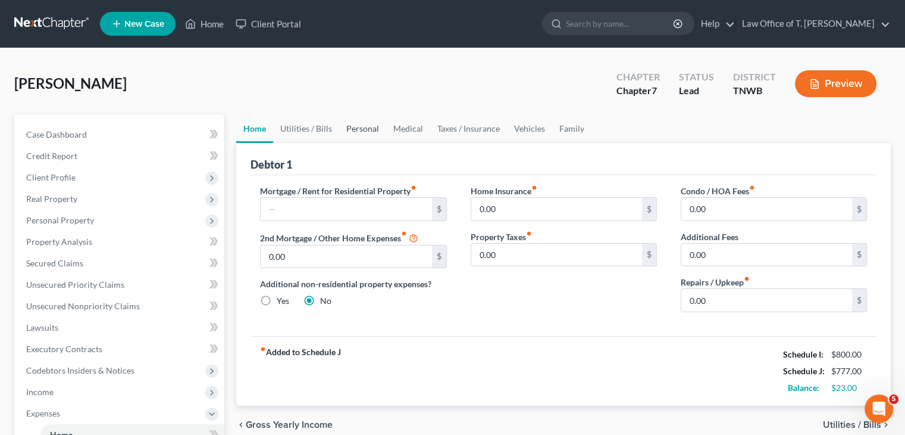
click at [363, 129] on link "Personal" at bounding box center [362, 128] width 47 height 29
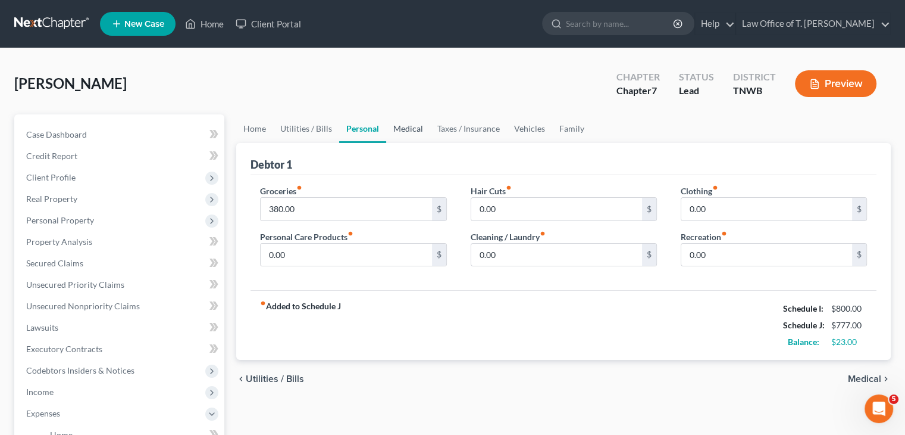
click at [406, 129] on link "Medical" at bounding box center [408, 128] width 44 height 29
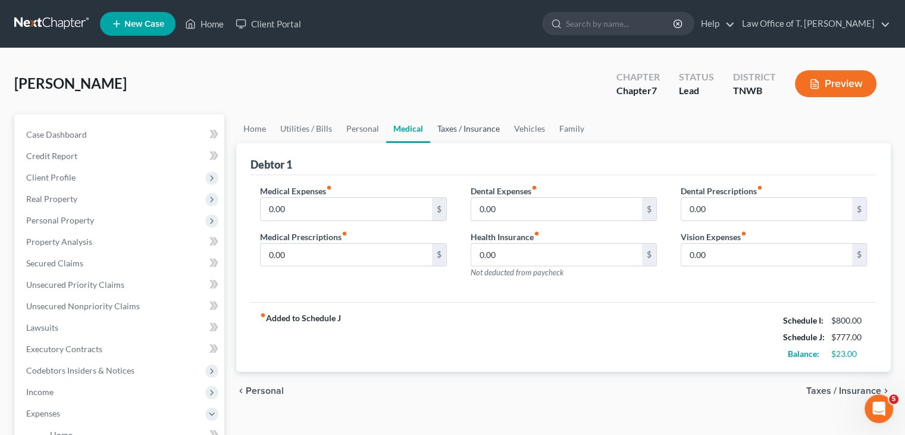
click at [485, 129] on link "Taxes / Insurance" at bounding box center [468, 128] width 77 height 29
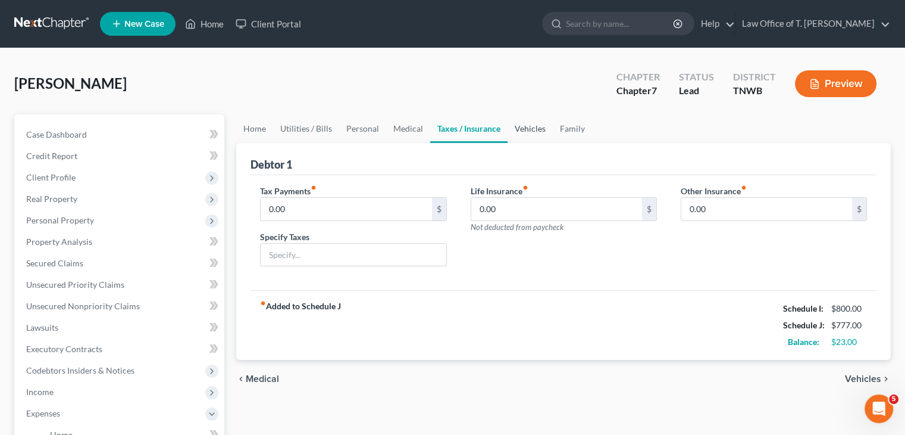
click at [524, 129] on link "Vehicles" at bounding box center [530, 128] width 45 height 29
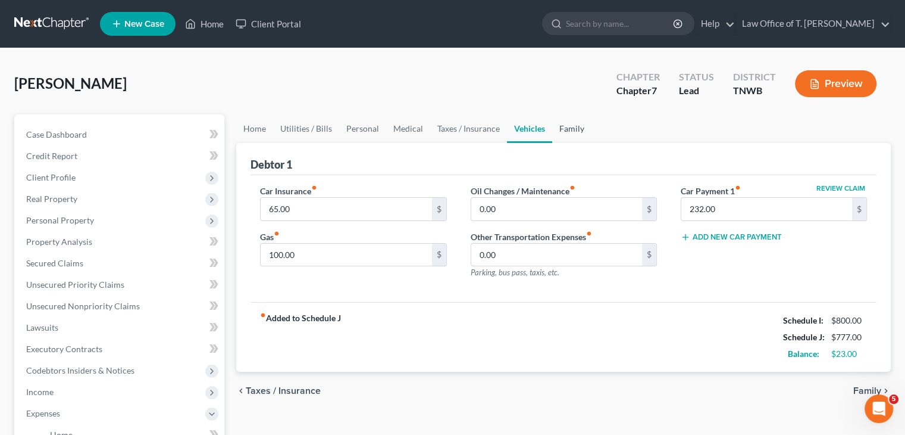
click at [576, 127] on link "Family" at bounding box center [571, 128] width 39 height 29
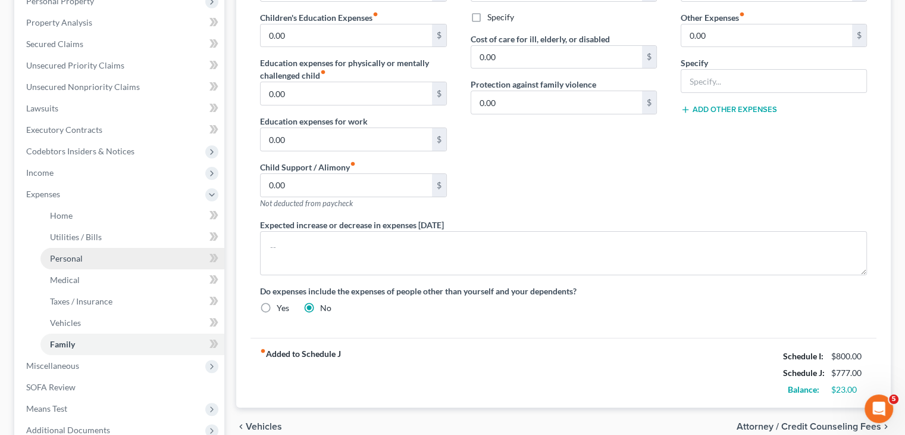
scroll to position [298, 0]
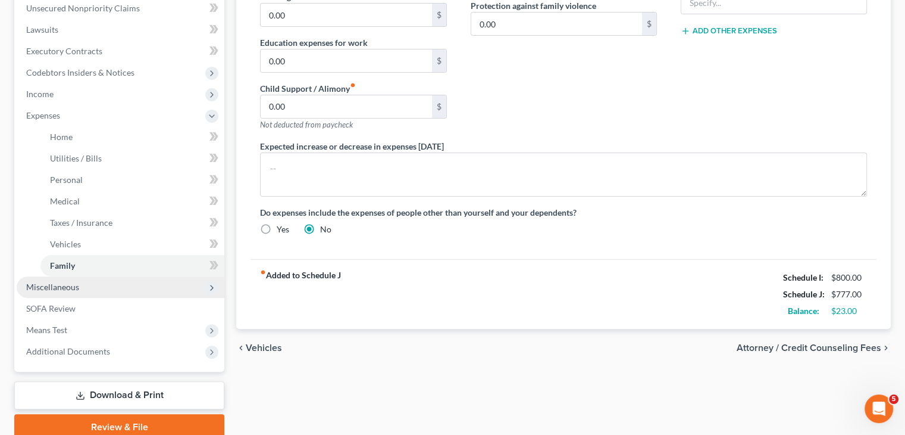
click at [100, 293] on span "Miscellaneous" at bounding box center [121, 286] width 208 height 21
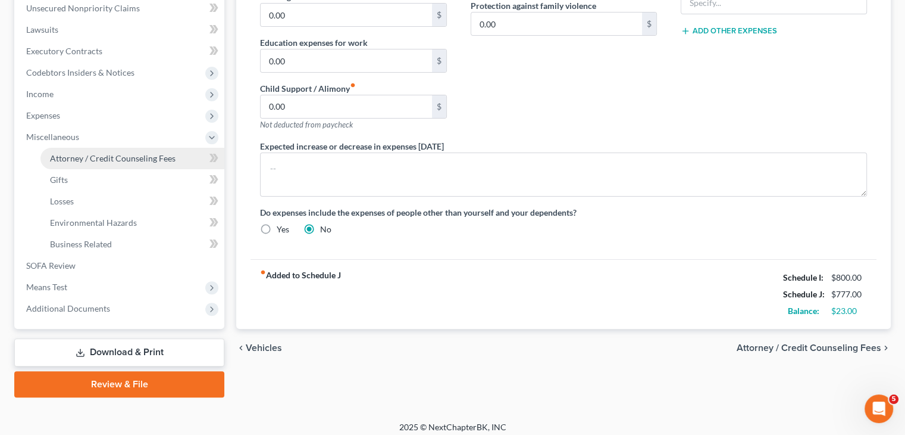
click at [118, 153] on span "Attorney / Credit Counseling Fees" at bounding box center [113, 158] width 126 height 10
select select "2"
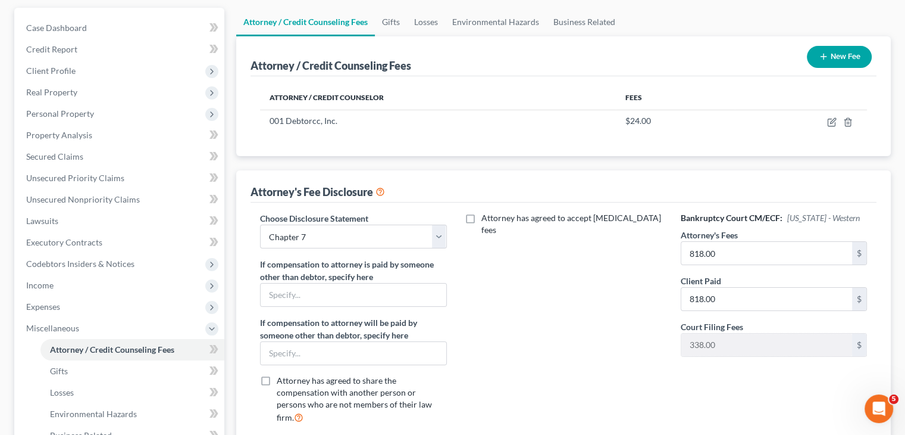
scroll to position [119, 0]
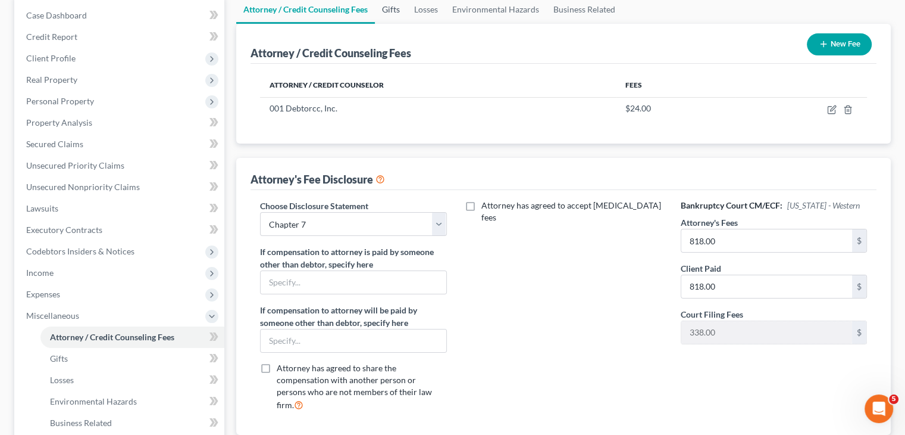
click at [396, 4] on link "Gifts" at bounding box center [391, 9] width 32 height 29
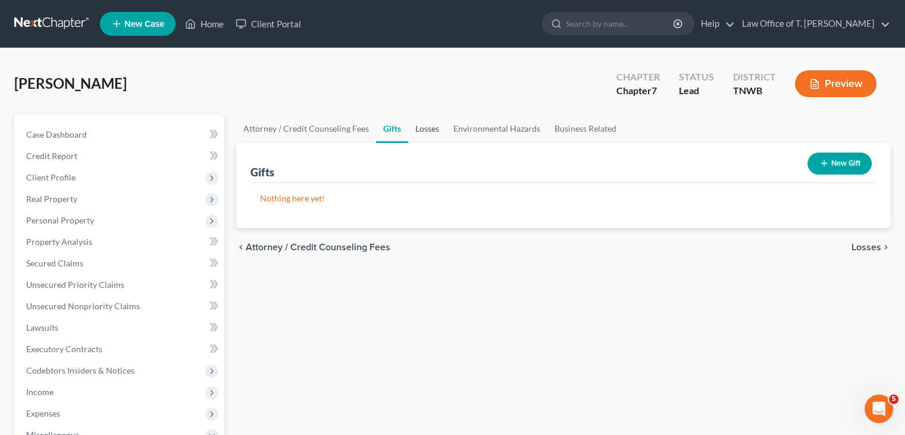
click at [425, 125] on link "Losses" at bounding box center [427, 128] width 38 height 29
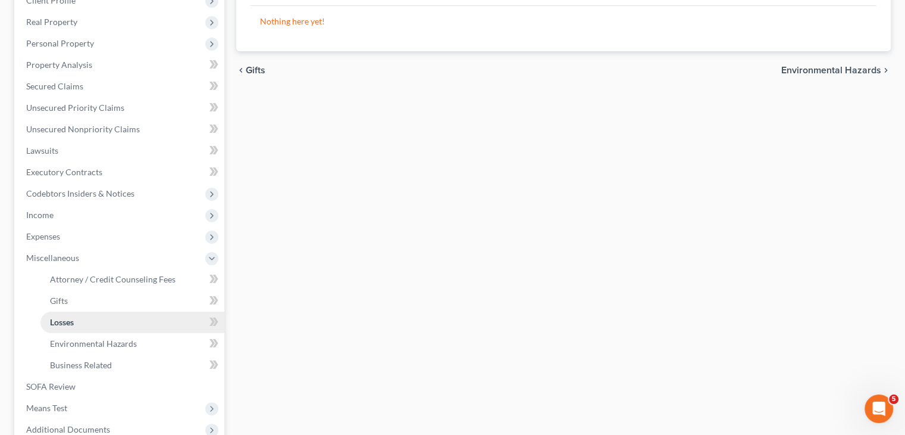
scroll to position [238, 0]
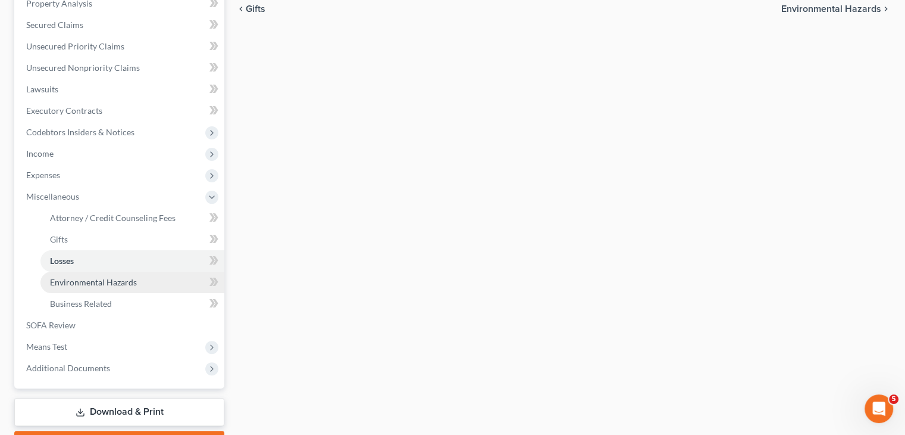
click at [116, 286] on link "Environmental Hazards" at bounding box center [132, 281] width 184 height 21
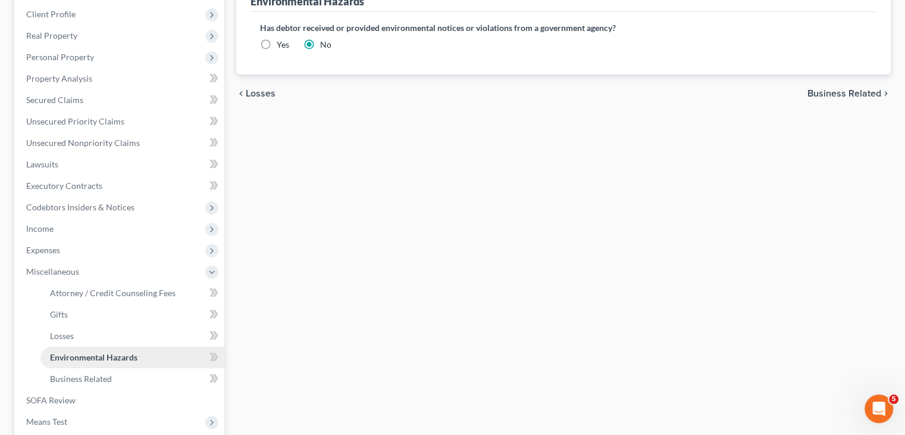
scroll to position [238, 0]
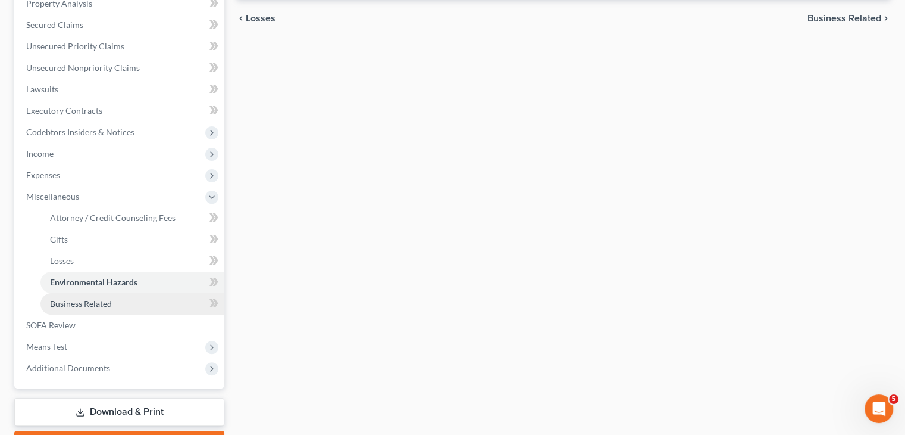
click at [96, 298] on span "Business Related" at bounding box center [81, 303] width 62 height 10
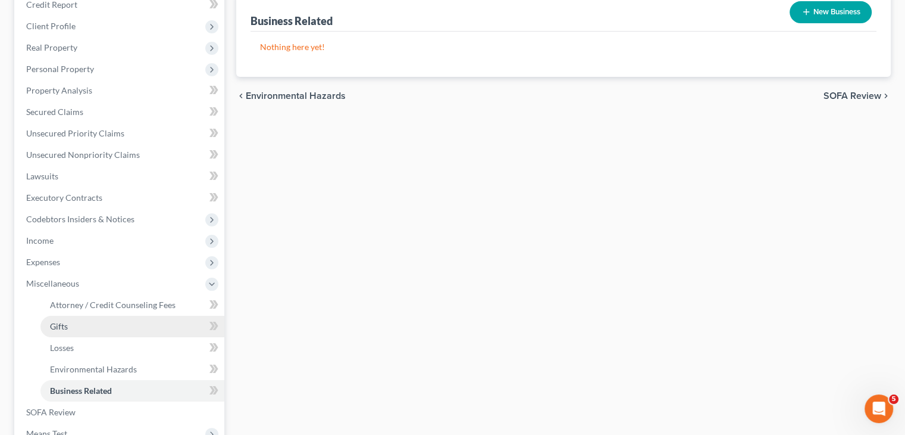
scroll to position [179, 0]
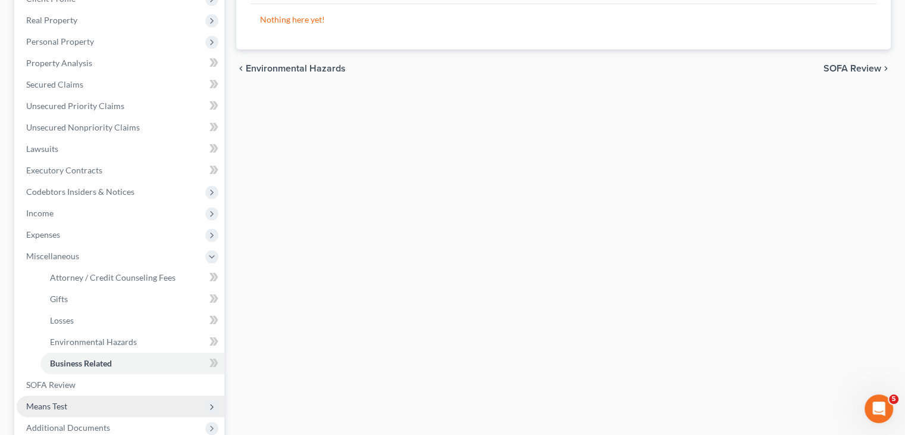
click at [54, 411] on span "Means Test" at bounding box center [121, 405] width 208 height 21
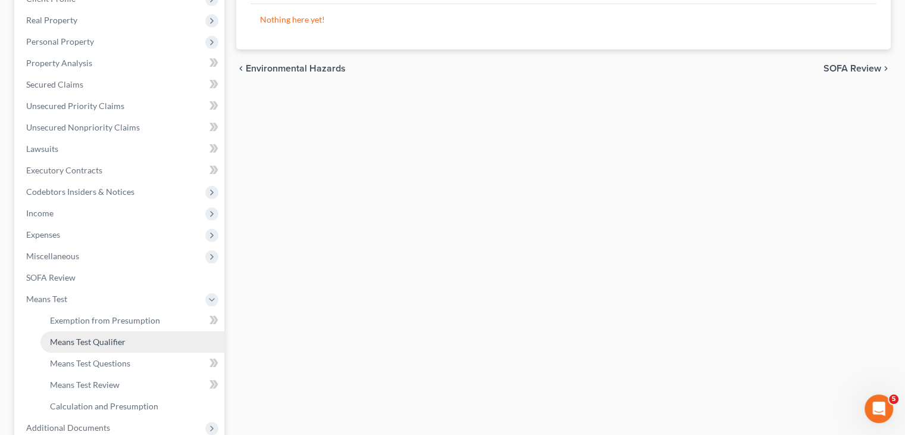
click at [105, 345] on span "Means Test Qualifier" at bounding box center [88, 341] width 76 height 10
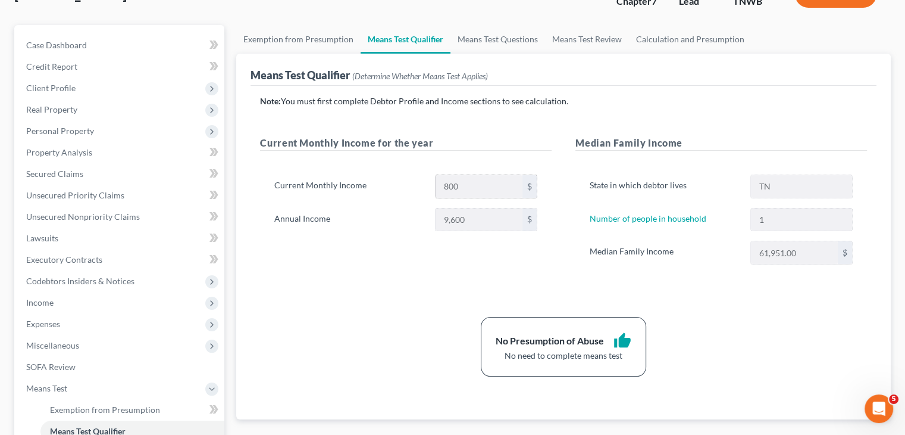
scroll to position [119, 0]
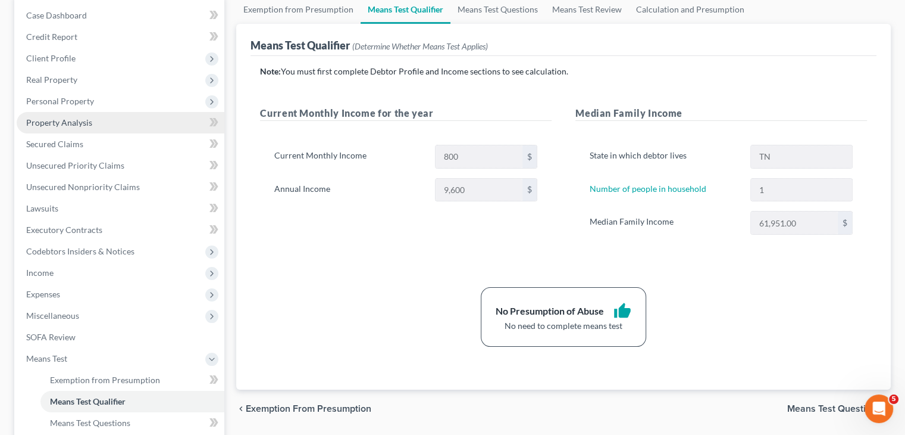
click at [73, 123] on span "Property Analysis" at bounding box center [59, 122] width 66 height 10
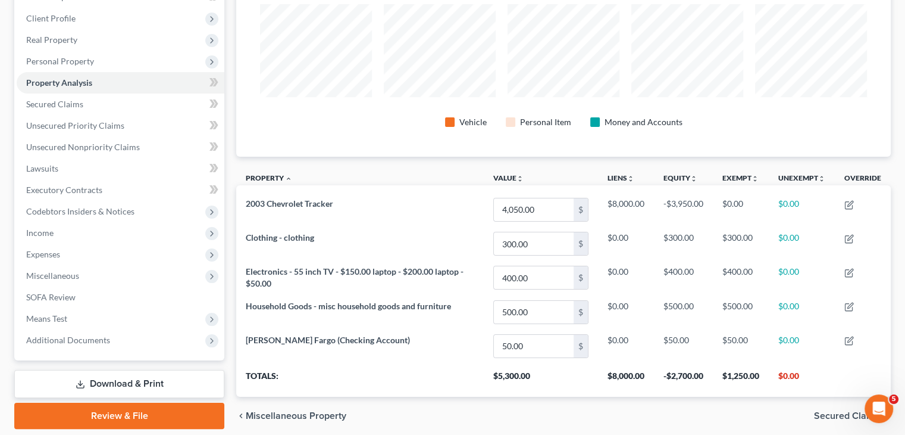
scroll to position [202, 0]
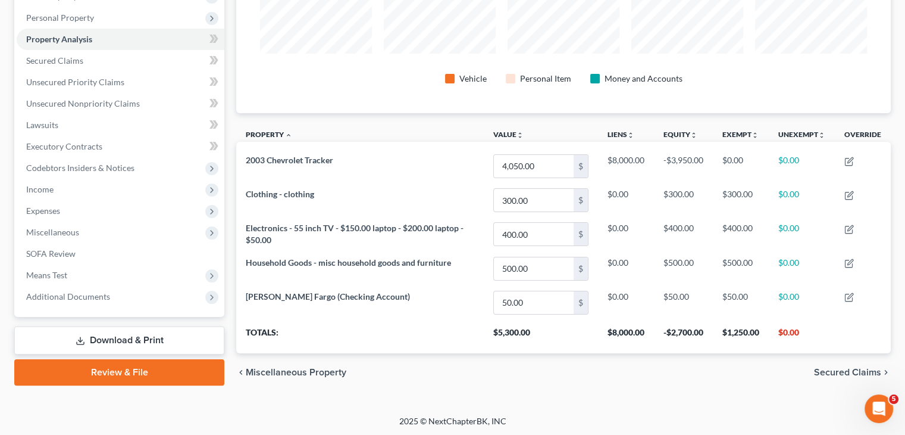
click at [138, 336] on link "Download & Print" at bounding box center [119, 340] width 210 height 28
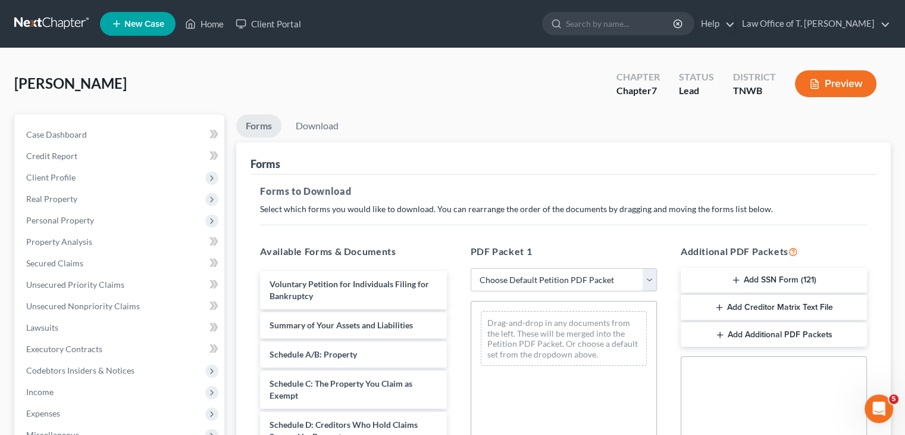
click at [559, 277] on select "Choose Default Petition PDF Packet Complete Bankruptcy Petition (all forms and …" at bounding box center [564, 280] width 186 height 24
select select "0"
click at [471, 268] on select "Choose Default Petition PDF Packet Complete Bankruptcy Petition (all forms and …" at bounding box center [564, 280] width 186 height 24
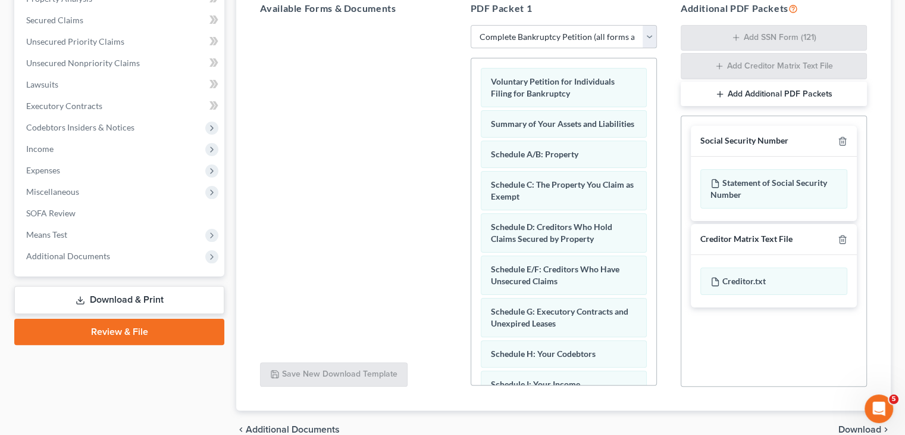
scroll to position [179, 0]
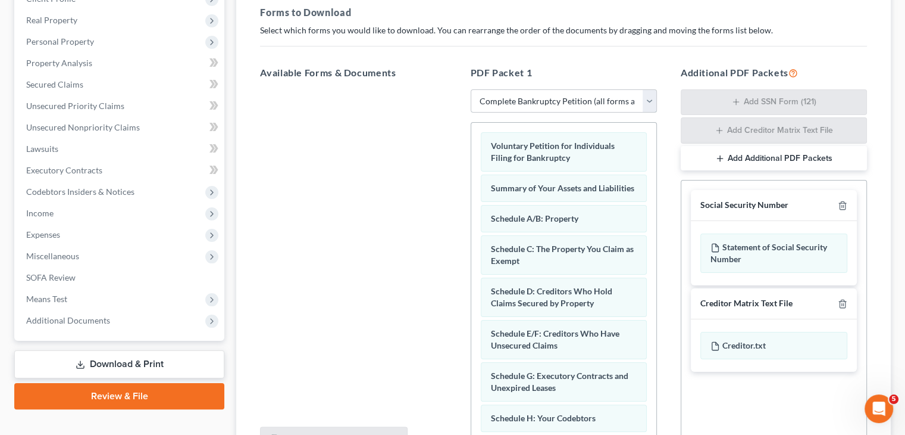
drag, startPoint x: 651, startPoint y: 105, endPoint x: 631, endPoint y: 111, distance: 20.4
click at [651, 105] on select "Choose Default Petition PDF Packet Complete Bankruptcy Petition (all forms and …" at bounding box center [564, 101] width 186 height 24
click at [471, 89] on select "Choose Default Petition PDF Packet Complete Bankruptcy Petition (all forms and …" at bounding box center [564, 101] width 186 height 24
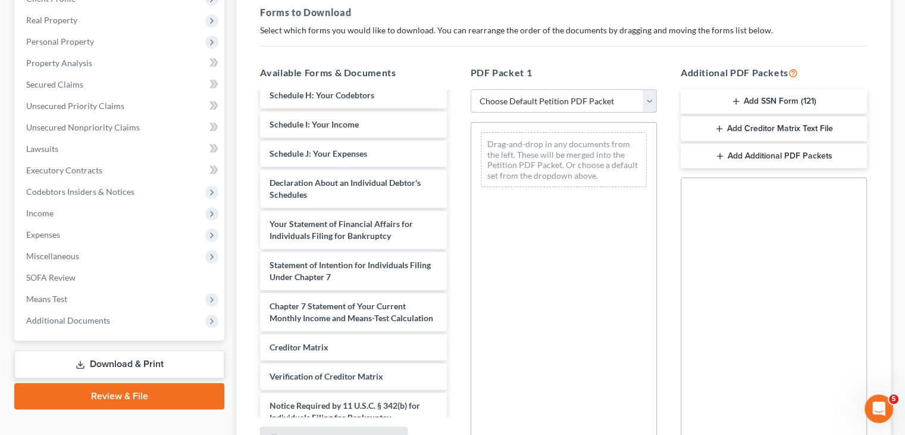
scroll to position [298, 0]
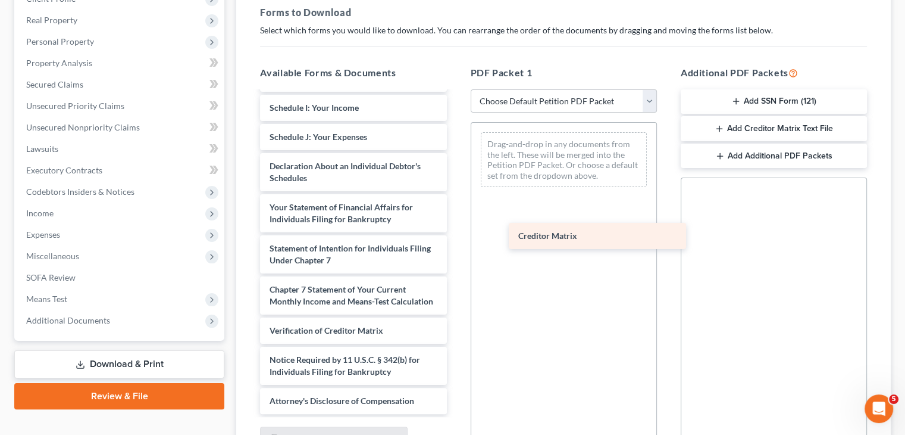
drag, startPoint x: 317, startPoint y: 332, endPoint x: 566, endPoint y: 234, distance: 267.5
click at [456, 234] on div "Creditor Matrix Voluntary Petition for Individuals Filing for Bankruptcy Summar…" at bounding box center [353, 108] width 205 height 612
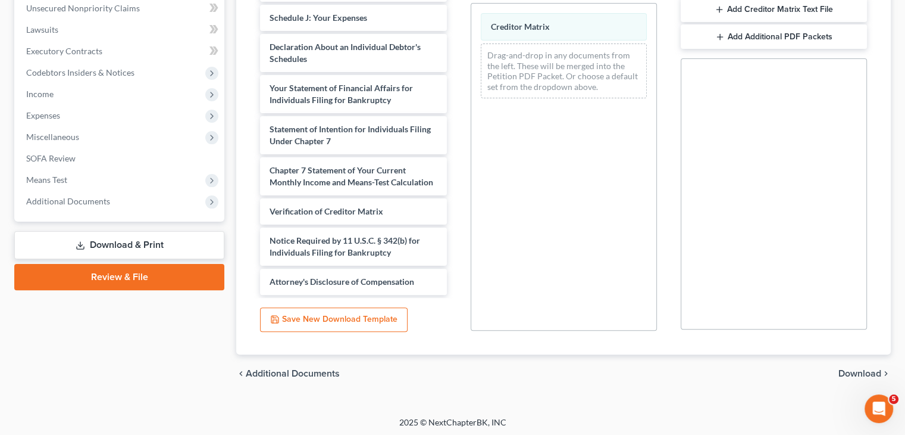
scroll to position [300, 0]
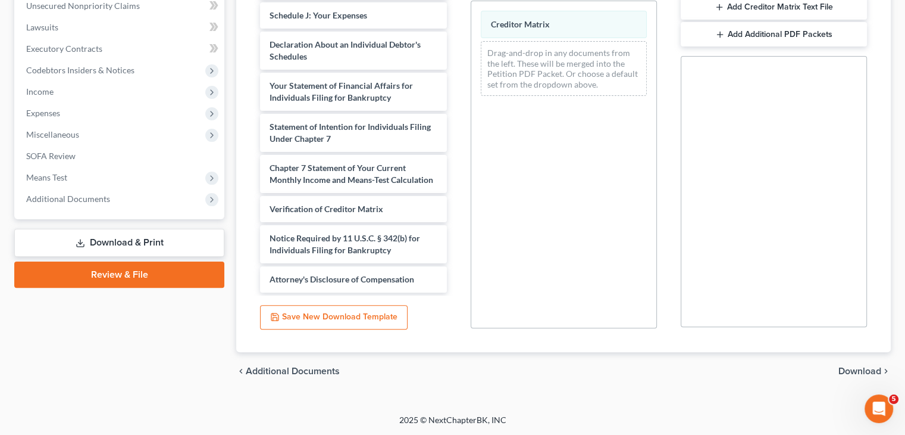
click at [856, 367] on span "Download" at bounding box center [860, 371] width 43 height 10
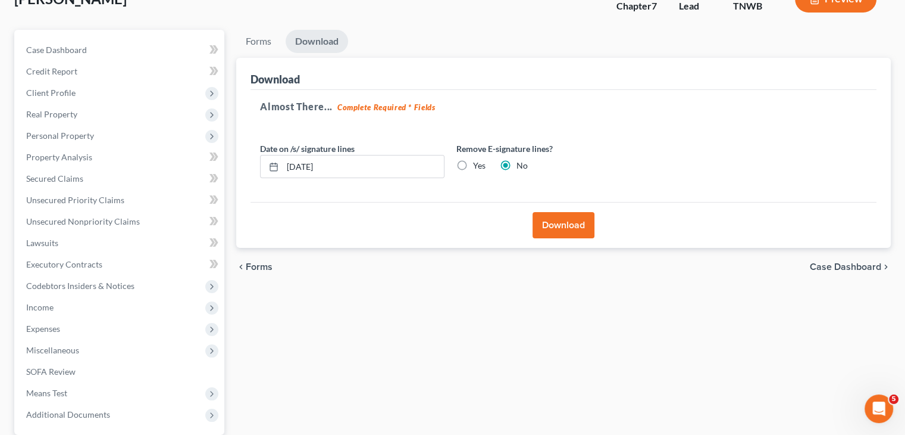
scroll to position [79, 0]
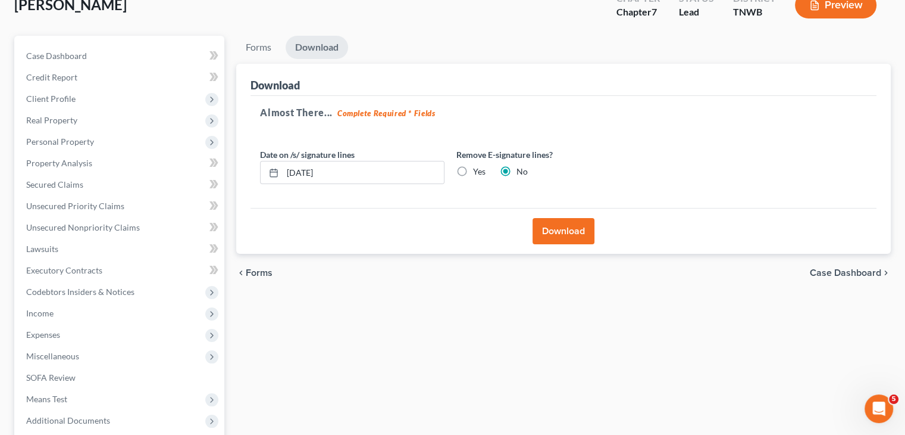
click at [560, 228] on button "Download" at bounding box center [564, 231] width 62 height 26
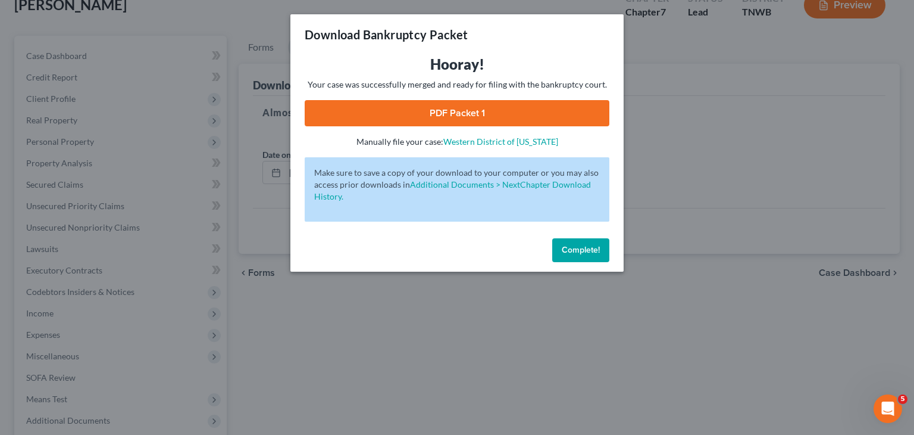
click at [468, 113] on link "PDF Packet 1" at bounding box center [457, 113] width 305 height 26
click at [586, 251] on span "Complete!" at bounding box center [581, 250] width 38 height 10
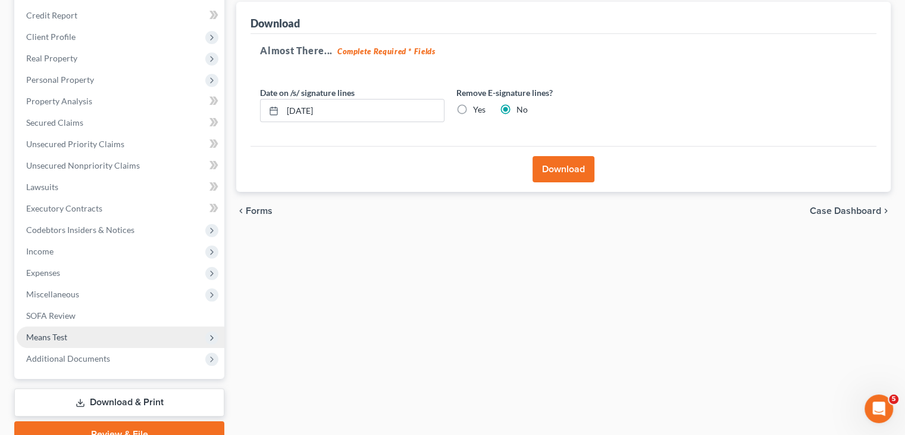
scroll to position [198, 0]
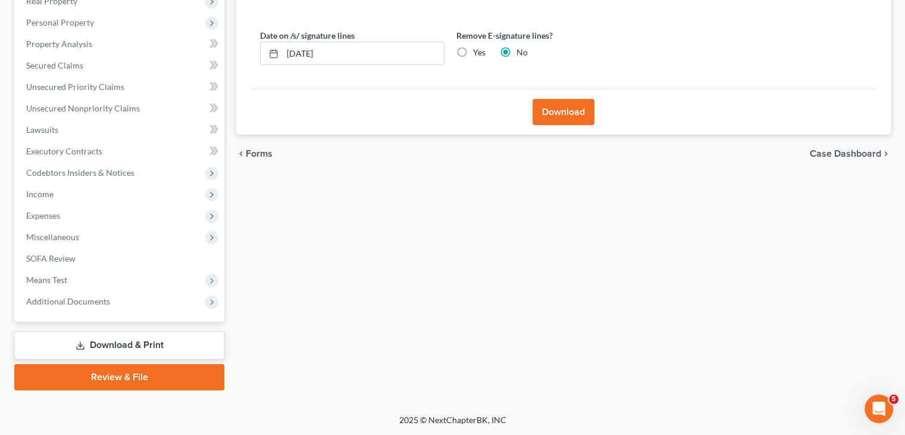
drag, startPoint x: 145, startPoint y: 339, endPoint x: 185, endPoint y: 335, distance: 39.5
click at [145, 339] on link "Download & Print" at bounding box center [119, 345] width 210 height 28
click at [148, 347] on link "Download & Print" at bounding box center [119, 345] width 210 height 28
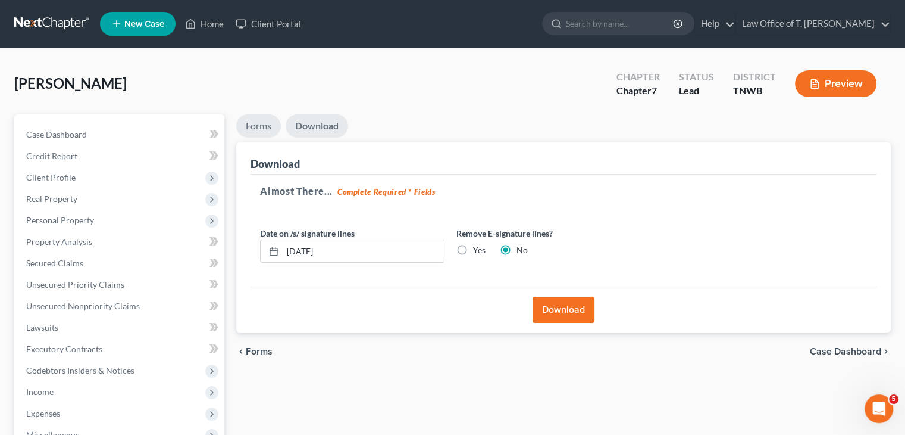
click at [266, 129] on link "Forms" at bounding box center [258, 125] width 45 height 23
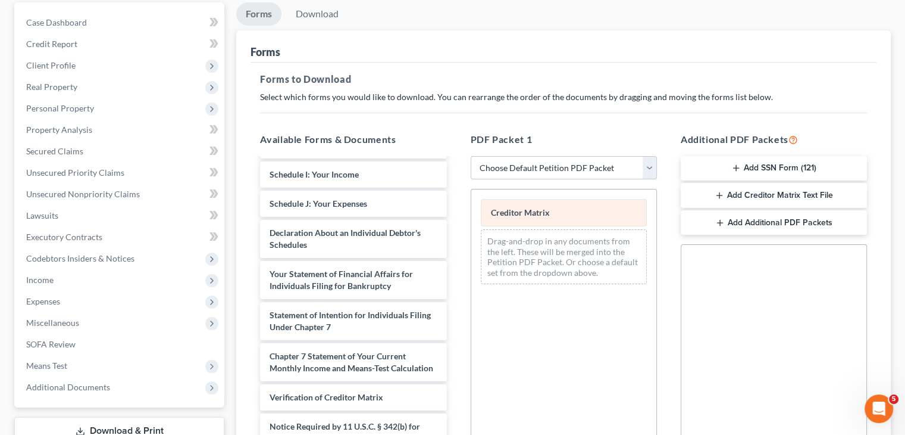
scroll to position [119, 0]
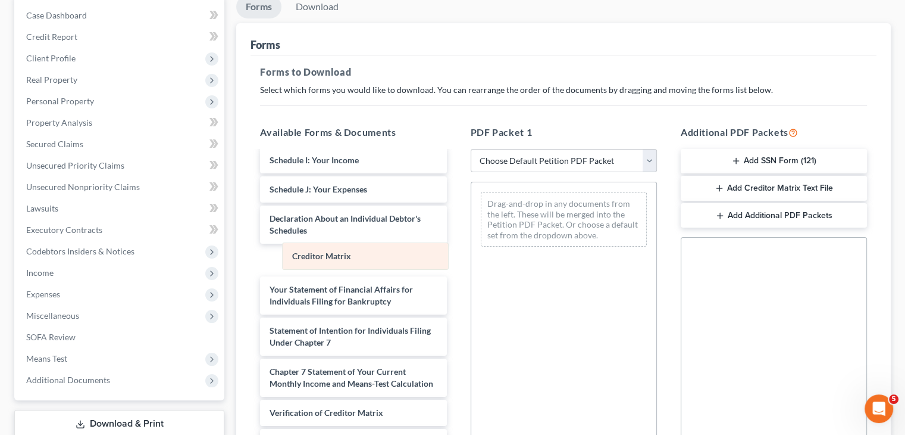
drag, startPoint x: 576, startPoint y: 206, endPoint x: 378, endPoint y: 257, distance: 204.7
click at [471, 256] on div "Creditor Matrix Creditor Matrix Drag-and-drop in any documents from the left. T…" at bounding box center [563, 219] width 185 height 74
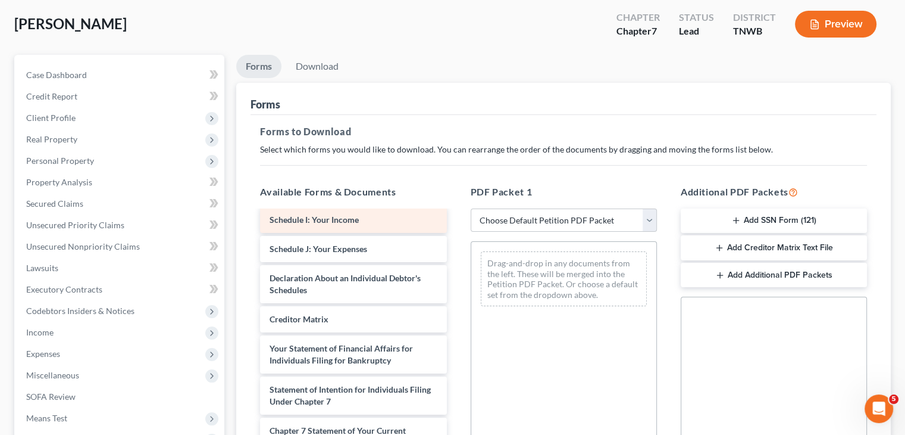
scroll to position [60, 0]
click at [652, 223] on select "Choose Default Petition PDF Packet Complete Bankruptcy Petition (all forms and …" at bounding box center [564, 220] width 186 height 24
click at [648, 375] on div "Drag-and-drop in any documents from the left. These will be merged into the Pet…" at bounding box center [564, 404] width 186 height 327
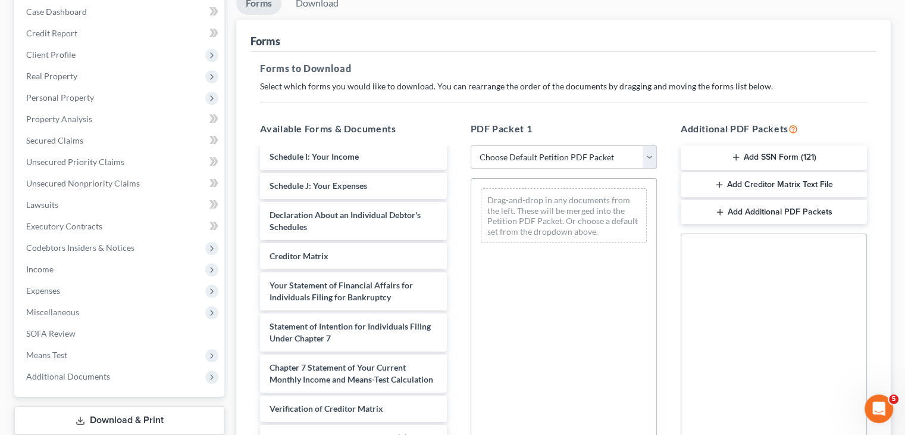
scroll to position [119, 0]
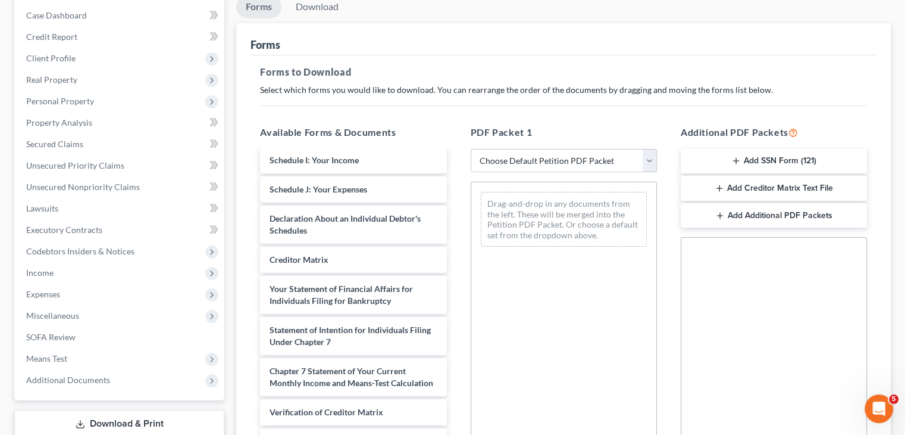
click at [649, 156] on select "Choose Default Petition PDF Packet Complete Bankruptcy Petition (all forms and …" at bounding box center [564, 161] width 186 height 24
select select "0"
click at [471, 149] on select "Choose Default Petition PDF Packet Complete Bankruptcy Petition (all forms and …" at bounding box center [564, 161] width 186 height 24
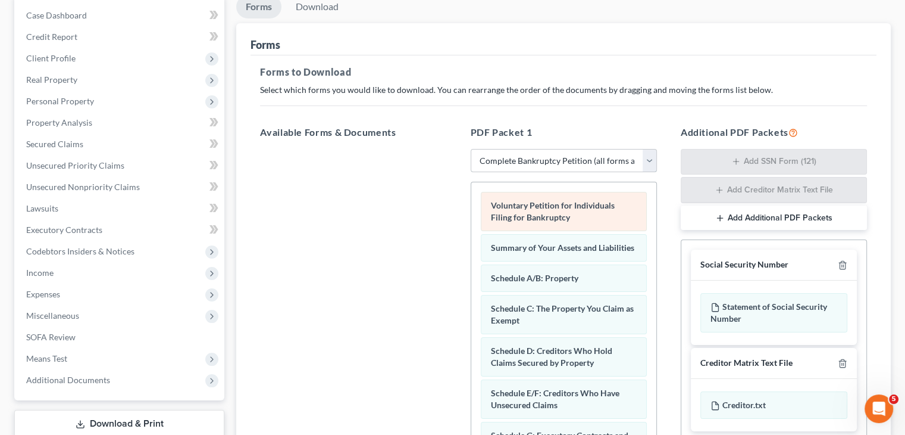
scroll to position [0, 0]
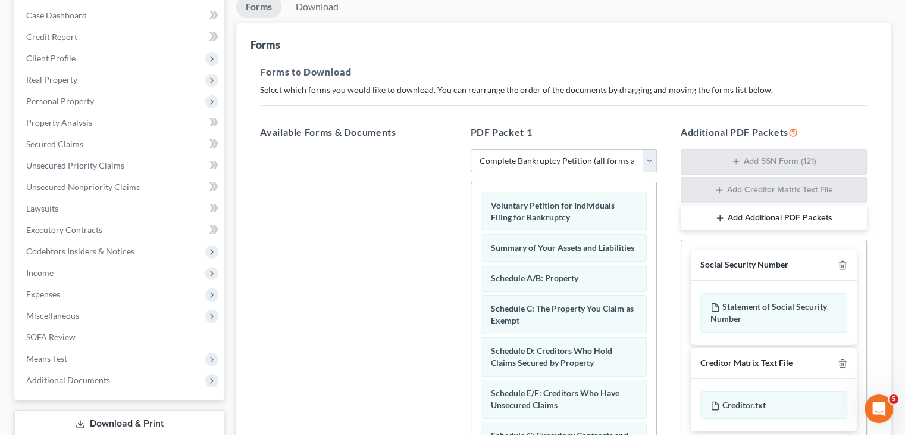
drag, startPoint x: 649, startPoint y: 160, endPoint x: 610, endPoint y: 170, distance: 41.1
click at [649, 160] on select "Choose Default Petition PDF Packet Complete Bankruptcy Petition (all forms and …" at bounding box center [564, 161] width 186 height 24
select select
click at [471, 149] on select "Choose Default Petition PDF Packet Complete Bankruptcy Petition (all forms and …" at bounding box center [564, 161] width 186 height 24
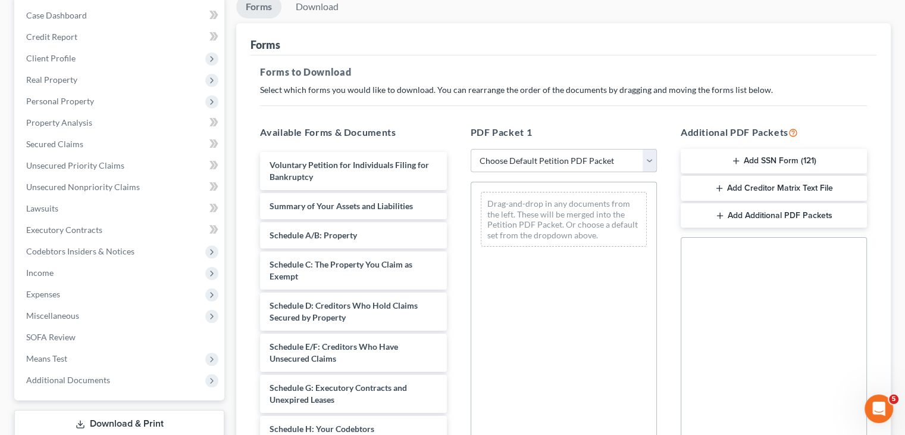
scroll to position [179, 0]
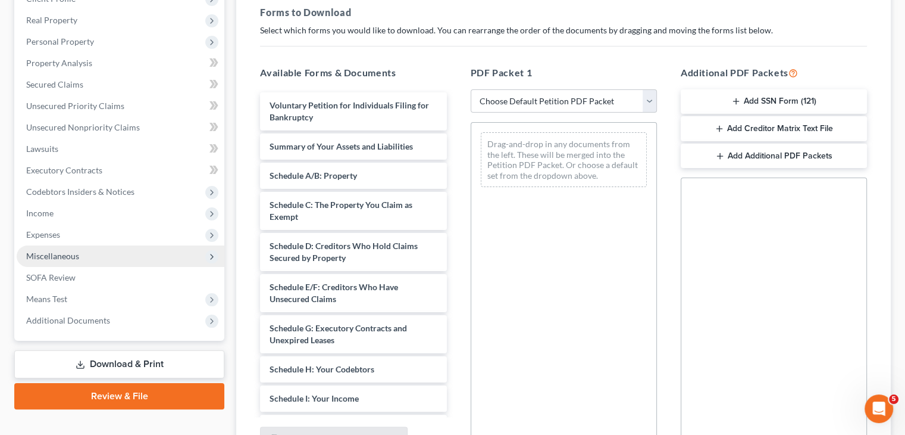
click at [212, 257] on polyline at bounding box center [212, 256] width 2 height 5
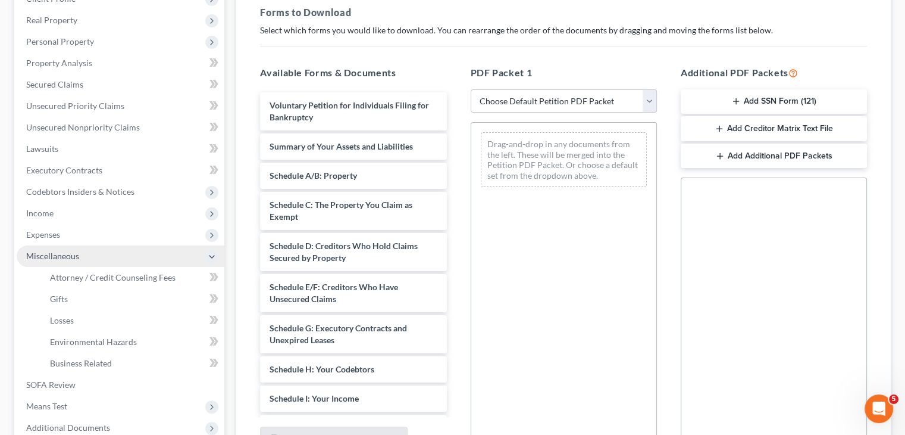
click at [213, 255] on icon at bounding box center [212, 257] width 10 height 10
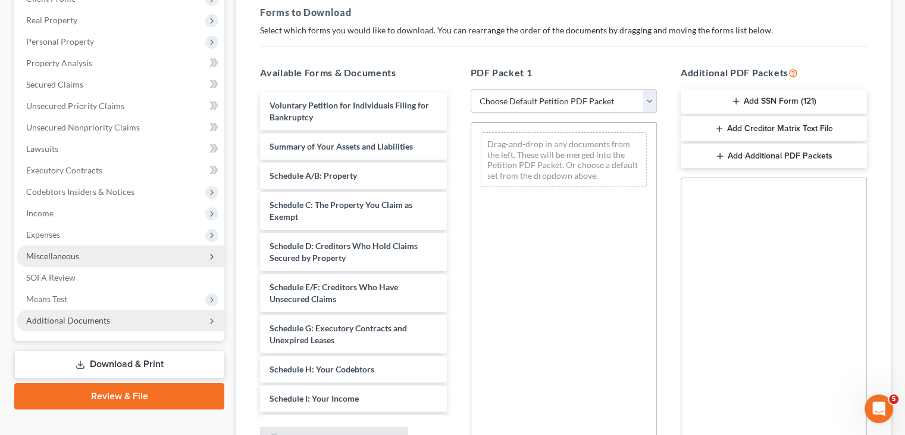
click at [213, 319] on icon at bounding box center [212, 321] width 10 height 10
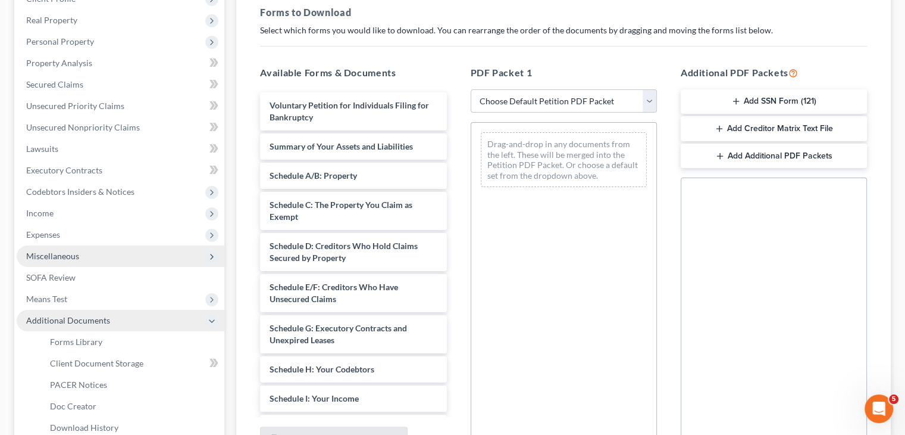
click at [210, 315] on icon at bounding box center [211, 320] width 13 height 13
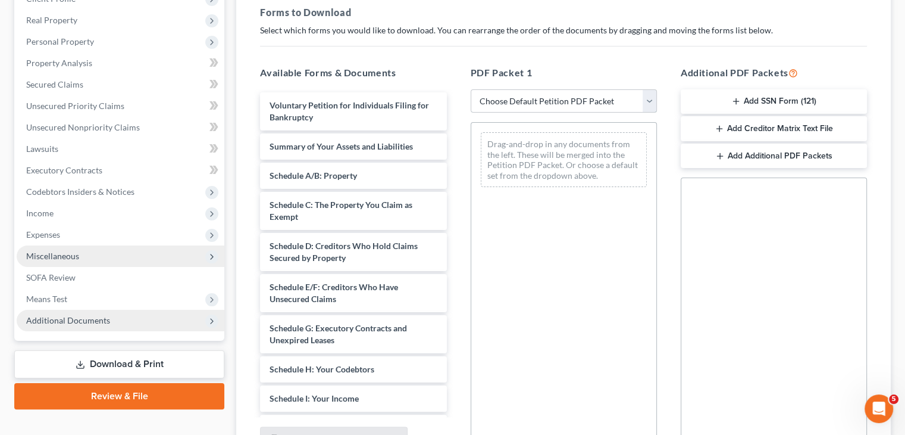
click at [650, 105] on select "Choose Default Petition PDF Packet Complete Bankruptcy Petition (all forms and …" at bounding box center [564, 101] width 186 height 24
click at [646, 98] on select "Choose Default Petition PDF Packet Complete Bankruptcy Petition (all forms and …" at bounding box center [564, 101] width 186 height 24
click at [214, 318] on icon at bounding box center [212, 321] width 10 height 10
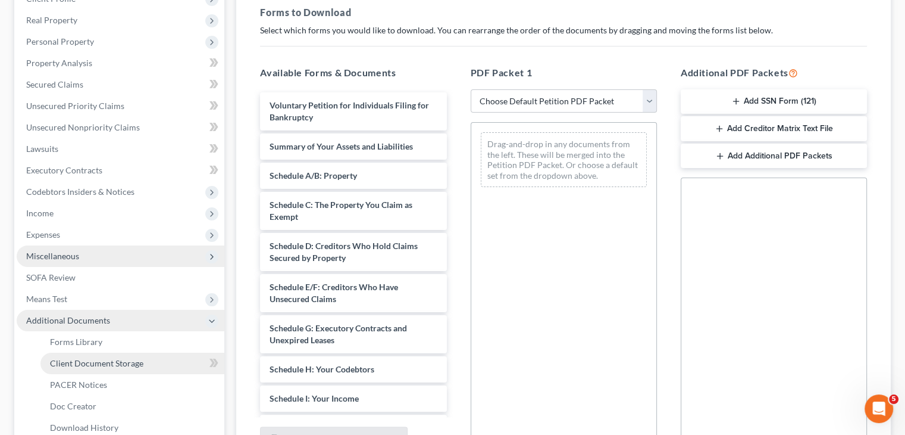
click at [136, 364] on span "Client Document Storage" at bounding box center [96, 363] width 93 height 10
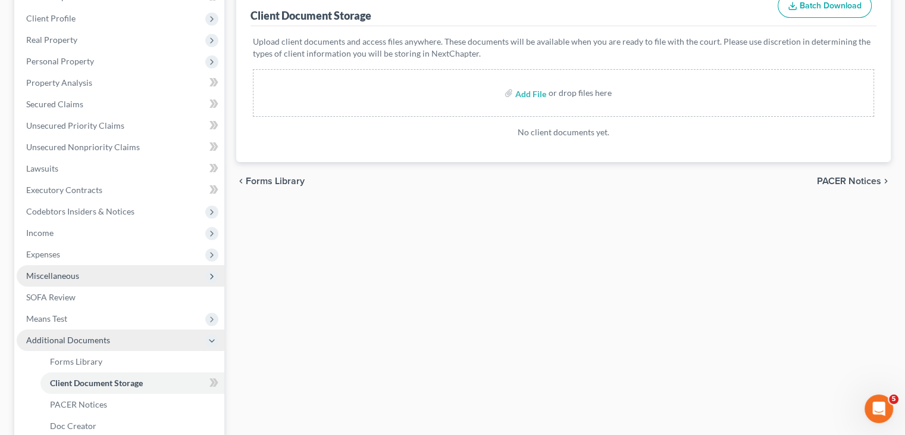
scroll to position [179, 0]
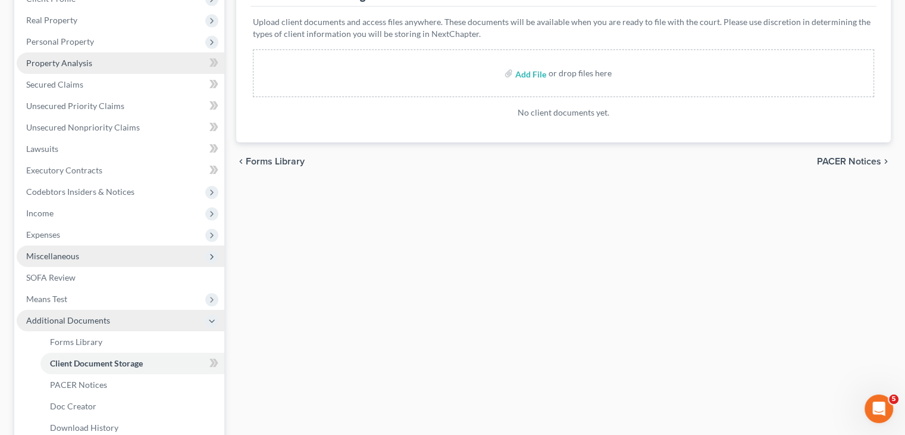
click at [98, 54] on link "Property Analysis" at bounding box center [121, 62] width 208 height 21
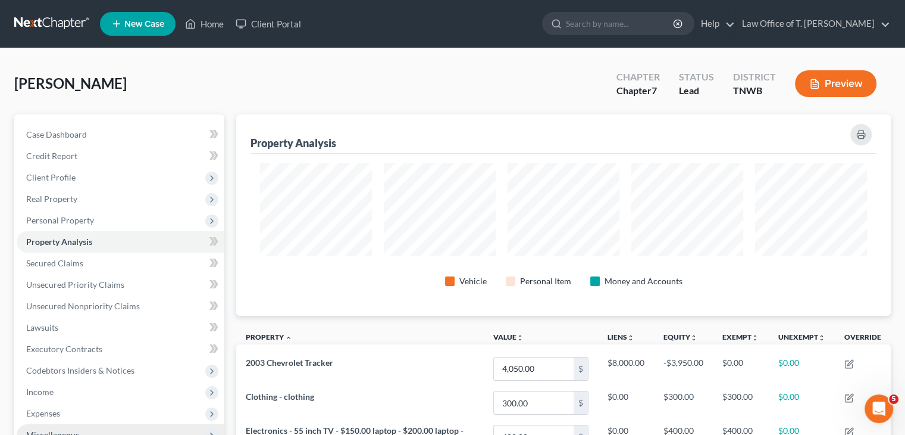
scroll to position [201, 654]
